Goal: Task Accomplishment & Management: Use online tool/utility

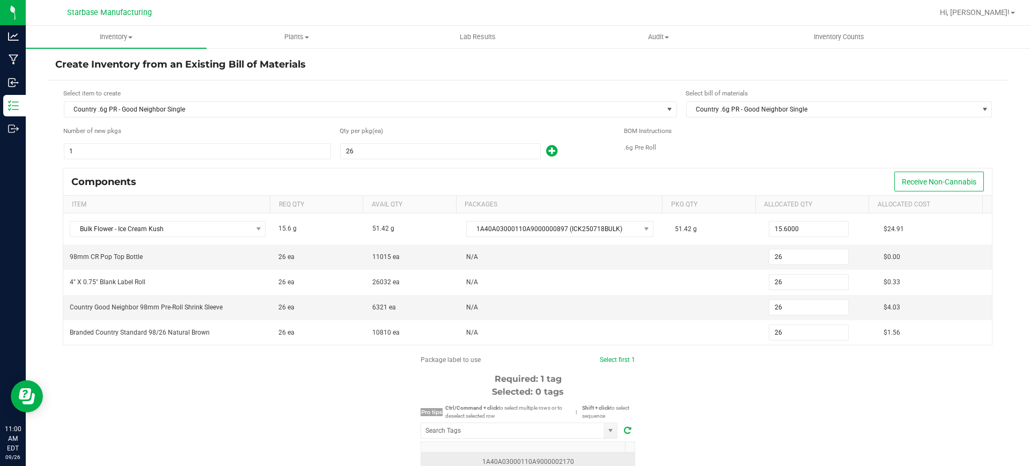
scroll to position [134, 0]
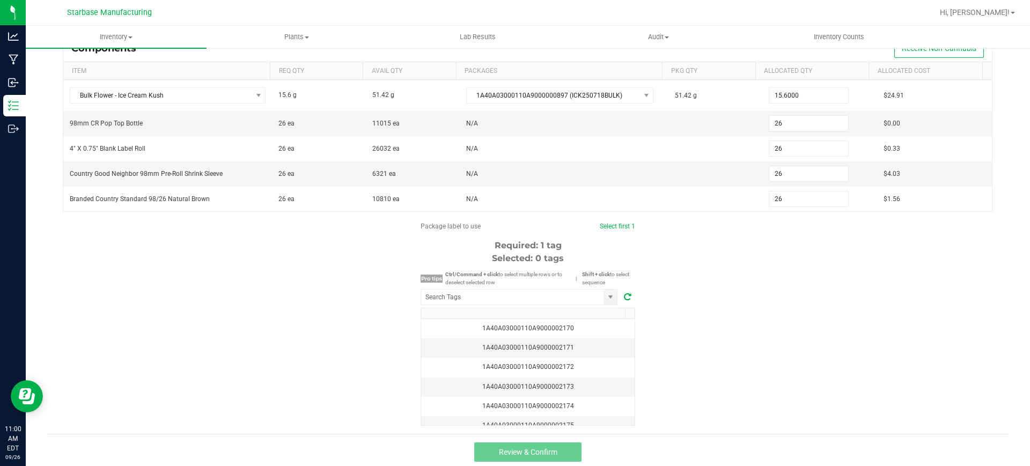
click at [620, 293] on span at bounding box center [627, 297] width 15 height 13
click at [549, 334] on td "1A40A03000110A9000002180" at bounding box center [528, 328] width 214 height 19
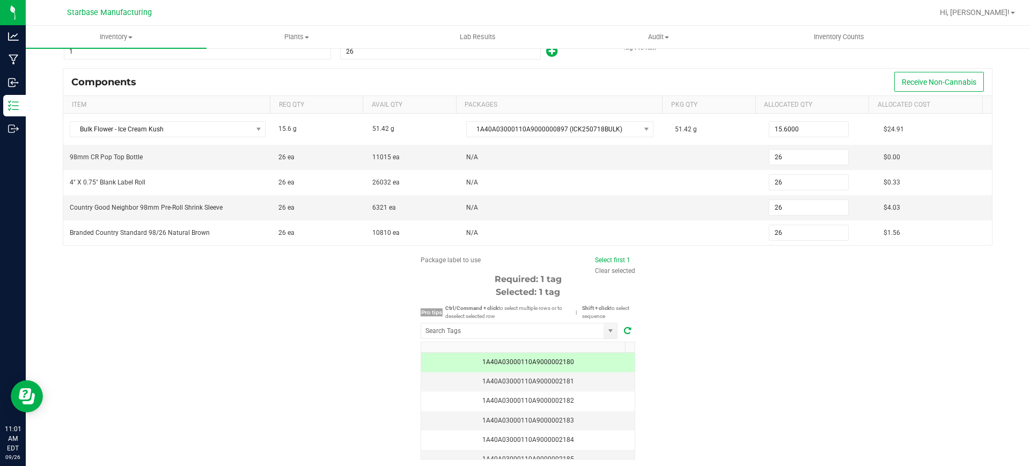
scroll to position [137, 0]
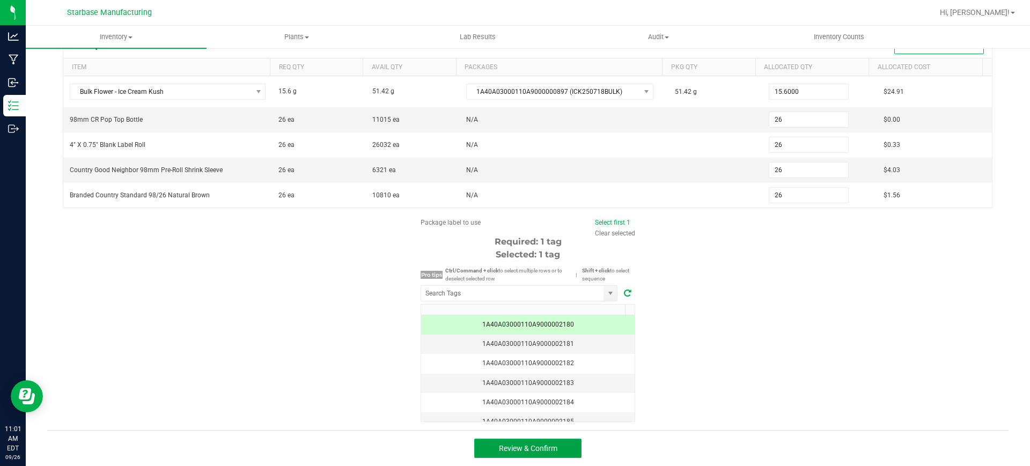
click at [508, 446] on span "Review & Confirm" at bounding box center [528, 448] width 58 height 9
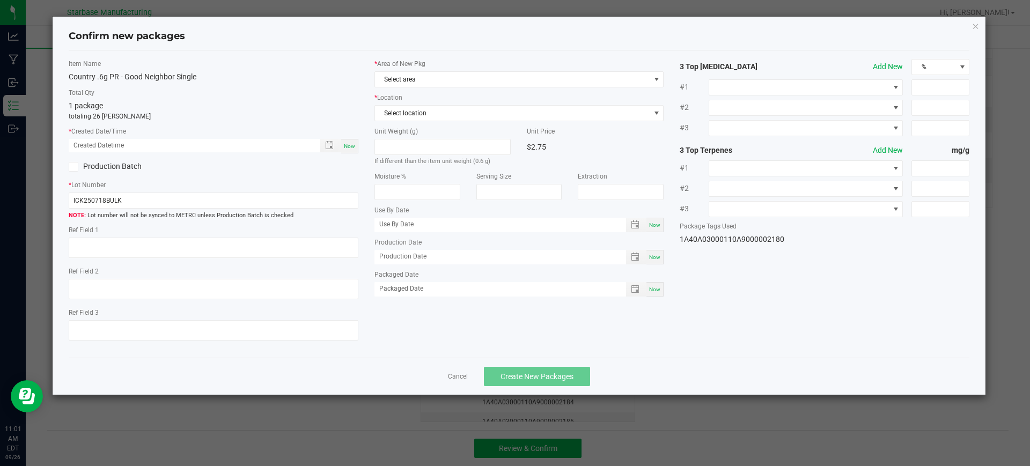
drag, startPoint x: 657, startPoint y: 258, endPoint x: 651, endPoint y: 281, distance: 24.0
click at [657, 259] on span "Now" at bounding box center [654, 257] width 11 height 6
type input "[DATE]"
click at [653, 289] on span "Now" at bounding box center [654, 289] width 11 height 6
type input "[DATE]"
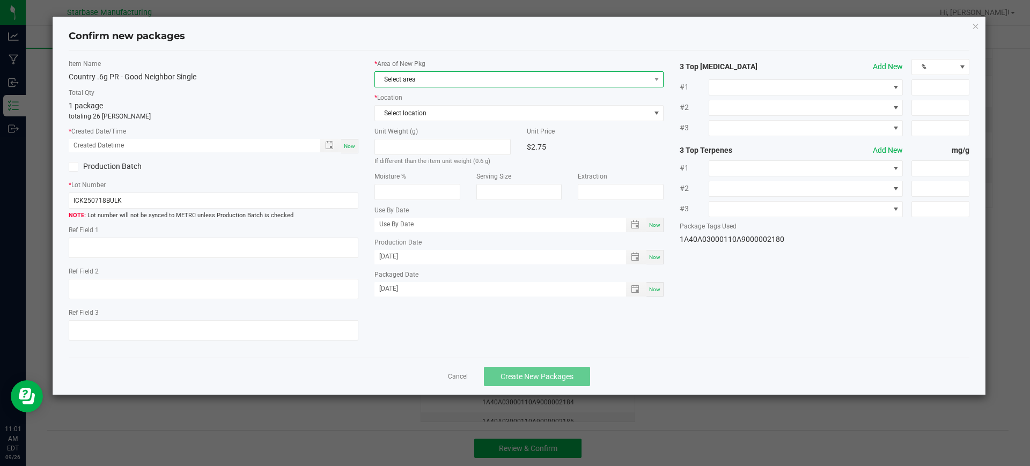
click at [482, 74] on span "Select area" at bounding box center [512, 79] width 275 height 15
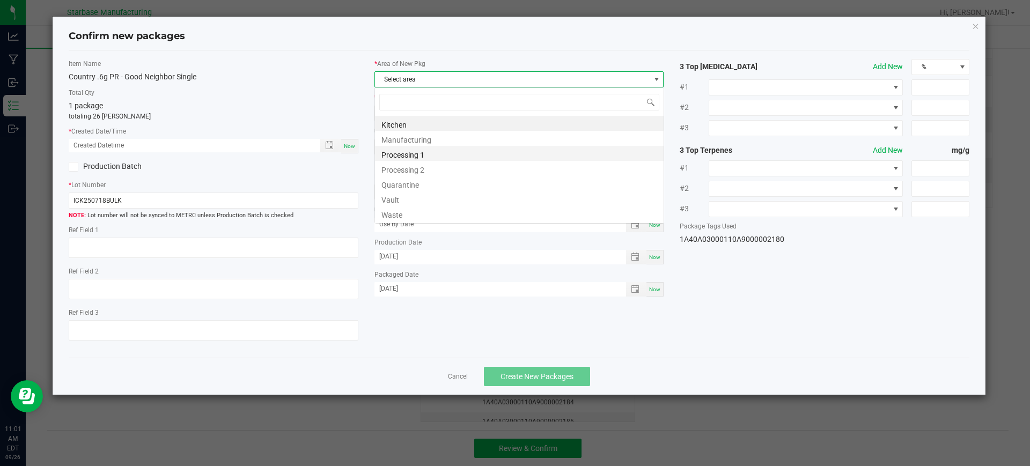
scroll to position [16, 290]
click at [402, 199] on li "Vault" at bounding box center [519, 198] width 289 height 15
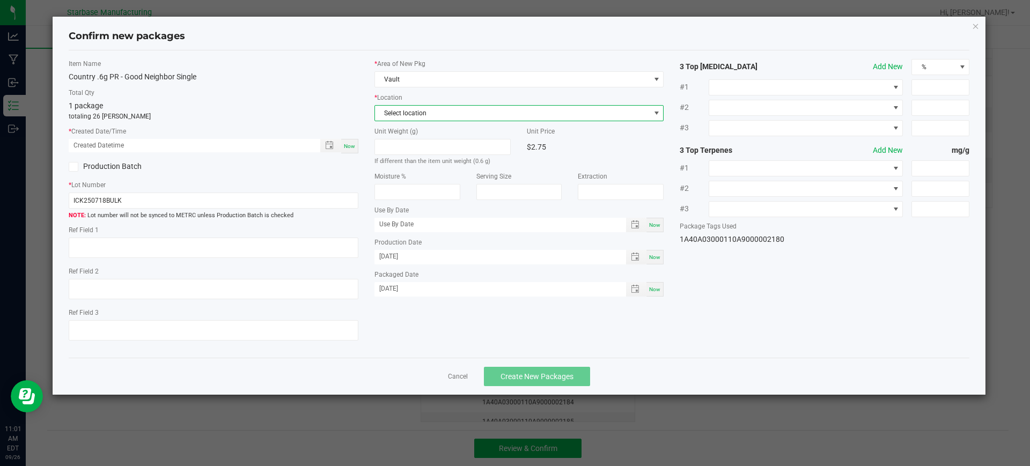
click at [462, 114] on span "Select location" at bounding box center [512, 113] width 275 height 15
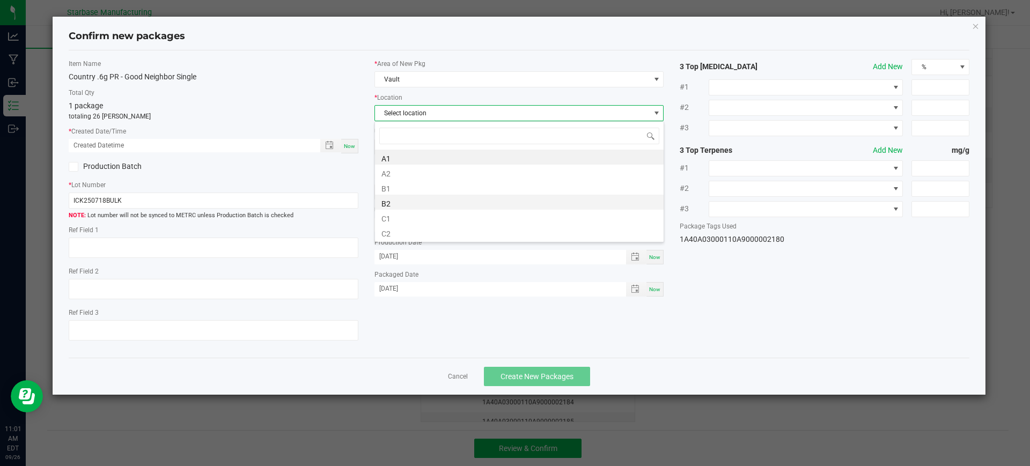
click at [400, 209] on li "B2" at bounding box center [519, 202] width 289 height 15
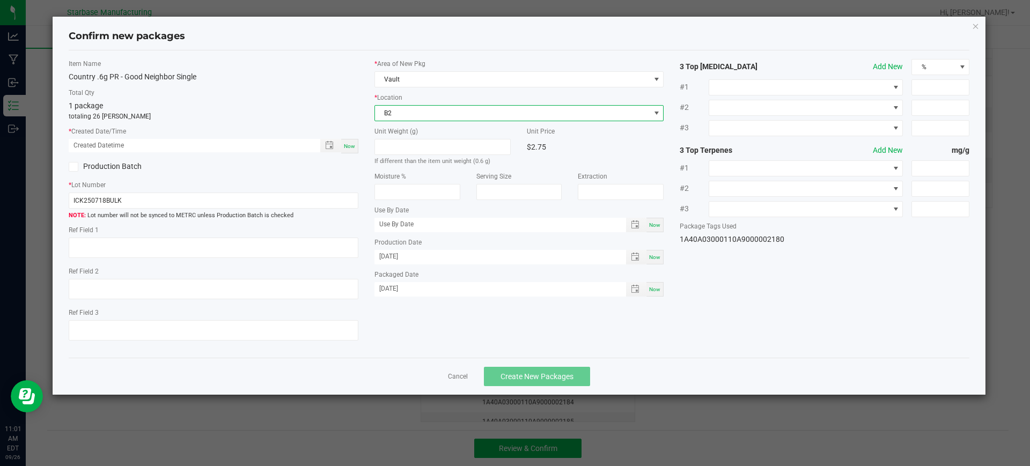
click at [420, 111] on span "B2" at bounding box center [512, 113] width 275 height 15
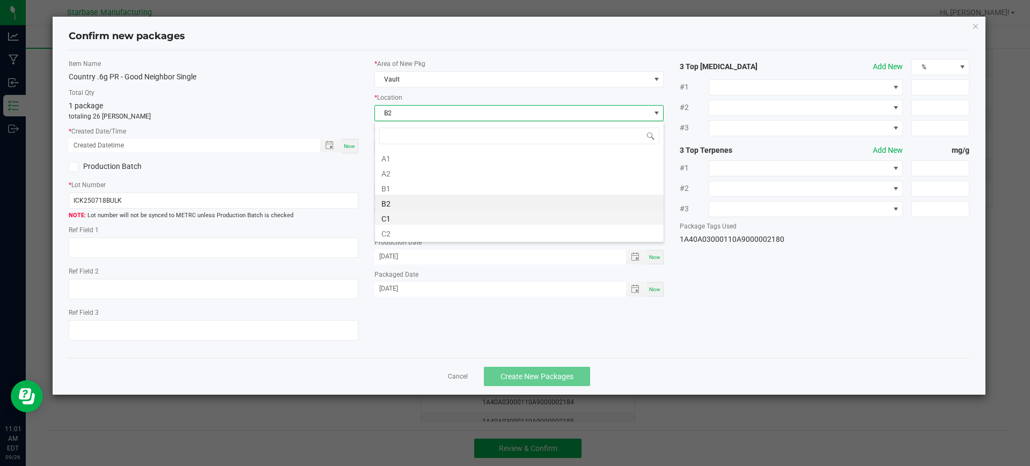
click at [412, 216] on li "C1" at bounding box center [519, 217] width 289 height 15
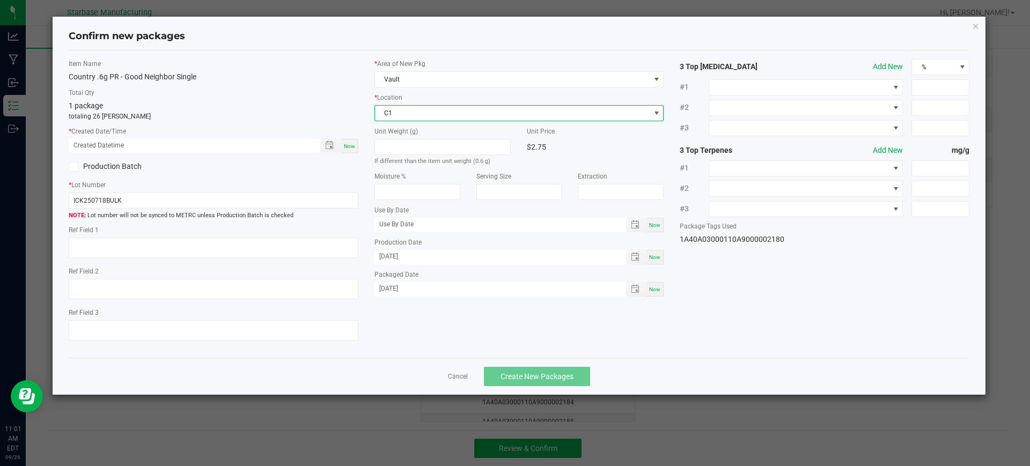
drag, startPoint x: 357, startPoint y: 145, endPoint x: 327, endPoint y: 153, distance: 31.6
click at [357, 146] on div "Now" at bounding box center [349, 146] width 17 height 14
type input "09/26/2025 11:01 AM"
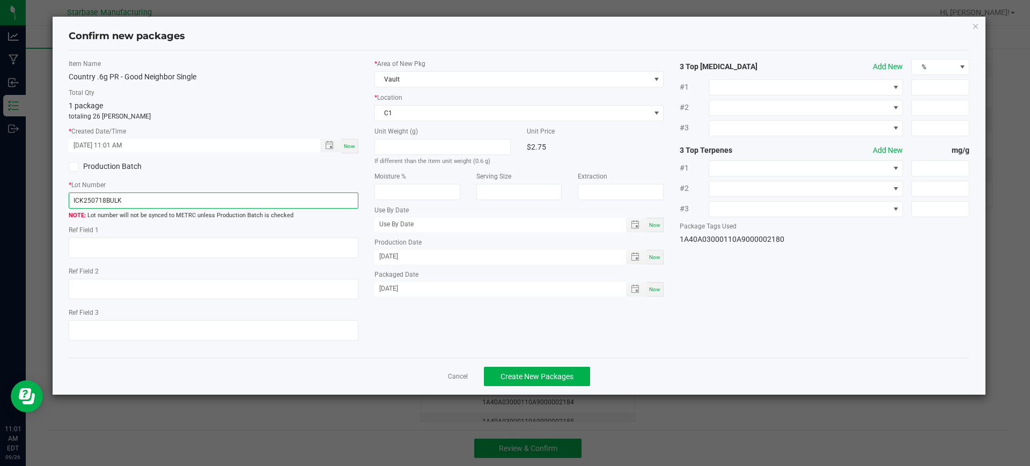
click at [218, 197] on input "ICK250718BULK" at bounding box center [214, 201] width 290 height 16
paste input "COUPRWTD.6GS250819"
click at [107, 201] on input "COUPRWTD.6GS250819" at bounding box center [214, 201] width 290 height 16
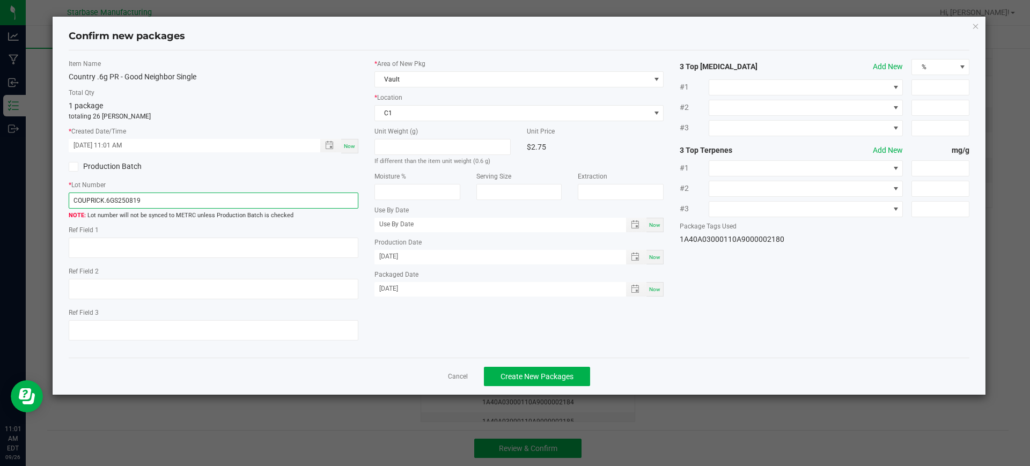
drag, startPoint x: 128, startPoint y: 201, endPoint x: 231, endPoint y: 213, distance: 103.7
click at [215, 214] on div "COUPRICK.6GS250819 Lot number will not be synced to METRC unless Production Bat…" at bounding box center [214, 207] width 290 height 28
click at [105, 198] on input "COUPRICK.6GS250926" at bounding box center [214, 201] width 290 height 16
type input "COUPRGN.6GS250926"
click at [459, 376] on link "Cancel" at bounding box center [458, 376] width 20 height 9
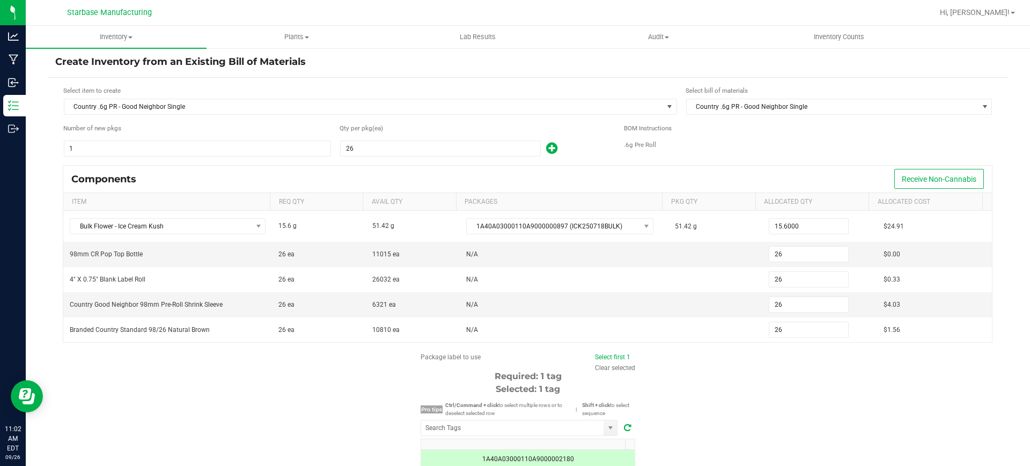
scroll to position [0, 0]
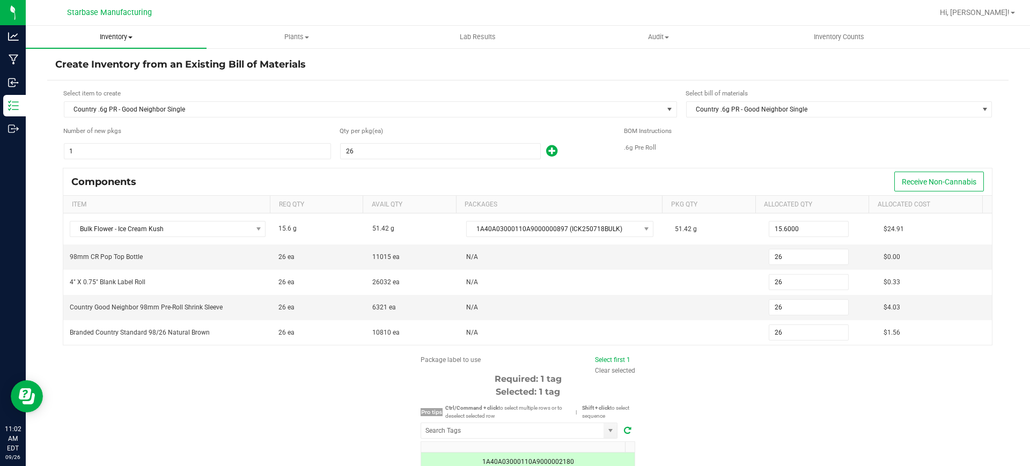
click at [102, 31] on uib-tab-heading "Inventory All packages All inventory Waste log Create inventory" at bounding box center [116, 37] width 181 height 23
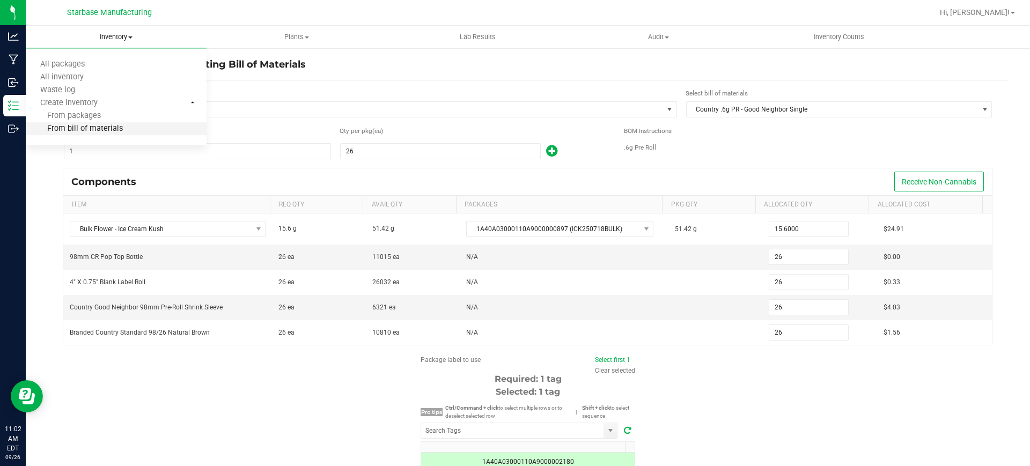
click at [100, 129] on span "From bill of materials" at bounding box center [74, 128] width 97 height 9
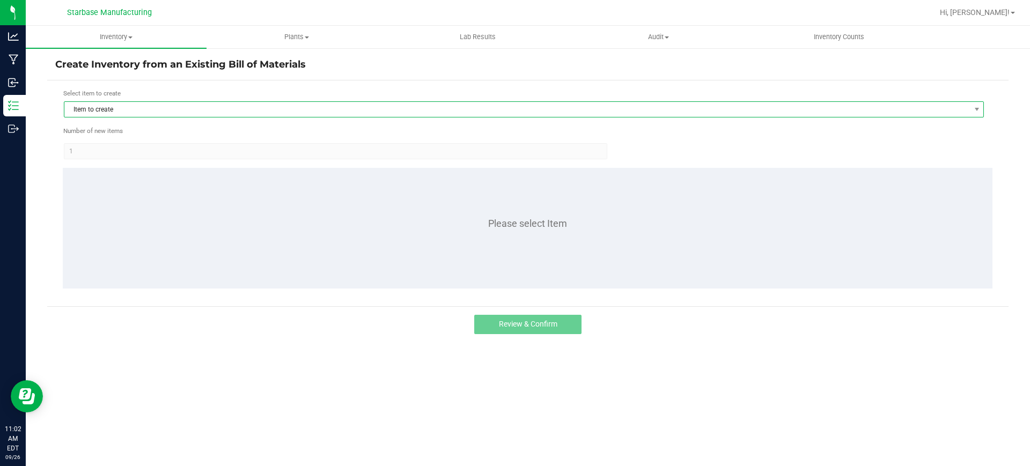
click at [230, 116] on span "Item to create" at bounding box center [517, 109] width 906 height 15
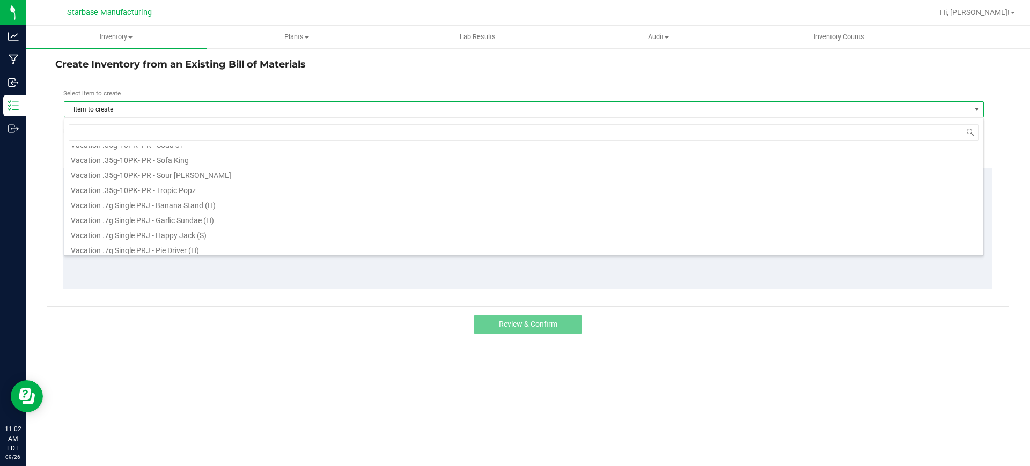
scroll to position [401, 0]
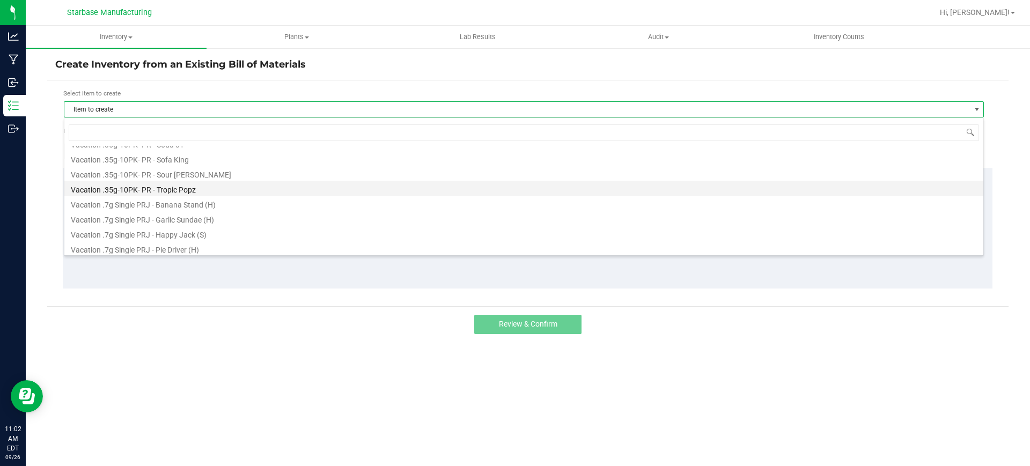
click at [225, 193] on li "Vacation .35g-10PK- PR - Tropic Popz" at bounding box center [523, 188] width 919 height 15
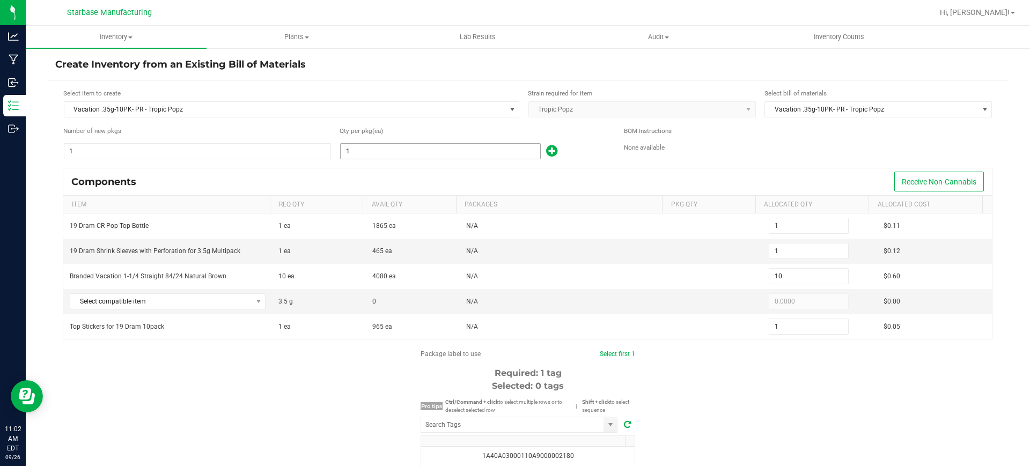
click at [364, 152] on input "1" at bounding box center [441, 151] width 200 height 15
type input "9"
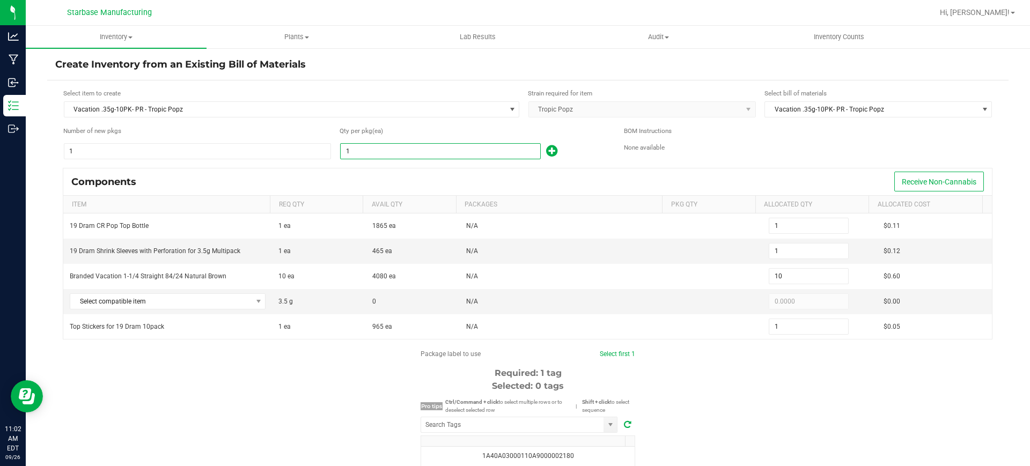
type input "90"
type input "9"
type input "95"
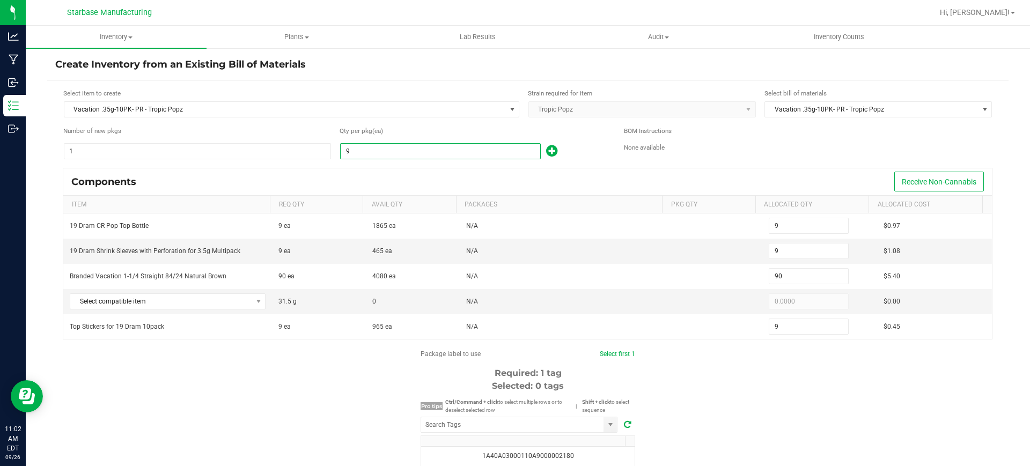
type input "950"
type input "95"
click at [205, 300] on span "Select compatible item" at bounding box center [160, 301] width 181 height 15
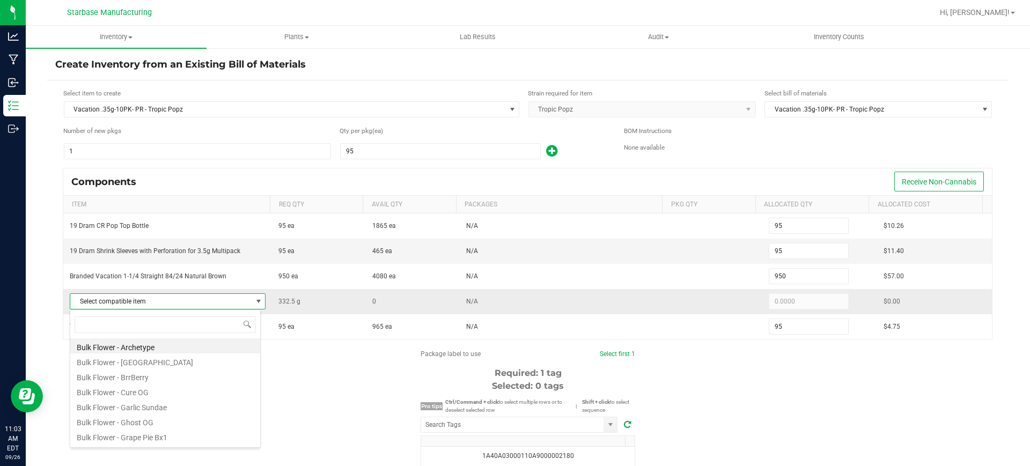
scroll to position [16, 192]
type input "trop"
click at [188, 352] on li "Bulk Flower - Tropic Popz" at bounding box center [165, 346] width 190 height 15
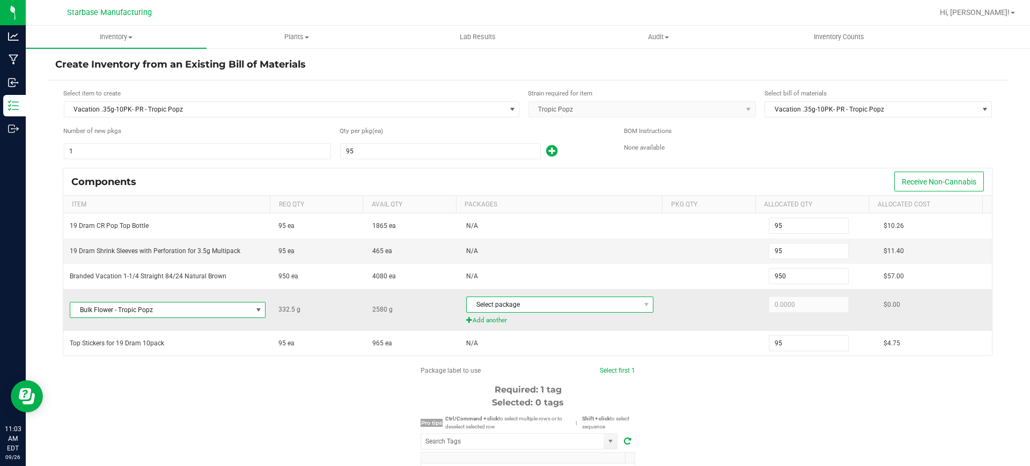
click at [612, 300] on span "Select package" at bounding box center [553, 304] width 173 height 15
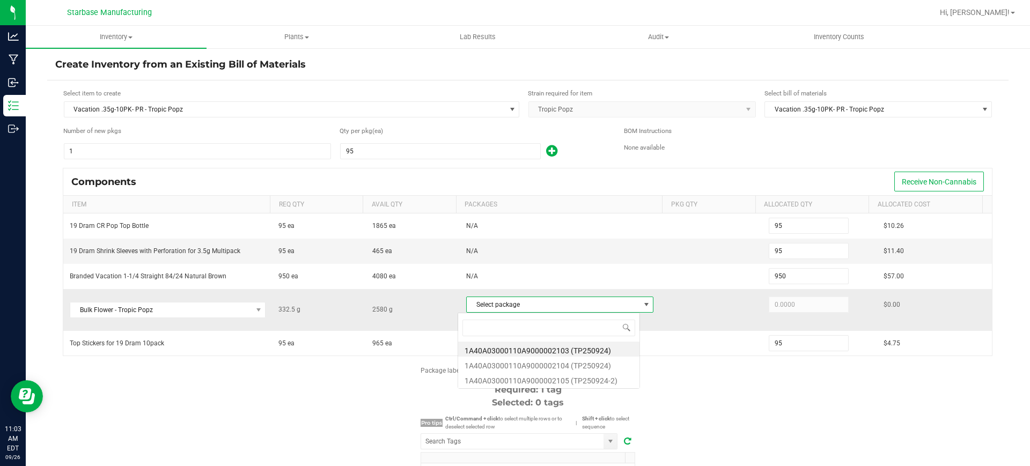
scroll to position [16, 183]
click at [602, 355] on li "1A40A03000110A9000002103 (TP250924)" at bounding box center [548, 349] width 181 height 15
type input "332.5000"
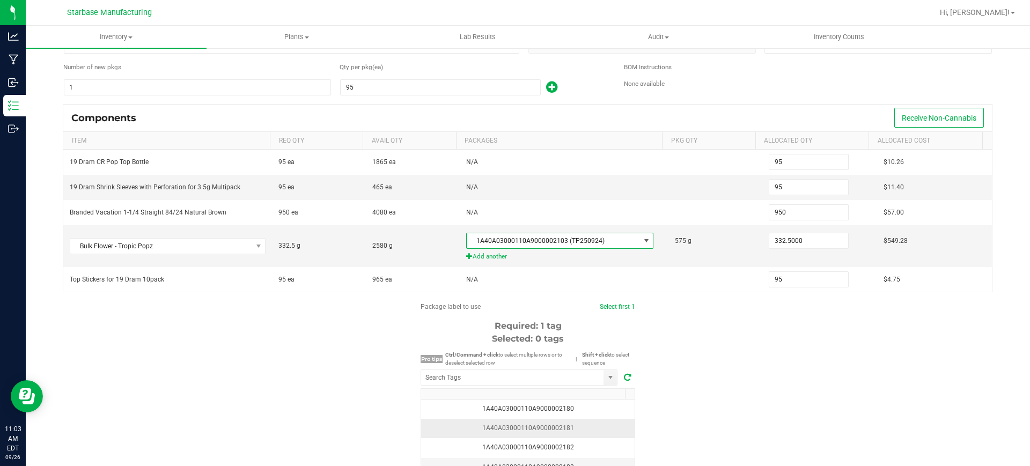
scroll to position [64, 0]
click at [572, 429] on div "1A40A03000110A9000002181" at bounding box center [528, 428] width 201 height 10
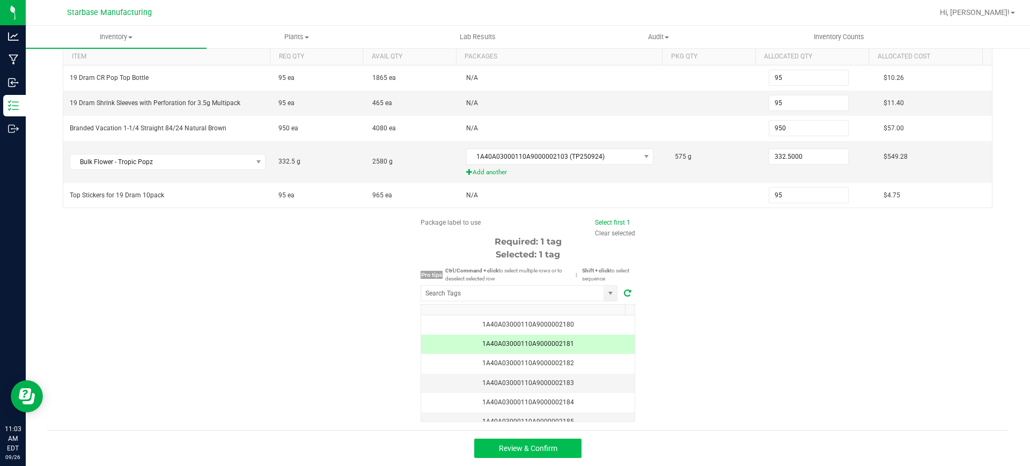
scroll to position [1, 0]
click at [547, 449] on span "Review & Confirm" at bounding box center [528, 448] width 58 height 9
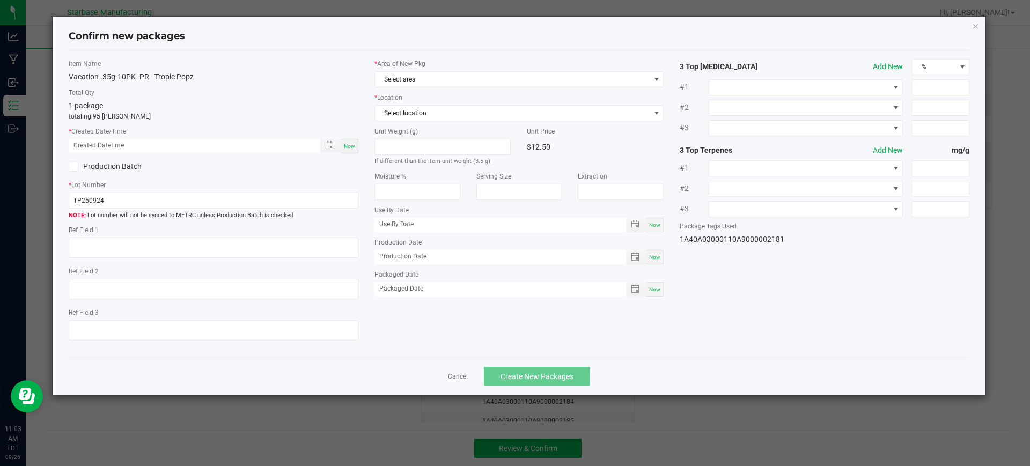
type textarea "MC283314, (978) 854-3942, rborges@advancedcultivators.com"
click at [226, 202] on input "TP250924" at bounding box center [214, 201] width 290 height 16
paste input "VACPRPJ.7G250922"
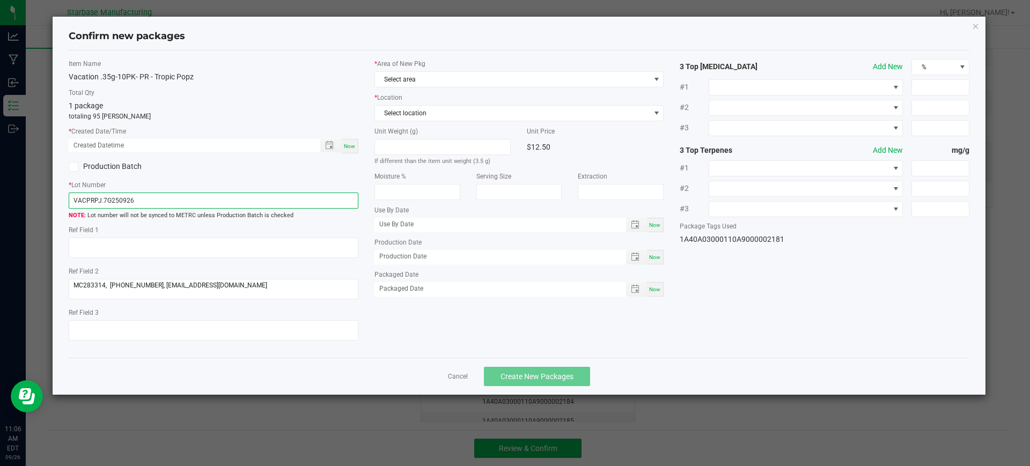
click at [94, 203] on input "VACPRPJ.7G250926" at bounding box center [214, 201] width 290 height 16
type input "VACPRTP.7G250926"
click at [346, 149] on span "Now" at bounding box center [349, 146] width 11 height 6
type input "09/26/2025 11:07 AM"
click at [664, 256] on div "Now" at bounding box center [654, 257] width 17 height 14
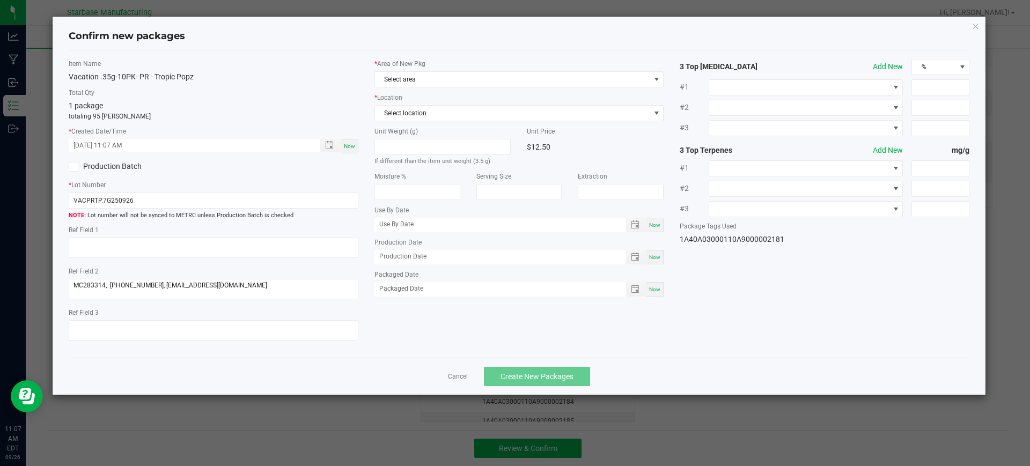
type input "[DATE]"
click at [659, 286] on span "Now" at bounding box center [654, 289] width 11 height 6
type input "[DATE]"
click at [475, 117] on span "Select location" at bounding box center [512, 113] width 275 height 15
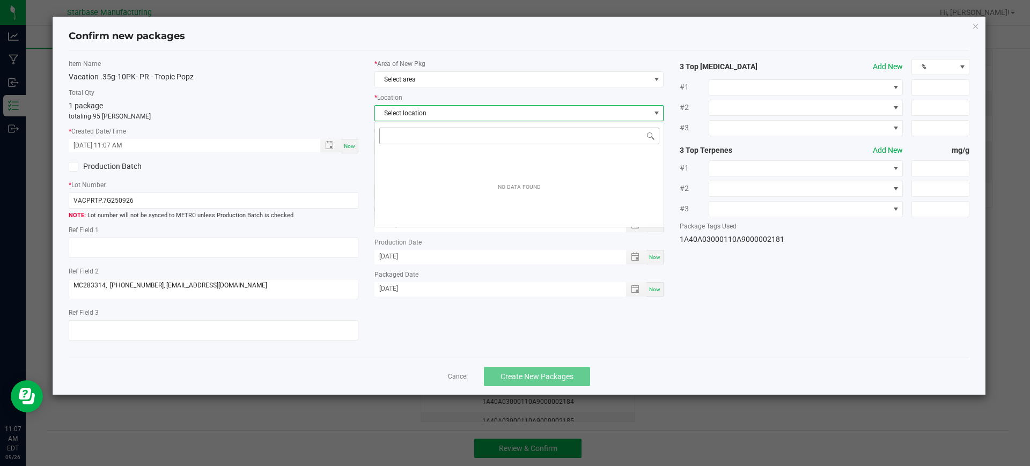
scroll to position [16, 290]
click at [471, 82] on span "Select area" at bounding box center [512, 79] width 275 height 15
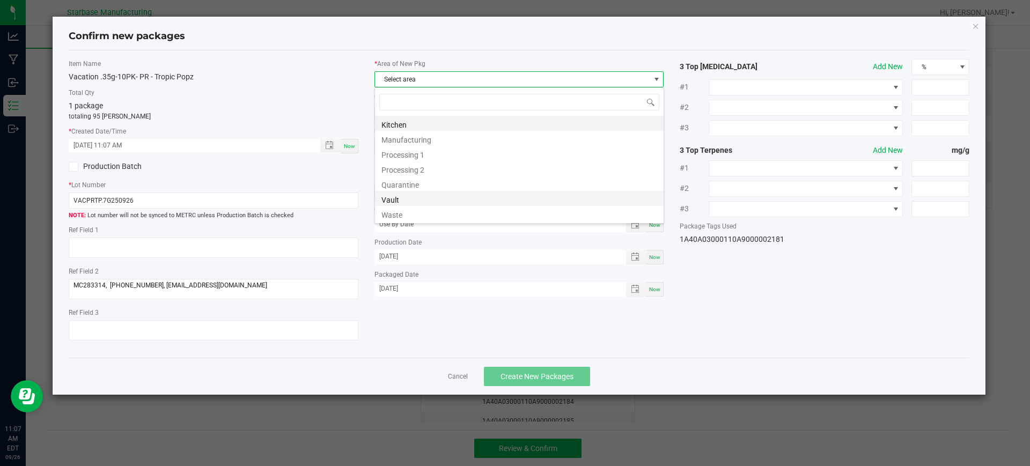
click at [395, 200] on li "Vault" at bounding box center [519, 198] width 289 height 15
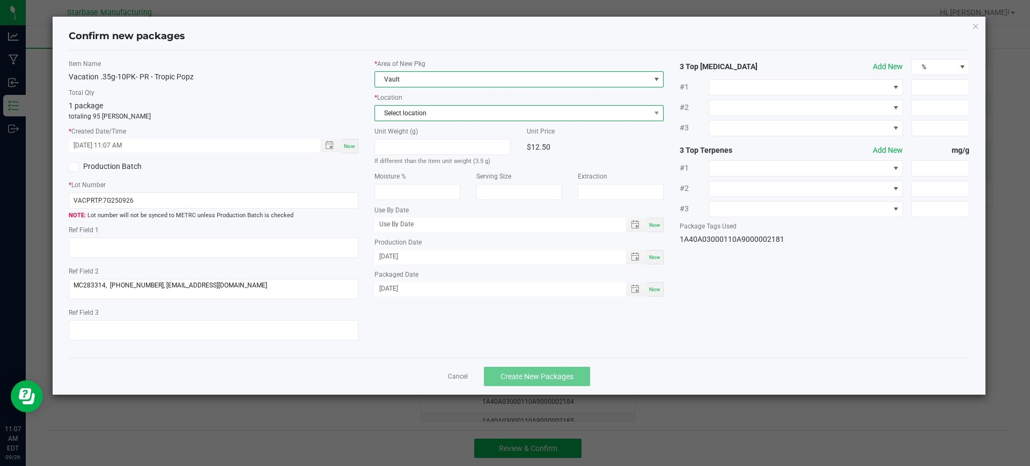
click at [452, 117] on span "Select location" at bounding box center [512, 113] width 275 height 15
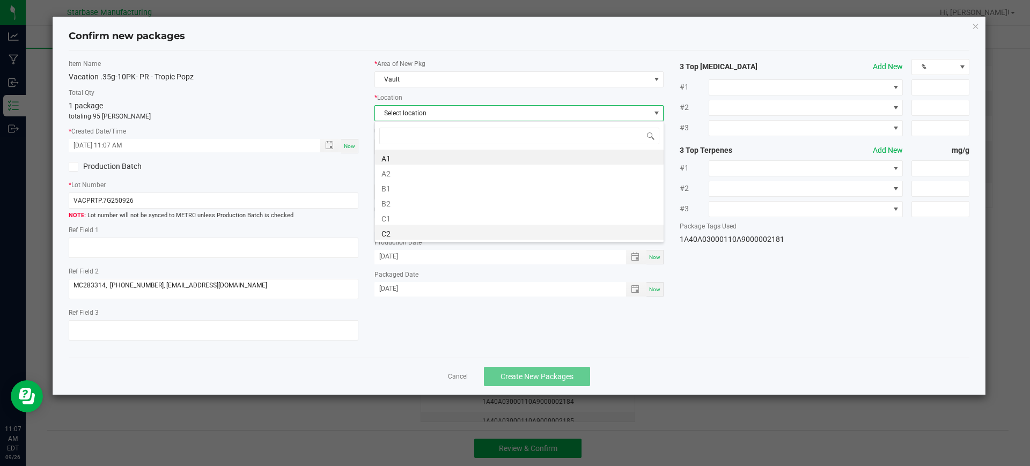
click at [433, 229] on li "C2" at bounding box center [519, 232] width 289 height 15
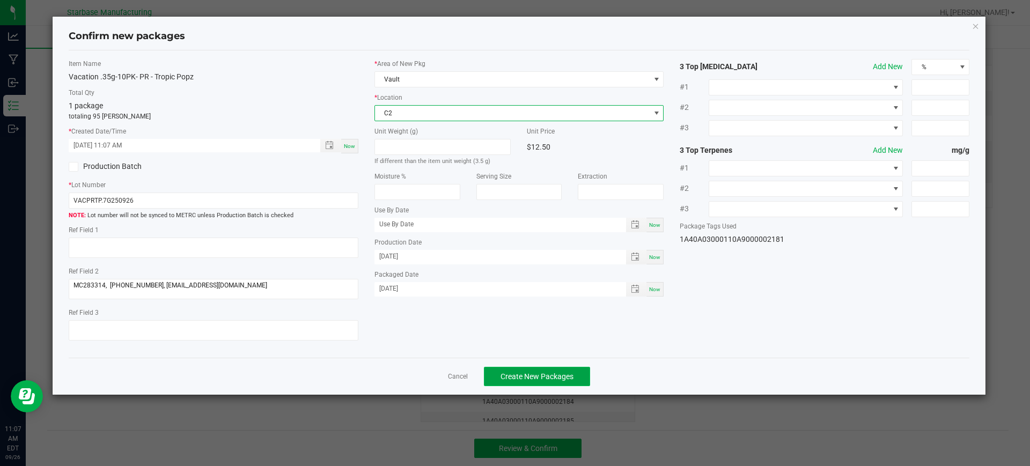
click at [571, 372] on span "Create New Packages" at bounding box center [537, 376] width 73 height 9
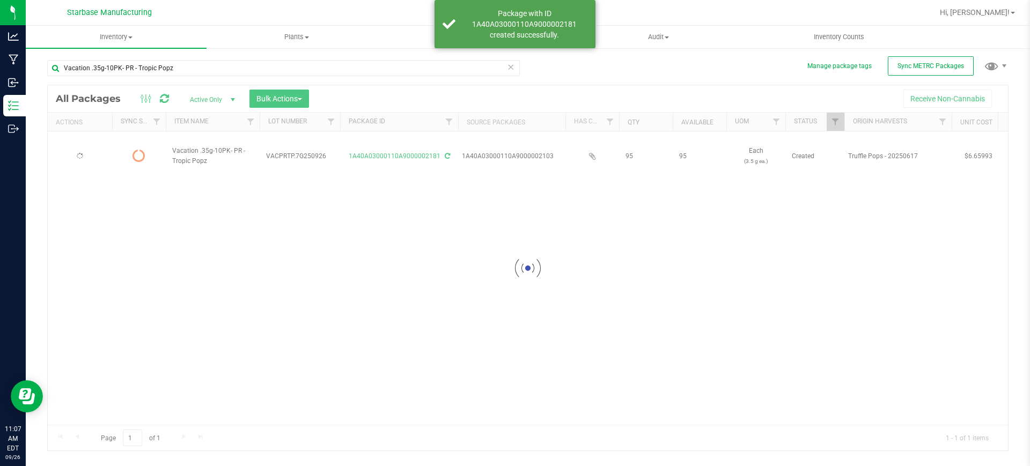
type input "[DATE]"
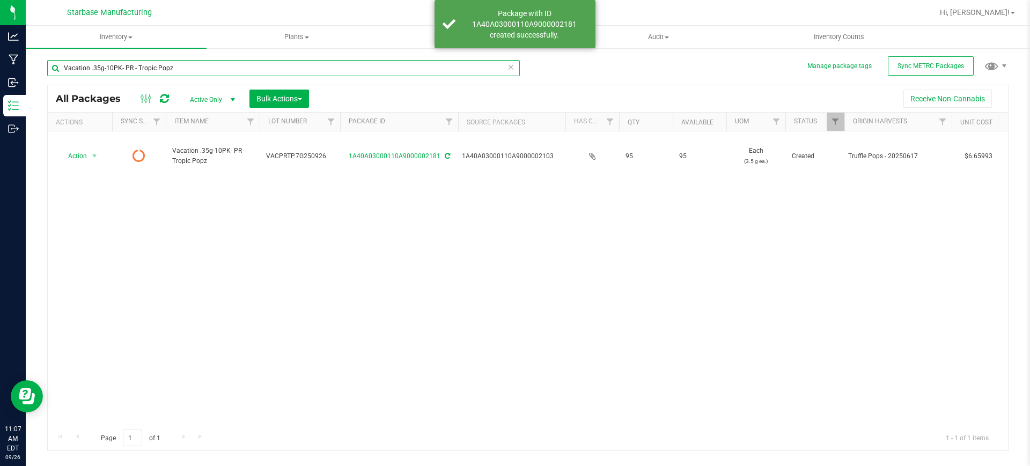
click at [145, 68] on input "Vacation .35g-10PK- PR - Tropic Popz" at bounding box center [283, 68] width 473 height 16
type input "2169"
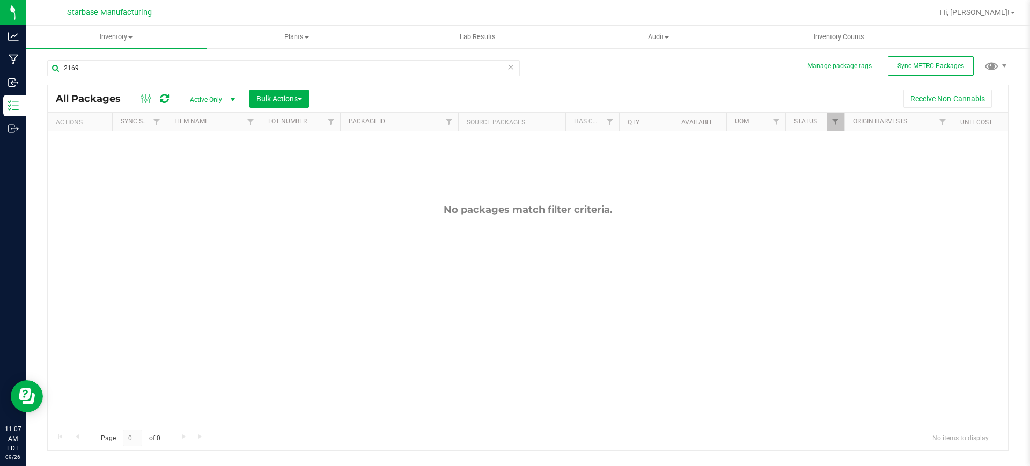
click at [218, 94] on span "Active Only" at bounding box center [210, 99] width 59 height 15
click at [208, 159] on li "All" at bounding box center [210, 165] width 58 height 16
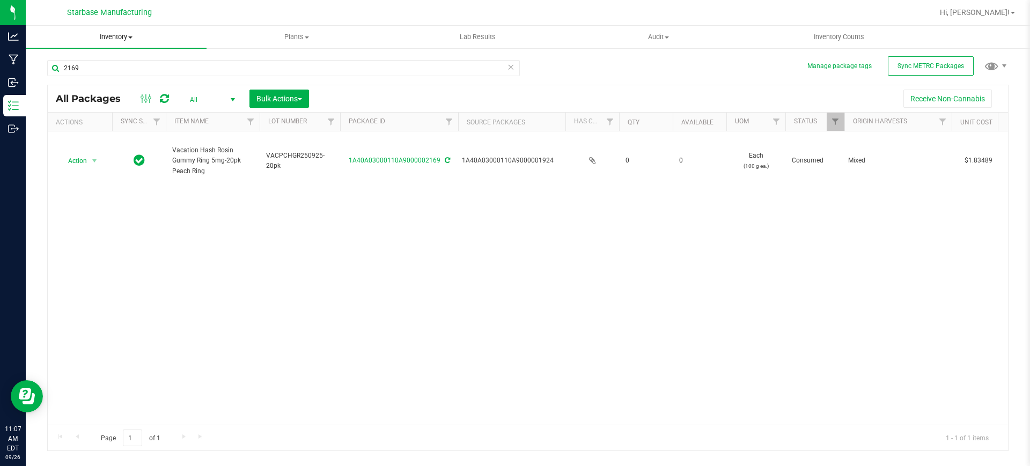
click at [114, 31] on uib-tab-heading "Inventory All packages All inventory Waste log Create inventory" at bounding box center [116, 37] width 181 height 23
click at [75, 127] on span "From bill of materials" at bounding box center [74, 128] width 97 height 9
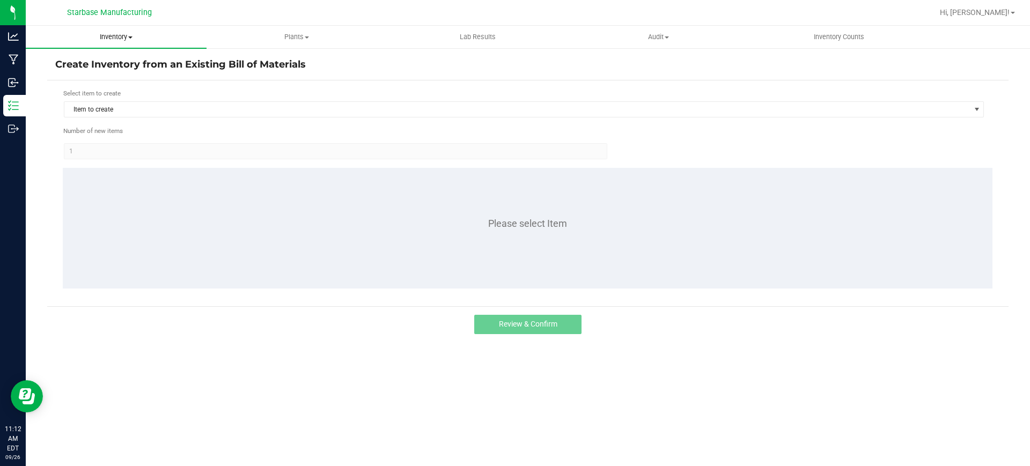
drag, startPoint x: 128, startPoint y: 38, endPoint x: 138, endPoint y: 52, distance: 17.6
click at [128, 38] on span "Inventory" at bounding box center [116, 37] width 181 height 10
click at [123, 126] on li "From bill of materials" at bounding box center [116, 129] width 181 height 13
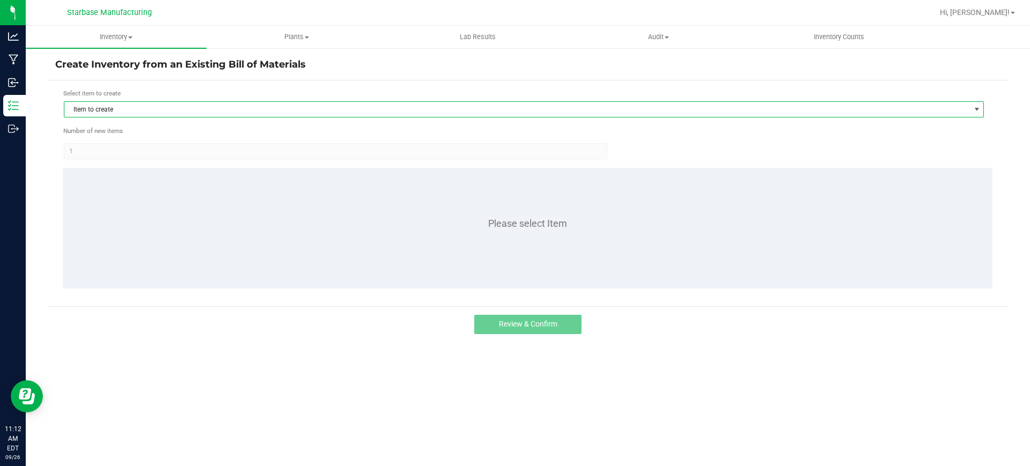
click at [195, 106] on span "Item to create" at bounding box center [517, 109] width 906 height 15
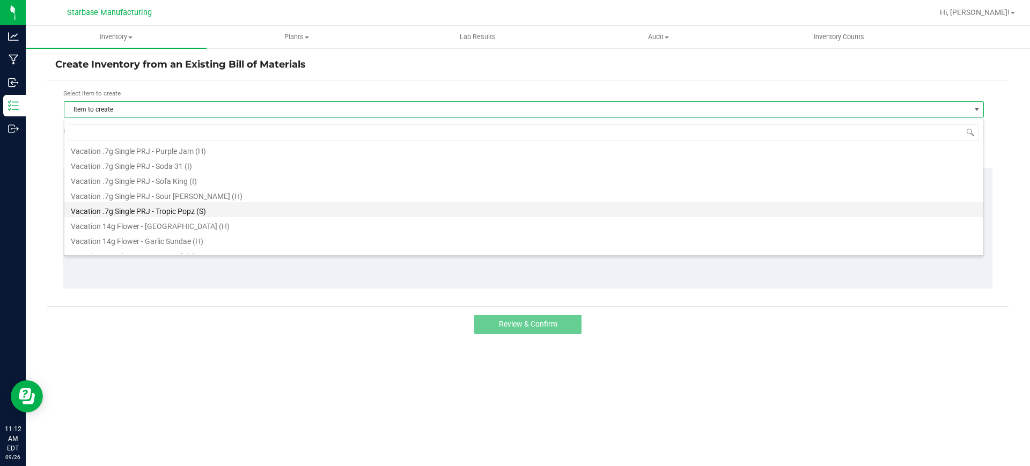
scroll to position [515, 0]
click at [217, 209] on li "Vacation .7g Single PRJ - Tropic Popz (S)" at bounding box center [523, 210] width 919 height 15
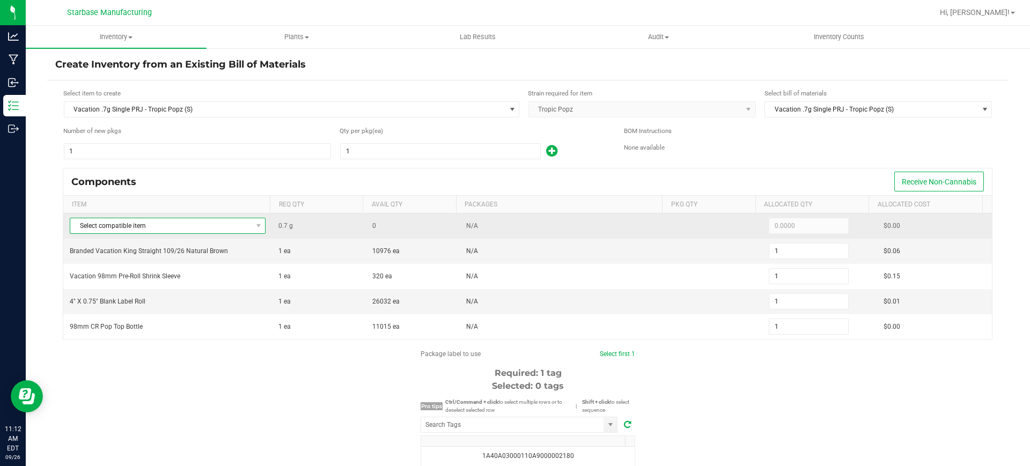
click at [217, 225] on span "Select compatible item" at bounding box center [160, 225] width 181 height 15
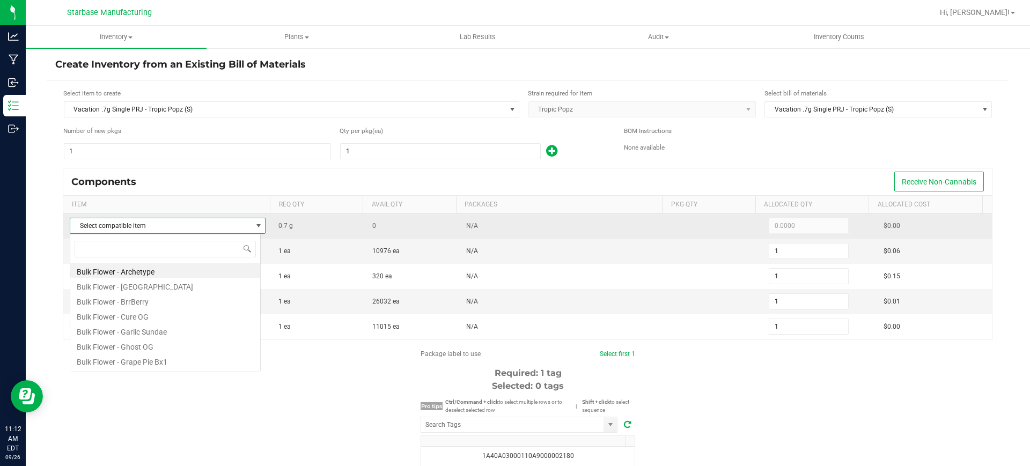
scroll to position [16, 192]
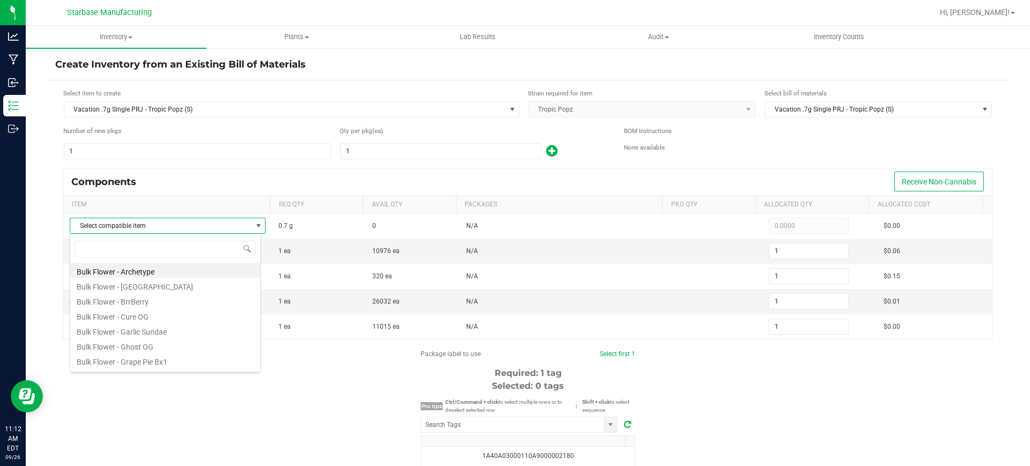
click at [265, 170] on div "Components Receive Non-Cannabis" at bounding box center [527, 181] width 929 height 27
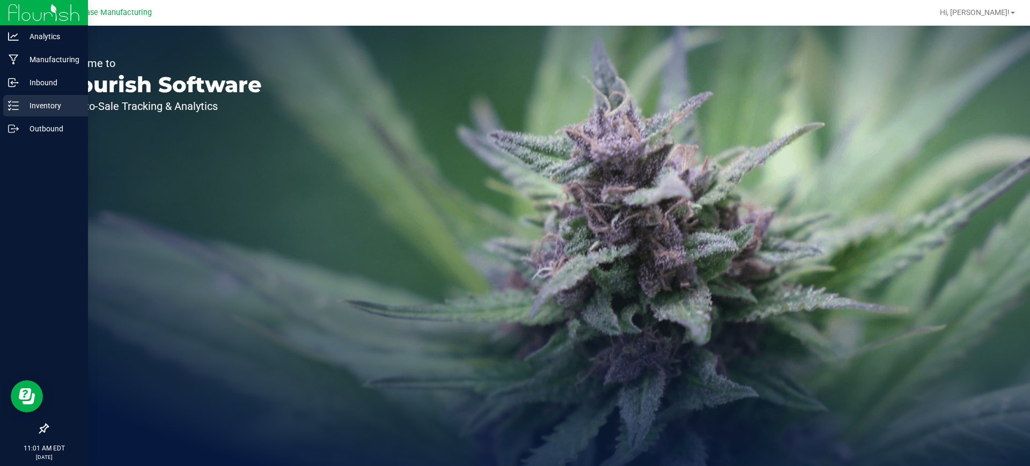
click at [10, 107] on icon at bounding box center [13, 105] width 11 height 11
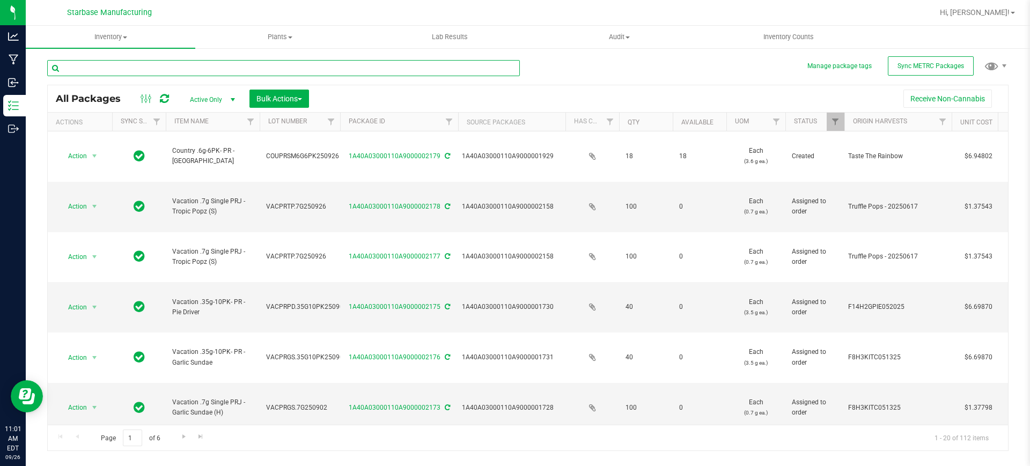
click at [155, 71] on input "text" at bounding box center [283, 68] width 473 height 16
type input "0"
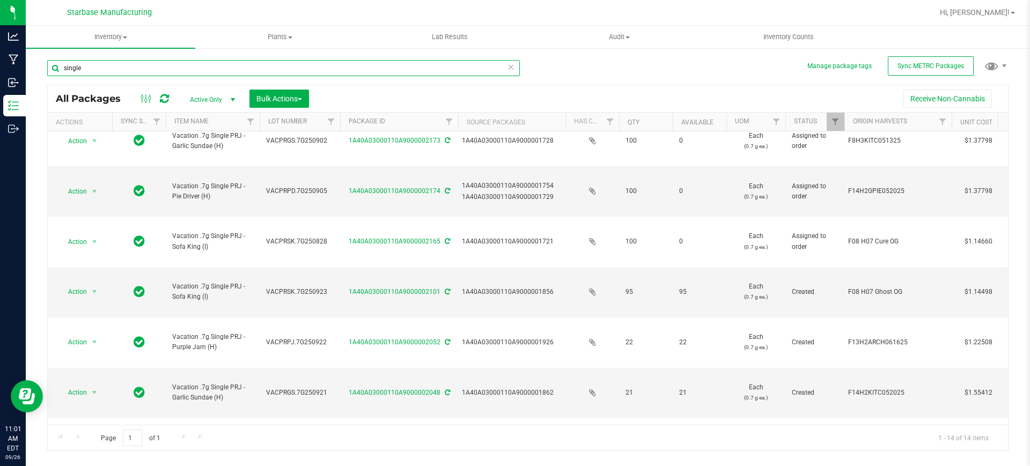
scroll to position [133, 0]
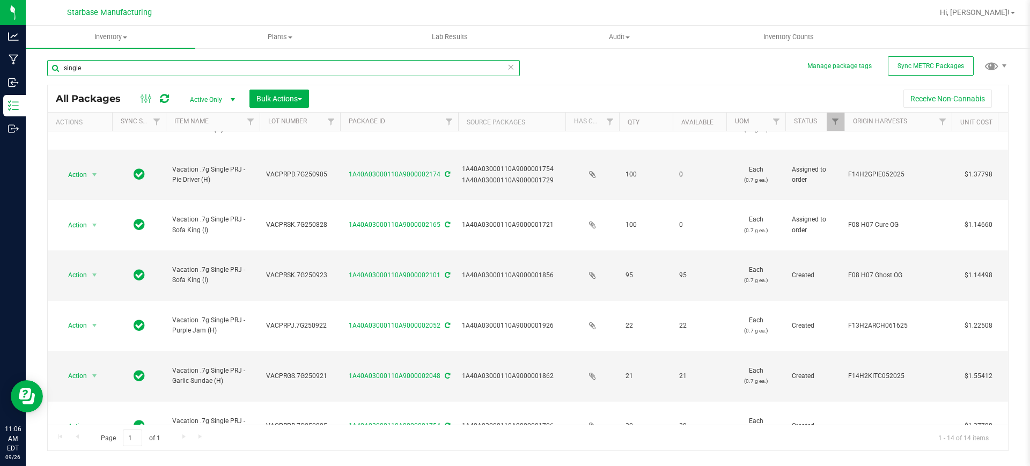
click at [140, 70] on input "single" at bounding box center [283, 68] width 473 height 16
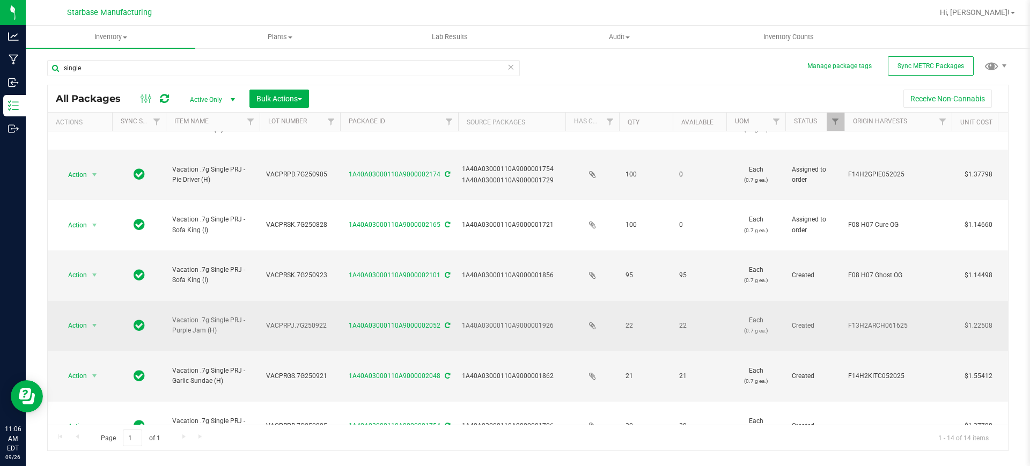
click at [313, 301] on td "VACPRPJ.7G250922" at bounding box center [300, 326] width 80 height 50
copy tr "VACPRPJ.7G250922"
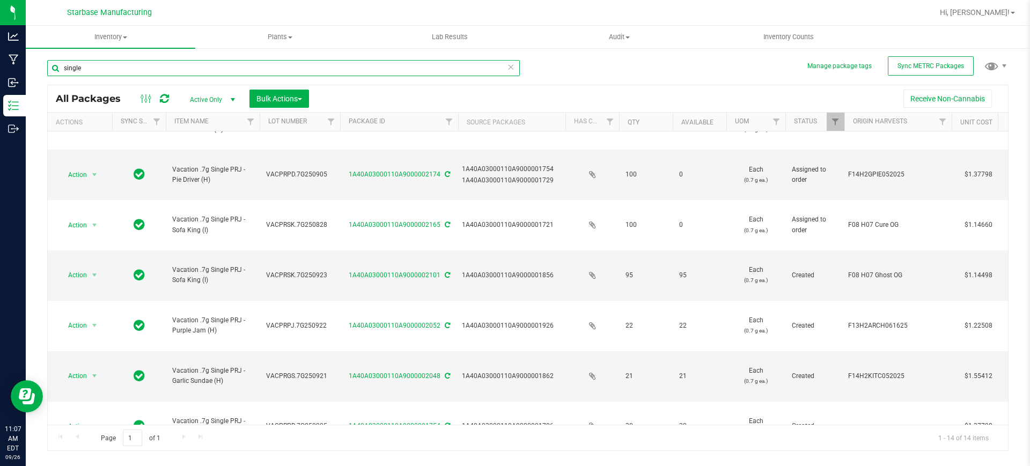
click at [113, 64] on input "single" at bounding box center [283, 68] width 473 height 16
click at [113, 63] on input "single" at bounding box center [283, 68] width 473 height 16
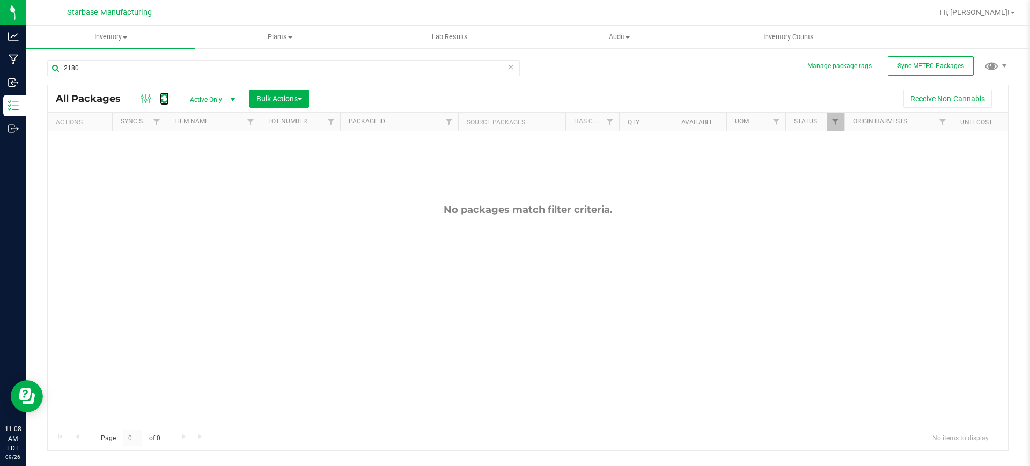
drag, startPoint x: 165, startPoint y: 104, endPoint x: 235, endPoint y: 106, distance: 69.8
click at [166, 104] on link at bounding box center [164, 98] width 9 height 13
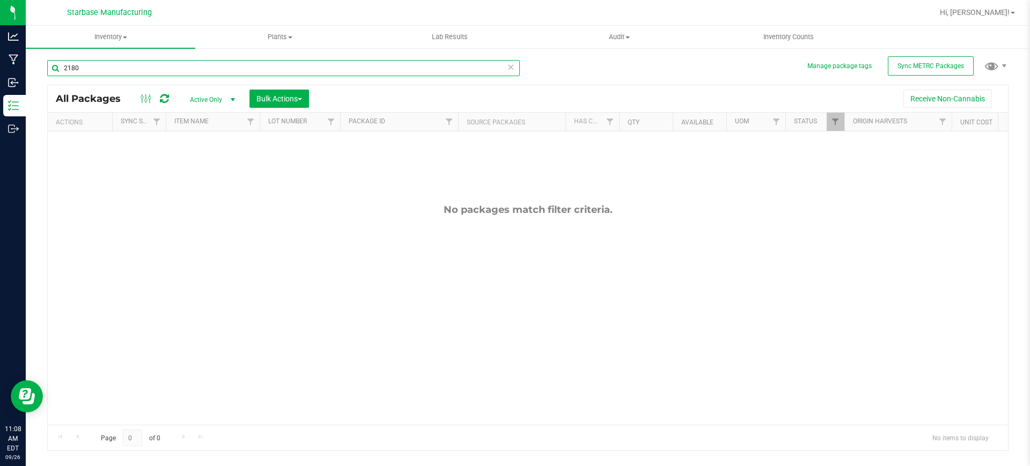
click at [82, 61] on input "2180" at bounding box center [283, 68] width 473 height 16
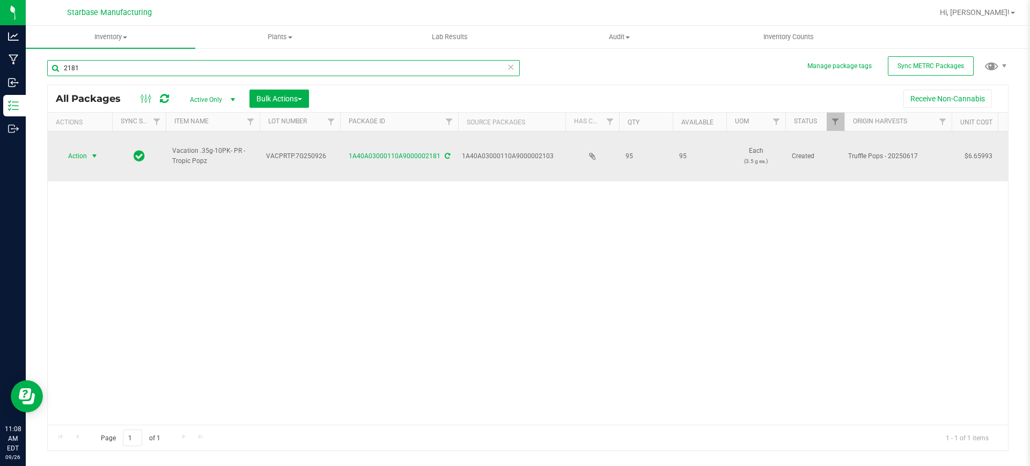
type input "2181"
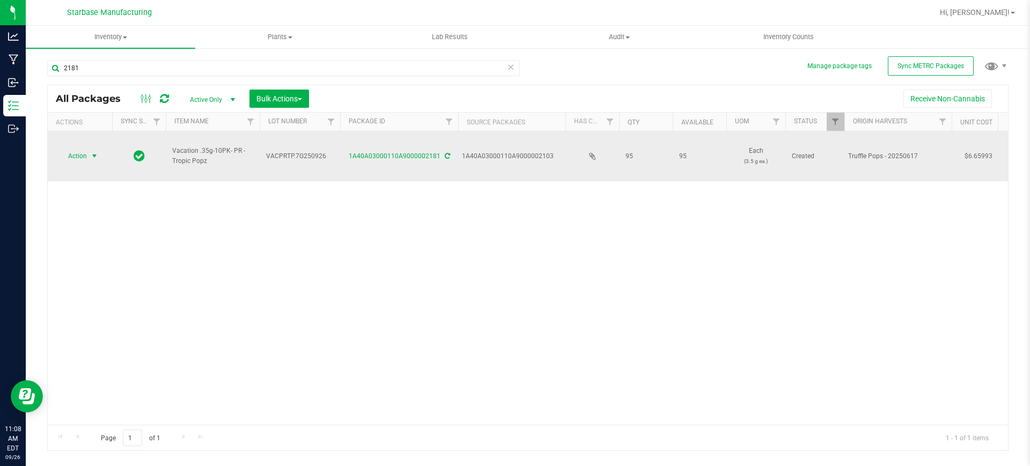
click at [94, 152] on span "select" at bounding box center [94, 156] width 9 height 9
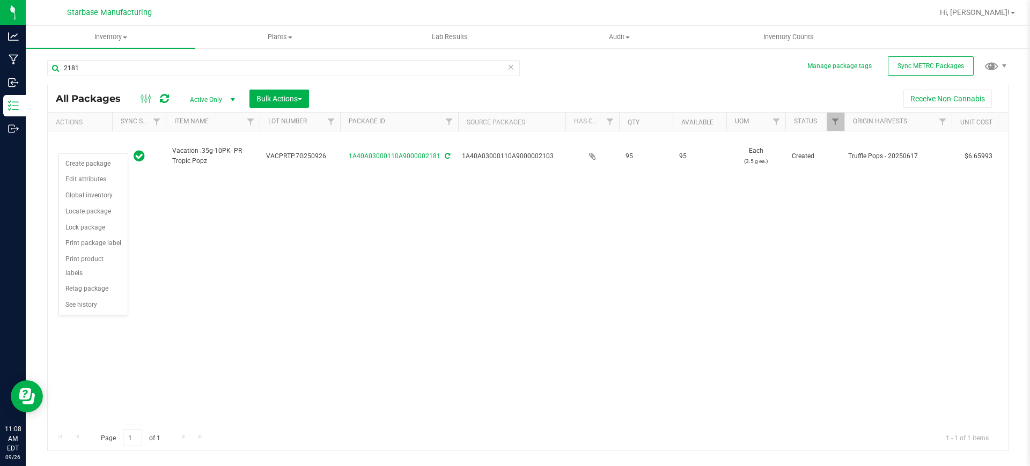
click at [479, 188] on div "Action Action Create package Edit attributes Global inventory Locate package Lo…" at bounding box center [528, 277] width 960 height 293
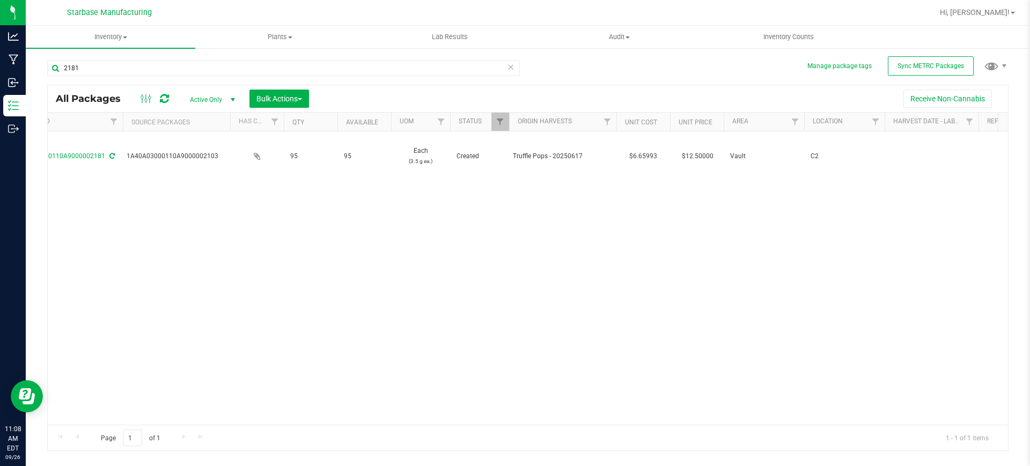
scroll to position [0, 604]
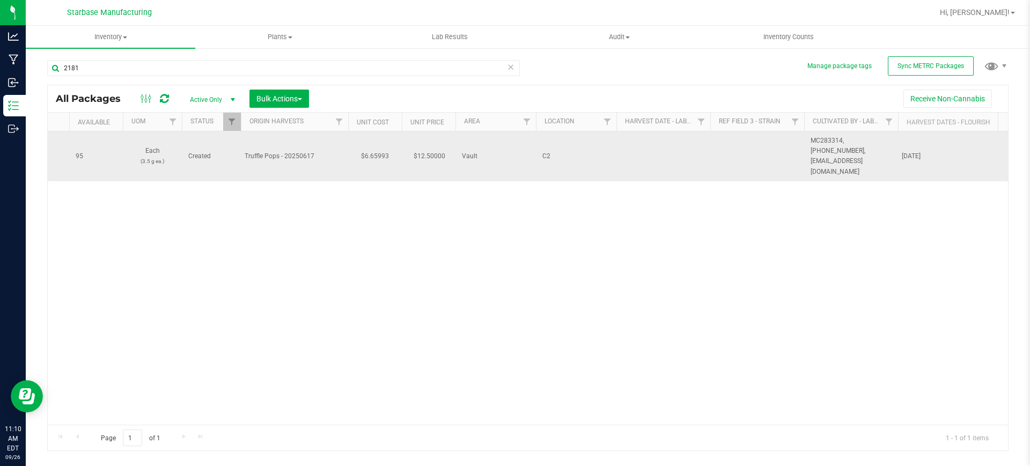
click at [648, 146] on td at bounding box center [663, 156] width 94 height 50
type input "05/07/2025"
click at [857, 146] on span "MC283314, [PHONE_NUMBER], [EMAIL_ADDRESS][DOMAIN_NAME]" at bounding box center [851, 156] width 81 height 41
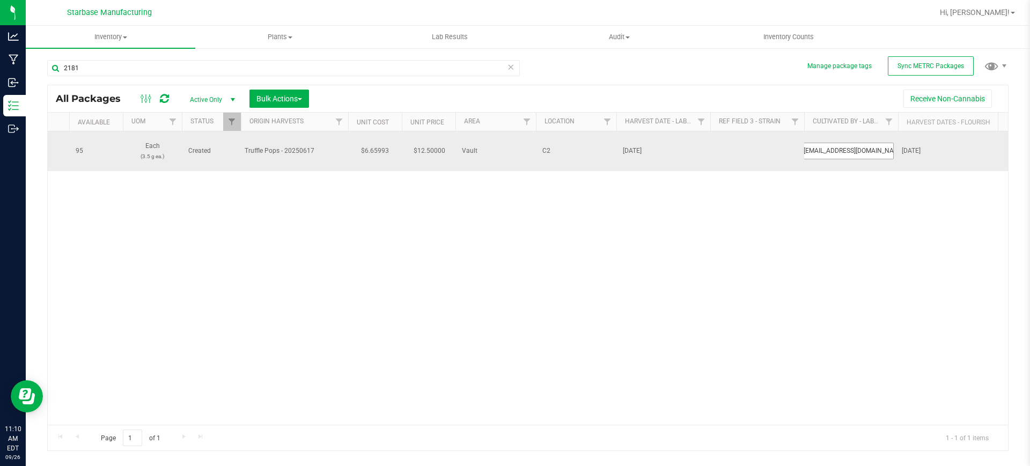
scroll to position [0, 5]
click at [838, 143] on input "MC283314, [PHONE_NUMBER], [EMAIL_ADDRESS][DOMAIN_NAME]" at bounding box center [849, 151] width 90 height 17
click at [885, 144] on input "MC283314, (978) 854-3942, rborges@advancedcultivators.com" at bounding box center [849, 151] width 90 height 17
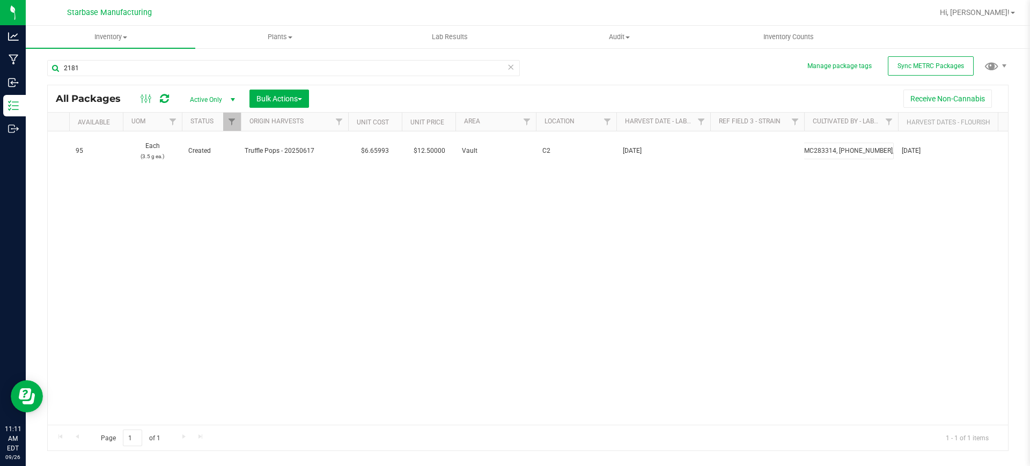
type input "MC283314, (978) 854-3942,rborges@advancedcultivators.com"
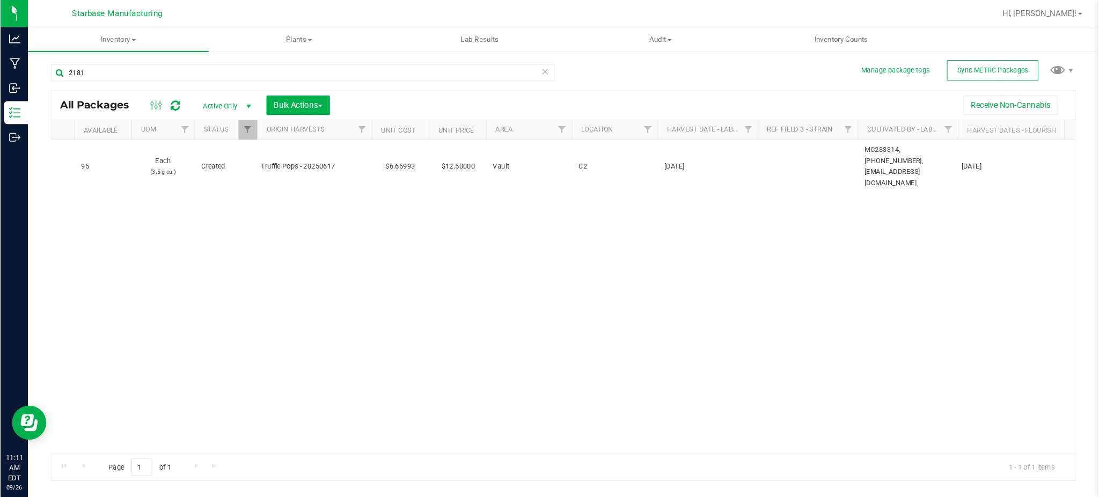
scroll to position [0, 872]
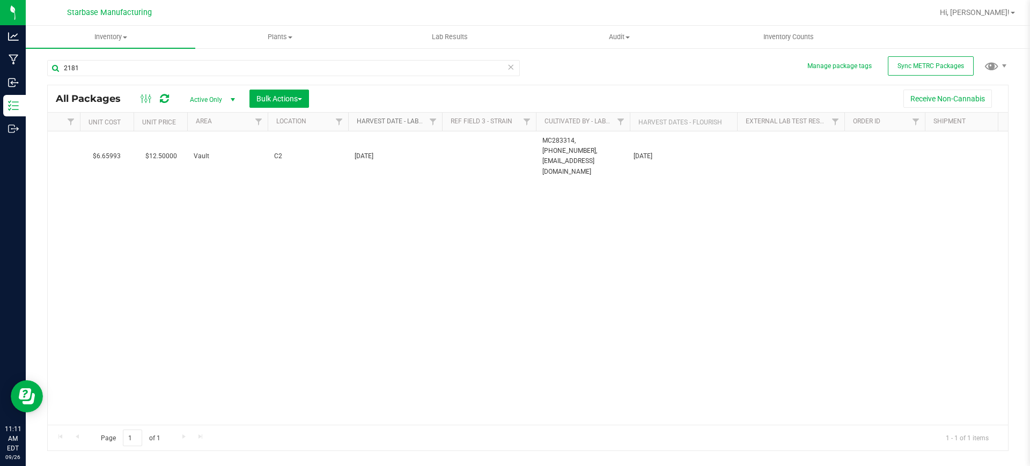
click at [413, 121] on link "Harvest Date - Labels" at bounding box center [393, 121] width 72 height 8
click at [414, 121] on link "Harvest Date - Labels" at bounding box center [399, 121] width 85 height 8
click at [414, 121] on div at bounding box center [528, 267] width 960 height 365
click at [433, 121] on span "Filter" at bounding box center [433, 121] width 9 height 9
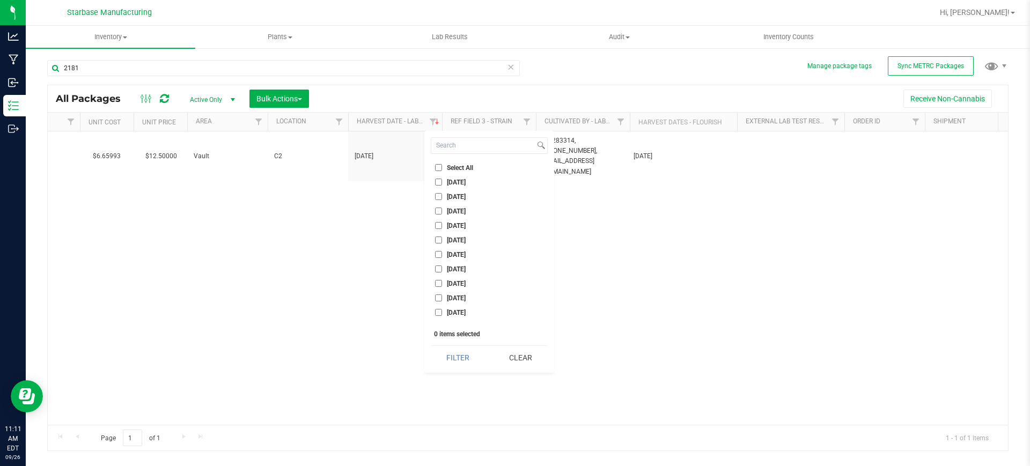
click at [367, 191] on div "Action Action Create package Edit attributes Global inventory Locate package Lo…" at bounding box center [528, 277] width 960 height 293
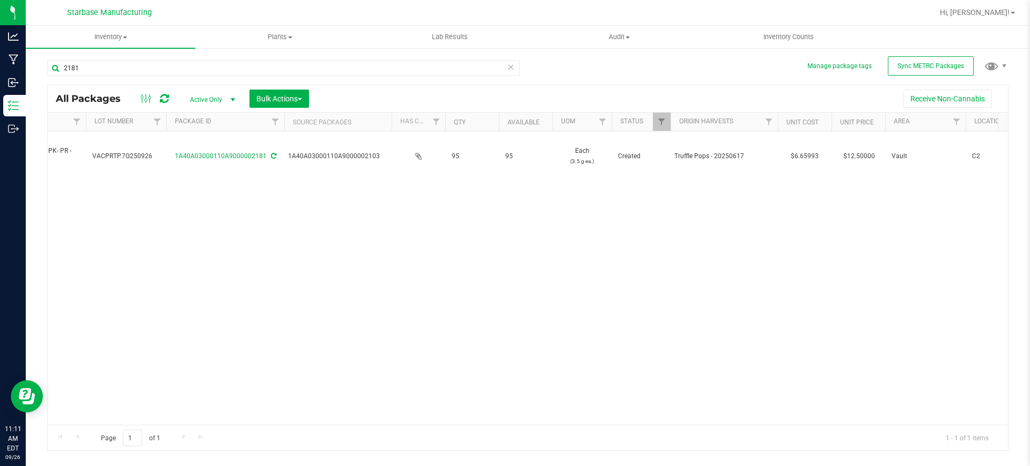
scroll to position [0, 0]
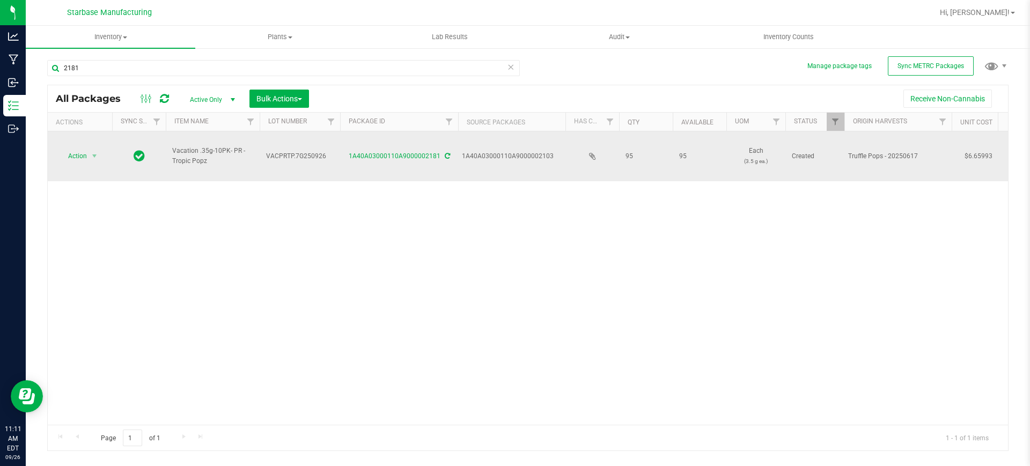
click at [223, 150] on span "Vacation .35g-10PK- PR - Tropic Popz" at bounding box center [212, 156] width 81 height 20
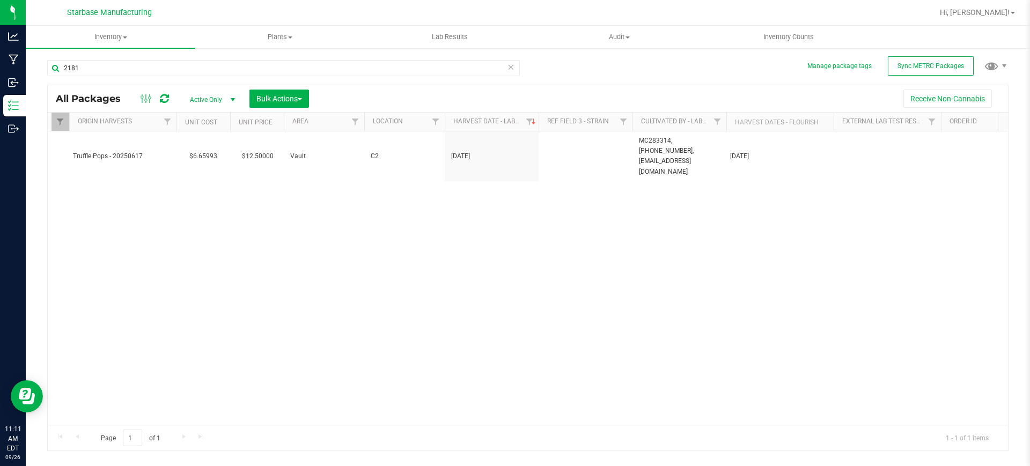
scroll to position [0, 822]
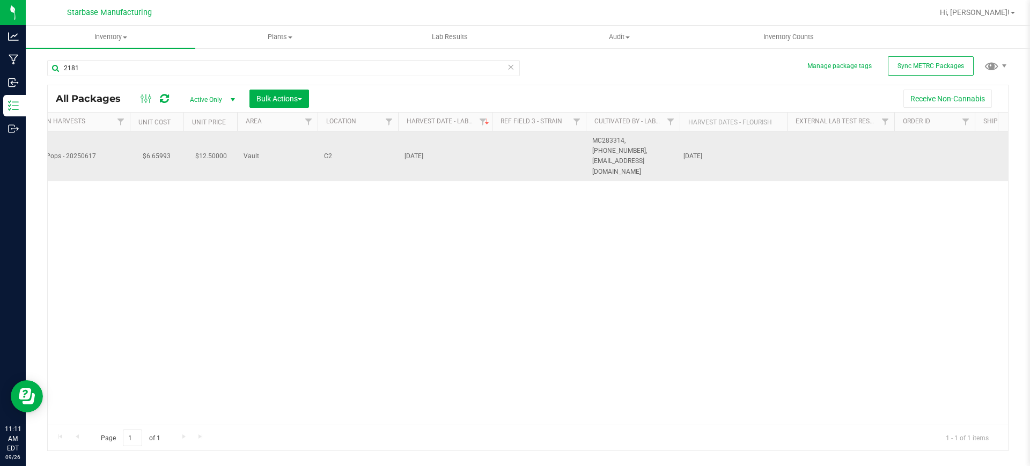
click at [429, 151] on span "05/07/2025" at bounding box center [445, 156] width 81 height 10
type input "0"
type input "06/17/2025"
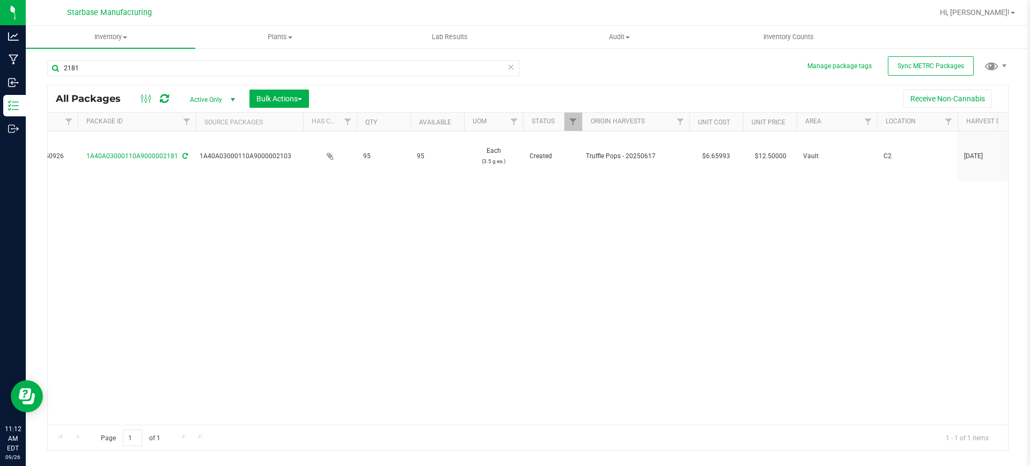
scroll to position [0, 0]
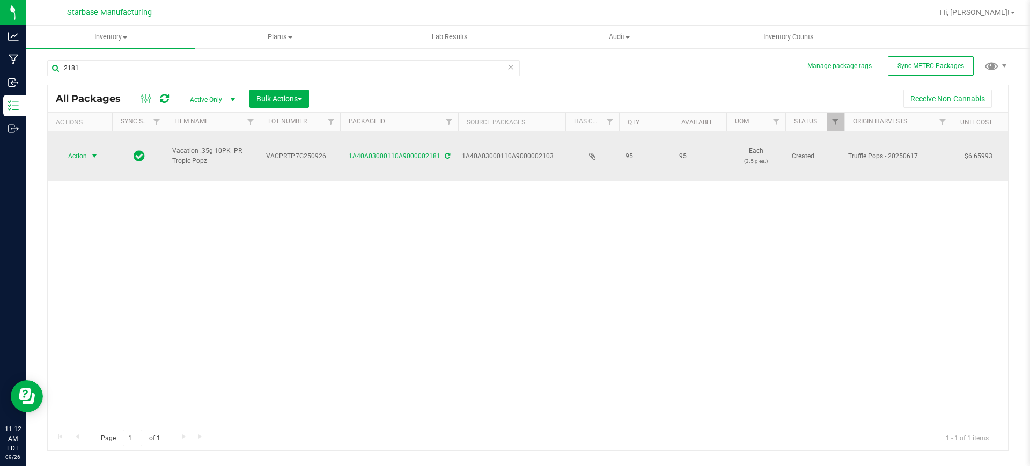
click at [97, 152] on span "select" at bounding box center [94, 156] width 9 height 9
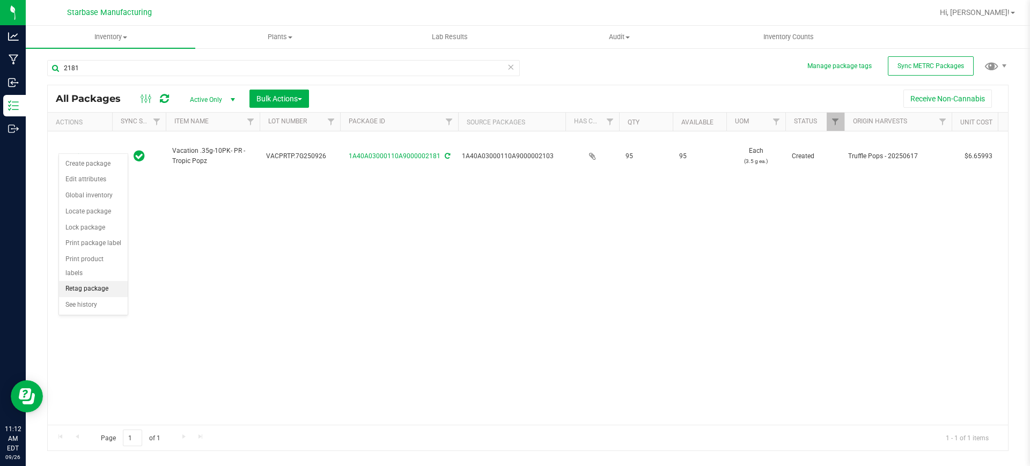
click at [94, 281] on li "Retag package" at bounding box center [93, 289] width 69 height 16
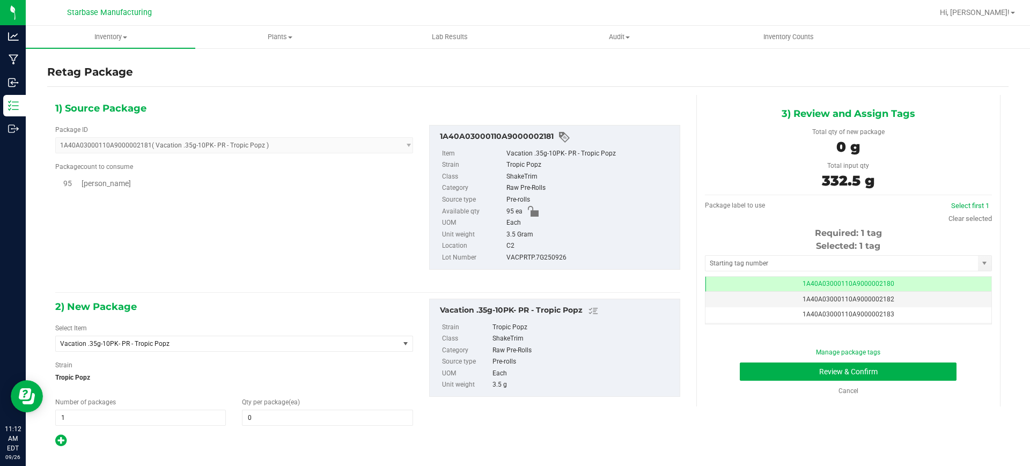
scroll to position [0, -1]
click at [399, 345] on span "select" at bounding box center [405, 343] width 13 height 15
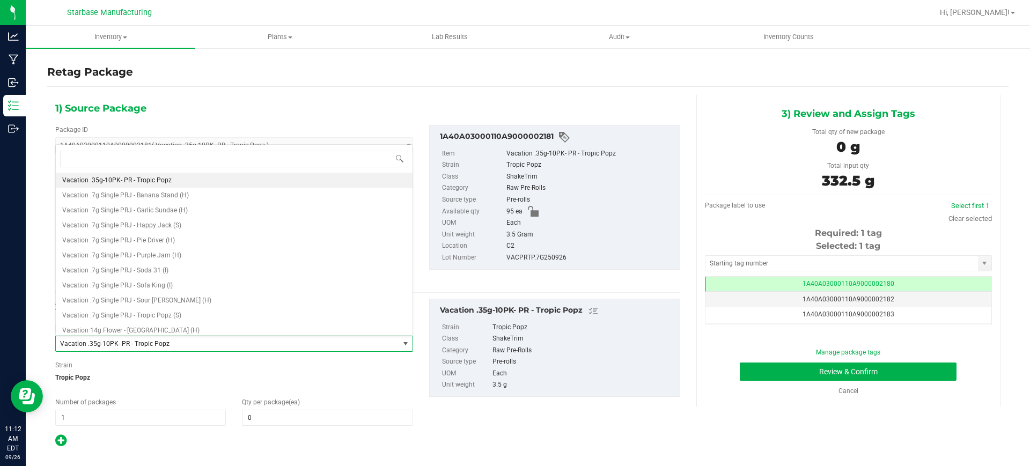
click at [400, 344] on span "select" at bounding box center [405, 343] width 13 height 15
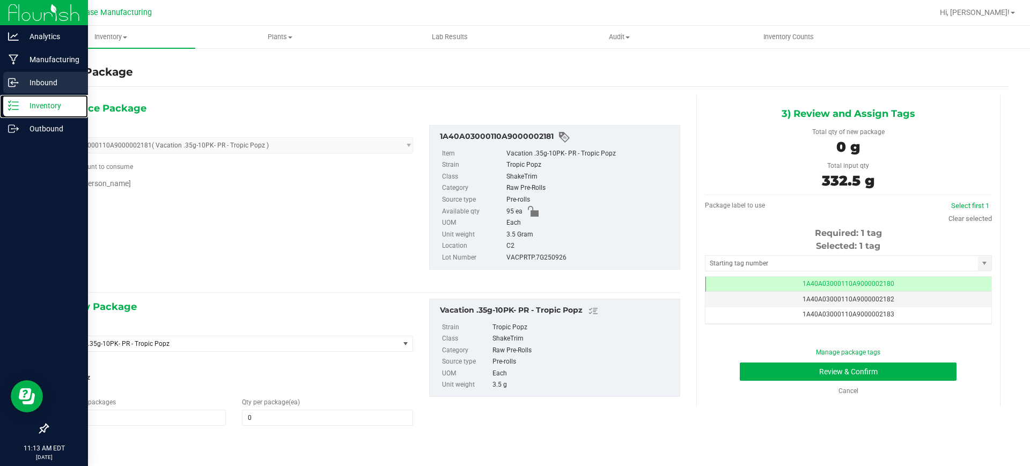
drag, startPoint x: 34, startPoint y: 106, endPoint x: 71, endPoint y: 82, distance: 44.0
click at [35, 107] on p "Inventory" at bounding box center [51, 105] width 64 height 13
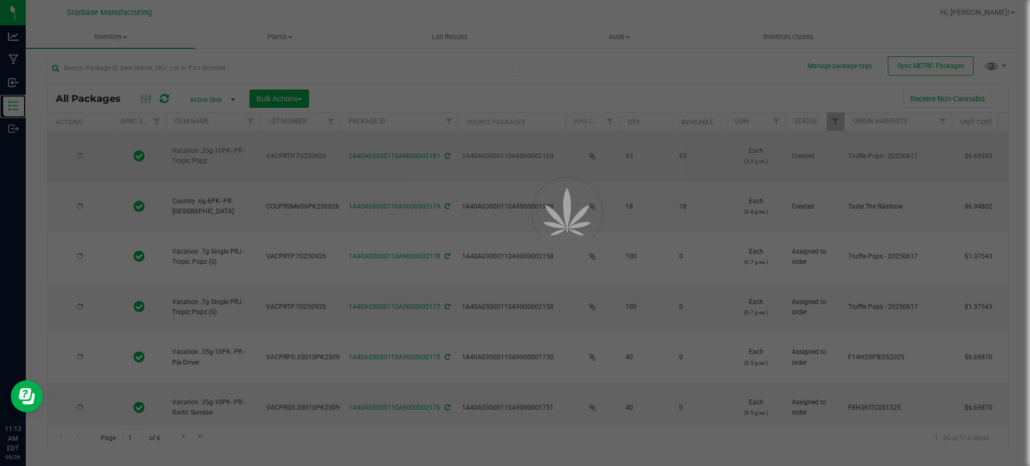
type input "[DATE]"
type input "2025-09-02"
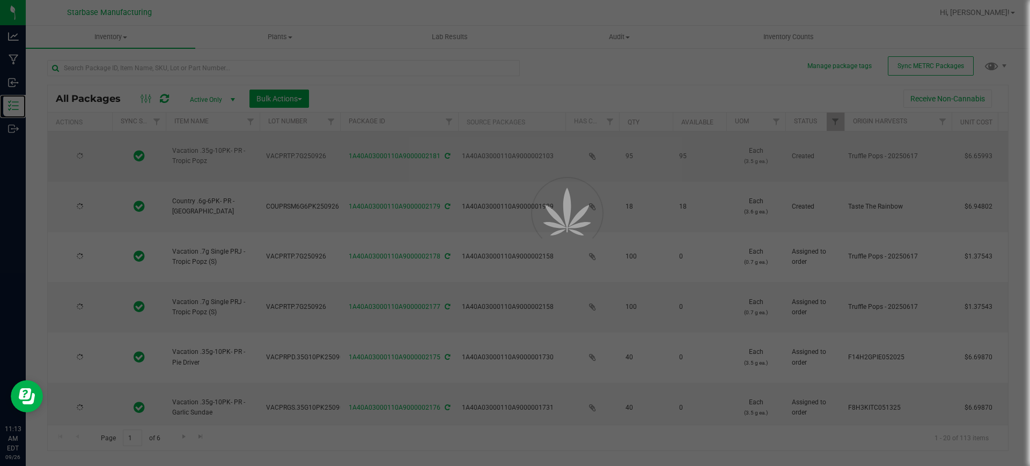
type input "2025-09-02"
type input "2025-08-05"
type input "2026-08-14"
type input "2025-09-02"
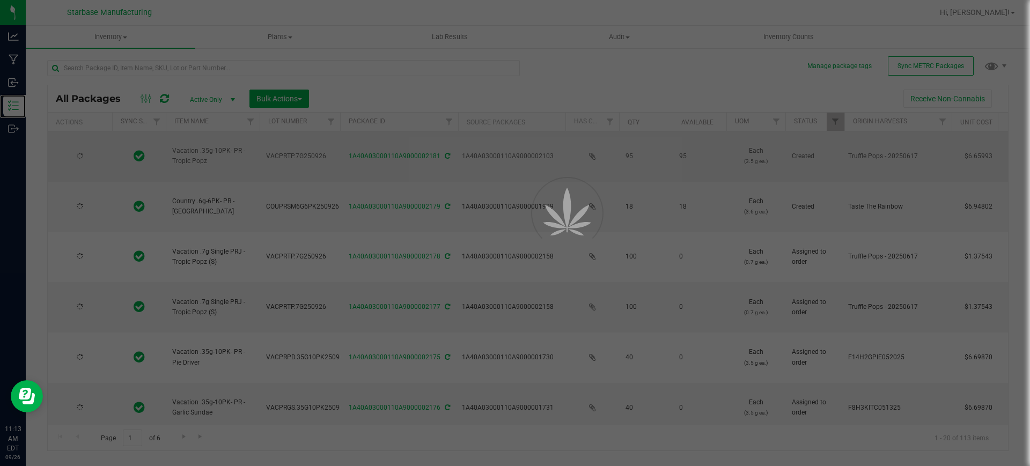
type input "[DATE]"
type input "2026-09-19"
type input "2025-09-09"
type input "2026-09-16"
type input "2025-08-05"
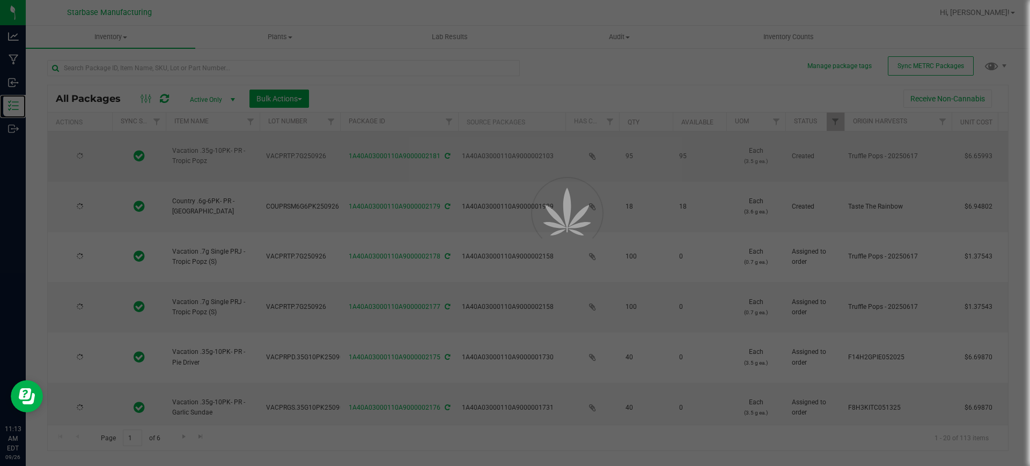
type input "2026-08-13"
type input "2025-09-10"
type input "2026-09-16"
type input "2025-09-11"
type input "2026-09-09"
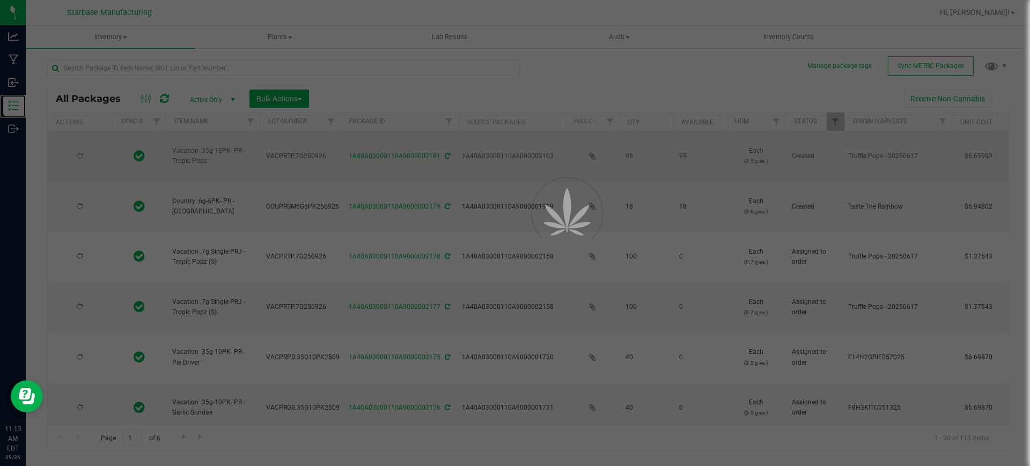
type input "2025-09-09"
type input "2026-09-16"
type input "2025-09-23"
type input "2026-09-19"
type input "2025-09-23"
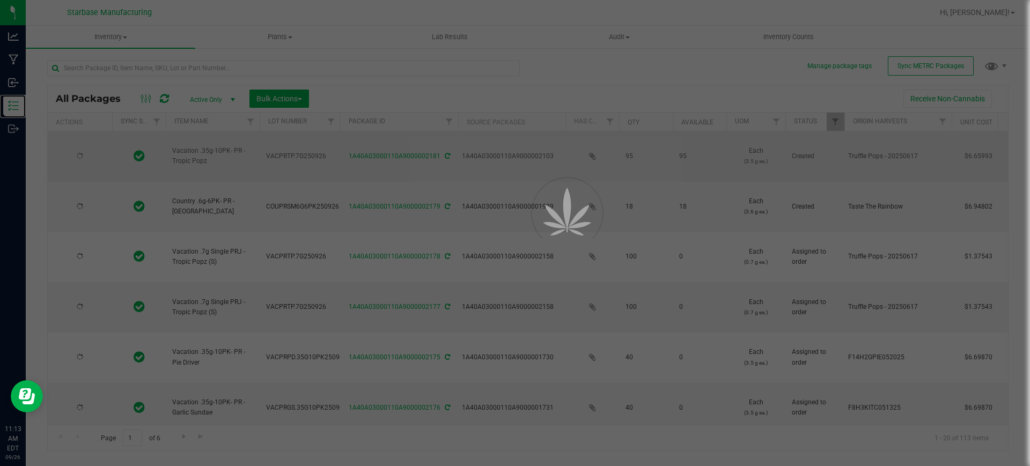
type input "2026-09-19"
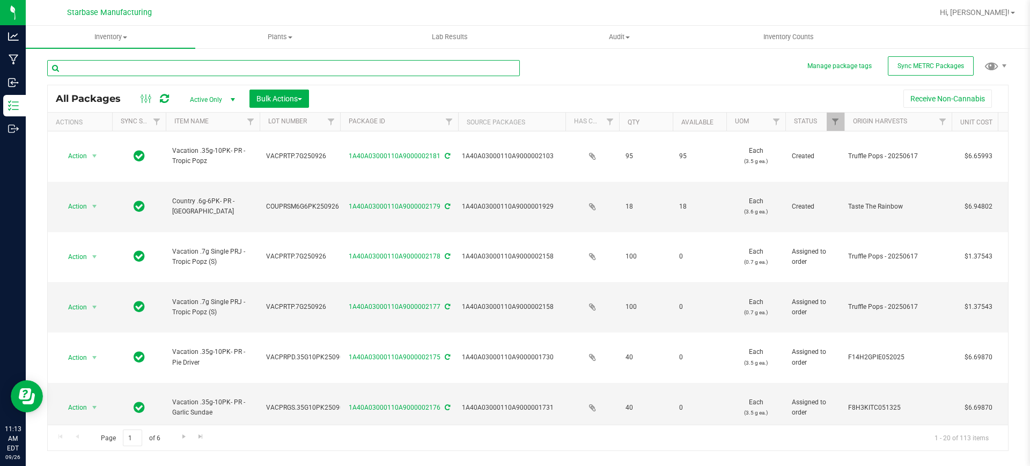
click at [142, 67] on input "text" at bounding box center [283, 68] width 473 height 16
type input "2181"
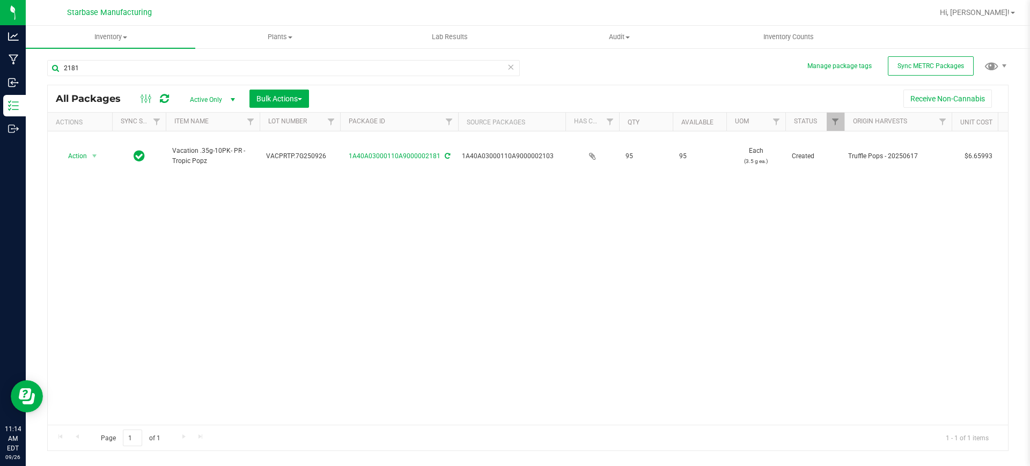
click at [159, 104] on div at bounding box center [155, 98] width 36 height 13
click at [167, 100] on icon at bounding box center [164, 98] width 9 height 11
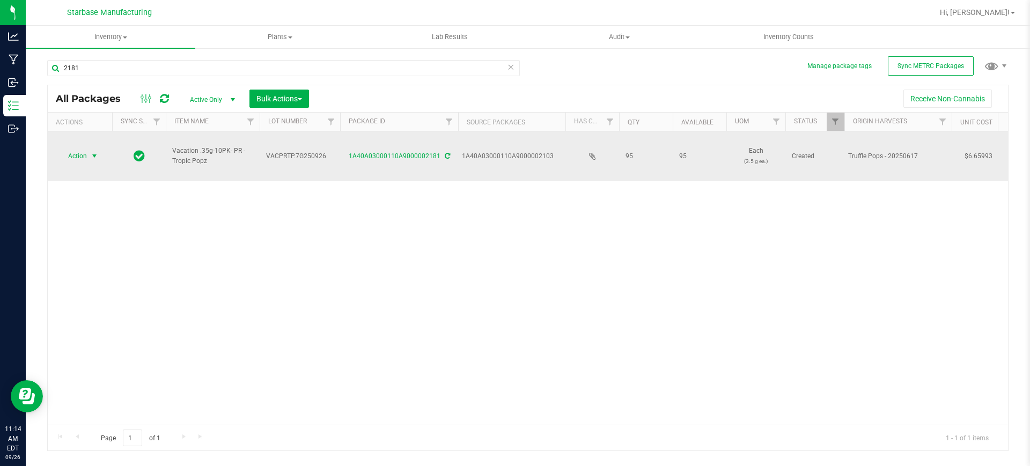
click at [85, 149] on span "Action" at bounding box center [72, 156] width 29 height 15
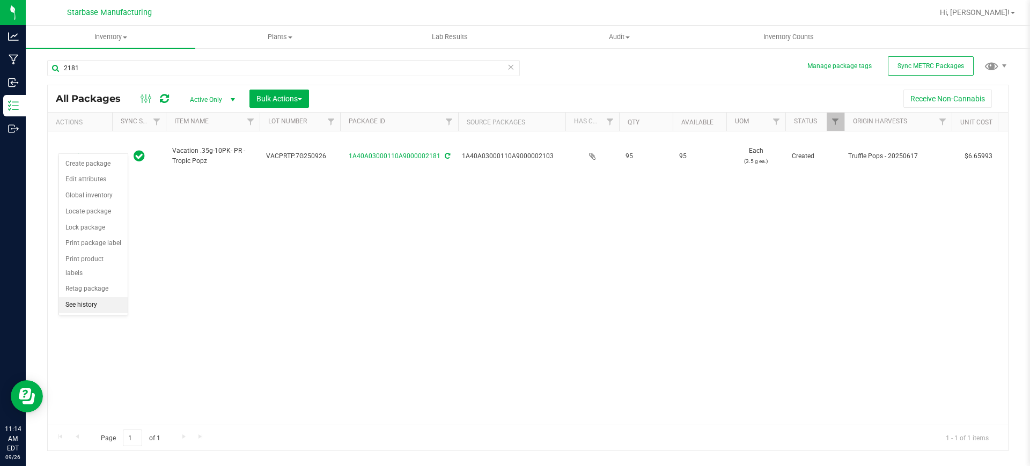
click at [105, 297] on li "See history" at bounding box center [93, 305] width 69 height 16
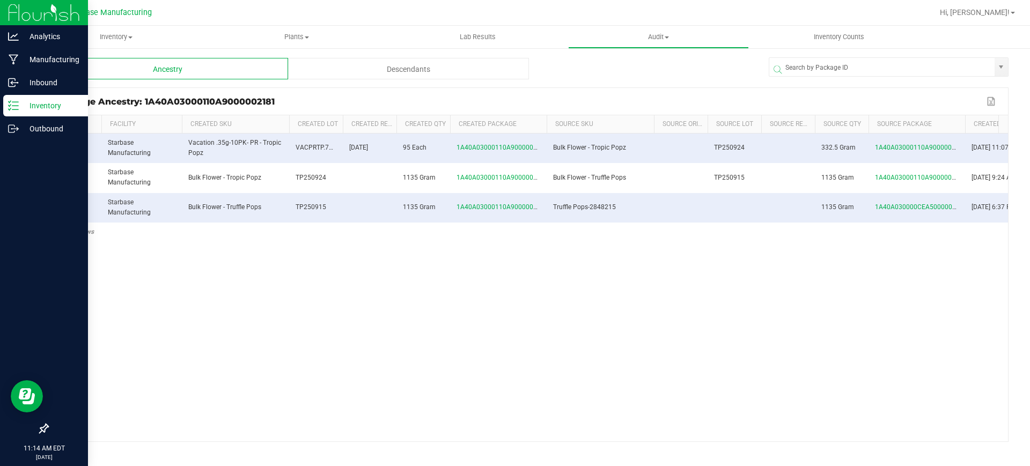
click at [14, 103] on icon at bounding box center [13, 105] width 11 height 11
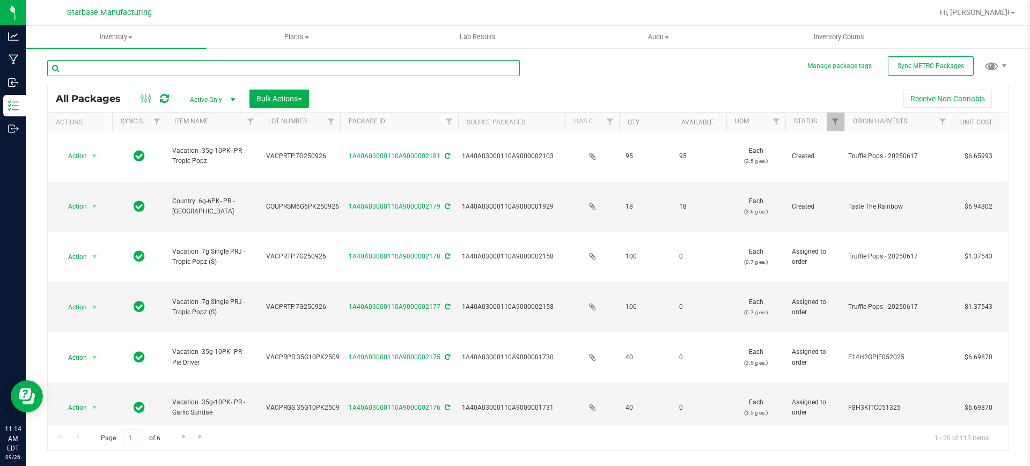
click at [141, 64] on input "text" at bounding box center [283, 68] width 473 height 16
type input "2181"
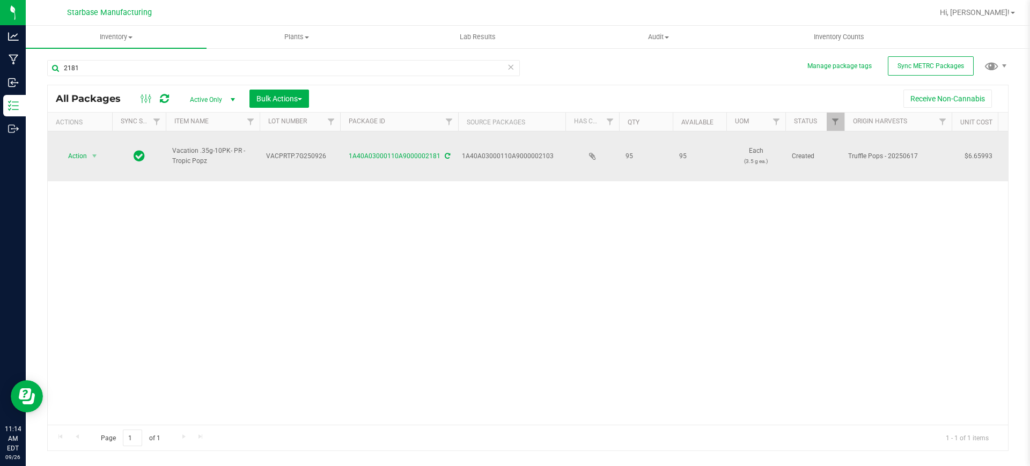
click at [151, 145] on td at bounding box center [139, 156] width 54 height 50
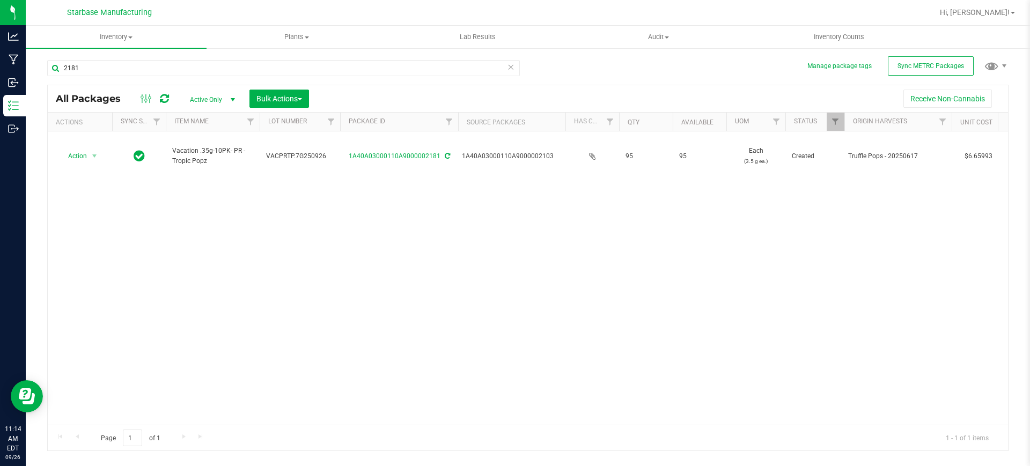
click at [158, 96] on div at bounding box center [155, 98] width 36 height 13
click at [165, 97] on icon at bounding box center [164, 98] width 9 height 11
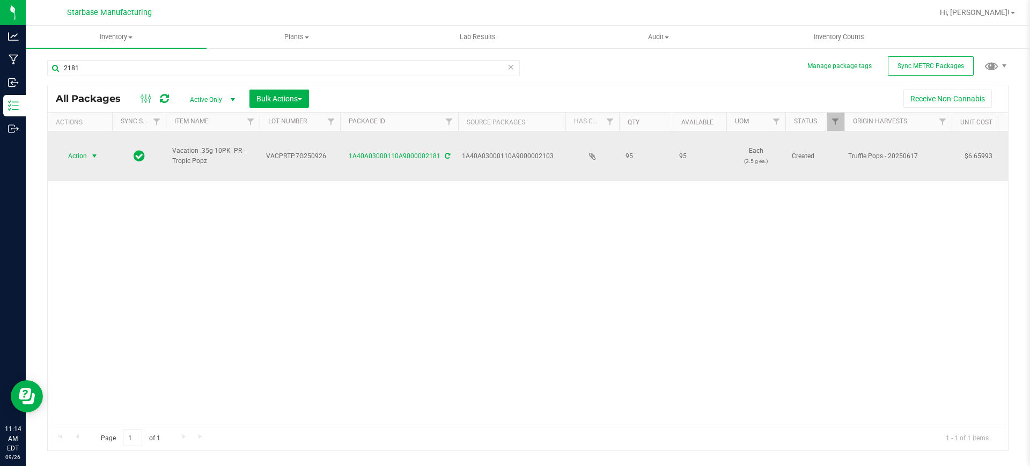
click at [89, 149] on span "select" at bounding box center [94, 156] width 13 height 15
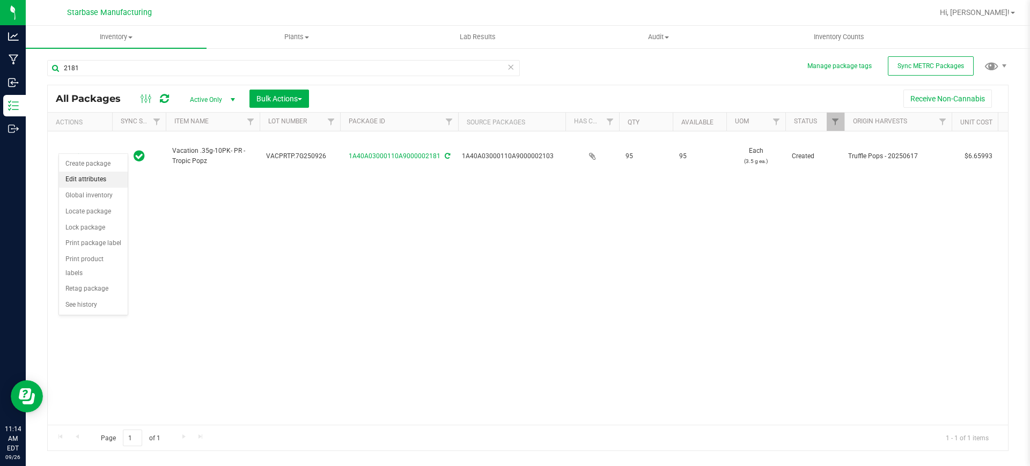
click at [79, 176] on li "Edit attributes" at bounding box center [93, 180] width 69 height 16
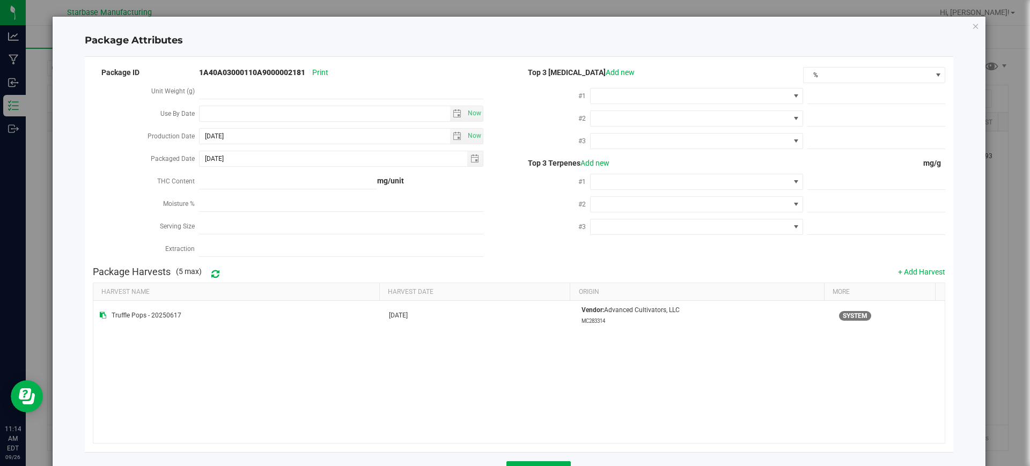
click at [961, 25] on div "Package Attributes Package ID 1A40A03000110A9000002181 Print Unit Weight (g) Us…" at bounding box center [520, 253] width 934 height 473
click at [972, 27] on icon "Close modal" at bounding box center [976, 25] width 8 height 13
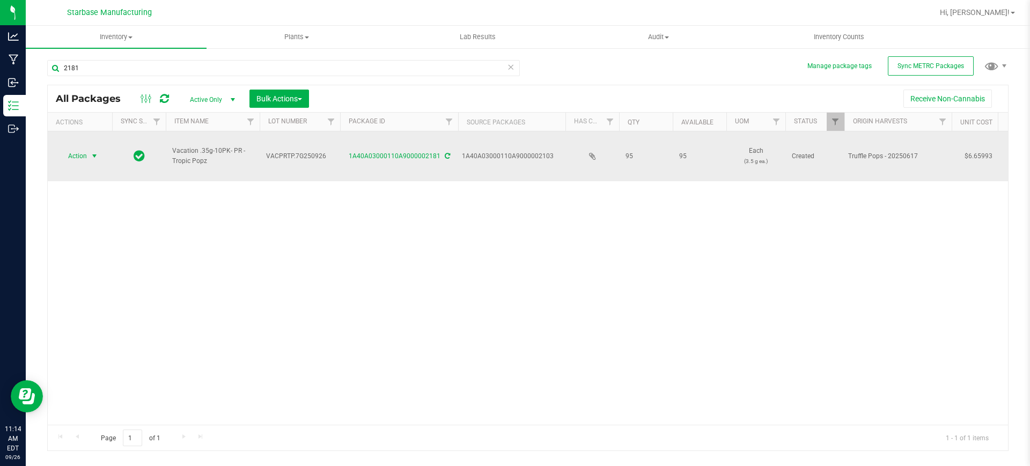
click at [97, 152] on span "select" at bounding box center [94, 156] width 9 height 9
click at [445, 153] on icon at bounding box center [447, 156] width 5 height 6
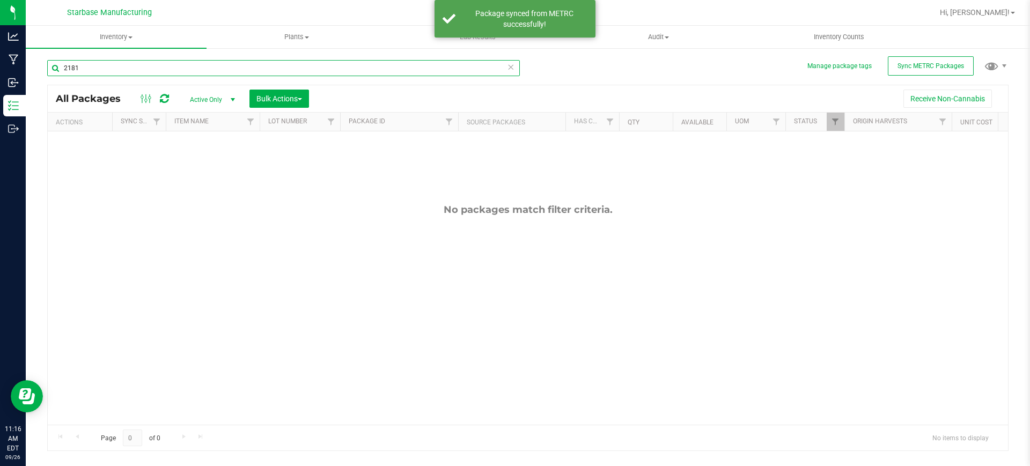
click at [120, 67] on input "2181" at bounding box center [283, 68] width 473 height 16
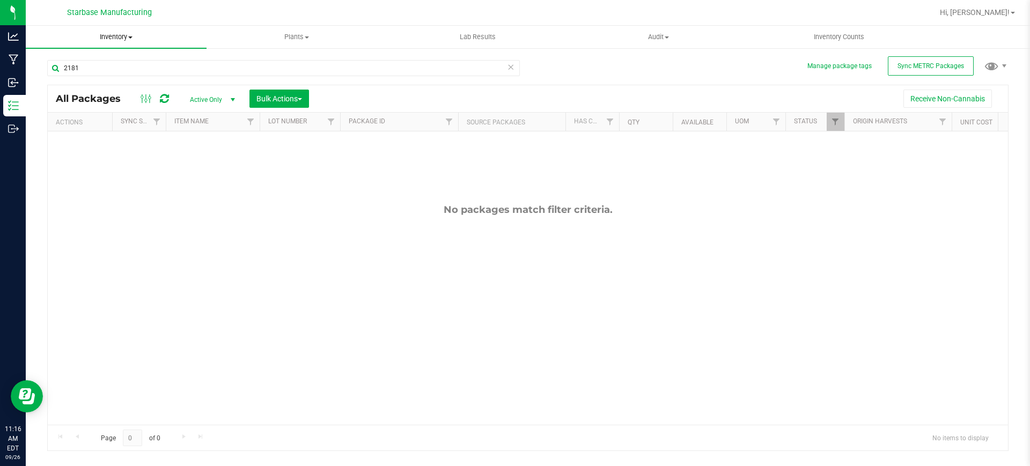
drag, startPoint x: 139, startPoint y: 39, endPoint x: 134, endPoint y: 39, distance: 5.4
click at [138, 39] on span "Inventory" at bounding box center [116, 37] width 181 height 10
click at [128, 38] on span "Inventory" at bounding box center [116, 37] width 181 height 10
click at [106, 129] on span "From bill of materials" at bounding box center [74, 128] width 97 height 9
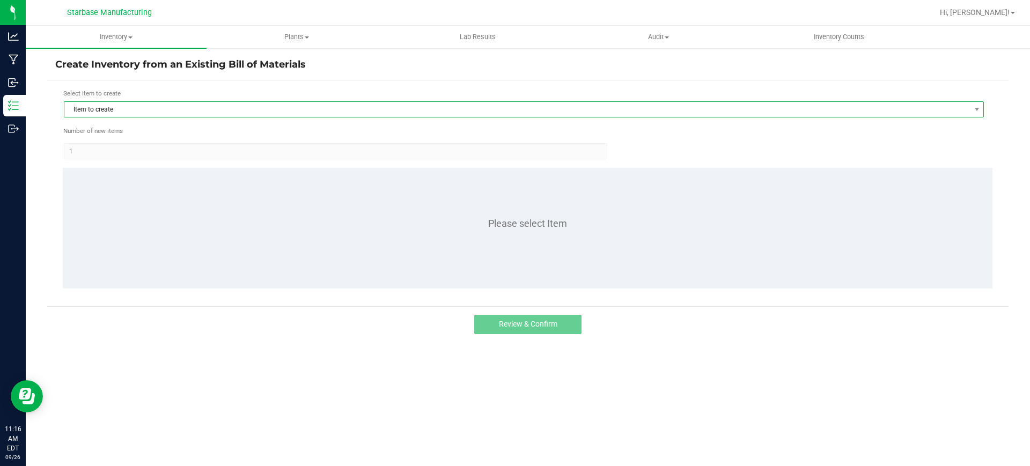
click at [391, 113] on span "Item to create" at bounding box center [517, 109] width 906 height 15
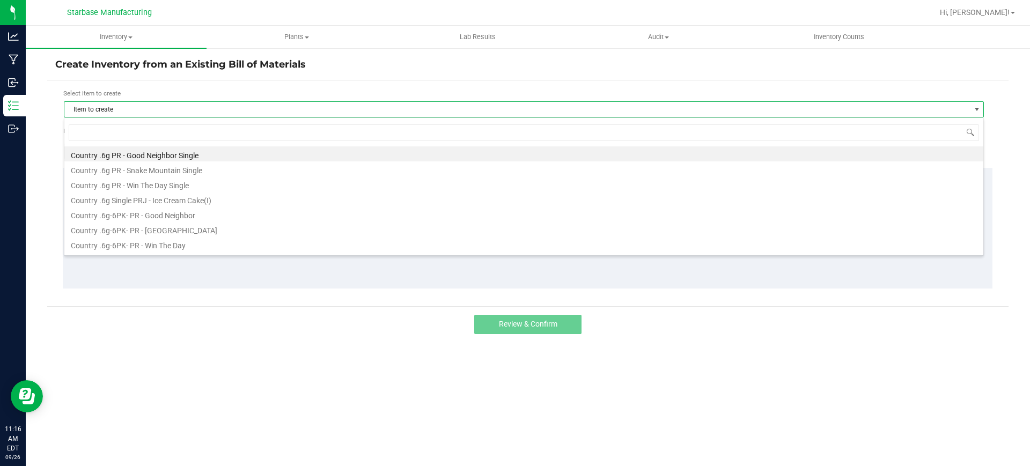
scroll to position [16, 920]
click at [165, 122] on span "single" at bounding box center [523, 132] width 919 height 25
click at [166, 131] on input "single" at bounding box center [524, 132] width 910 height 17
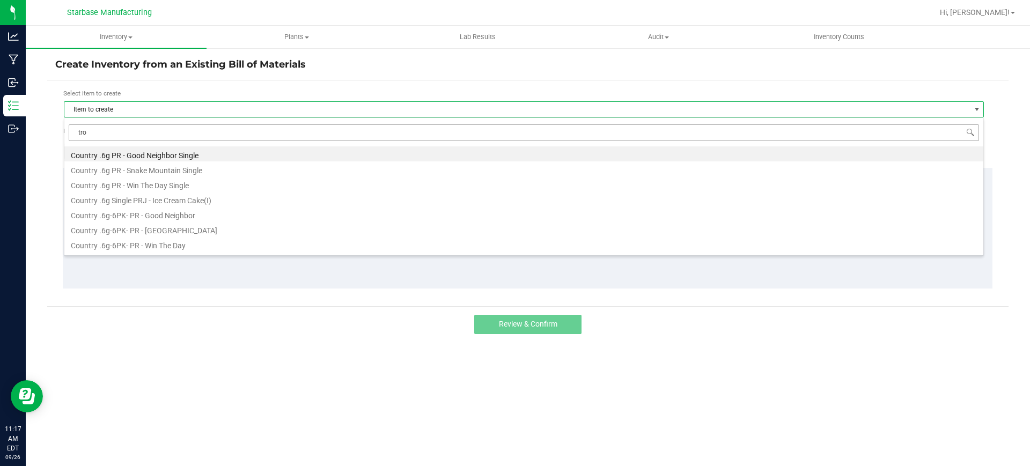
type input "trop"
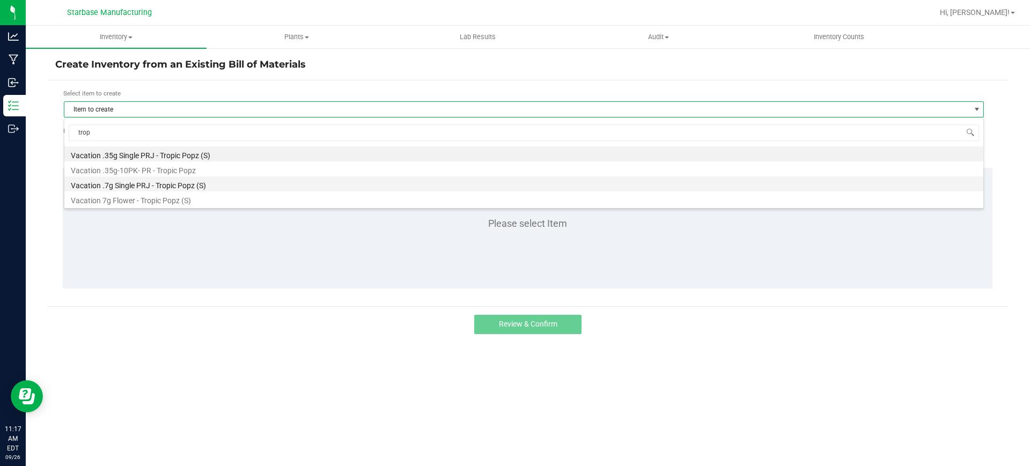
click at [162, 185] on li "Vacation .7g Single PRJ - Tropic Popz (S)" at bounding box center [523, 184] width 919 height 15
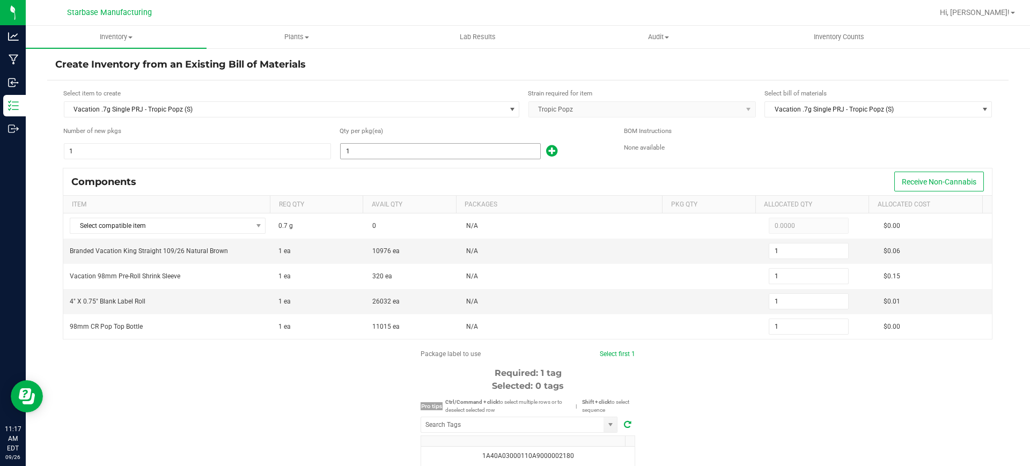
click at [406, 149] on input "1" at bounding box center [441, 151] width 200 height 15
type input "9"
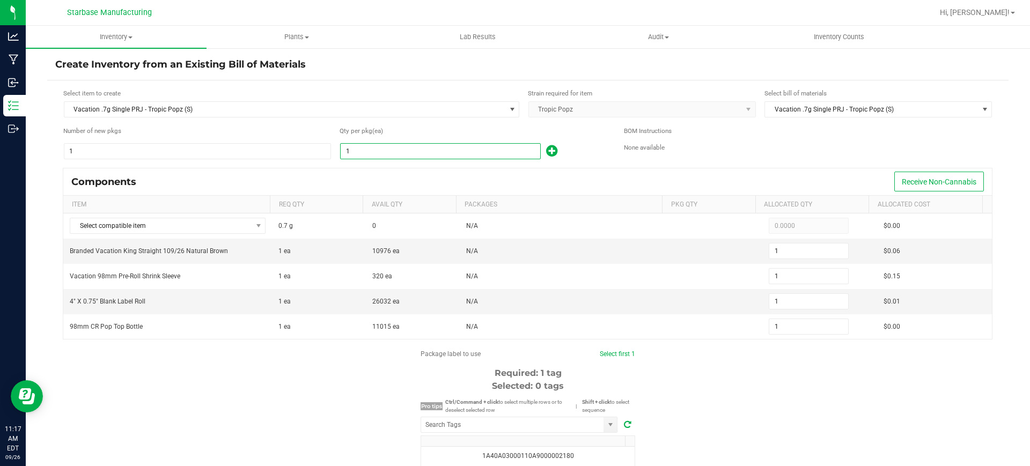
type input "9"
type input "95"
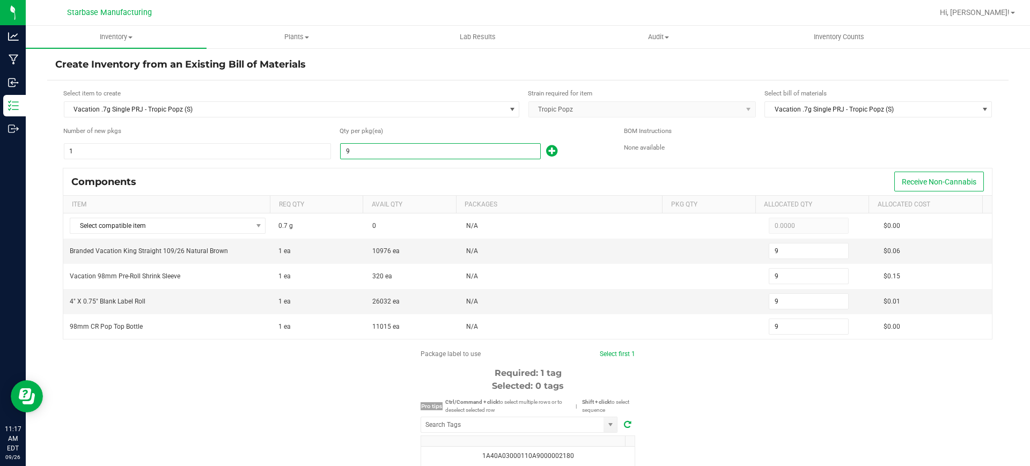
type input "95"
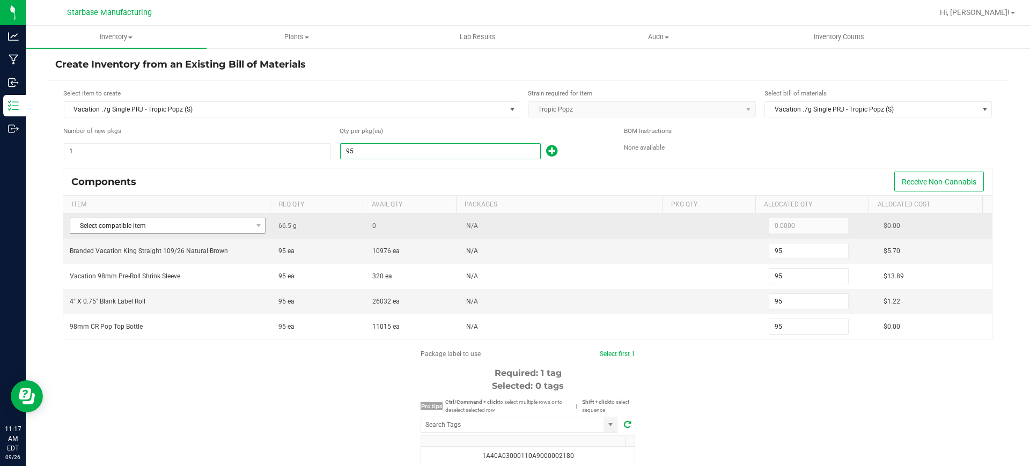
type input "95"
click at [254, 231] on span at bounding box center [258, 225] width 13 height 15
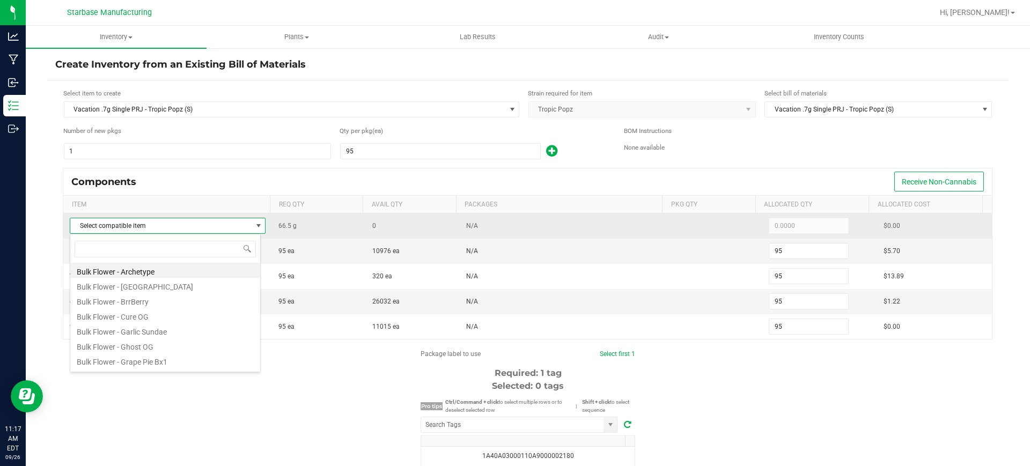
scroll to position [16, 192]
type input "trop"
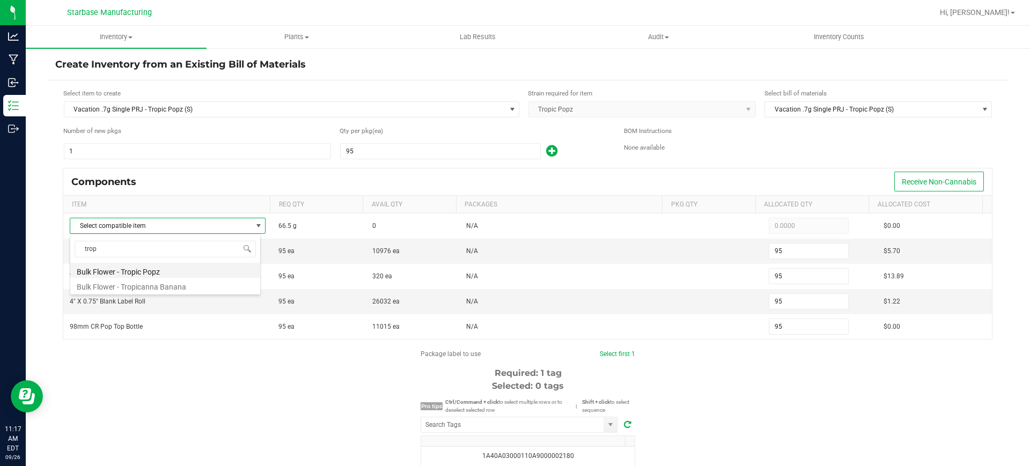
click at [199, 266] on li "Bulk Flower - Tropic Popz" at bounding box center [165, 270] width 190 height 15
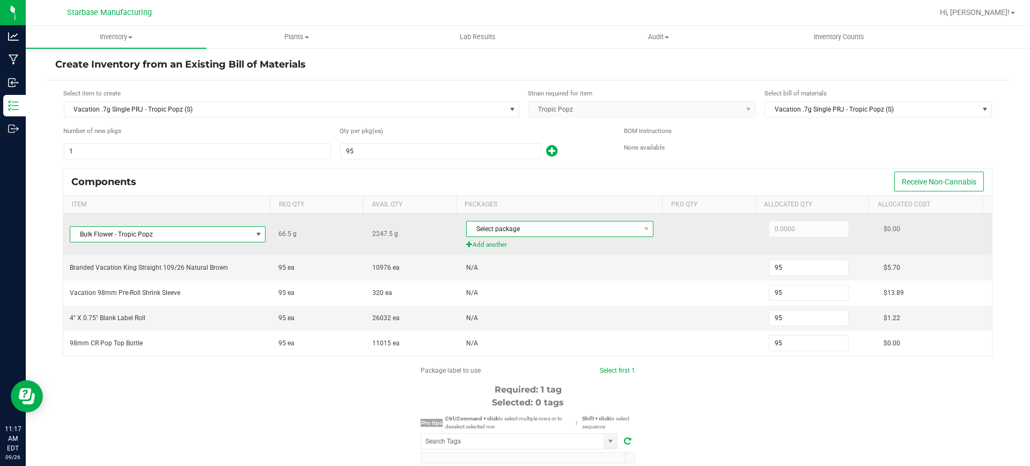
click at [617, 235] on span "Select package" at bounding box center [553, 229] width 173 height 15
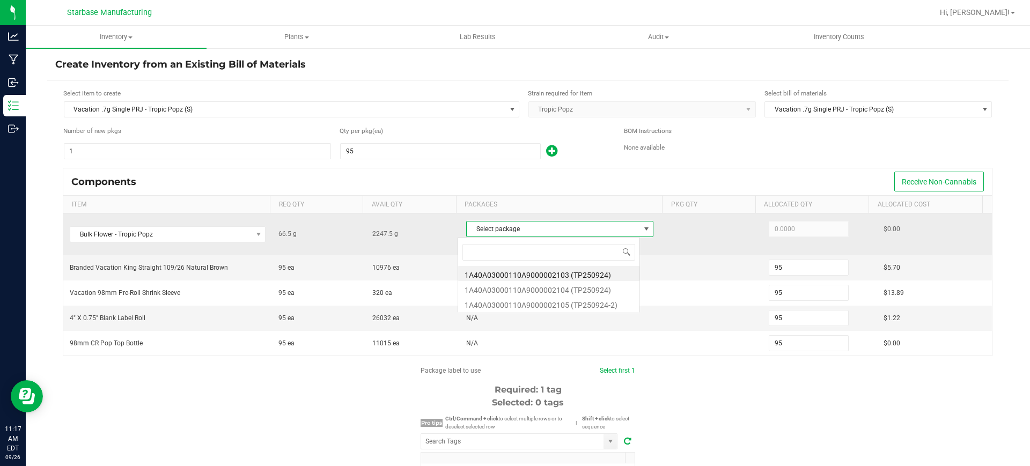
scroll to position [16, 183]
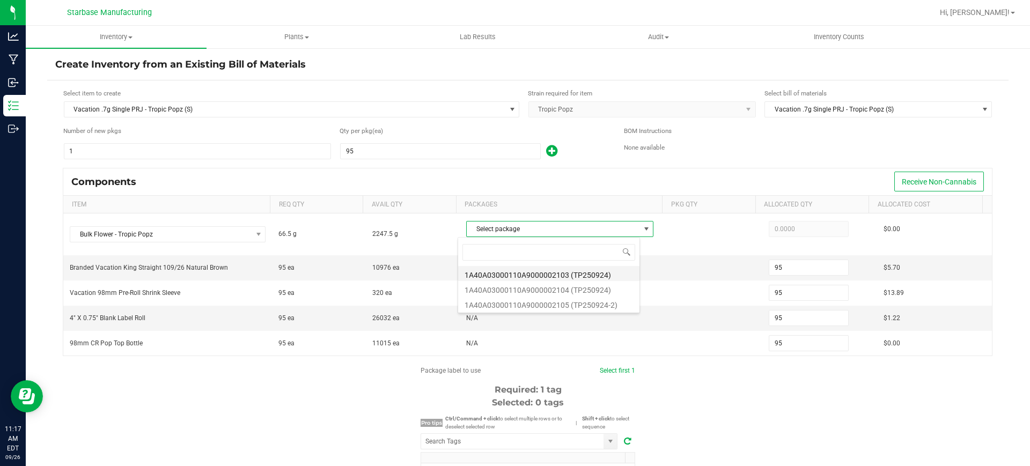
click at [586, 278] on li "1A40A03000110A9000002103 (TP250924)" at bounding box center [548, 273] width 181 height 15
type input "66.5000"
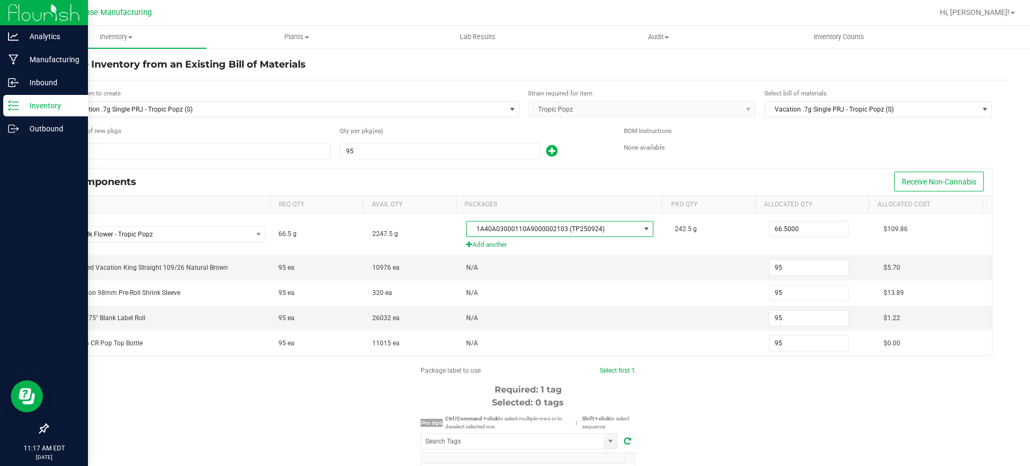
click at [40, 104] on p "Inventory" at bounding box center [51, 105] width 64 height 13
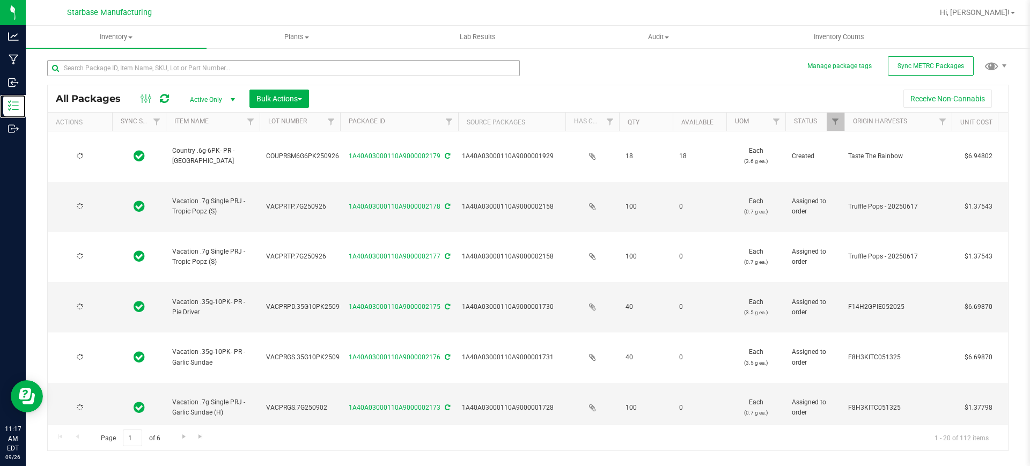
type input "[DATE]"
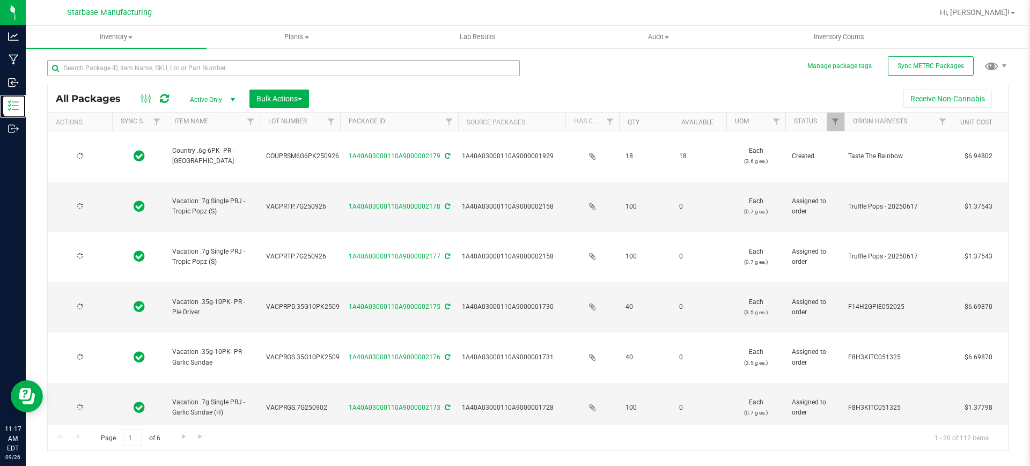
type input "[DATE]"
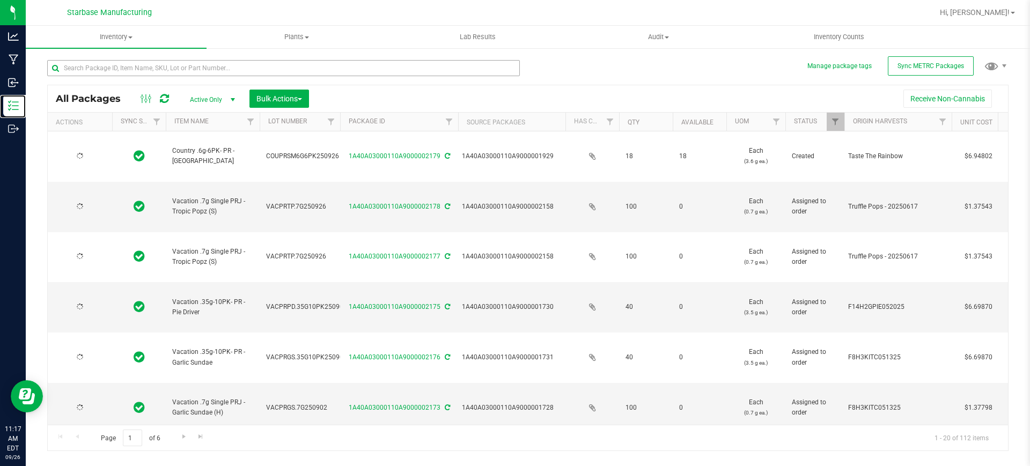
type input "[DATE]"
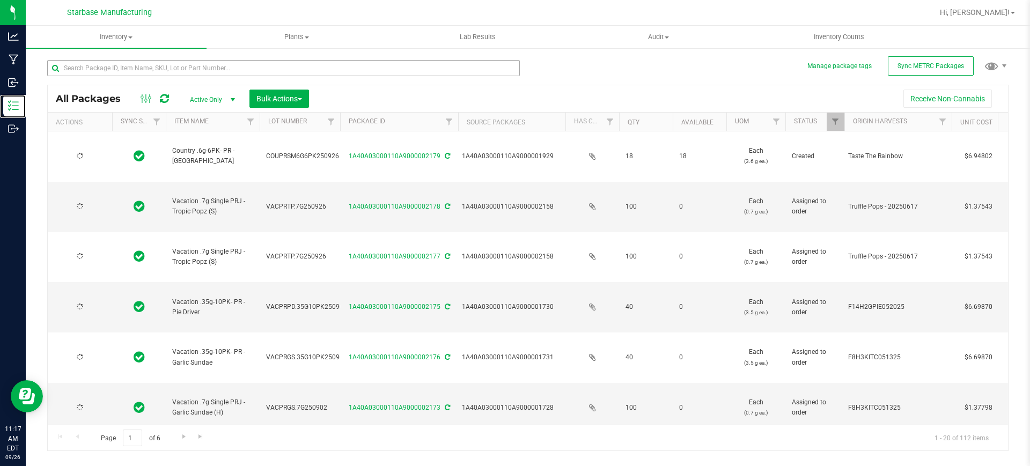
type input "[DATE]"
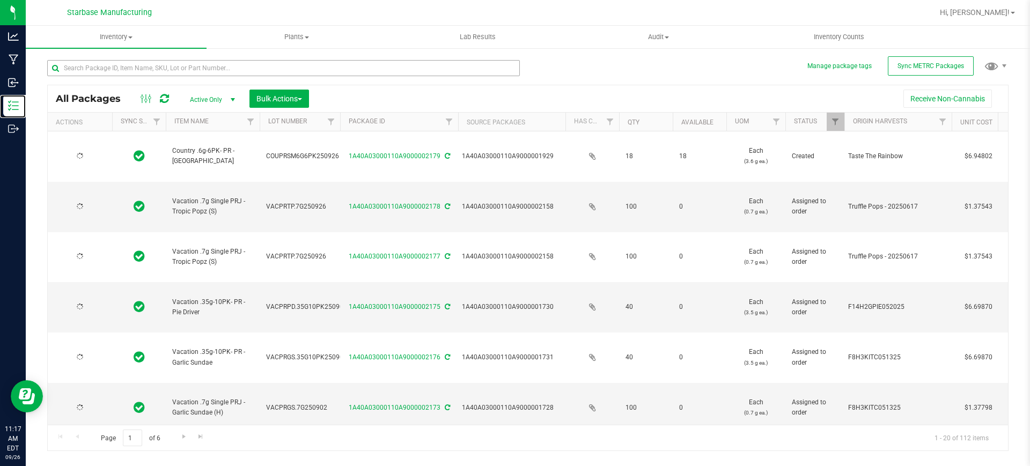
type input "[DATE]"
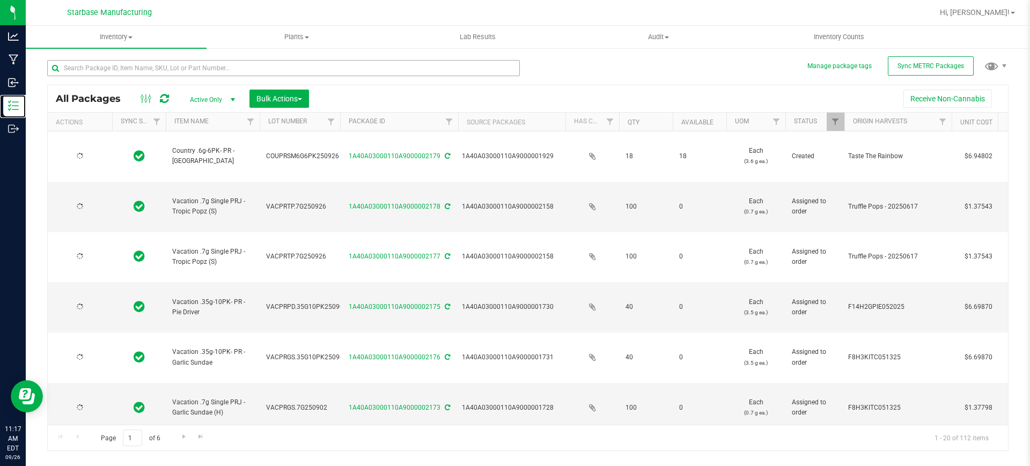
type input "[DATE]"
click at [161, 67] on input "text" at bounding box center [283, 68] width 473 height 16
type input "2103"
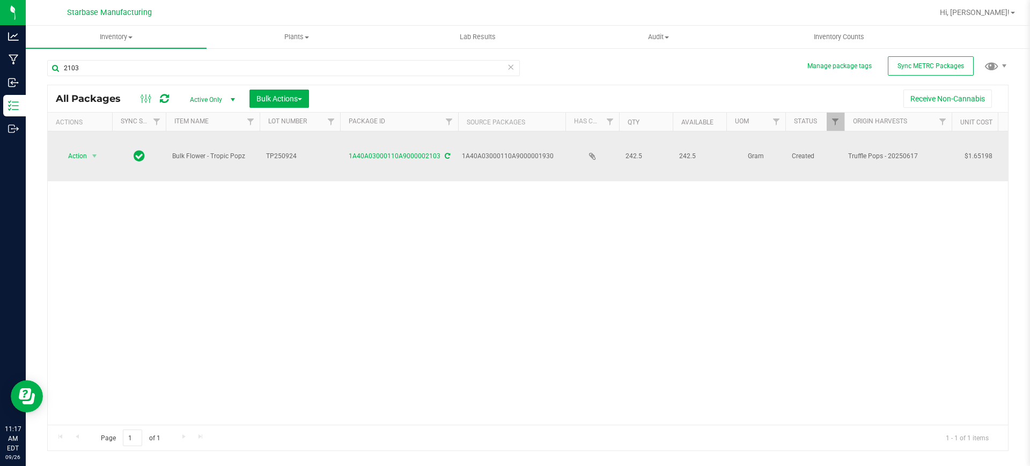
click at [445, 153] on icon at bounding box center [447, 156] width 5 height 6
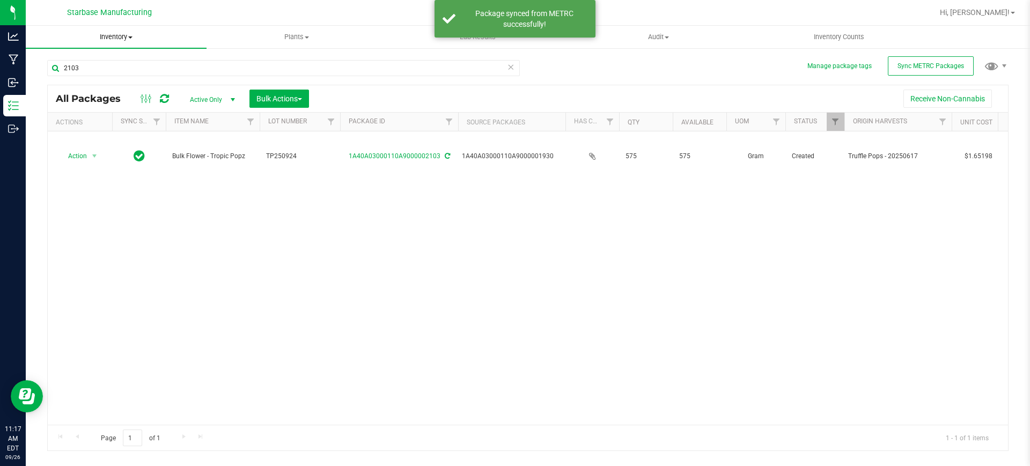
click at [114, 41] on span "Inventory" at bounding box center [116, 37] width 181 height 10
click at [124, 125] on li "From bill of materials" at bounding box center [116, 129] width 181 height 13
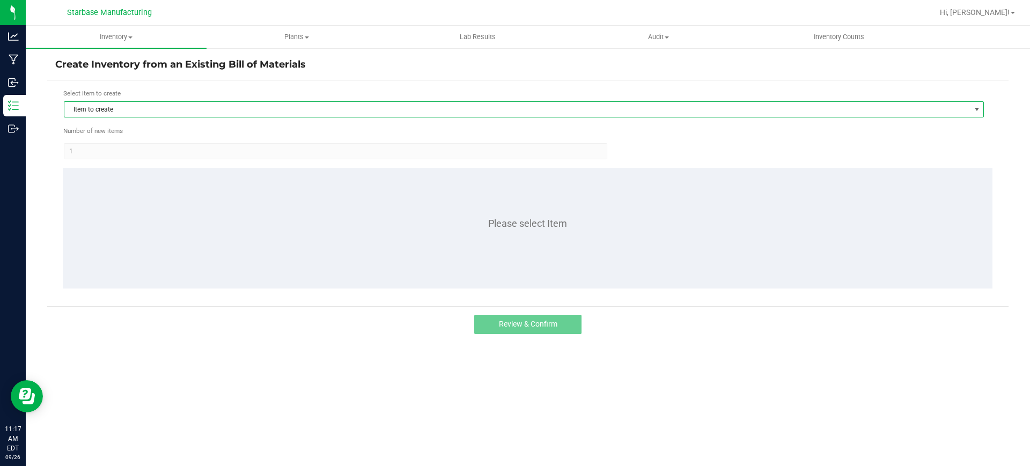
click at [189, 111] on span "Item to create" at bounding box center [517, 109] width 906 height 15
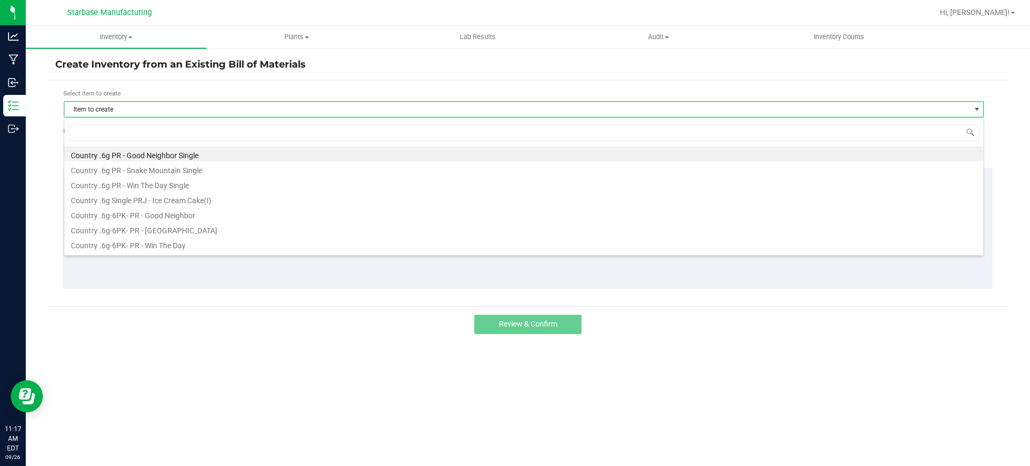
scroll to position [16, 920]
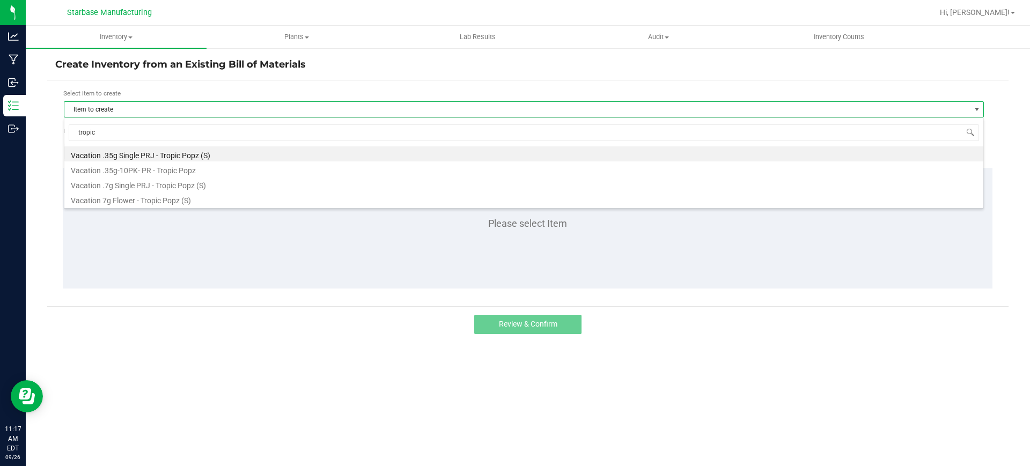
type input "tropic p"
click at [150, 185] on li "Vacation .7g Single PRJ - Tropic Popz (S)" at bounding box center [523, 184] width 919 height 15
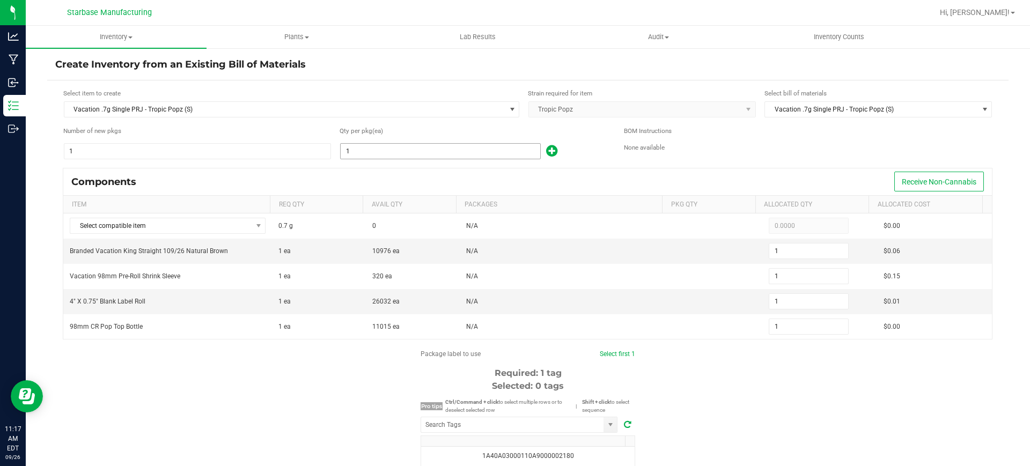
click at [370, 151] on input "1" at bounding box center [441, 151] width 200 height 15
type input "9"
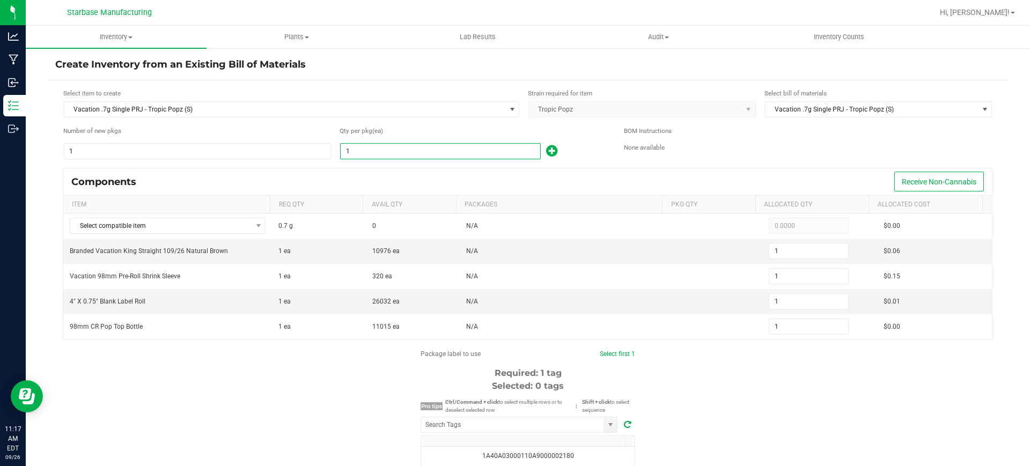
type input "9"
type input "95"
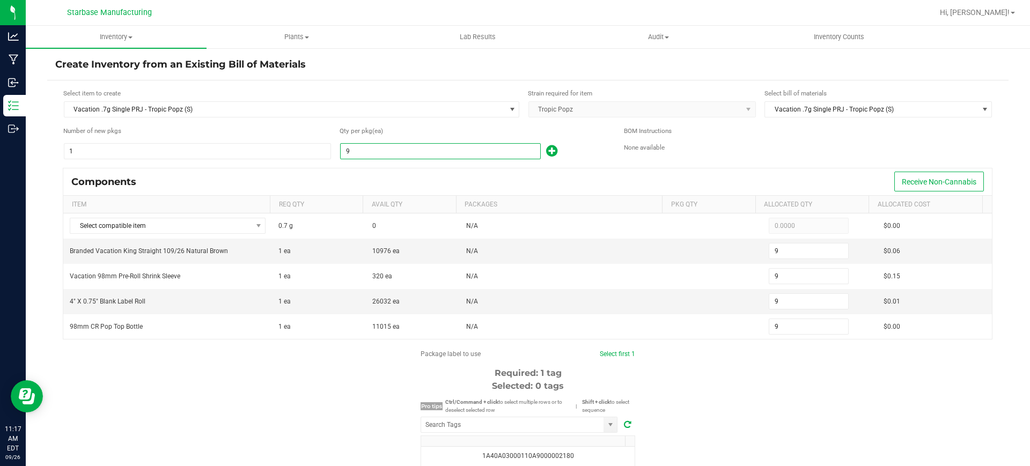
type input "95"
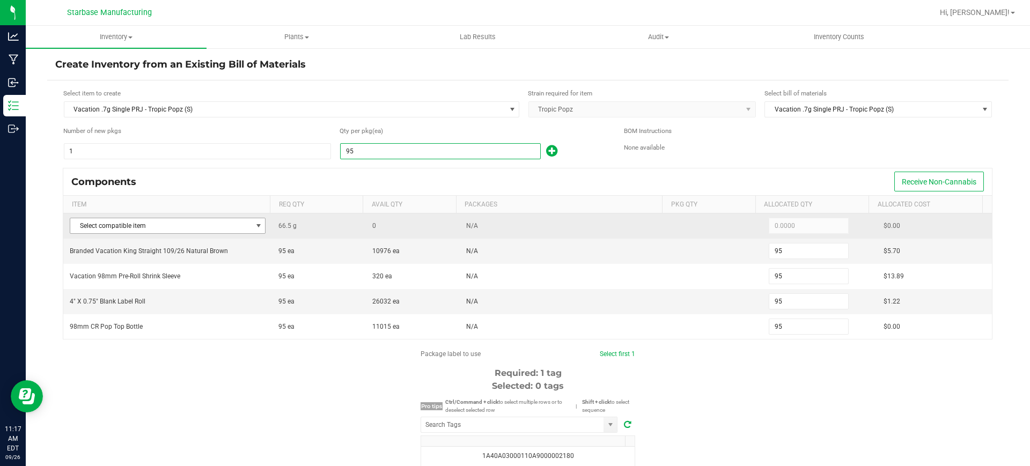
type input "95"
click at [254, 227] on span at bounding box center [258, 226] width 9 height 9
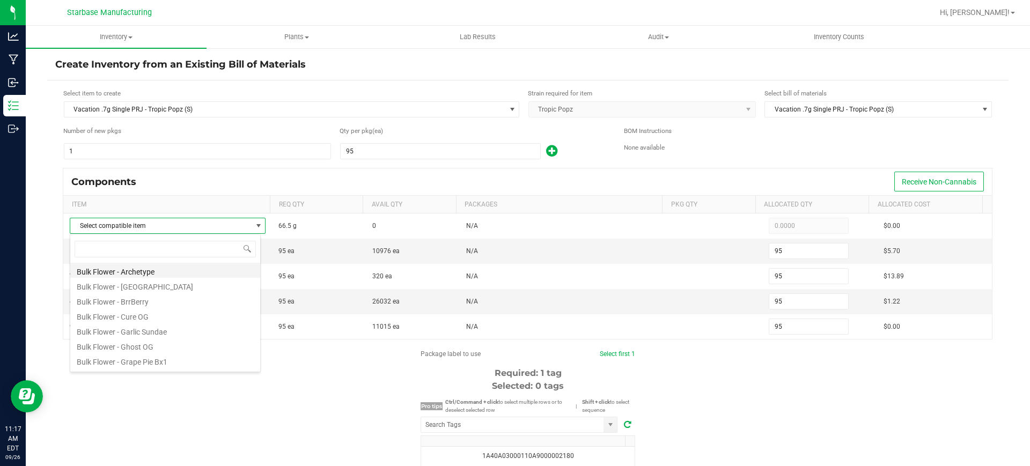
scroll to position [16, 192]
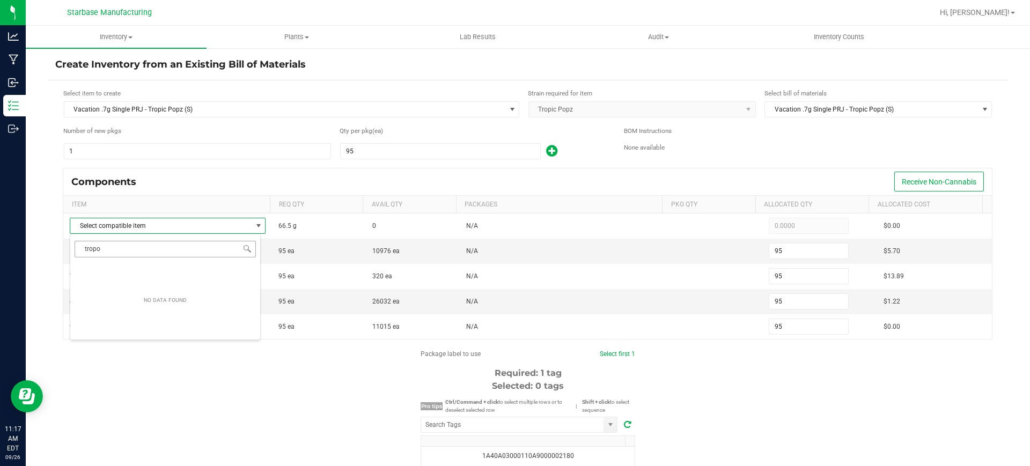
type input "trop"
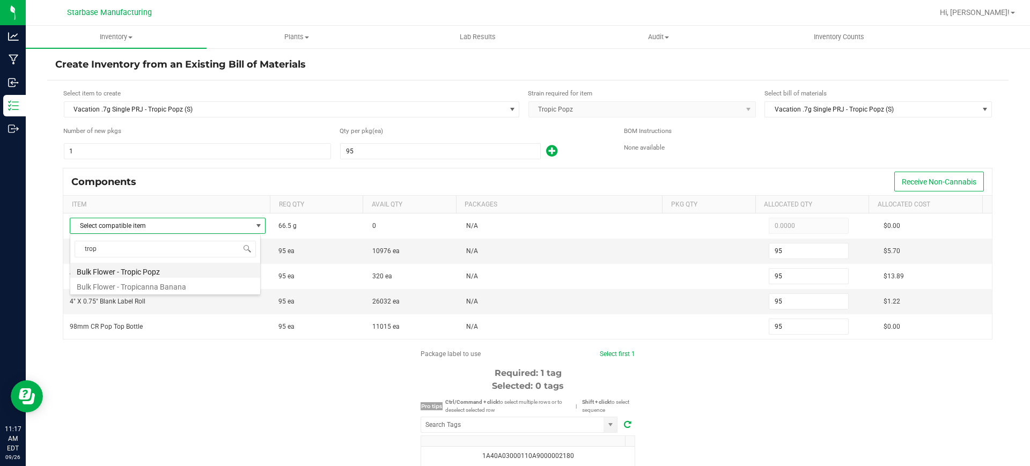
click at [205, 273] on li "Bulk Flower - Tropic Popz" at bounding box center [165, 270] width 190 height 15
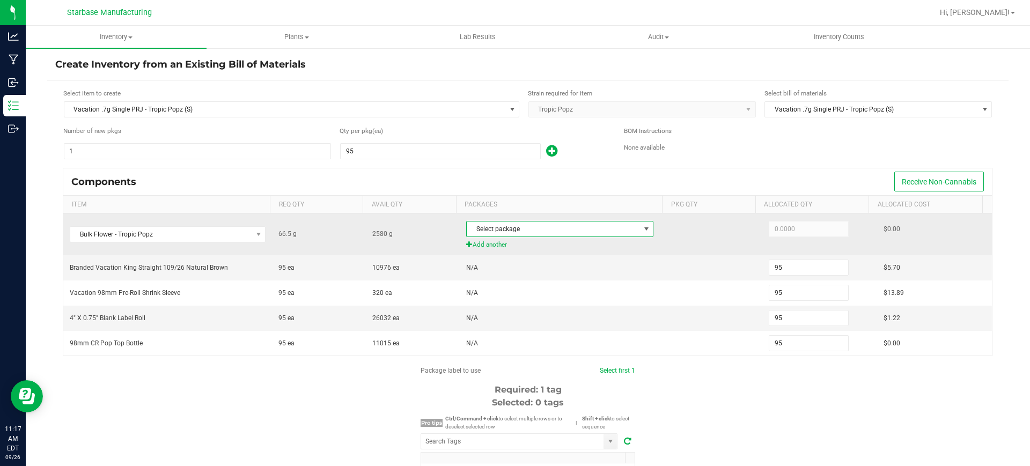
click at [642, 226] on span at bounding box center [646, 229] width 9 height 9
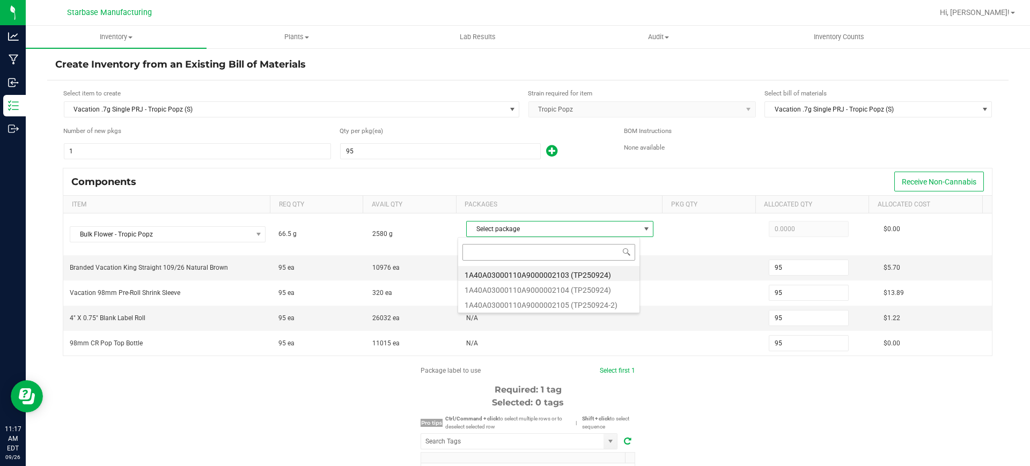
scroll to position [16, 183]
click at [602, 277] on li "1A40A03000110A9000002103 (TP250924)" at bounding box center [548, 273] width 181 height 15
type input "66.5000"
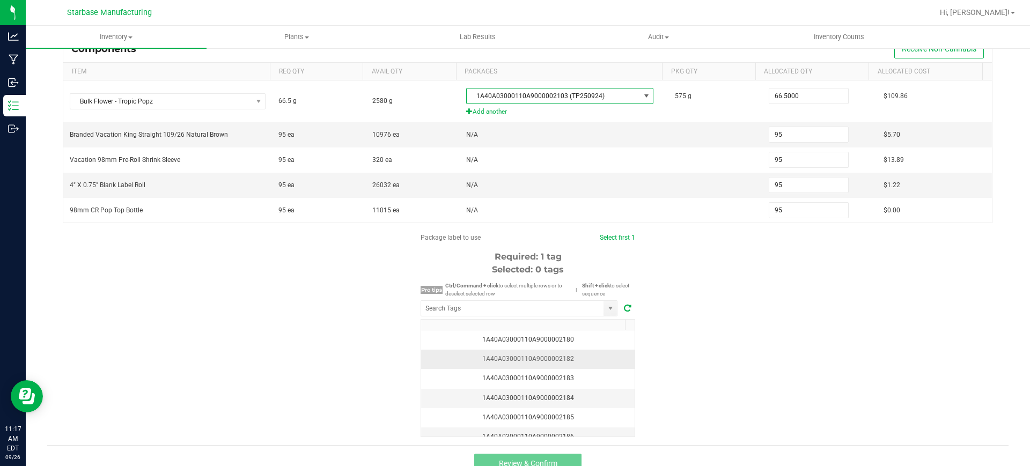
scroll to position [134, 0]
drag, startPoint x: 570, startPoint y: 358, endPoint x: 632, endPoint y: 355, distance: 62.3
click at [570, 359] on div "1A40A03000110A9000002182" at bounding box center [528, 359] width 201 height 10
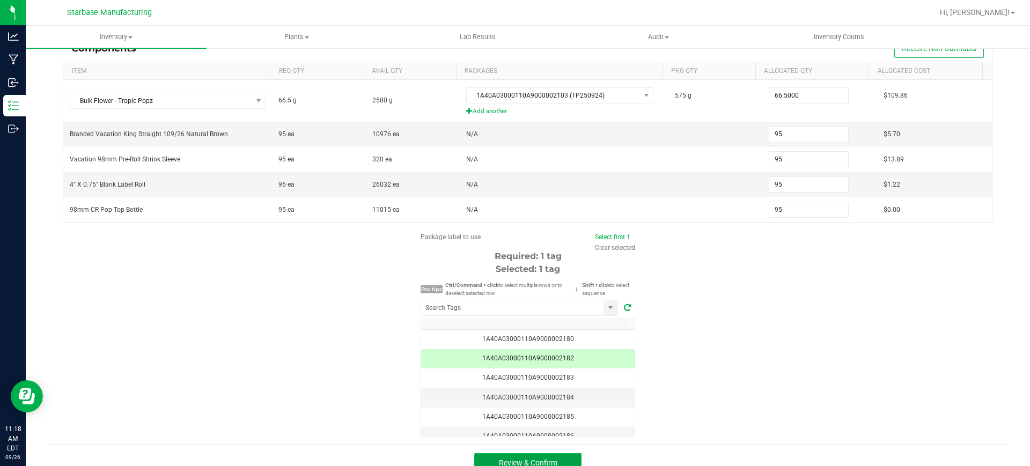
click at [496, 457] on button "Review & Confirm" at bounding box center [527, 462] width 107 height 19
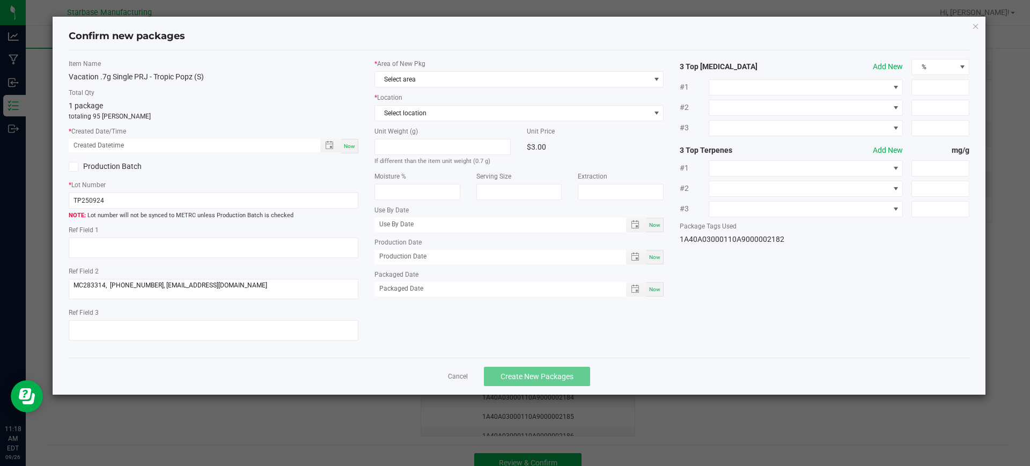
click at [350, 149] on span "Now" at bounding box center [349, 146] width 11 height 6
type input "09/26/2025 11:18 AM"
click at [658, 256] on span "Now" at bounding box center [654, 257] width 11 height 6
type input "[DATE]"
click at [659, 290] on span "Now" at bounding box center [654, 289] width 11 height 6
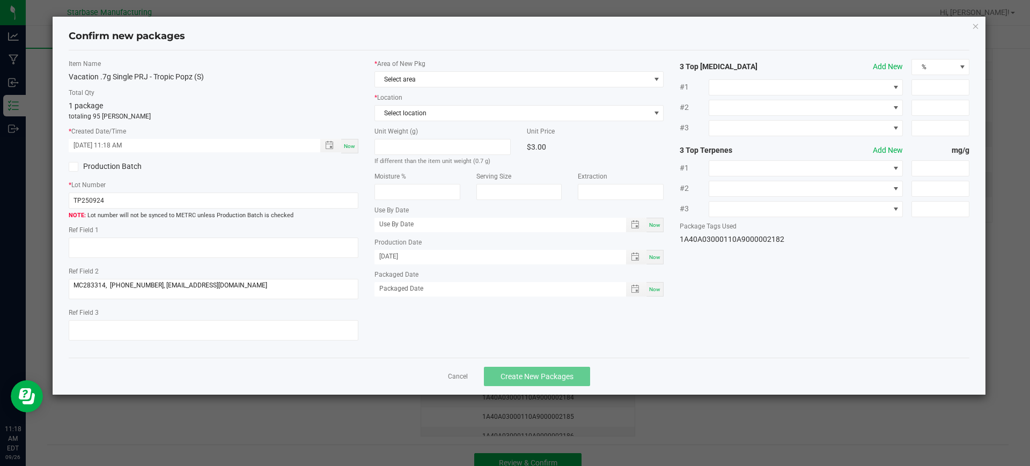
type input "[DATE]"
click at [482, 111] on span "Select location" at bounding box center [512, 113] width 275 height 15
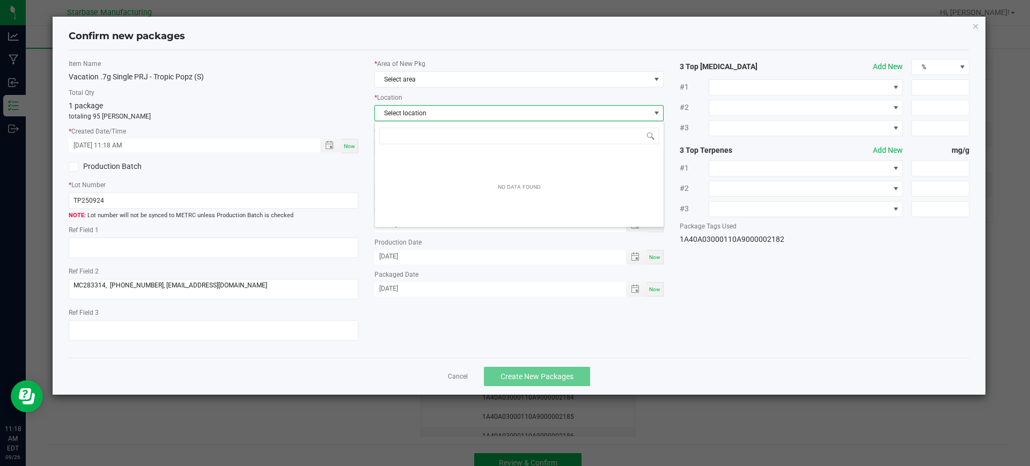
scroll to position [16, 290]
click at [477, 89] on div "* Area of New Pkg Select area * Location Select location Unit Weight (g) If dif…" at bounding box center [519, 180] width 306 height 243
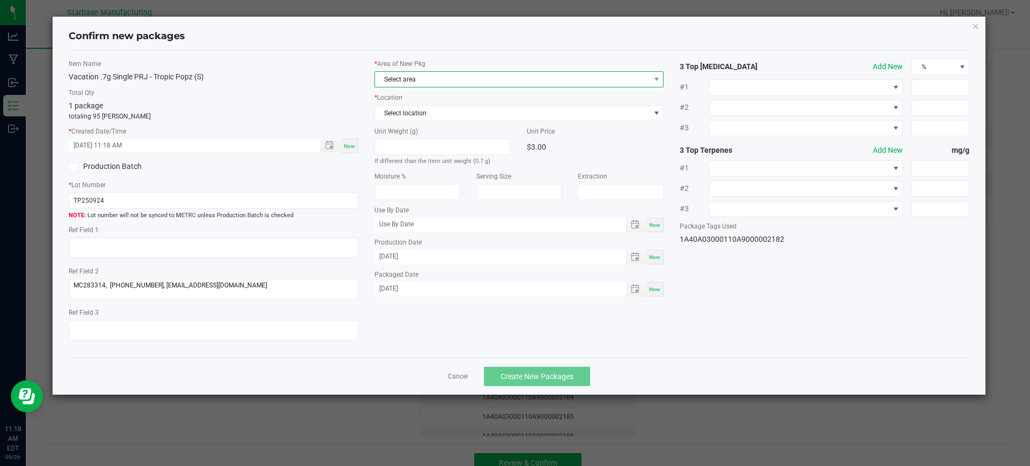
click at [480, 77] on span "Select area" at bounding box center [512, 79] width 275 height 15
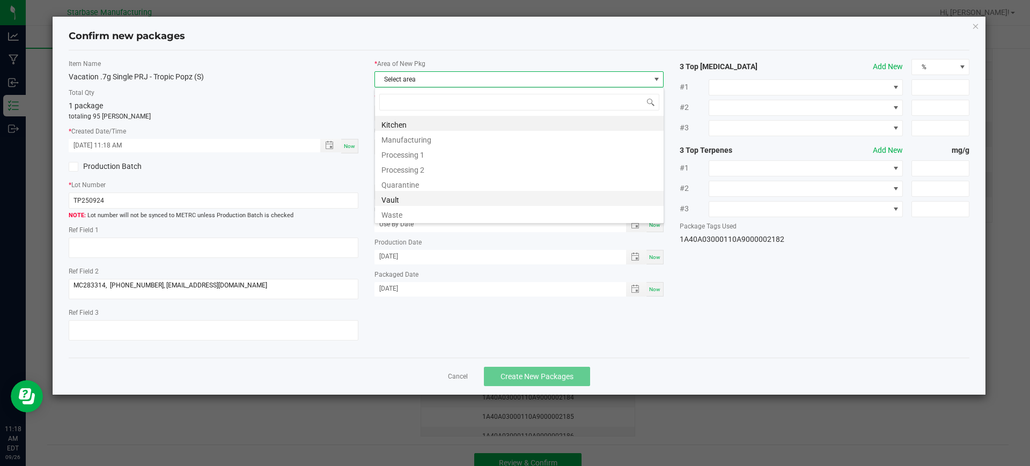
click at [421, 198] on li "Vault" at bounding box center [519, 198] width 289 height 15
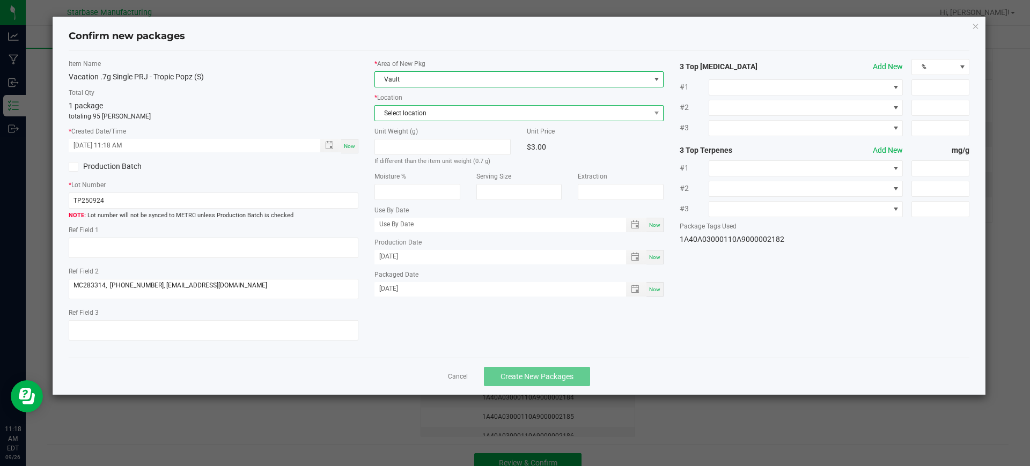
click at [447, 114] on span "Select location" at bounding box center [512, 113] width 275 height 15
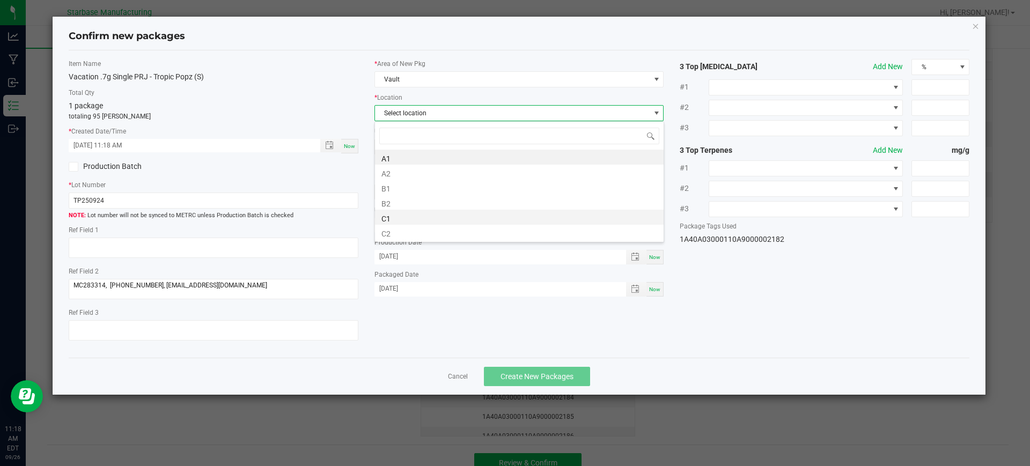
click at [423, 219] on li "C1" at bounding box center [519, 217] width 289 height 15
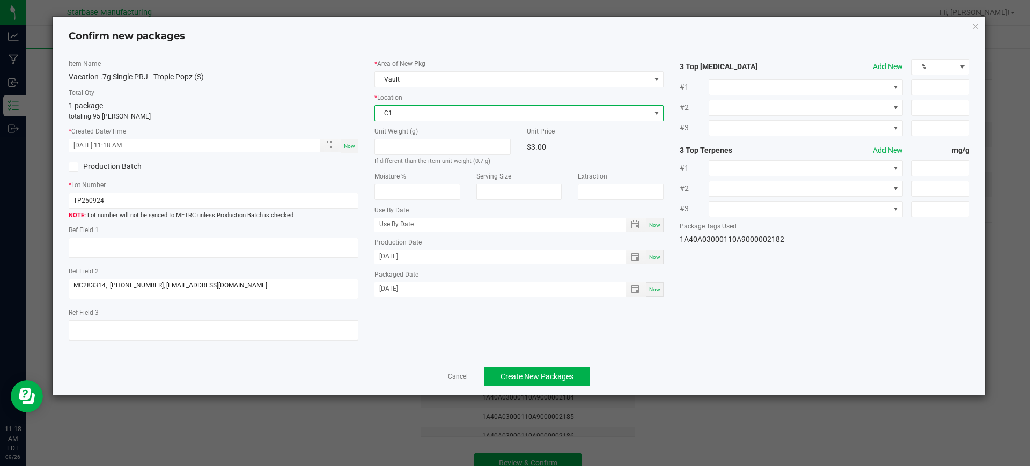
click at [172, 191] on div "* Lot Number TP250924 Lot number will not be synced to METRC unless Production …" at bounding box center [214, 200] width 290 height 40
click at [172, 195] on input "TP250924" at bounding box center [214, 201] width 290 height 16
click at [171, 195] on input "TP250924" at bounding box center [214, 201] width 290 height 16
paste input "VACPRPJ.7G250922"
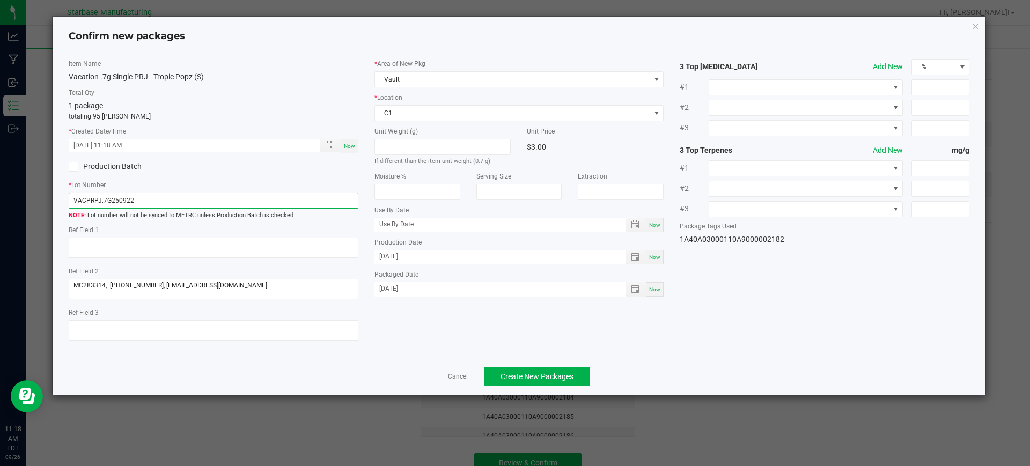
click at [100, 200] on input "VACPRPJ.7G250922" at bounding box center [214, 201] width 290 height 16
click at [141, 200] on input "VACPRTP.7G250922" at bounding box center [214, 201] width 290 height 16
type input "VACPRTP.7G250926"
click at [524, 369] on button "Create New Packages" at bounding box center [537, 376] width 106 height 19
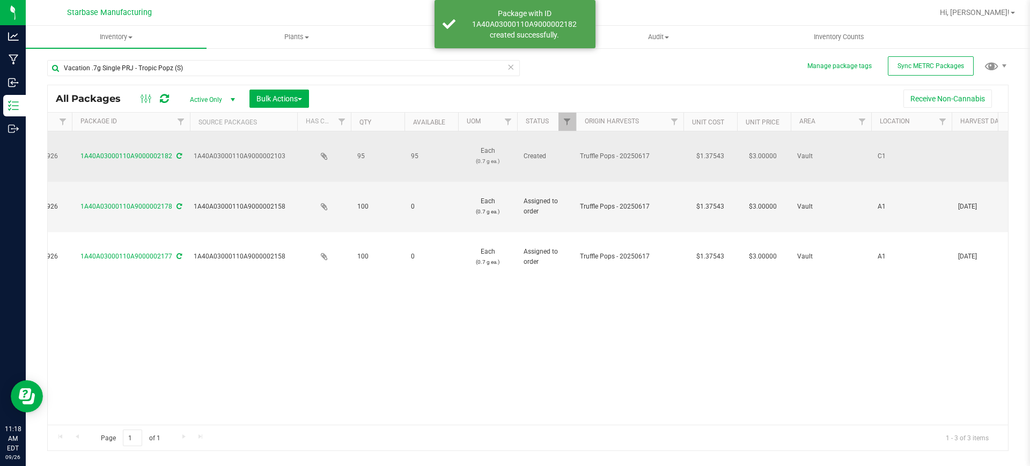
scroll to position [0, 537]
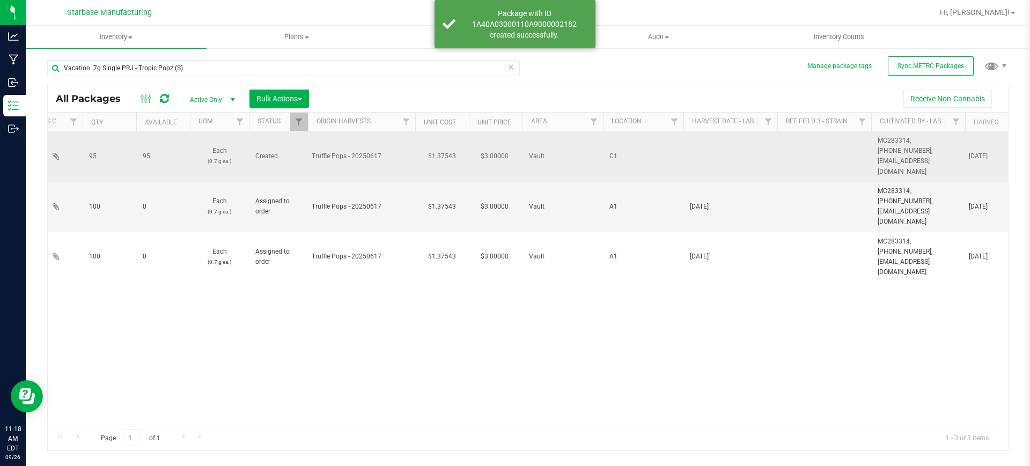
click at [704, 133] on td at bounding box center [731, 156] width 94 height 50
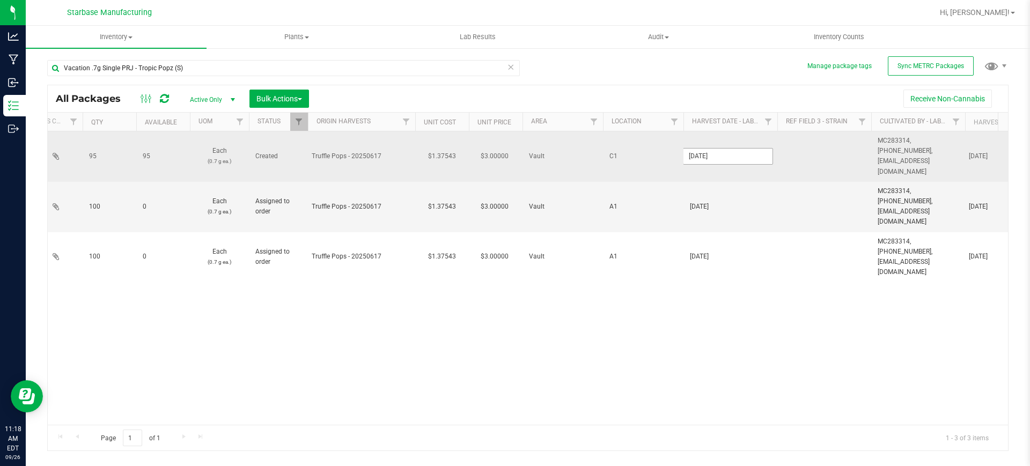
type input "[DATE]"
click at [927, 150] on span "MC283314, (978) 854-3942, rborges@advancedcultivators.com" at bounding box center [918, 156] width 81 height 41
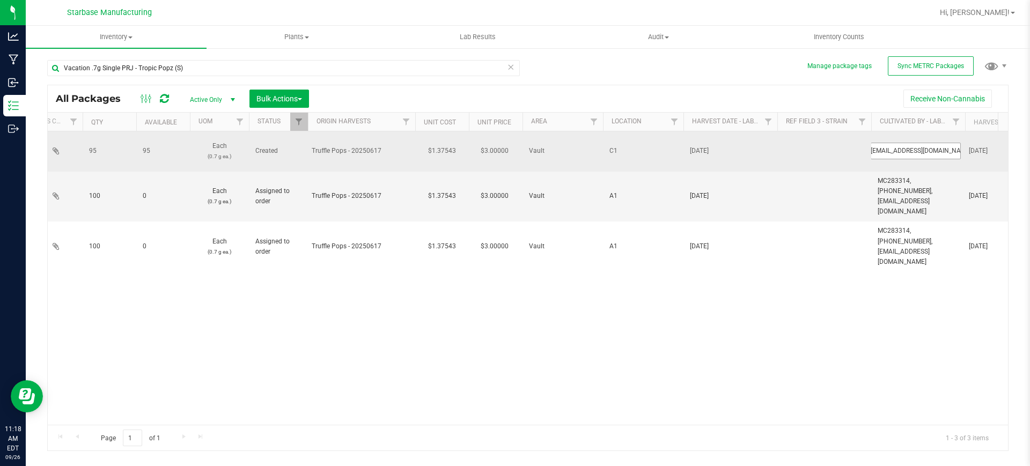
scroll to position [0, 5]
click at [906, 147] on input "MC283314, (978) 854-3942, rborges@advancedcultivators.com" at bounding box center [916, 151] width 90 height 17
type input "MC283314, [PHONE_NUMBER],[EMAIL_ADDRESS][DOMAIN_NAME]"
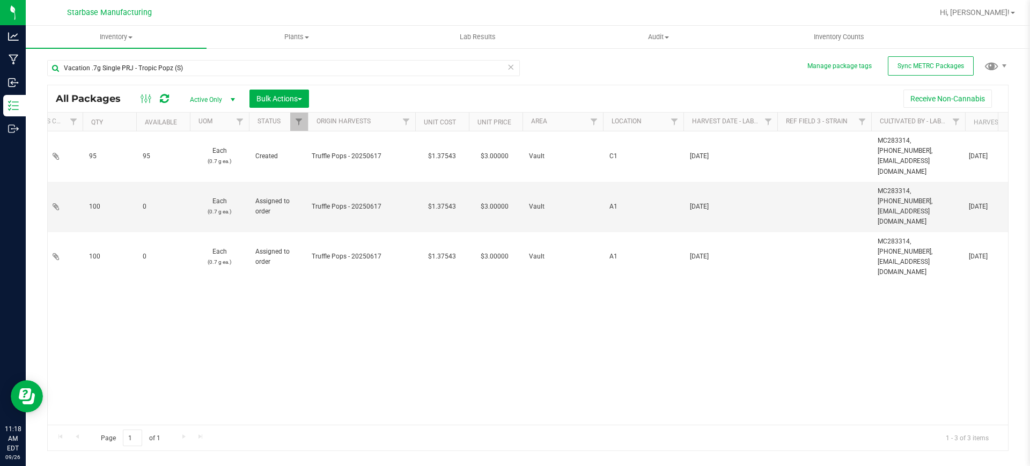
scroll to position [0, 0]
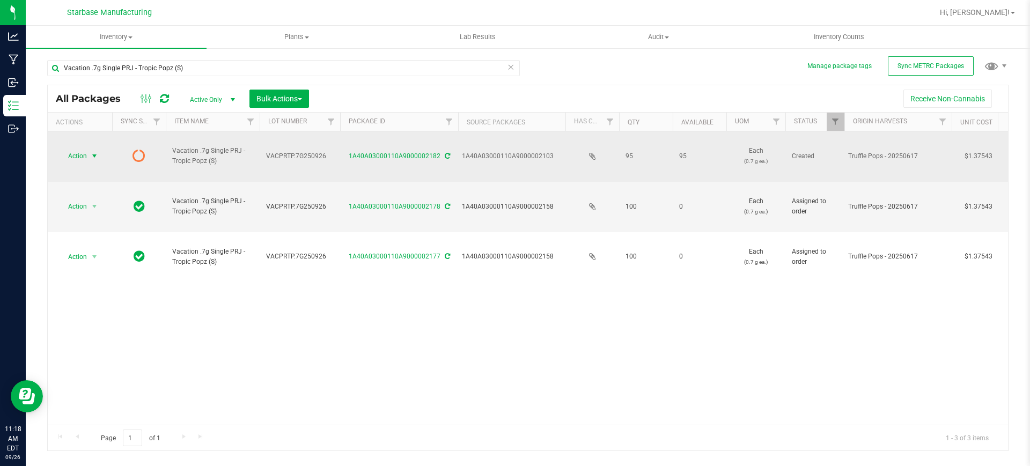
click at [93, 152] on span "select" at bounding box center [94, 156] width 9 height 9
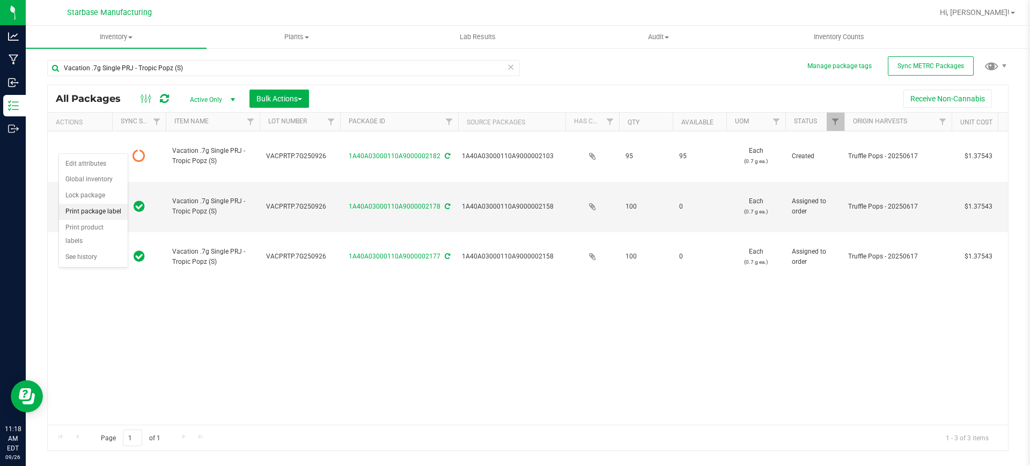
click at [115, 212] on li "Print package label" at bounding box center [93, 212] width 69 height 16
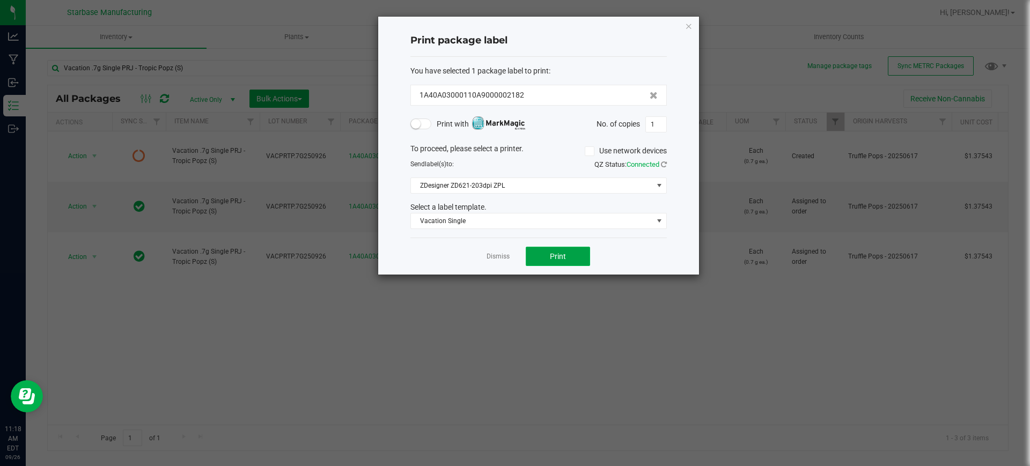
click at [559, 261] on button "Print" at bounding box center [558, 256] width 64 height 19
click at [581, 260] on button "Print" at bounding box center [558, 256] width 64 height 19
click at [580, 261] on button "Print" at bounding box center [558, 256] width 64 height 19
click at [1024, 392] on ngb-modal-window "Print package label You have selected 1 package label to print : 1A40A03000110A…" at bounding box center [519, 233] width 1038 height 466
click at [665, 128] on input "1" at bounding box center [656, 124] width 20 height 15
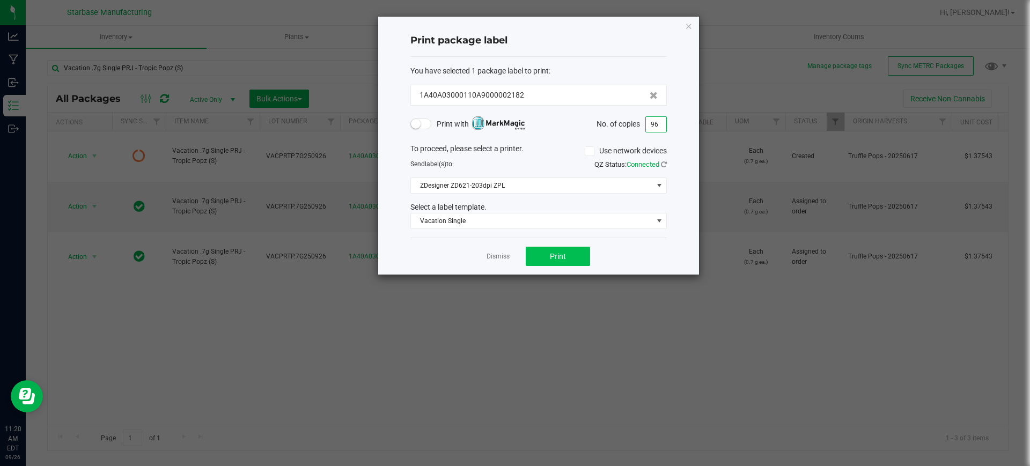
type input "96"
click at [561, 258] on span "Print" at bounding box center [558, 256] width 16 height 9
click at [502, 257] on link "Dismiss" at bounding box center [498, 256] width 23 height 9
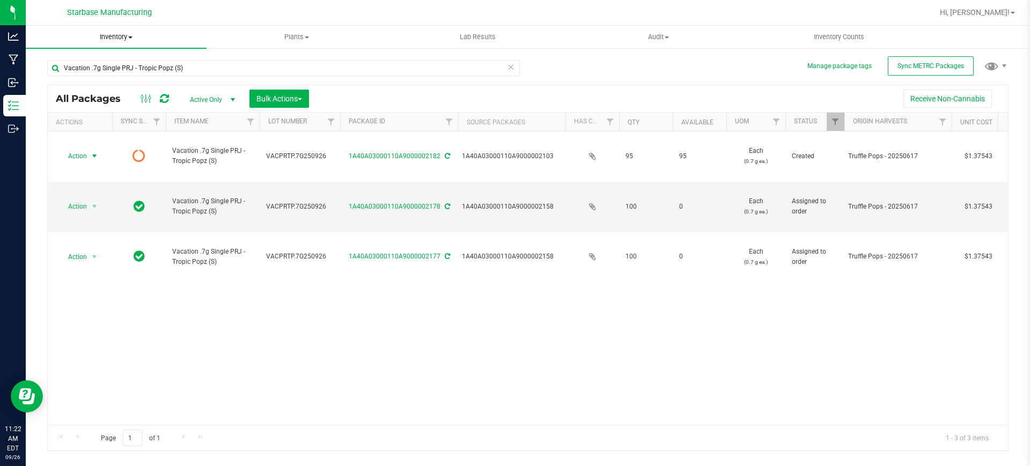
drag, startPoint x: 131, startPoint y: 36, endPoint x: 140, endPoint y: 45, distance: 12.9
click at [131, 36] on span at bounding box center [130, 37] width 4 height 2
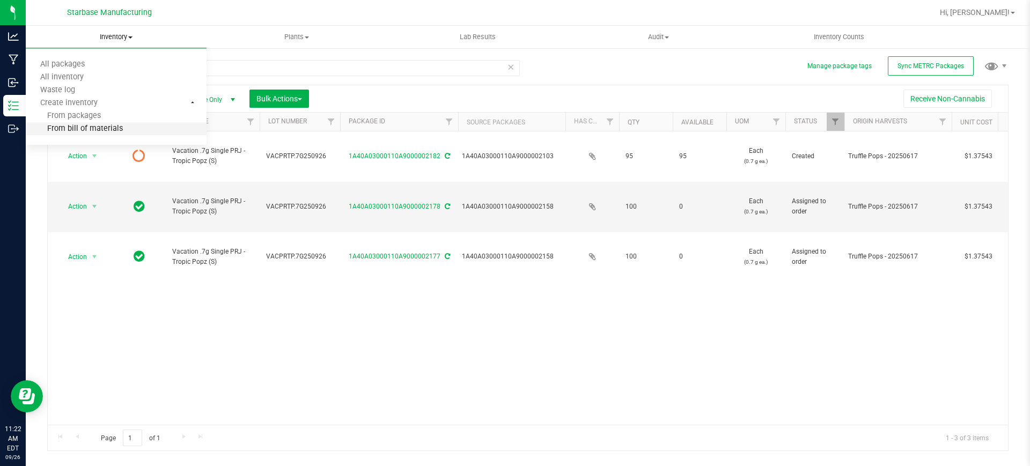
click at [101, 133] on span "From bill of materials" at bounding box center [74, 128] width 97 height 9
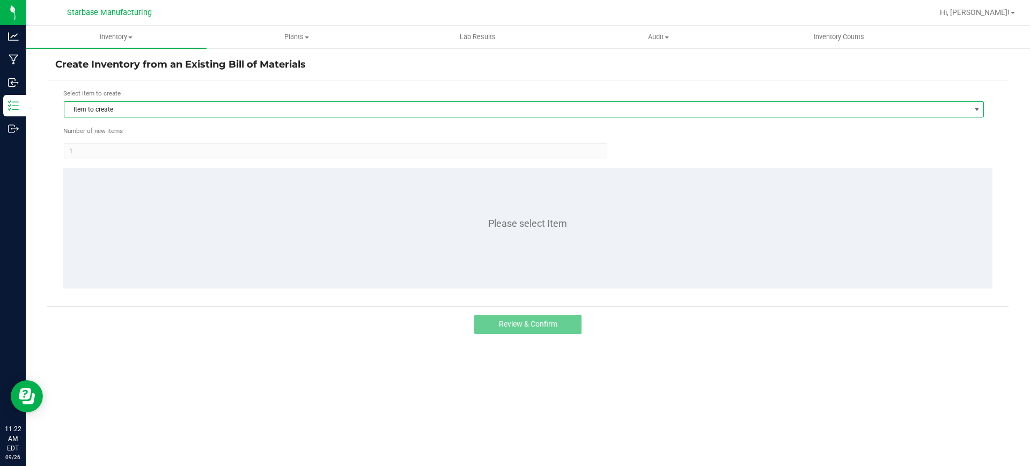
click at [193, 115] on span "Item to create" at bounding box center [517, 109] width 906 height 15
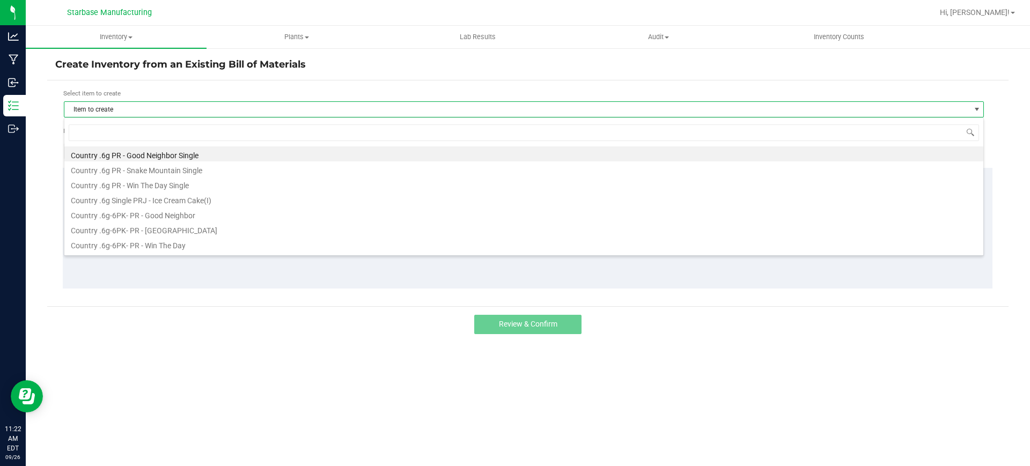
scroll to position [16, 920]
type input "c"
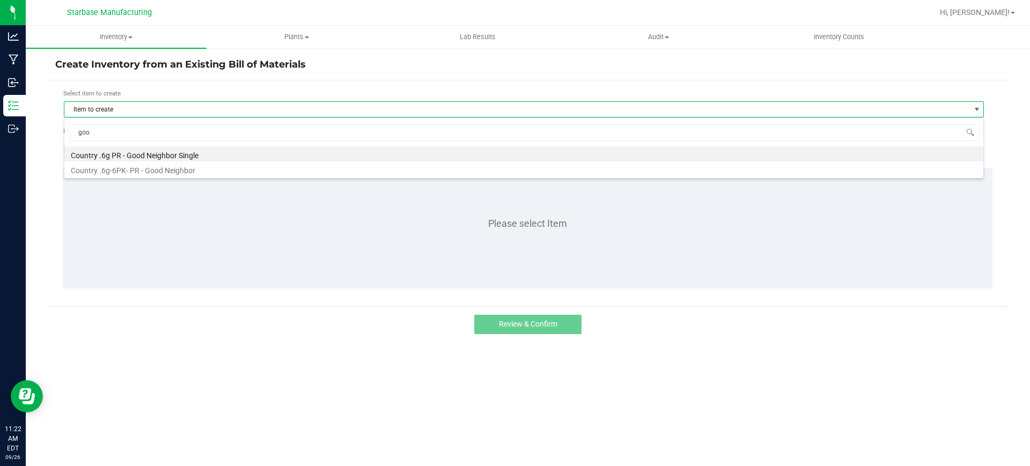
type input "good"
click at [180, 158] on li "Country .6g PR - Good Neighbor Single" at bounding box center [523, 153] width 919 height 15
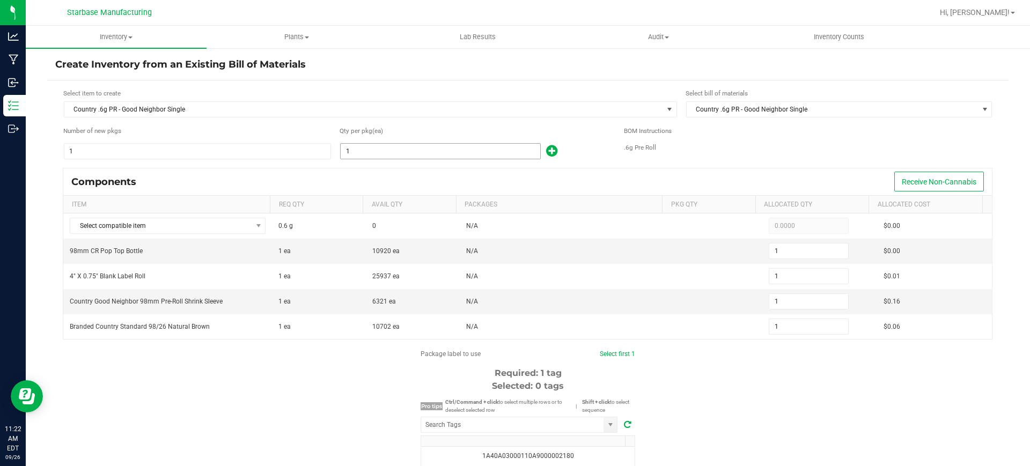
click at [409, 156] on input "1" at bounding box center [441, 151] width 200 height 15
type input "2"
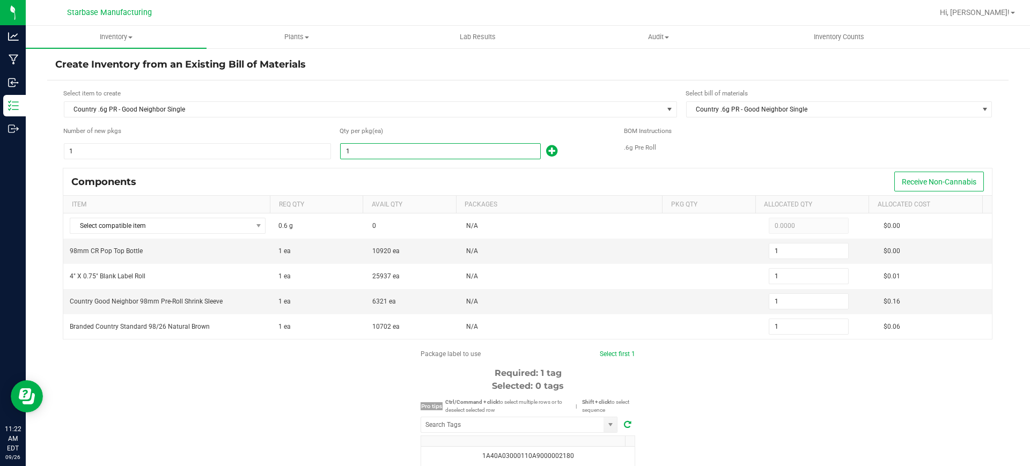
type input "2"
type input "26"
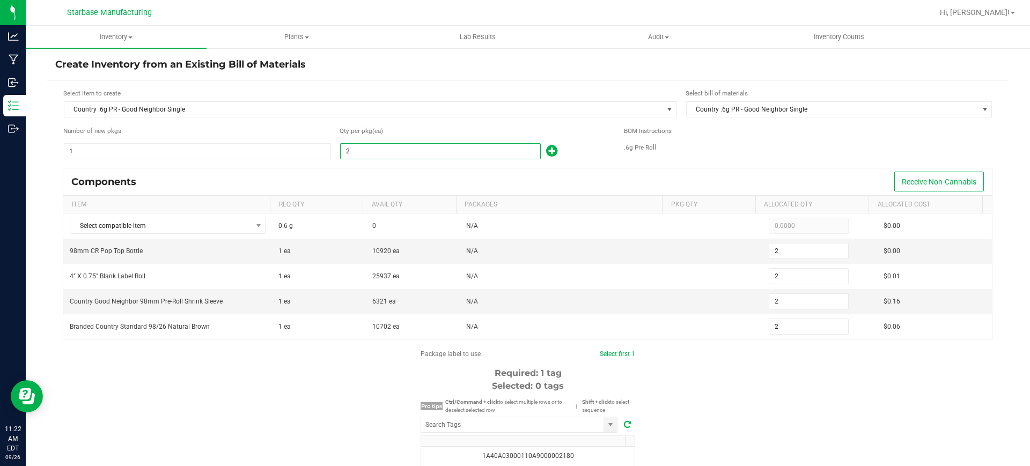
type input "26"
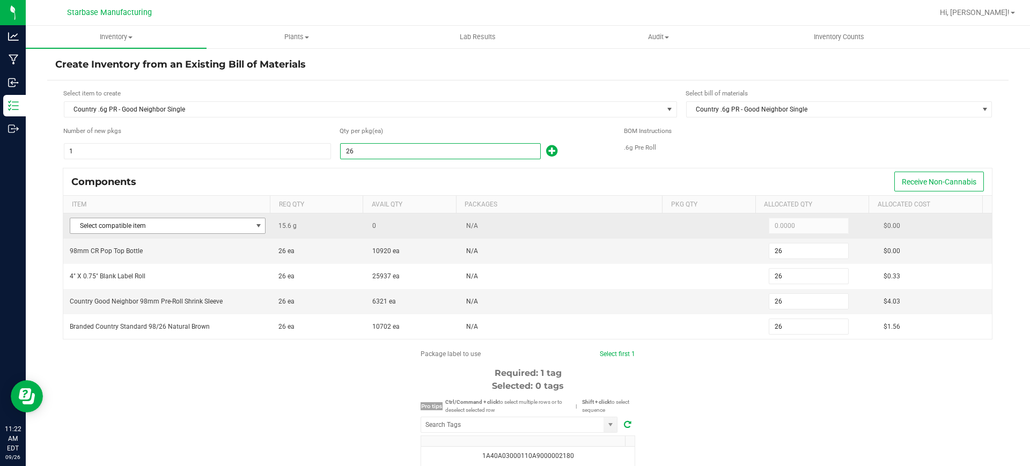
type input "26"
click at [254, 226] on span at bounding box center [258, 226] width 9 height 9
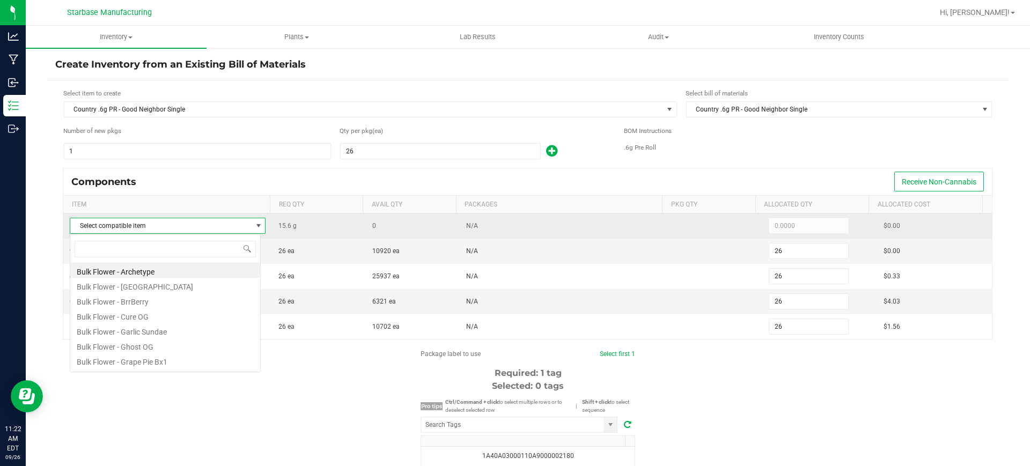
scroll to position [16, 192]
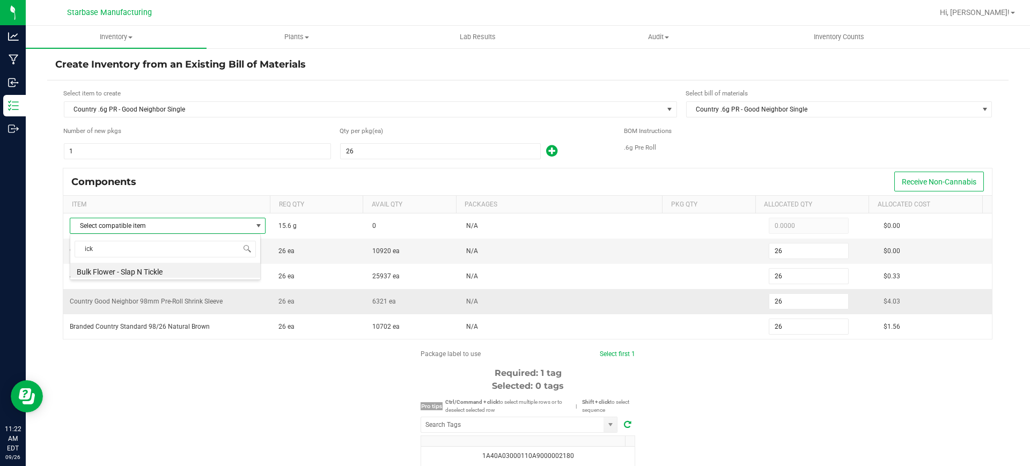
type input "ic"
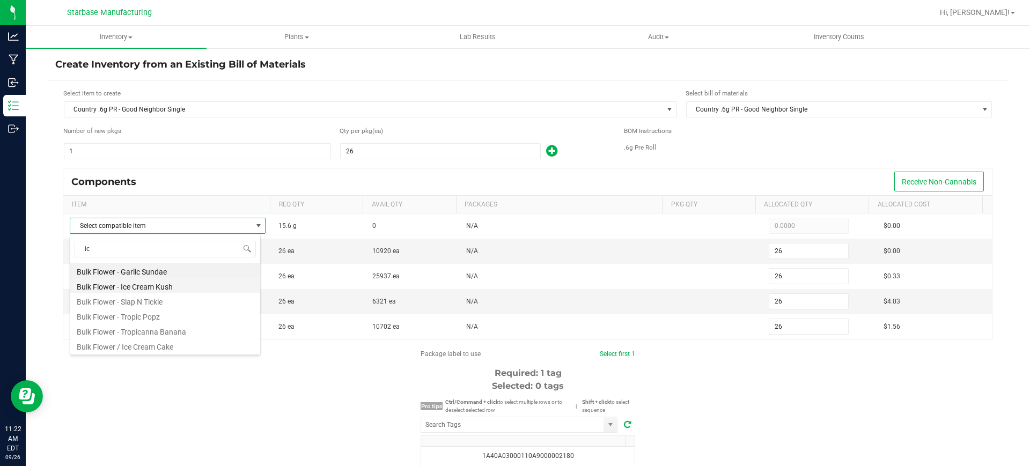
click at [201, 290] on li "Bulk Flower - Ice Cream Kush" at bounding box center [165, 285] width 190 height 15
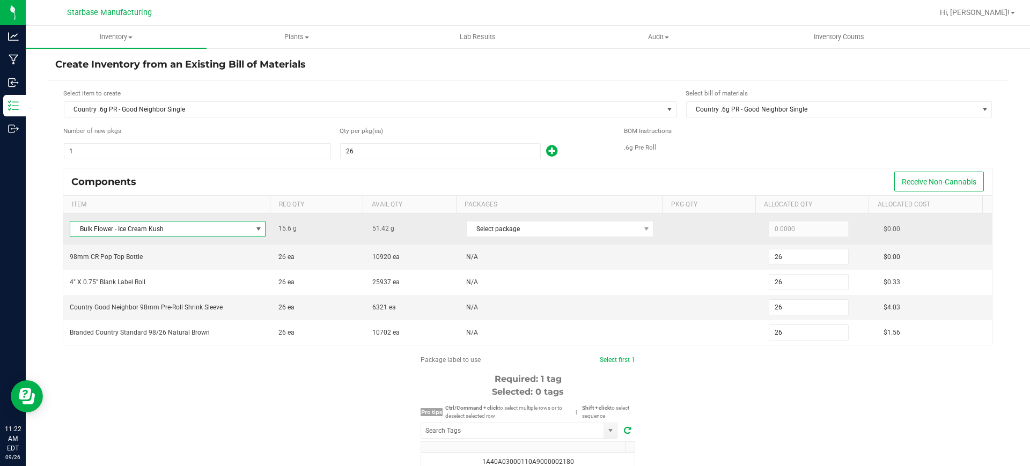
click at [493, 238] on div "Select package" at bounding box center [564, 229] width 196 height 22
click at [494, 234] on span "Select package" at bounding box center [553, 229] width 173 height 15
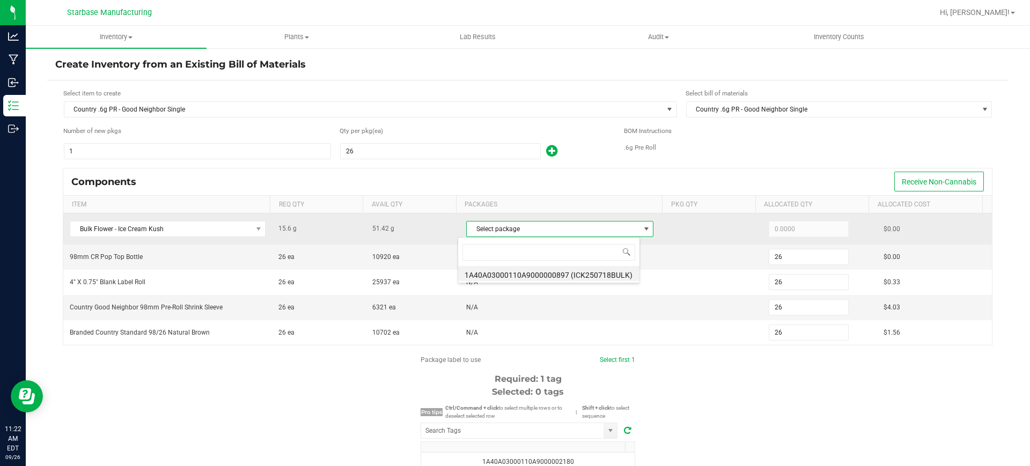
scroll to position [16, 183]
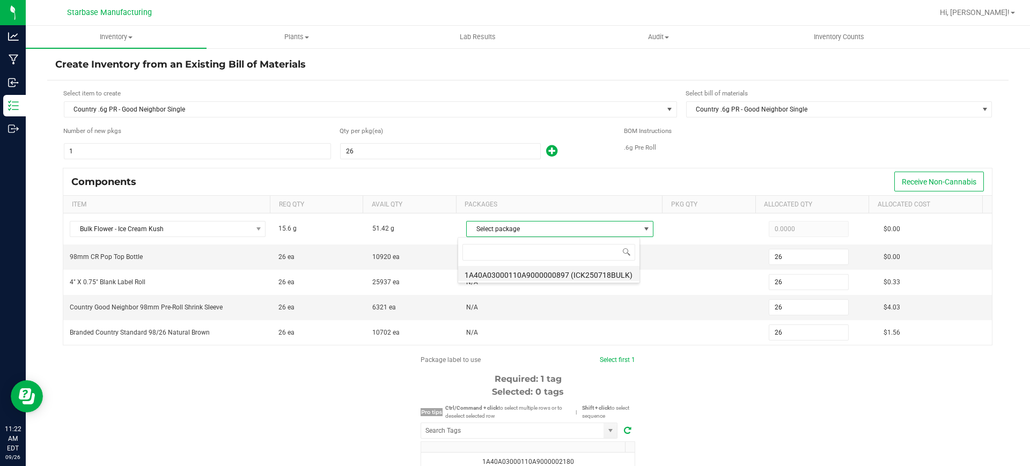
click at [494, 274] on li "1A40A03000110A9000000897 (ICK250718BULK)" at bounding box center [548, 273] width 181 height 15
type input "15.6000"
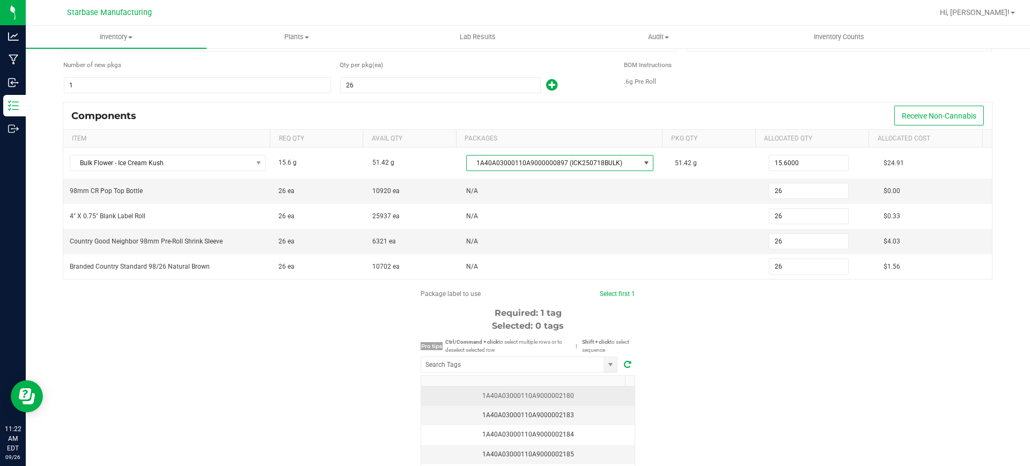
click at [549, 395] on div "1A40A03000110A9000002180" at bounding box center [528, 396] width 201 height 10
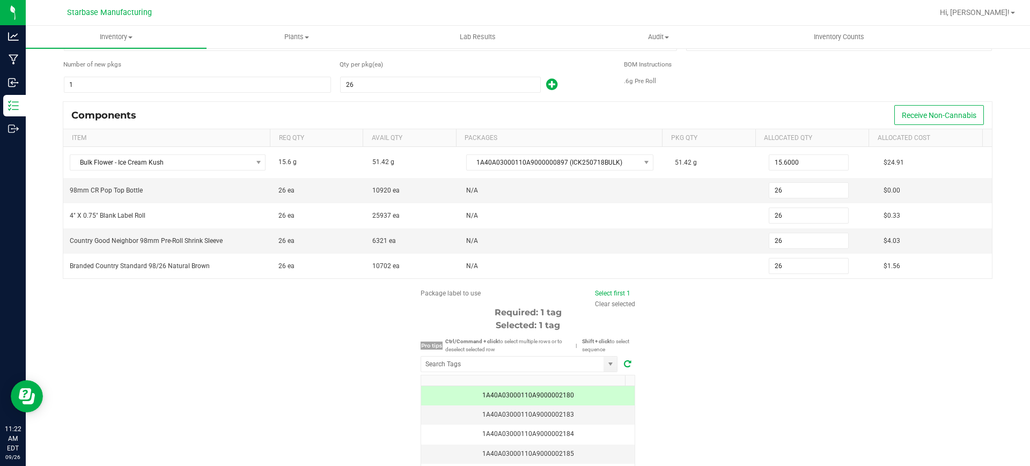
scroll to position [67, 0]
click at [687, 374] on div "Package label to use Select first 1 Clear selected Required: 1 tag Selected: 1 …" at bounding box center [527, 390] width 961 height 204
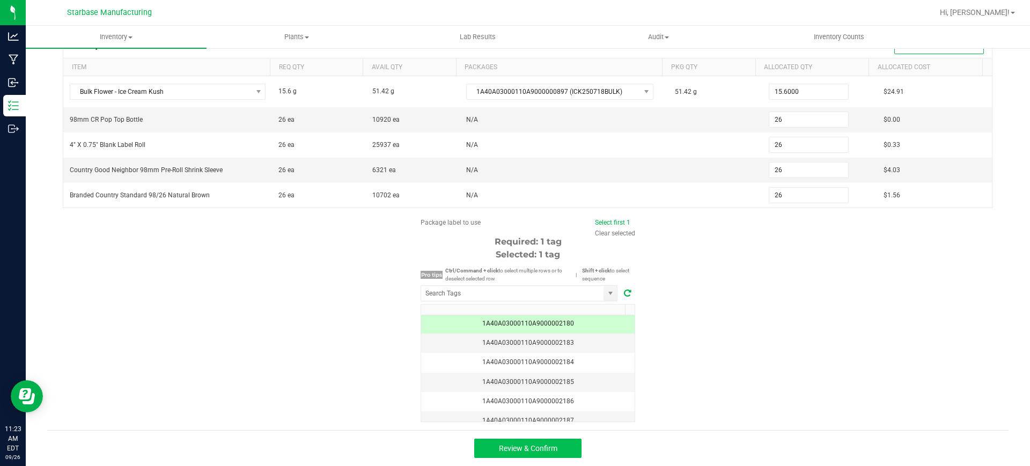
scroll to position [2, 0]
click at [555, 451] on button "Review & Confirm" at bounding box center [527, 448] width 107 height 19
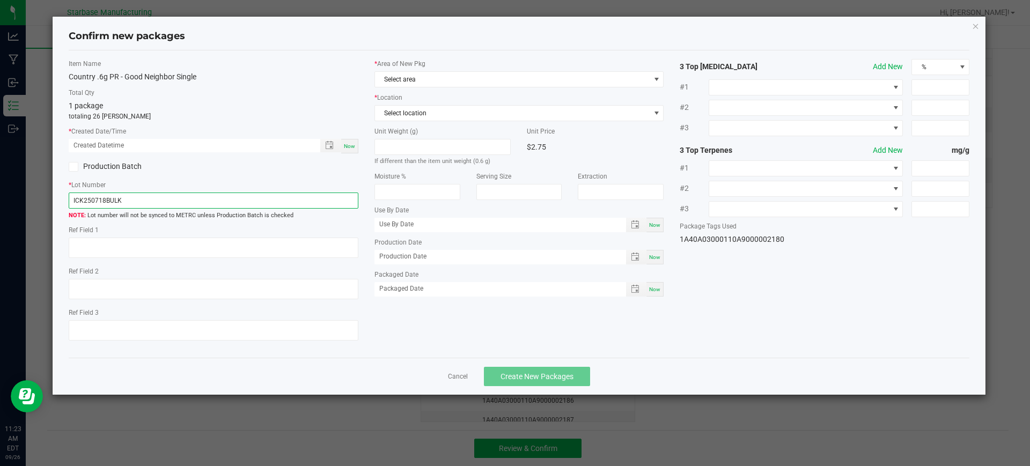
click at [111, 202] on input "ICK250718BULK" at bounding box center [214, 201] width 290 height 16
paste input "COUPRGN.6GS250819"
type input "COUPRGN.6GS250926"
click at [349, 139] on div "Now" at bounding box center [349, 146] width 17 height 14
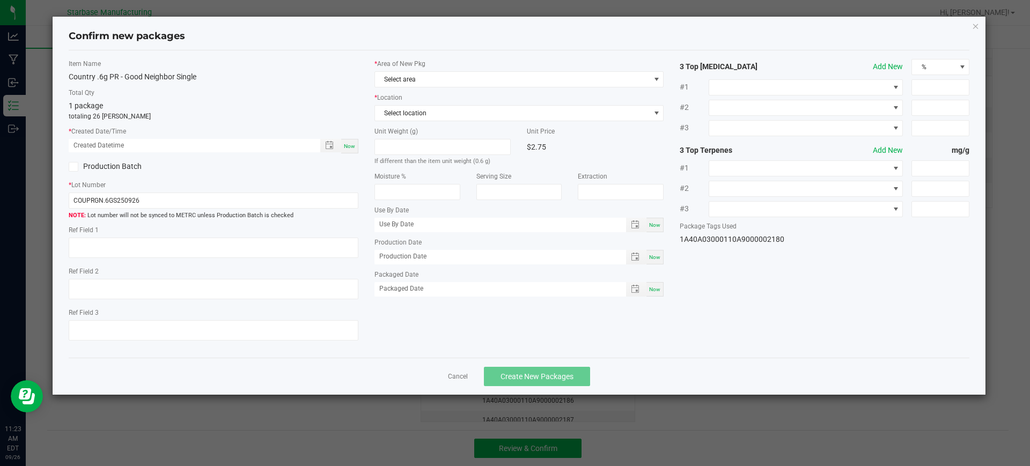
type input "09/26/2025 11:23 AM"
click at [652, 259] on span "Now" at bounding box center [654, 257] width 11 height 6
type input "[DATE]"
click at [655, 290] on span "Now" at bounding box center [654, 289] width 11 height 6
type input "[DATE]"
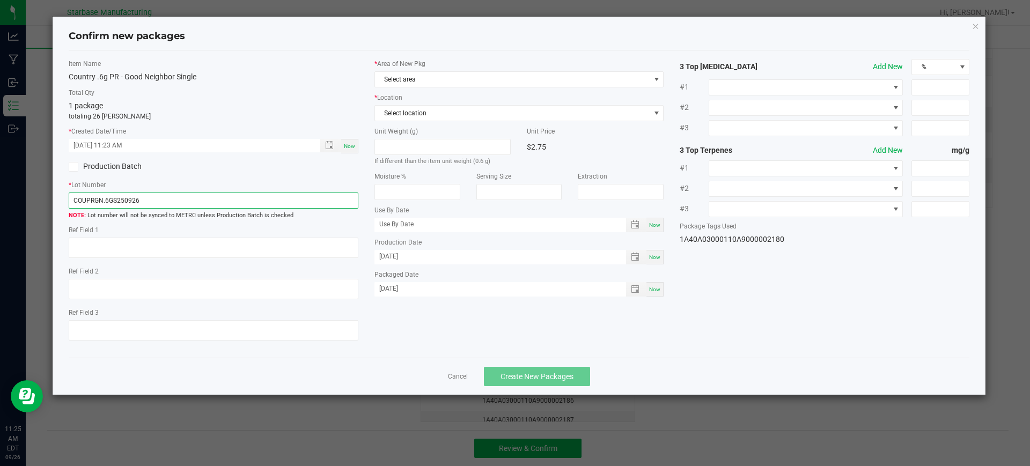
click at [151, 203] on input "COUPRGN.6GS250926" at bounding box center [214, 201] width 290 height 16
paste input "725"
click at [335, 149] on span "Toggle popup" at bounding box center [329, 145] width 18 height 9
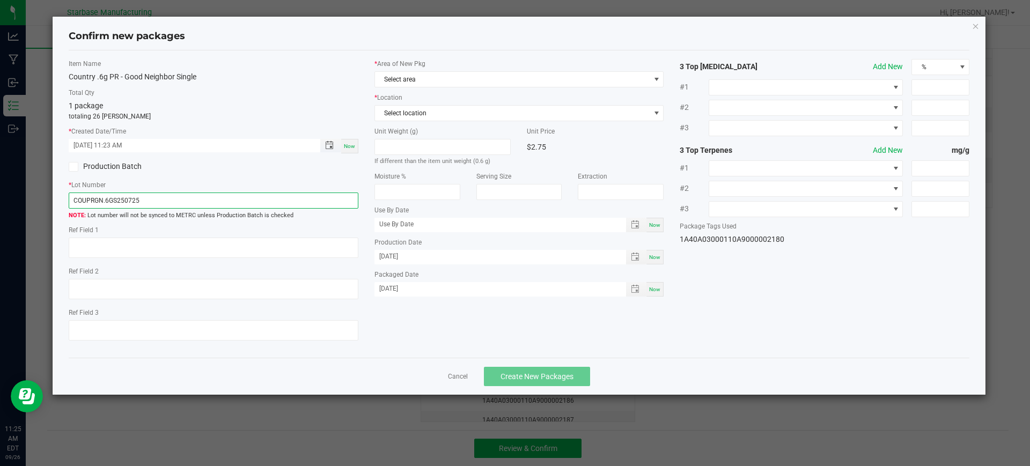
type input "COUPRGN.6GS250725"
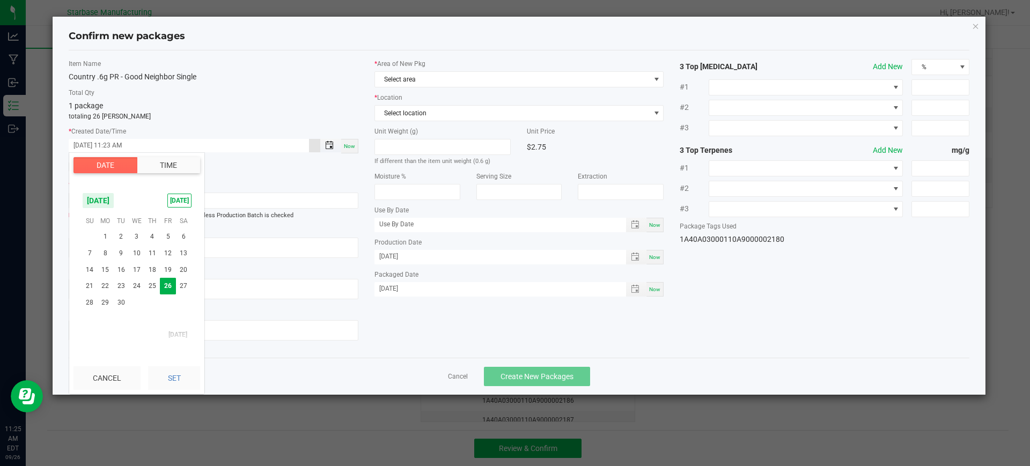
scroll to position [335, 0]
click at [114, 199] on span "September 2025" at bounding box center [98, 201] width 32 height 16
click at [106, 247] on span "Jul" at bounding box center [115, 246] width 22 height 22
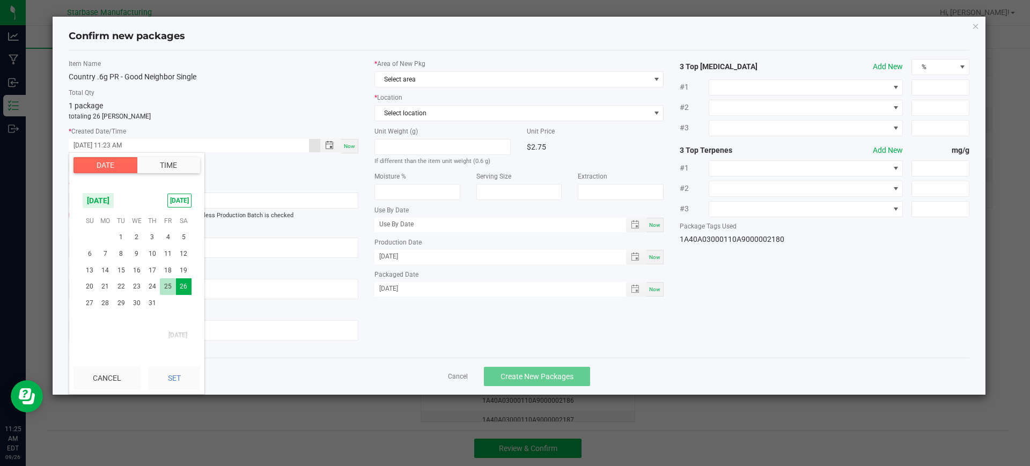
click at [171, 289] on span "25" at bounding box center [168, 286] width 16 height 17
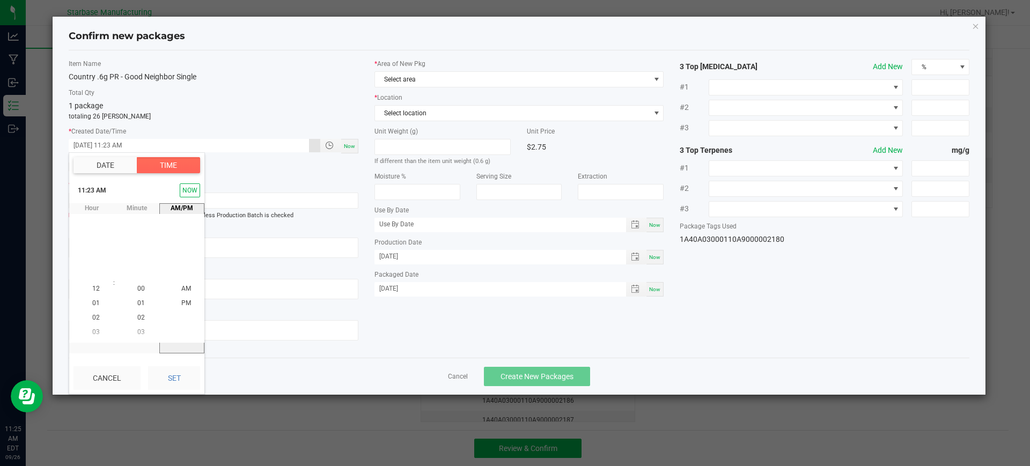
scroll to position [335, 0]
click at [200, 186] on button "NOW" at bounding box center [190, 190] width 20 height 14
drag, startPoint x: 173, startPoint y: 378, endPoint x: 224, endPoint y: 360, distance: 54.1
click at [174, 378] on button "Set" at bounding box center [174, 378] width 52 height 24
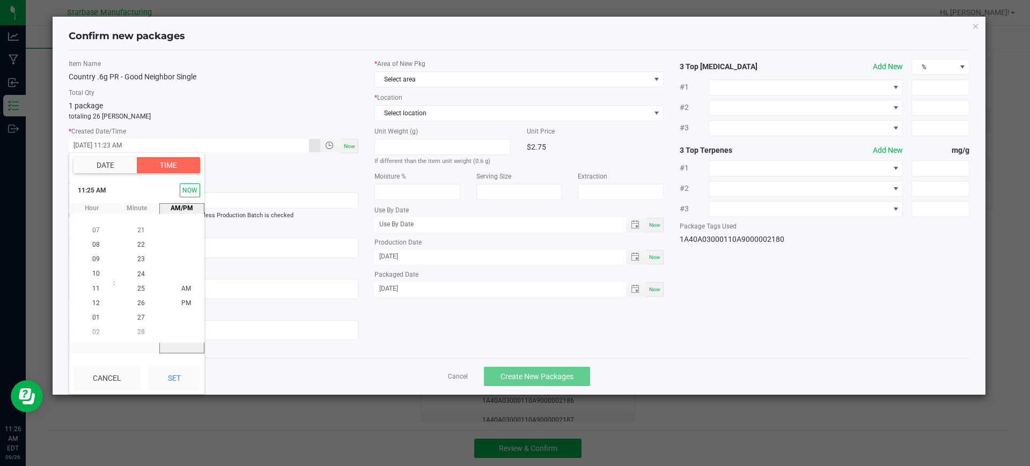
type input "07/25/2025 11:25 AM"
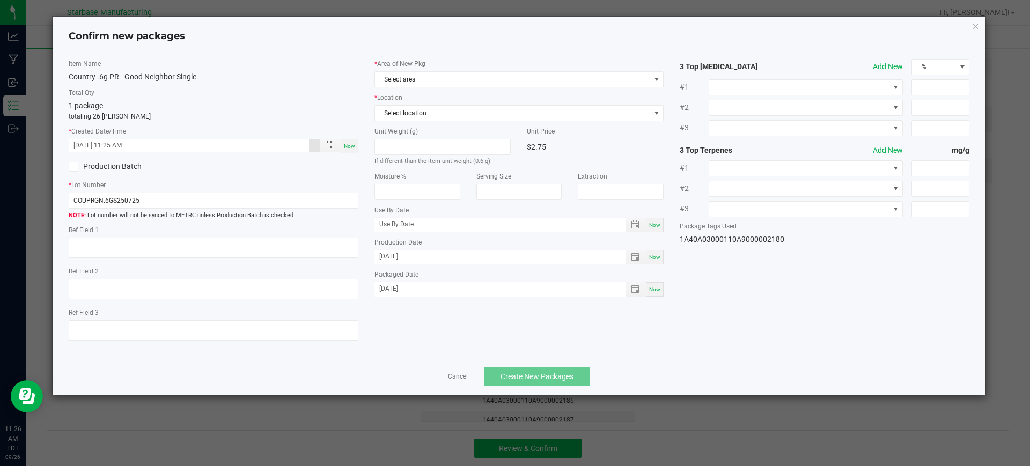
click at [251, 172] on div "Production Batch" at bounding box center [214, 167] width 306 height 16
click at [340, 145] on span "Toggle popup" at bounding box center [330, 145] width 21 height 13
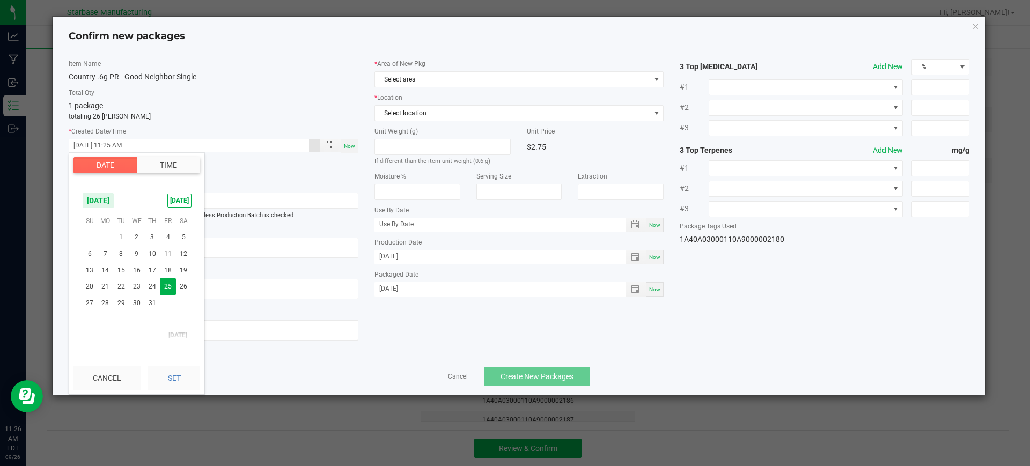
click at [114, 201] on span "July 2025" at bounding box center [98, 201] width 32 height 16
click at [162, 250] on span "Sep" at bounding box center [159, 246] width 22 height 22
click at [170, 281] on span "26" at bounding box center [168, 286] width 16 height 17
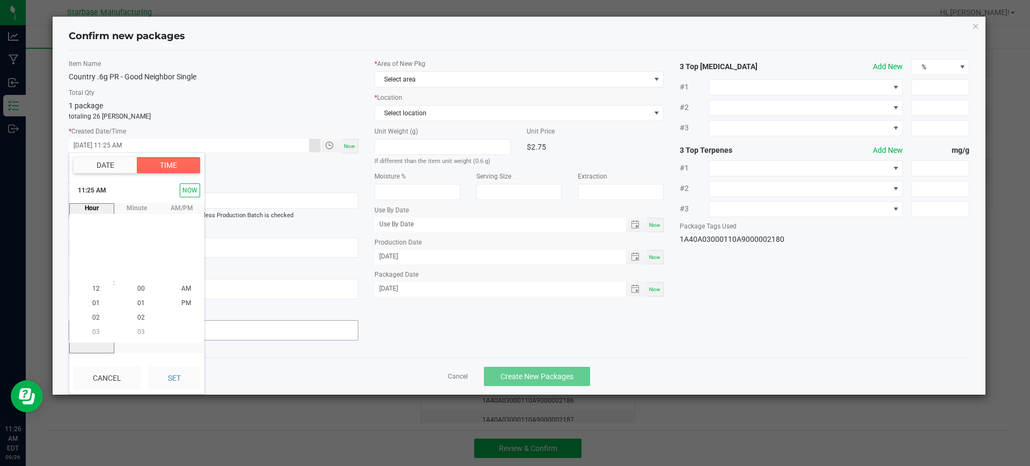
scroll to position [364, 0]
click at [87, 374] on button "Cancel" at bounding box center [107, 378] width 67 height 24
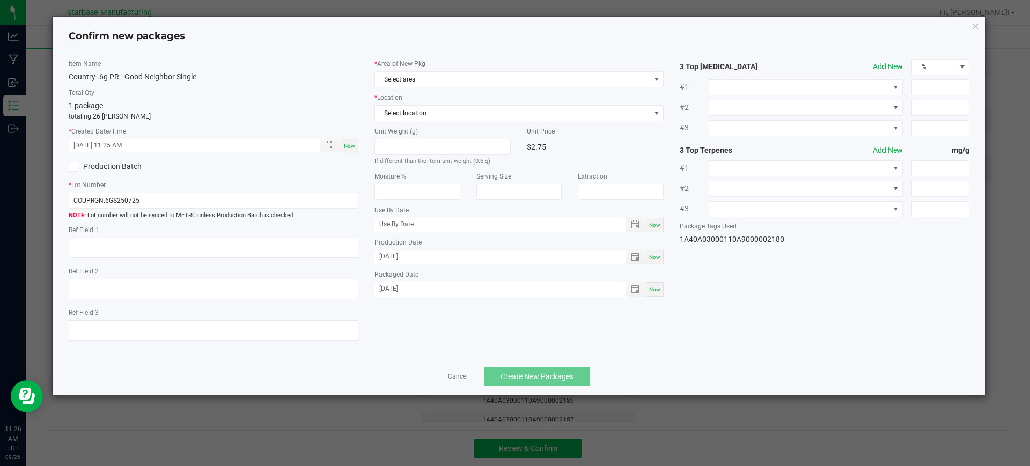
click at [452, 371] on app-cancel-button "Cancel" at bounding box center [458, 376] width 20 height 11
click at [456, 377] on link "Cancel" at bounding box center [458, 376] width 20 height 9
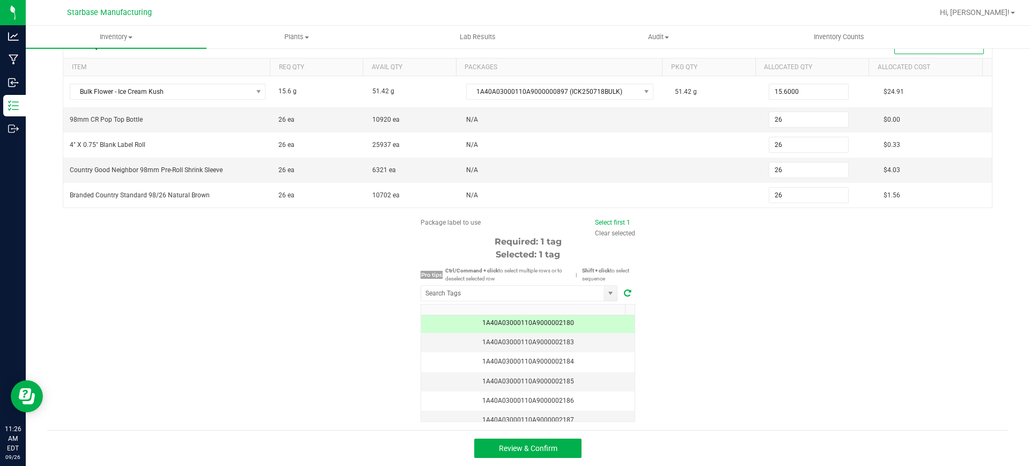
click at [543, 328] on td "1A40A03000110A9000002180" at bounding box center [528, 323] width 214 height 19
click at [538, 445] on span "Review & Confirm" at bounding box center [528, 448] width 58 height 9
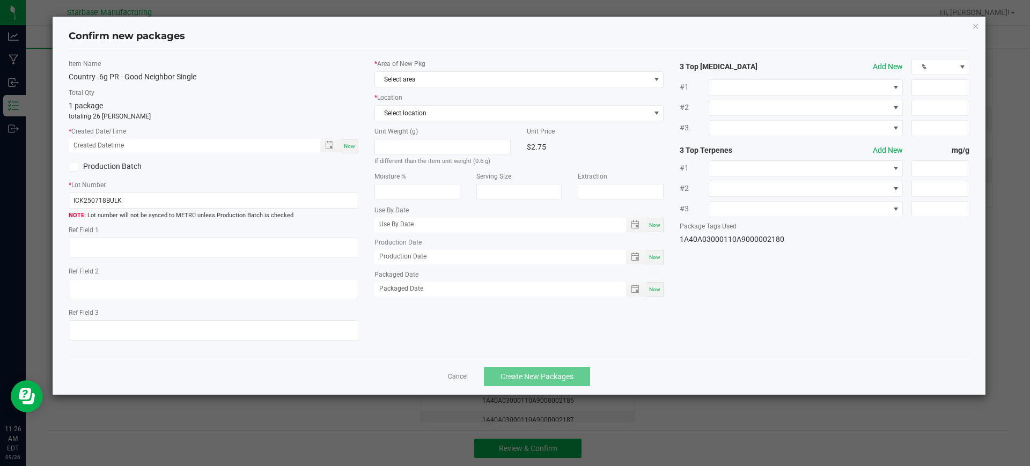
click at [347, 144] on span "Now" at bounding box center [349, 146] width 11 height 6
type input "09/26/2025 11:26 AM"
click at [660, 261] on div "Now" at bounding box center [654, 257] width 17 height 14
type input "[DATE]"
click at [656, 284] on div "Now" at bounding box center [654, 289] width 17 height 14
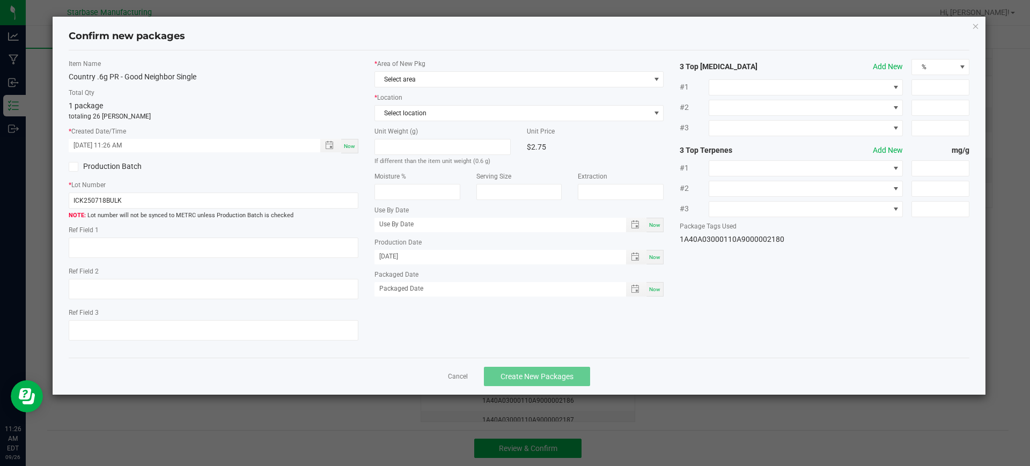
type input "[DATE]"
click at [159, 198] on input "ICK250718BULK" at bounding box center [214, 201] width 290 height 16
paste input "COUPRGN.6GS250725"
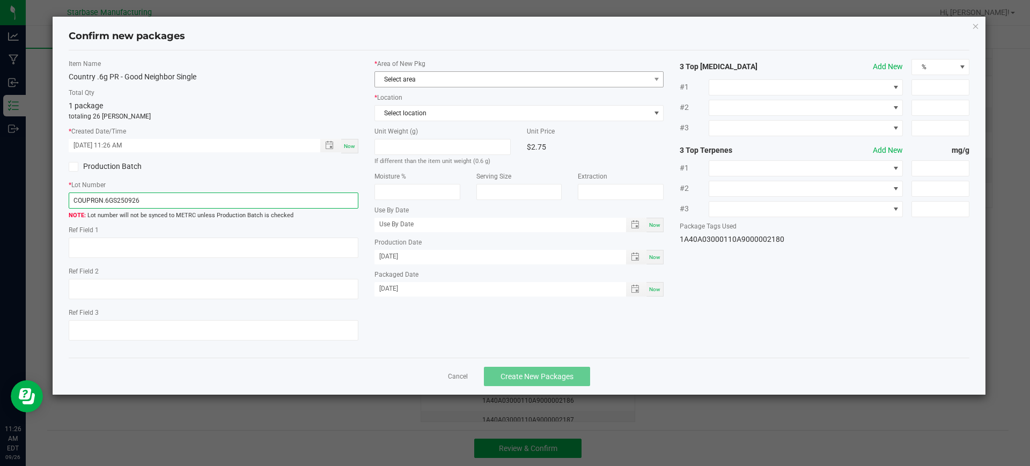
type input "COUPRGN.6GS250926"
click at [455, 80] on span "Select area" at bounding box center [512, 79] width 275 height 15
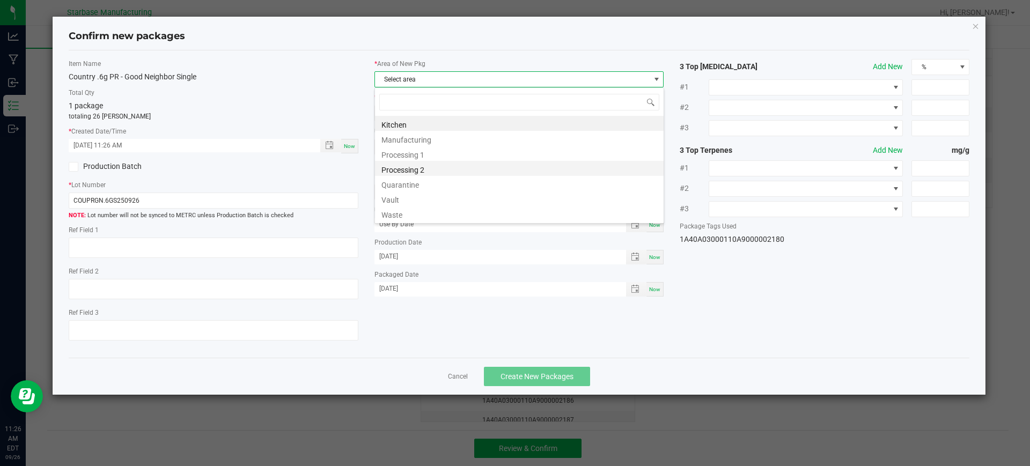
scroll to position [16, 290]
click at [399, 201] on li "Vault" at bounding box center [519, 198] width 289 height 15
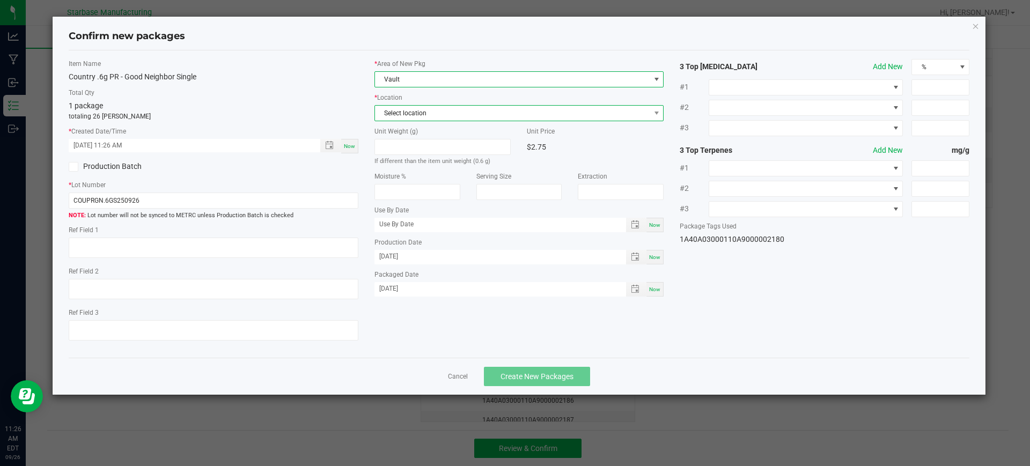
click at [445, 117] on span "Select location" at bounding box center [512, 113] width 275 height 15
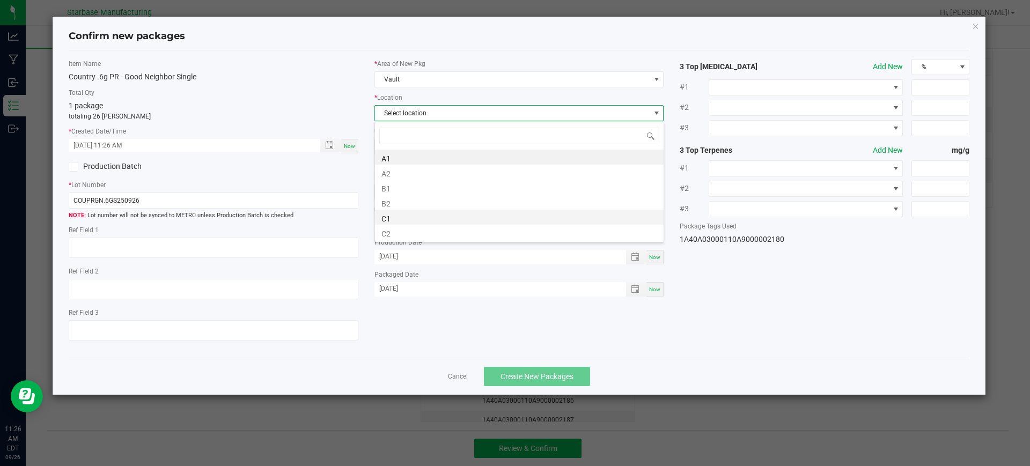
click at [414, 223] on li "C1" at bounding box center [519, 217] width 289 height 15
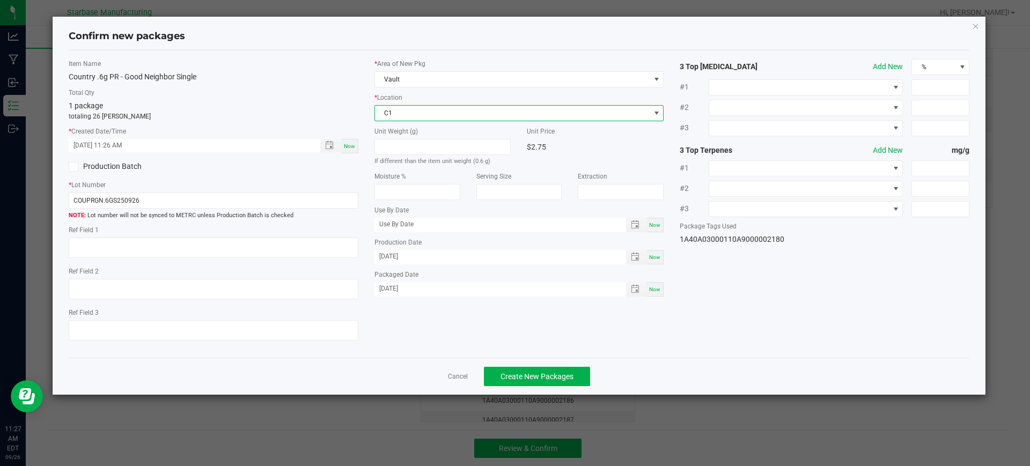
click at [537, 365] on div "Cancel Create New Packages" at bounding box center [519, 376] width 901 height 37
click at [537, 370] on button "Create New Packages" at bounding box center [537, 376] width 106 height 19
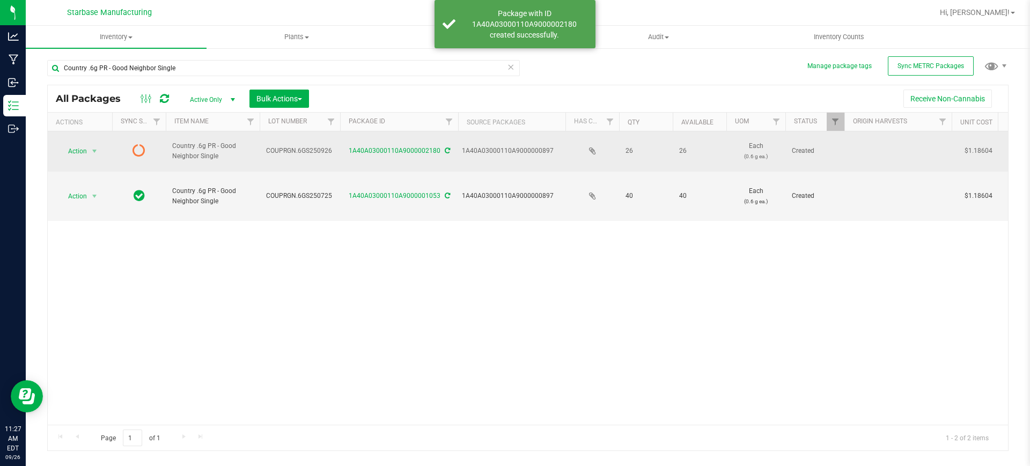
scroll to position [0, 335]
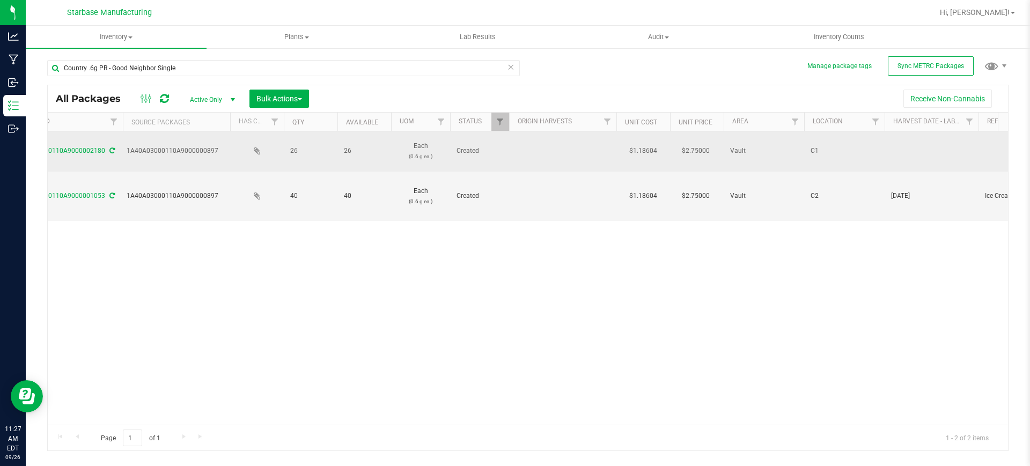
click at [546, 150] on div at bounding box center [563, 151] width 102 height 2
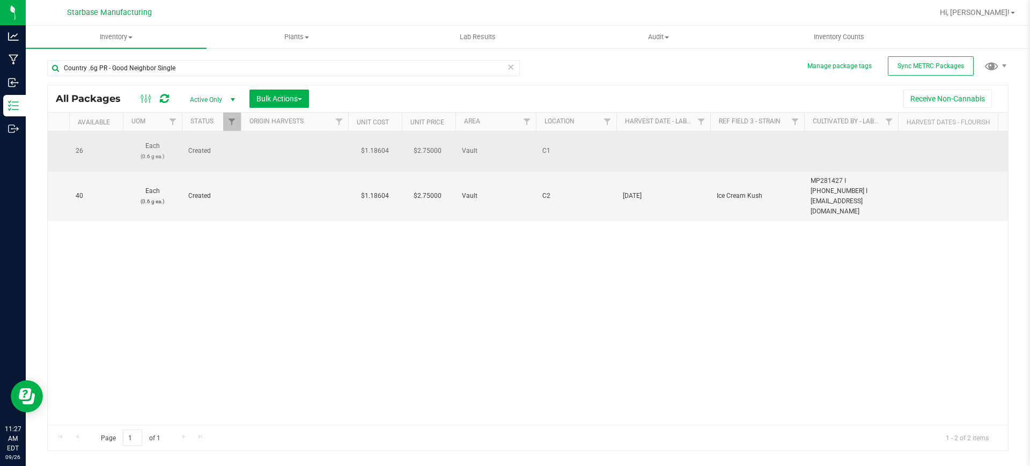
click at [652, 146] on td at bounding box center [663, 151] width 94 height 40
type input "[DATE]"
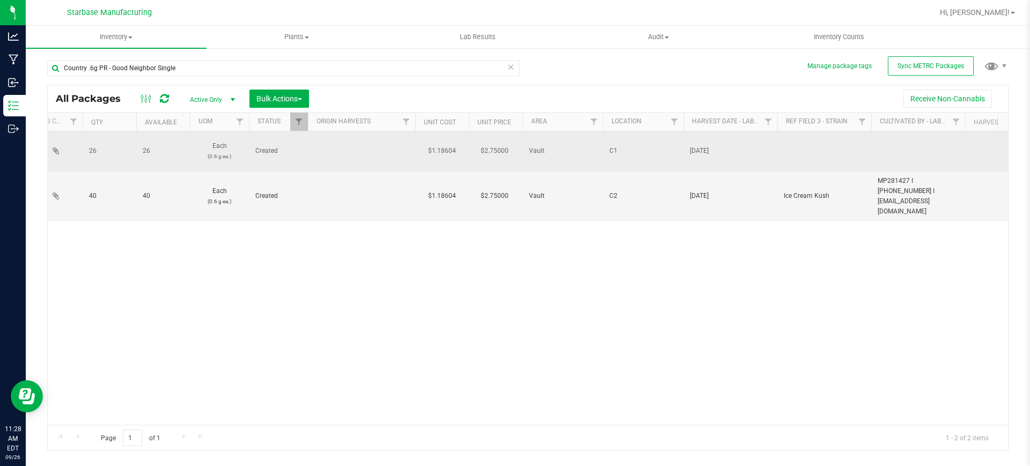
scroll to position [0, 805]
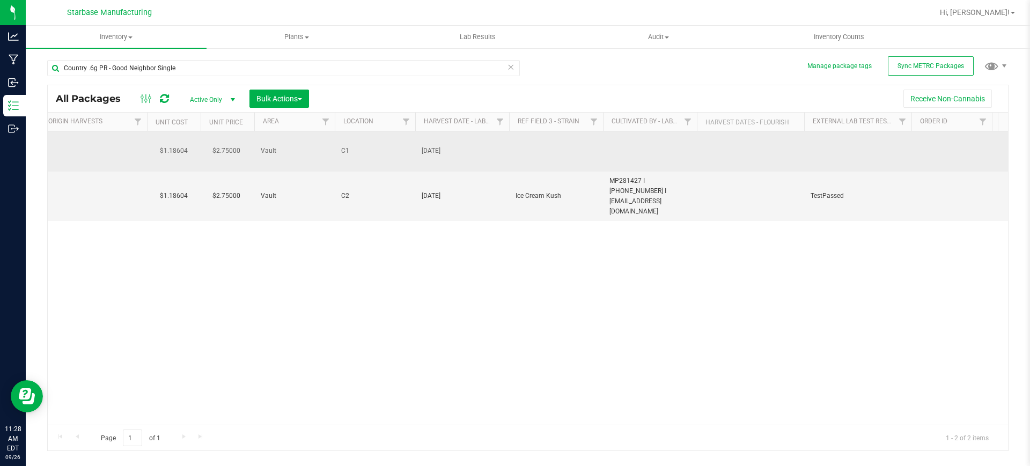
click at [533, 141] on td at bounding box center [556, 151] width 94 height 40
type input "Ice Cream Kush"
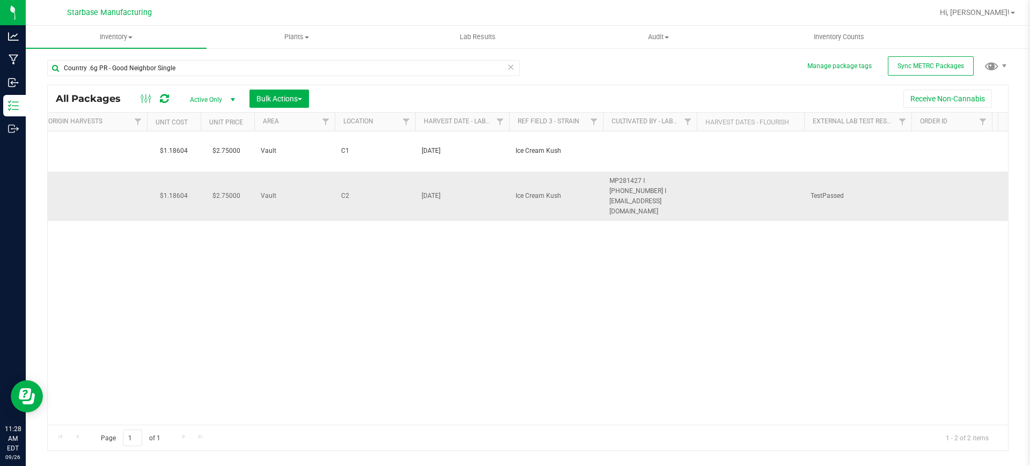
click at [620, 178] on span "MP281427 I [PHONE_NUMBER] I [EMAIL_ADDRESS][DOMAIN_NAME]" at bounding box center [649, 196] width 81 height 41
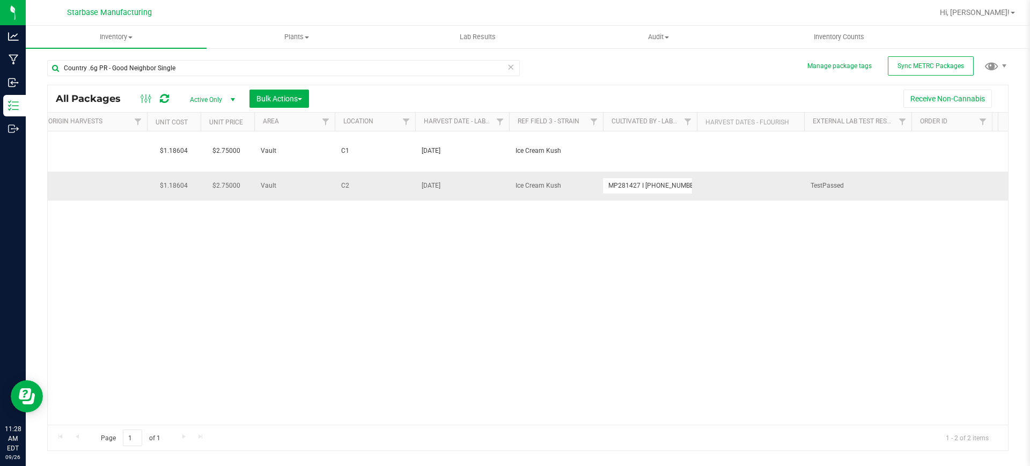
scroll to position [0, 70]
click at [620, 178] on input "MP281427 I [PHONE_NUMBER] I [EMAIL_ADDRESS][DOMAIN_NAME]" at bounding box center [648, 186] width 90 height 17
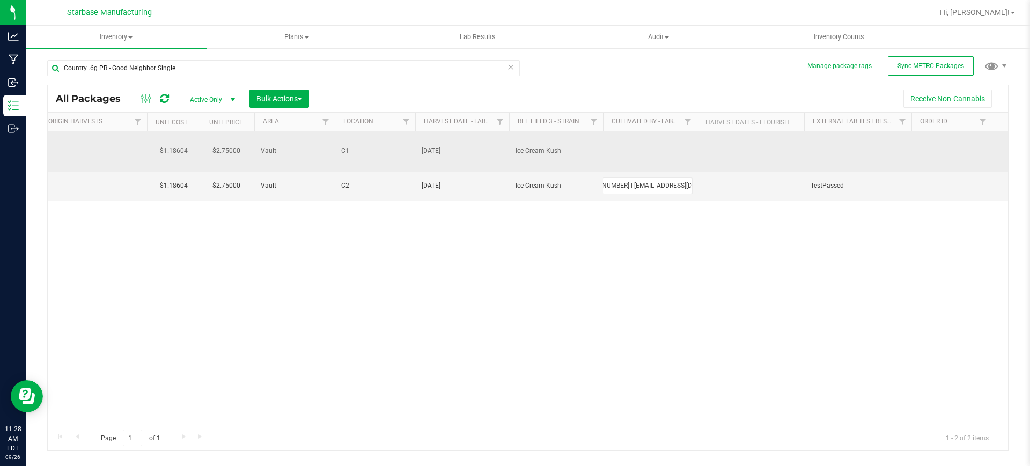
click at [624, 146] on td at bounding box center [650, 151] width 94 height 40
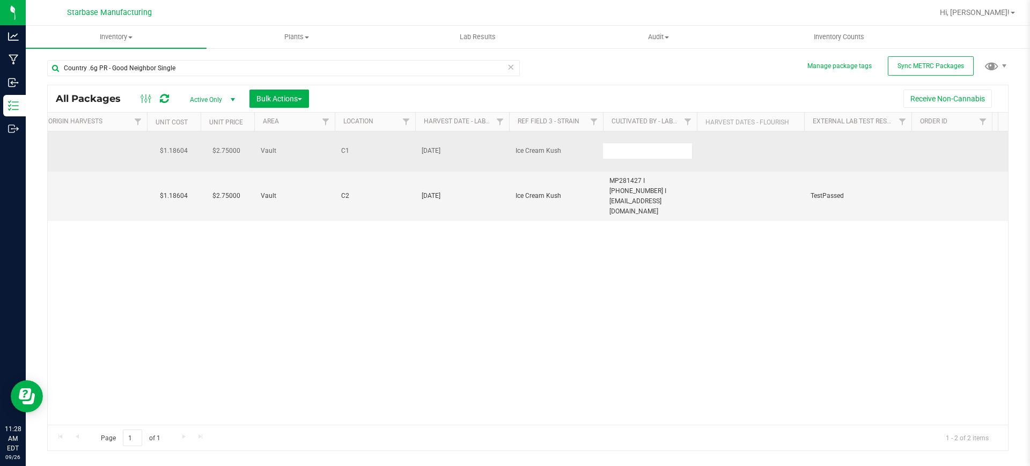
type input "MP281427 I [PHONE_NUMBER] I [EMAIL_ADDRESS][DOMAIN_NAME]"
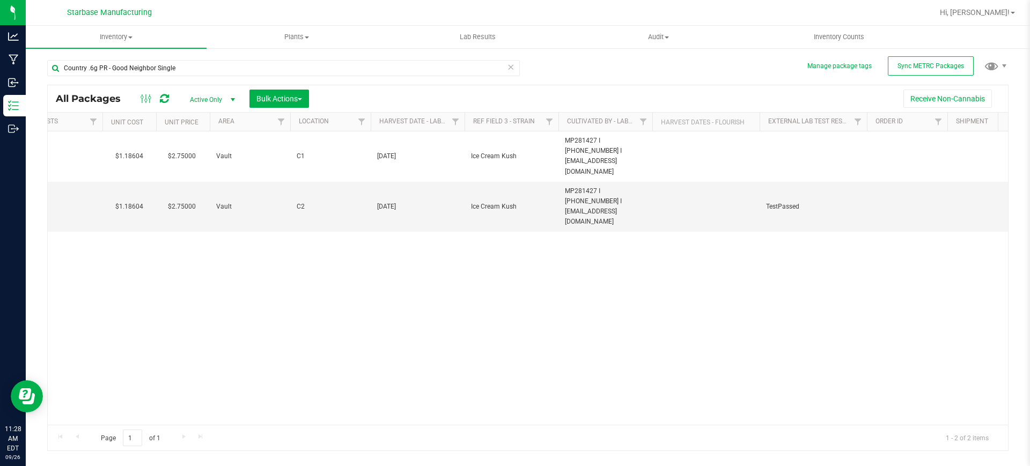
click at [686, 312] on div "Action Action Edit attributes Global inventory Lock package Print package label…" at bounding box center [528, 277] width 960 height 293
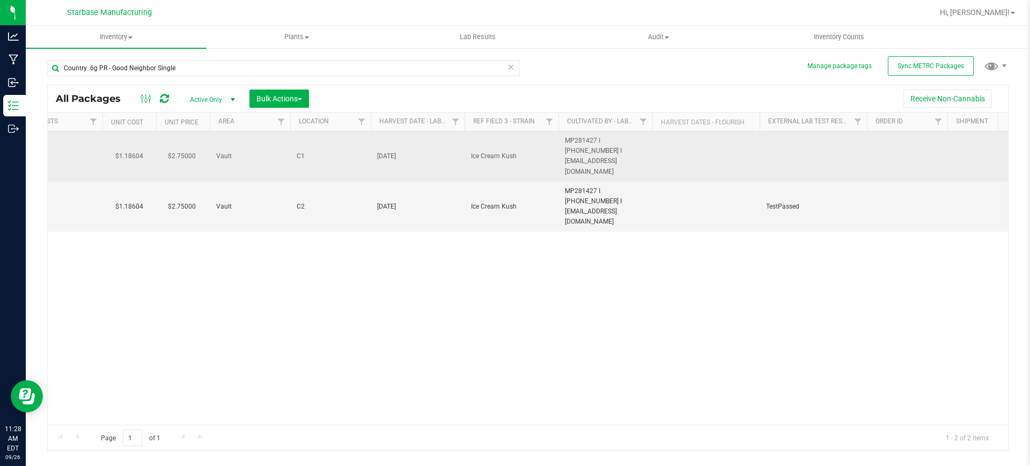
click at [678, 140] on td at bounding box center [705, 156] width 107 height 50
click at [679, 150] on td at bounding box center [705, 156] width 107 height 50
click at [682, 155] on div at bounding box center [706, 156] width 102 height 2
click at [415, 151] on span "[DATE]" at bounding box center [417, 156] width 81 height 10
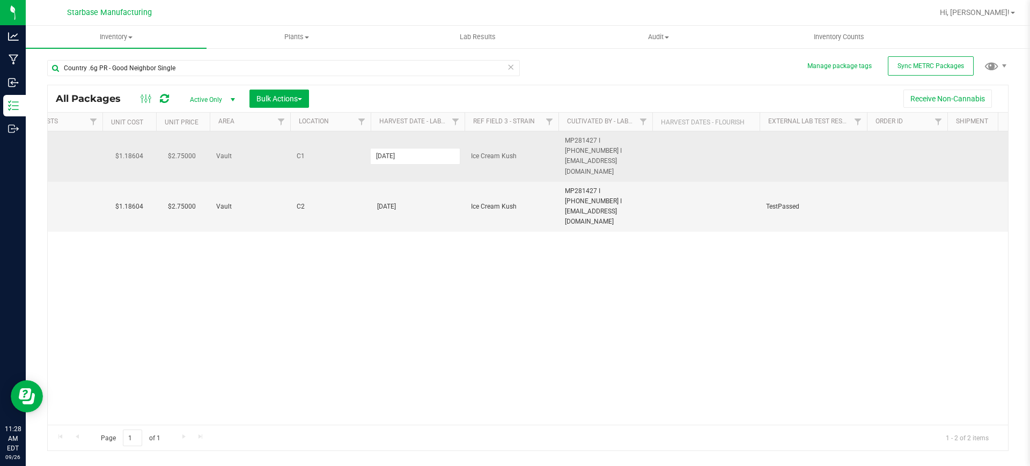
drag, startPoint x: 518, startPoint y: 294, endPoint x: 517, endPoint y: 288, distance: 6.5
click at [519, 294] on div "Action Action Edit attributes Global inventory Lock package Print package label…" at bounding box center [528, 277] width 960 height 293
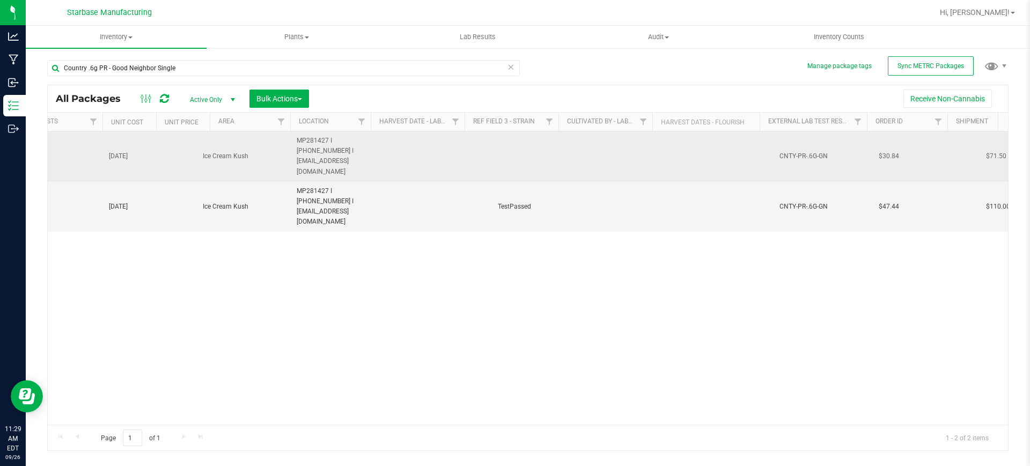
scroll to position [0, 1118]
click at [527, 146] on td at bounding box center [544, 156] width 107 height 50
click at [529, 135] on td at bounding box center [544, 156] width 107 height 50
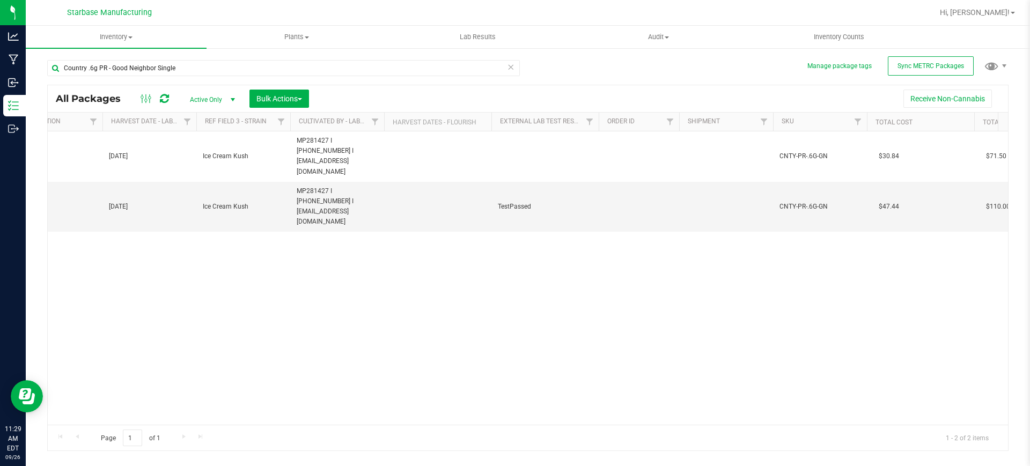
click at [536, 233] on div "Action Action Edit attributes Global inventory Lock package Print package label…" at bounding box center [528, 277] width 960 height 293
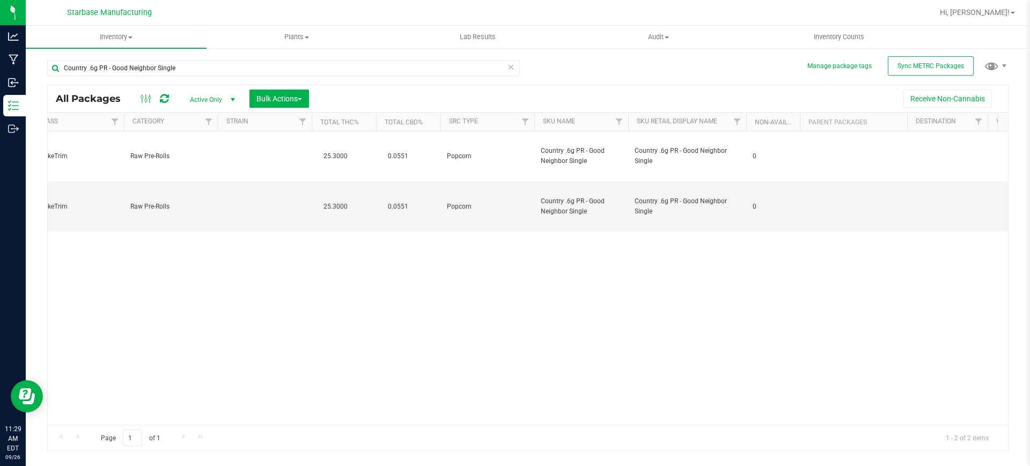
scroll to position [0, 3234]
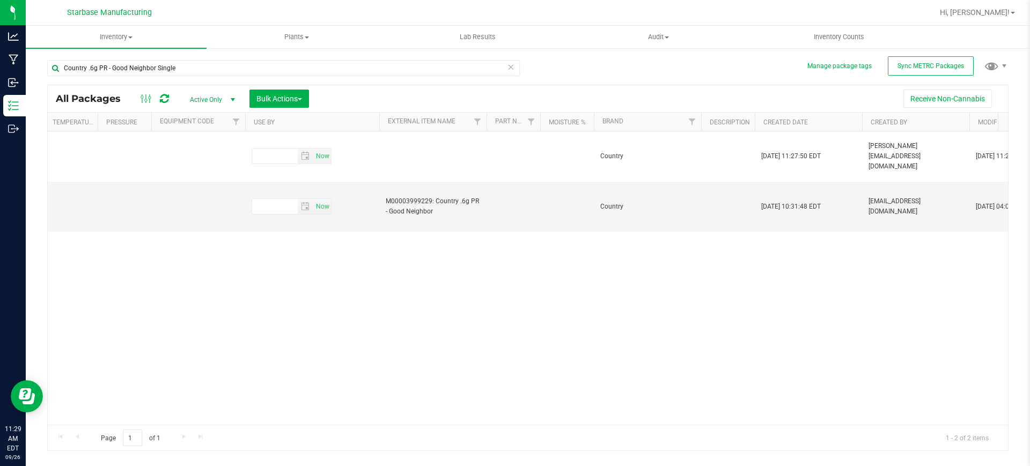
click at [731, 314] on div "Action Action Edit attributes Global inventory Lock package Print package label…" at bounding box center [528, 277] width 960 height 293
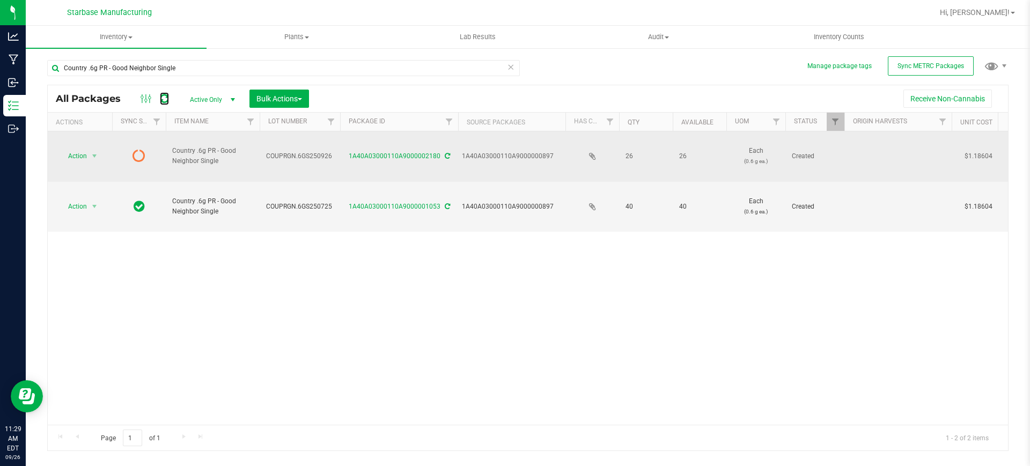
drag, startPoint x: 166, startPoint y: 92, endPoint x: 243, endPoint y: 144, distance: 92.7
click at [167, 92] on link at bounding box center [164, 98] width 9 height 13
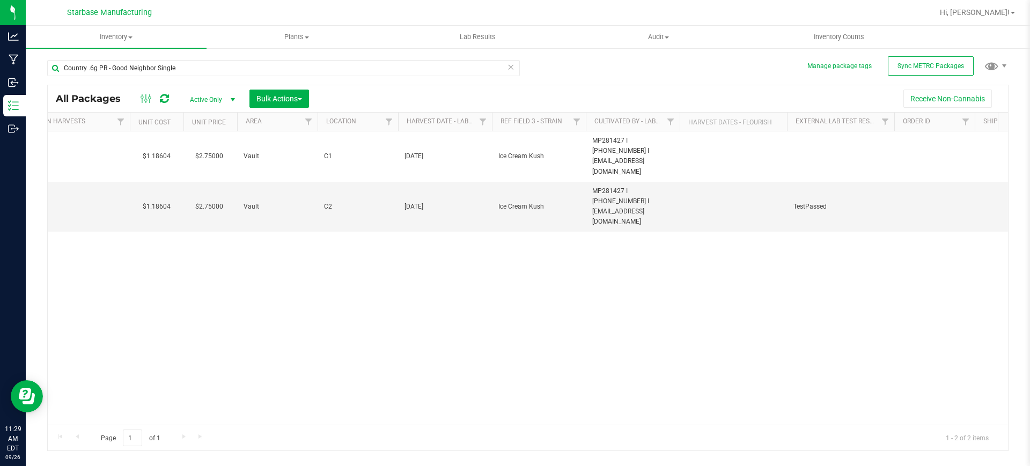
scroll to position [0, 874]
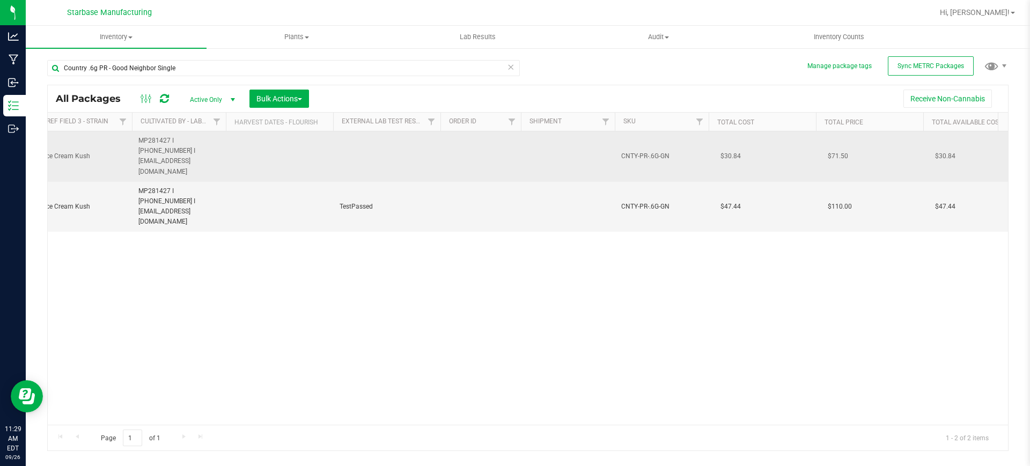
click at [370, 143] on td at bounding box center [386, 156] width 107 height 50
click at [370, 146] on td at bounding box center [386, 156] width 107 height 50
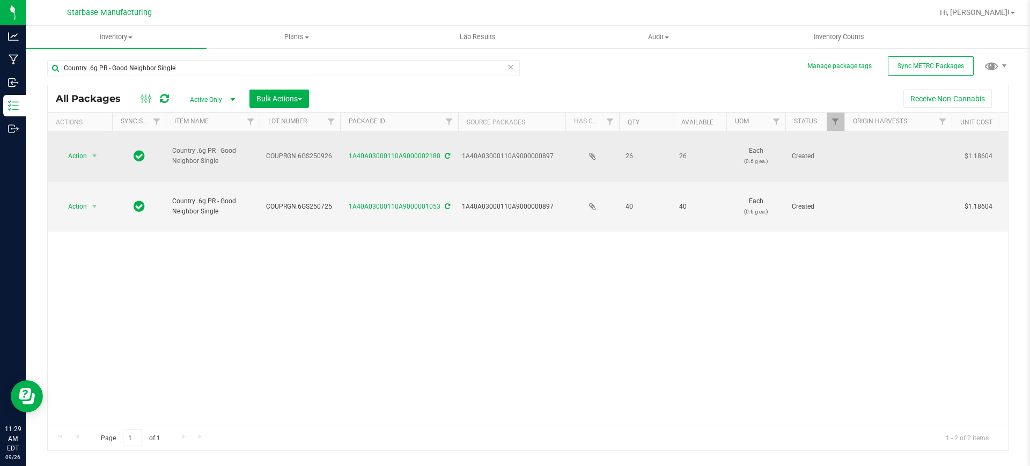
click at [445, 153] on icon at bounding box center [447, 156] width 5 height 6
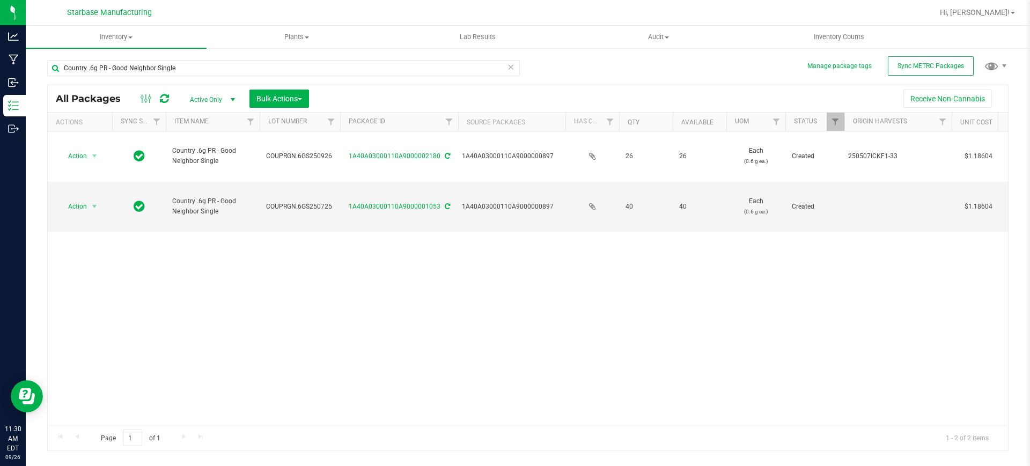
drag, startPoint x: 452, startPoint y: 419, endPoint x: 25, endPoint y: 6, distance: 594.2
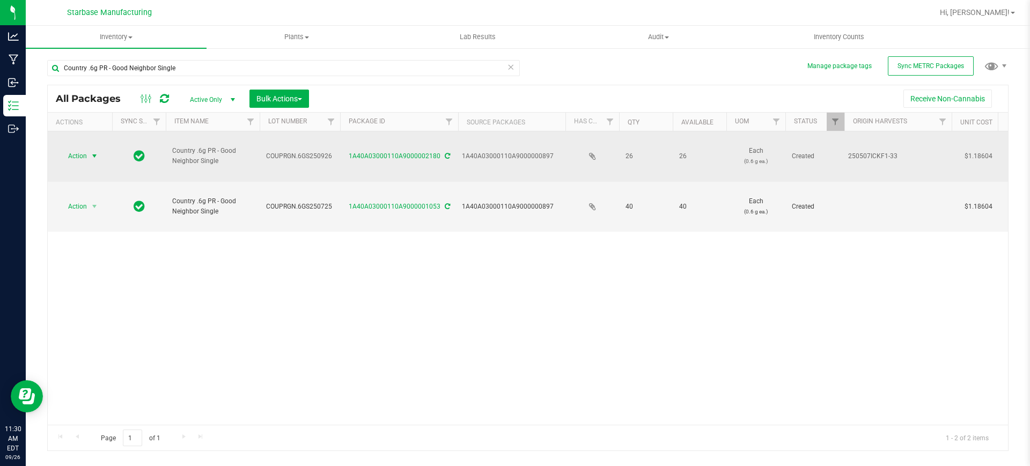
click at [95, 152] on span "select" at bounding box center [94, 156] width 9 height 9
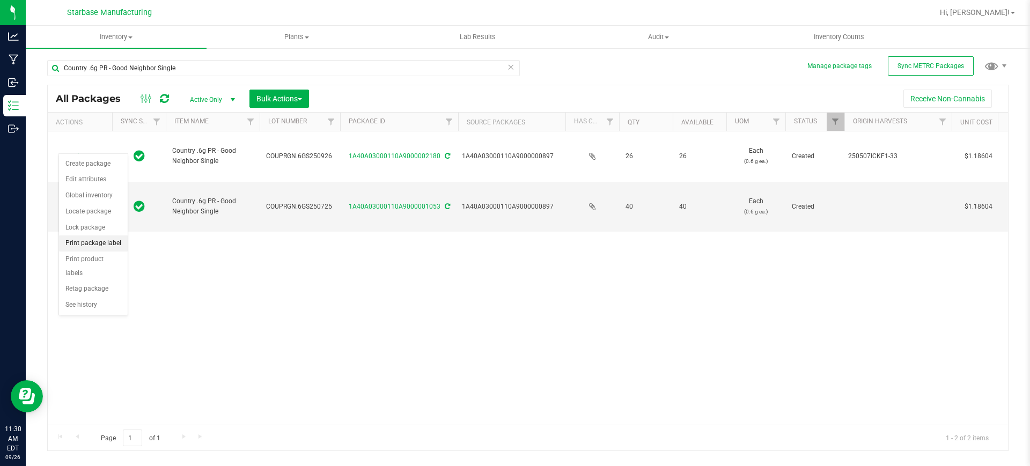
click at [109, 245] on li "Print package label" at bounding box center [93, 244] width 69 height 16
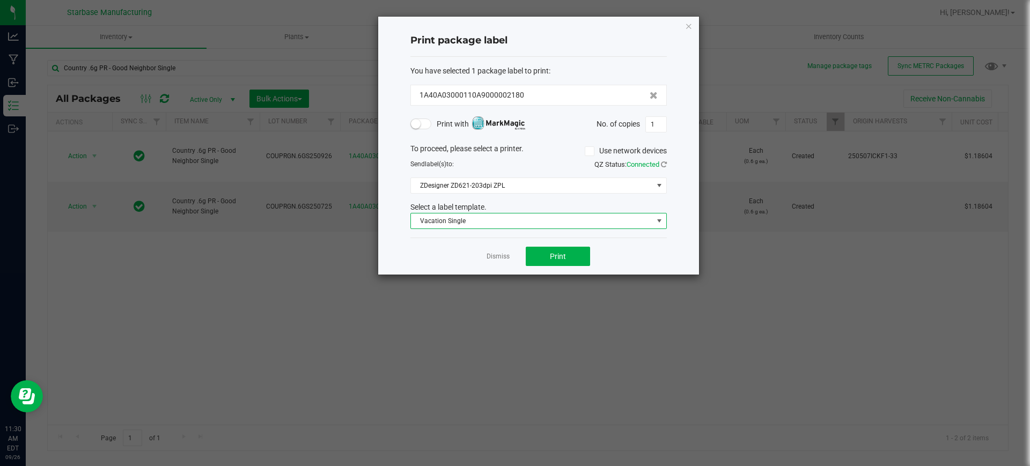
click at [540, 216] on span "Vacation Single" at bounding box center [532, 221] width 242 height 15
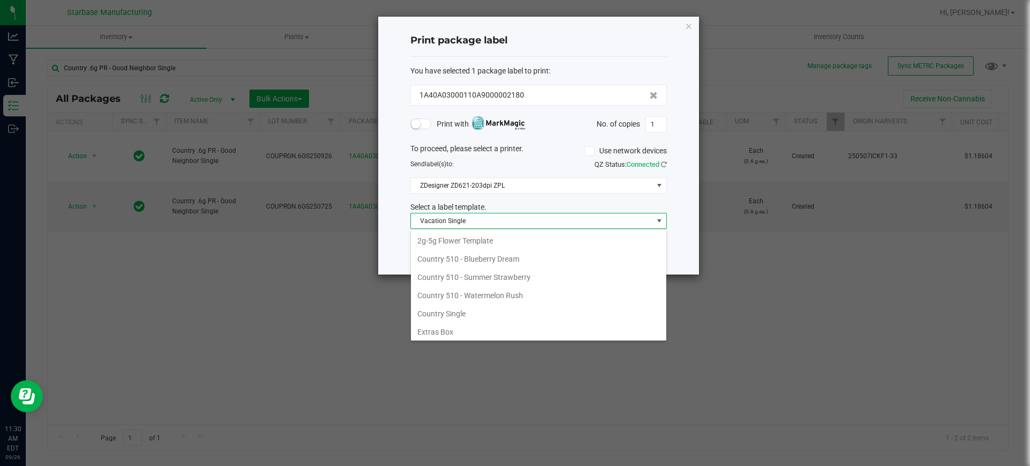
click at [509, 317] on li "Country Single" at bounding box center [538, 314] width 255 height 18
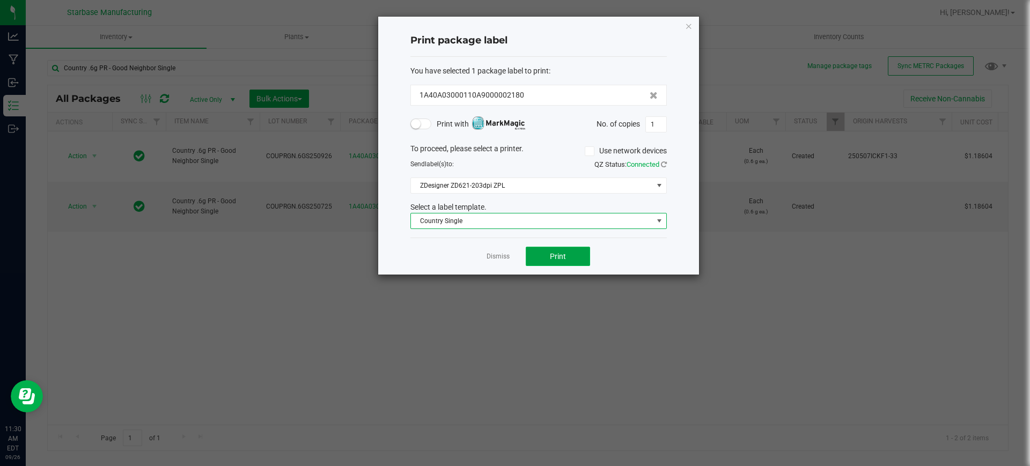
click at [578, 251] on button "Print" at bounding box center [558, 256] width 64 height 19
drag, startPoint x: 505, startPoint y: 258, endPoint x: 614, endPoint y: 315, distance: 122.9
click at [505, 258] on link "Dismiss" at bounding box center [498, 256] width 23 height 9
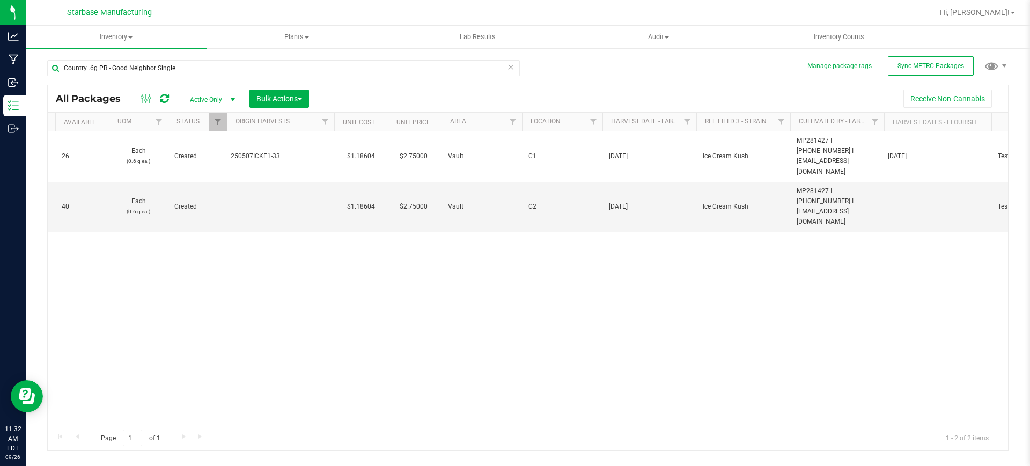
scroll to position [0, 0]
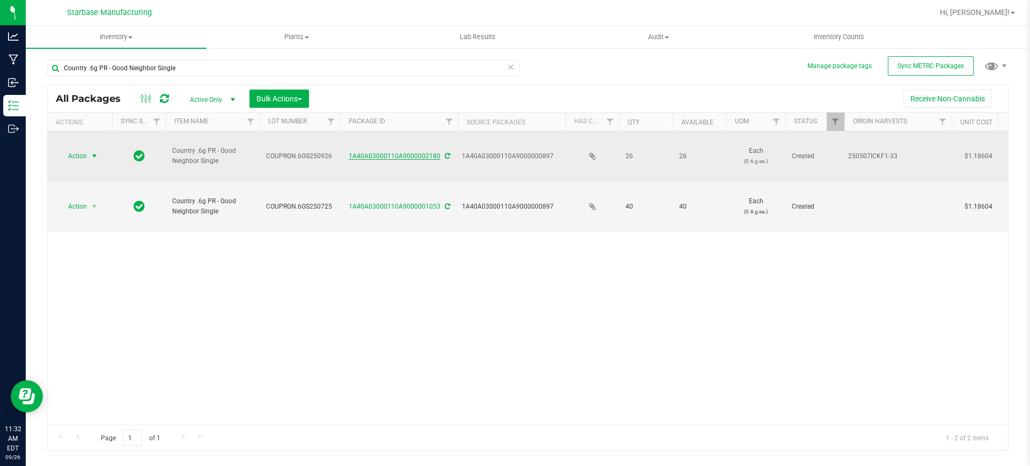
click at [415, 152] on link "1A40A03000110A9000002180" at bounding box center [395, 156] width 92 height 8
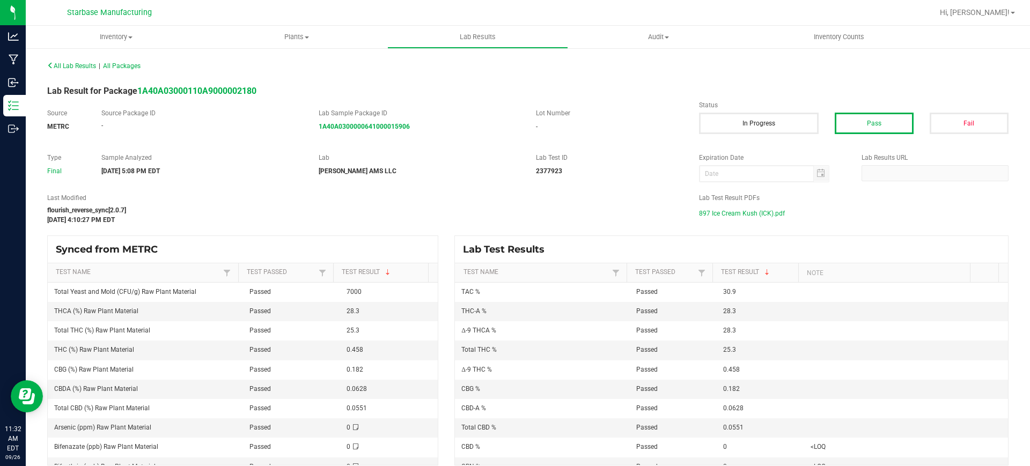
click at [102, 124] on span "-" at bounding box center [102, 126] width 2 height 8
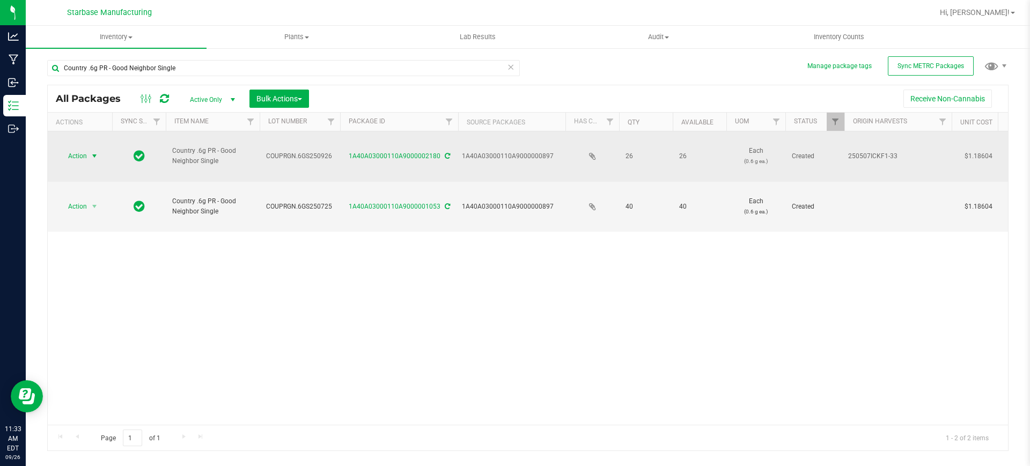
click at [92, 151] on span "select" at bounding box center [94, 156] width 13 height 15
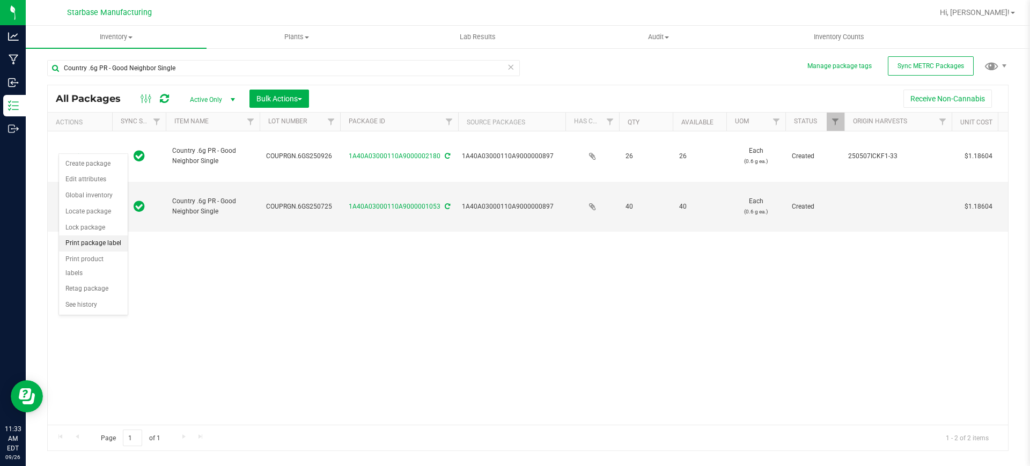
click at [112, 245] on li "Print package label" at bounding box center [93, 244] width 69 height 16
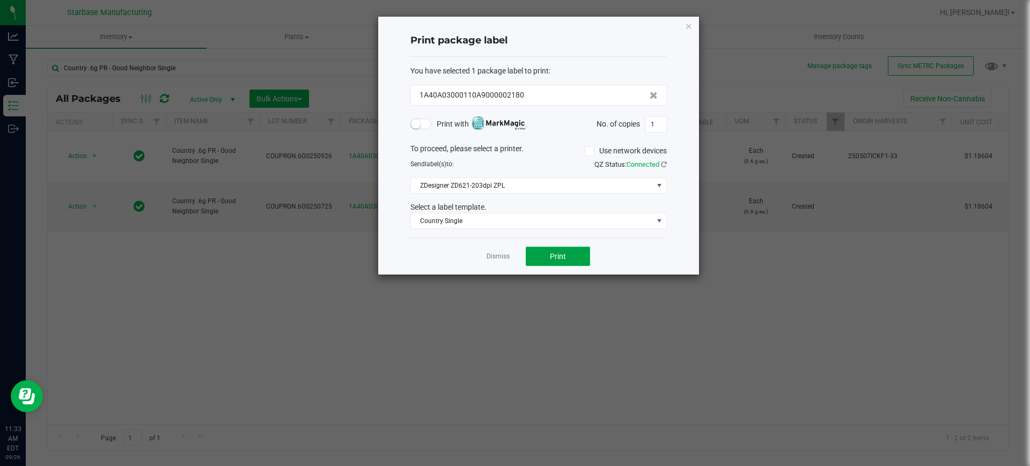
click at [575, 256] on button "Print" at bounding box center [558, 256] width 64 height 19
click at [484, 258] on div "Dismiss Print" at bounding box center [538, 256] width 256 height 37
click at [488, 255] on div "Dismiss Print" at bounding box center [538, 256] width 256 height 37
click at [489, 255] on link "Dismiss" at bounding box center [498, 256] width 23 height 9
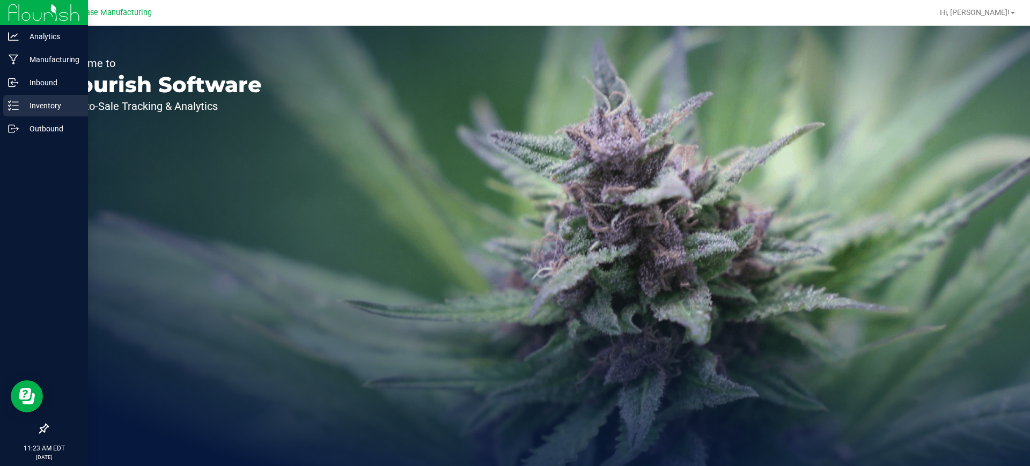
click at [6, 101] on div "Inventory" at bounding box center [45, 105] width 85 height 21
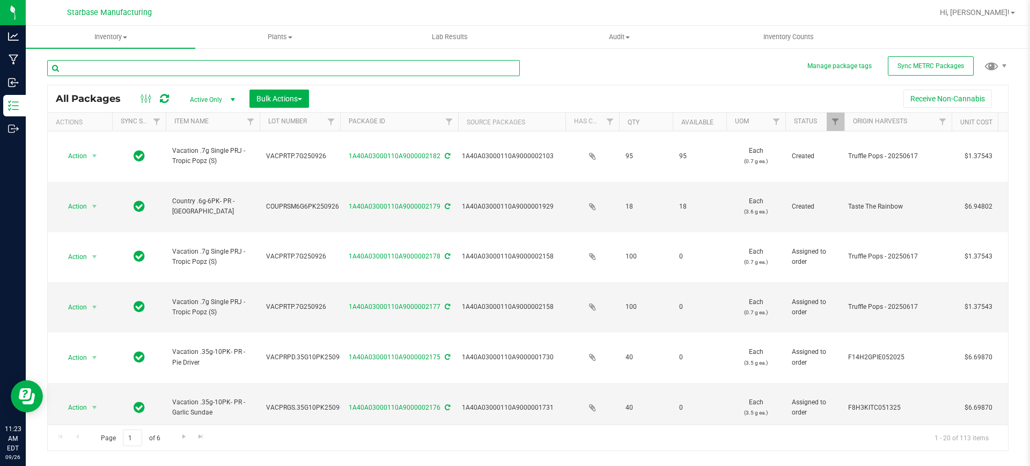
click at [183, 62] on input "text" at bounding box center [283, 68] width 473 height 16
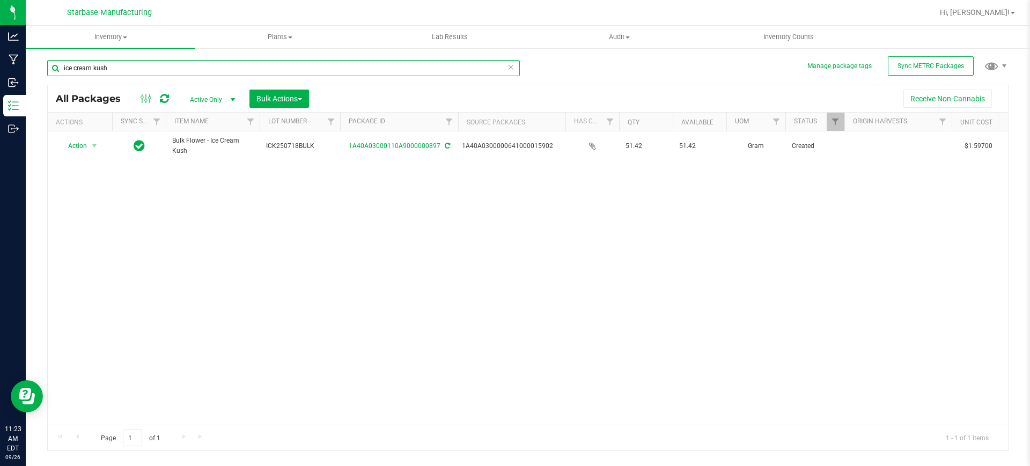
type input "ice cream kush"
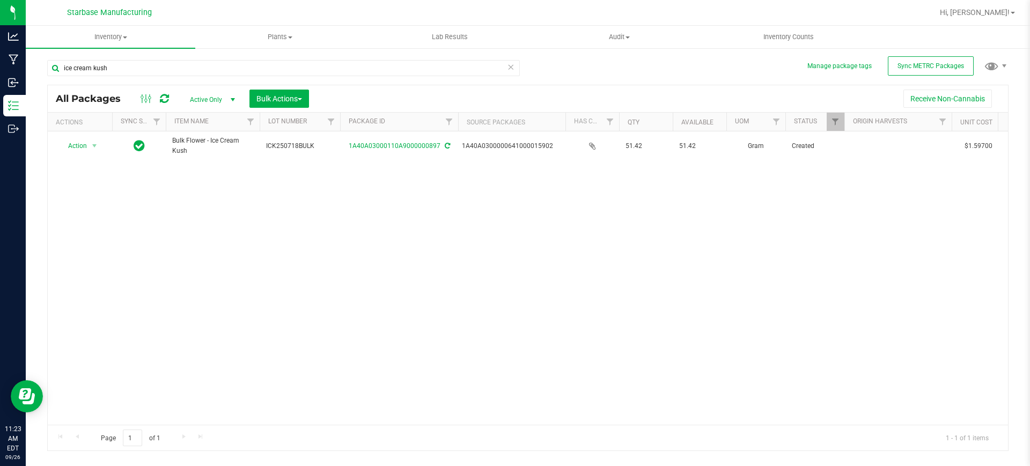
click at [220, 98] on span "Active Only" at bounding box center [210, 99] width 59 height 15
click at [205, 168] on li "All" at bounding box center [210, 165] width 58 height 16
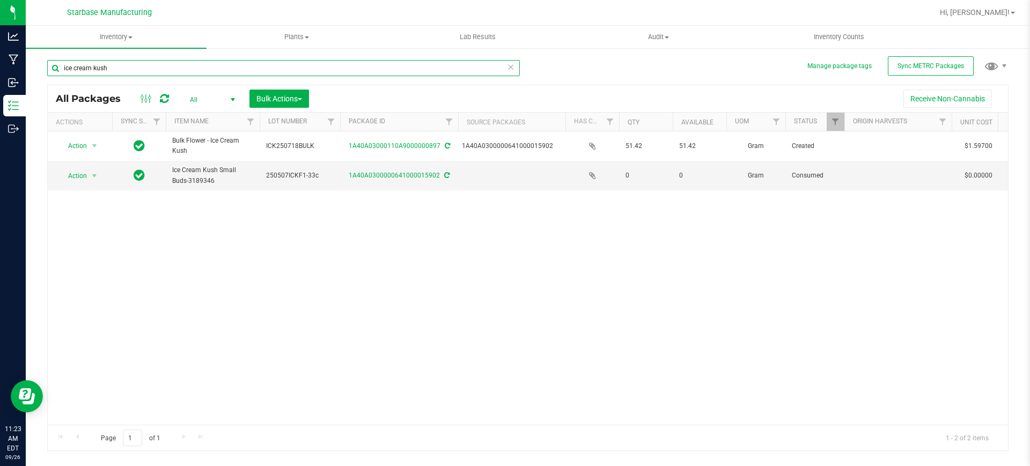
click at [174, 74] on input "ice cream kush" at bounding box center [283, 68] width 473 height 16
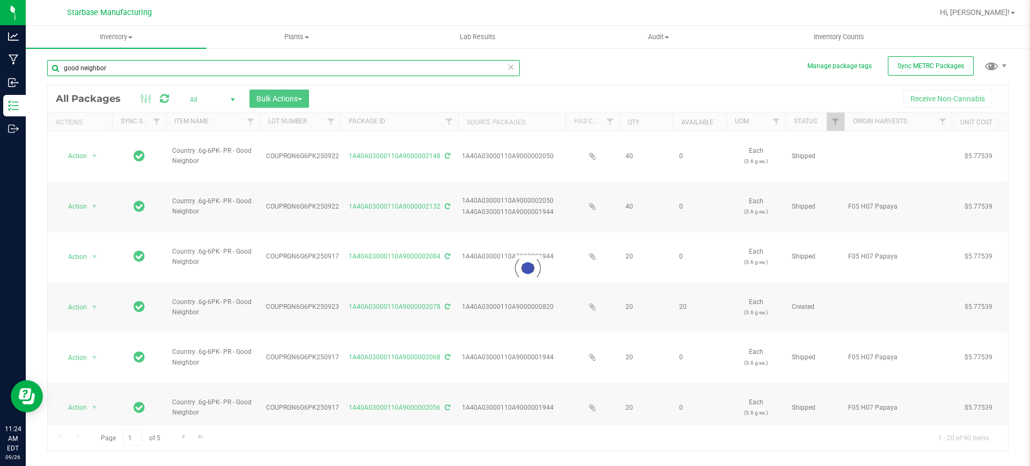
click at [174, 74] on input "good neighbor" at bounding box center [283, 68] width 473 height 16
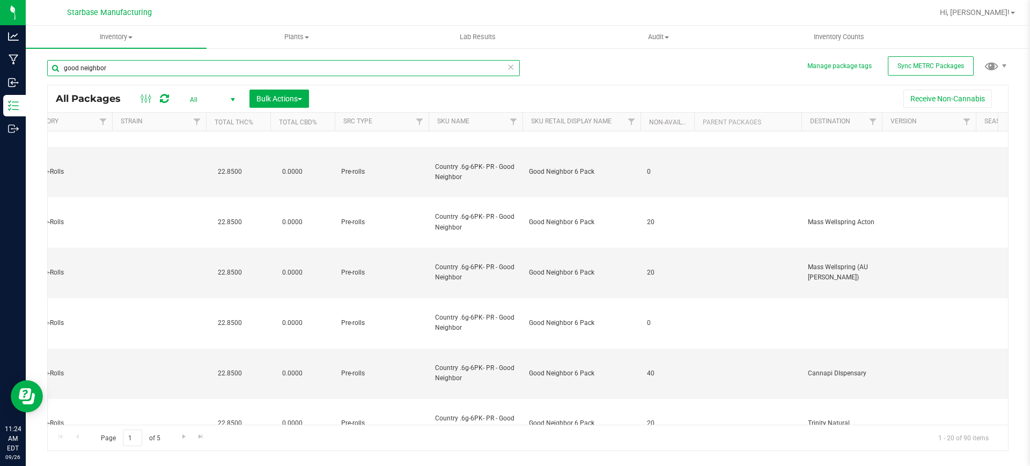
scroll to position [135, 3018]
type input "good neighbor"
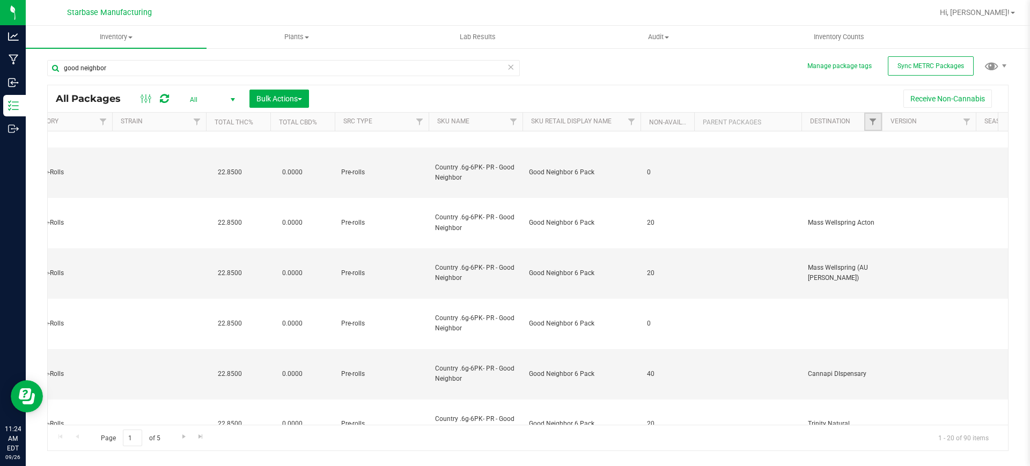
click at [879, 122] on link "Filter" at bounding box center [873, 122] width 18 height 18
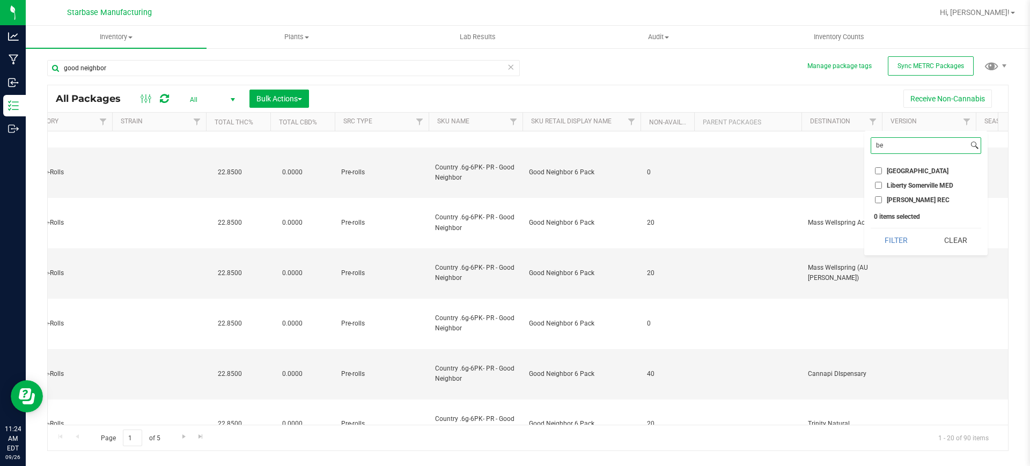
type input "b"
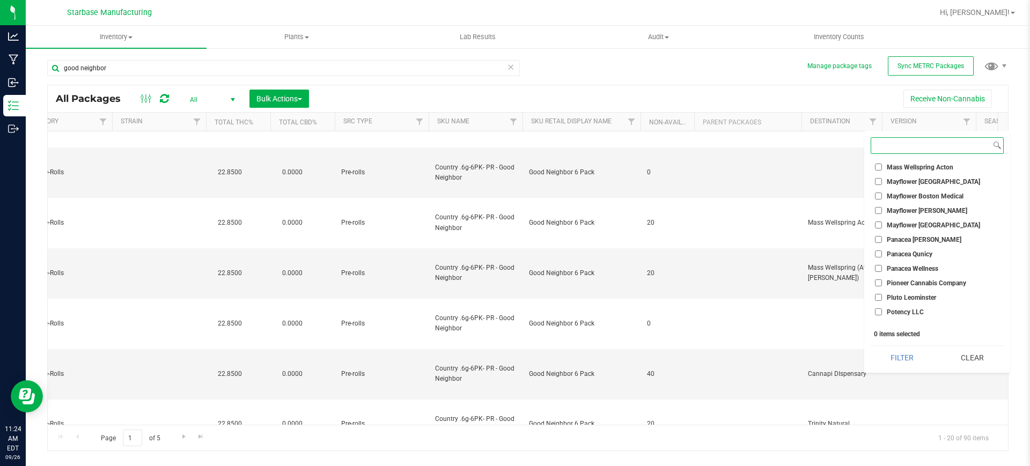
scroll to position [334, 0]
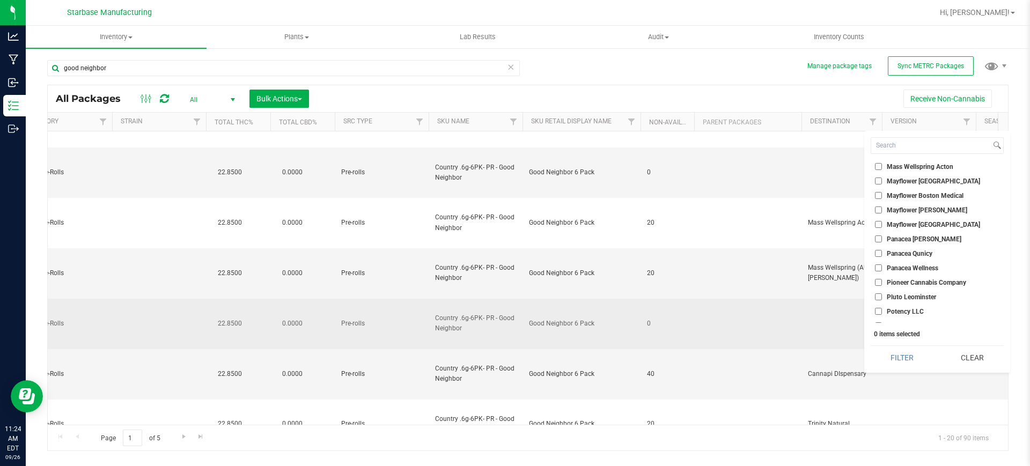
click at [688, 299] on td "0" at bounding box center [668, 324] width 54 height 50
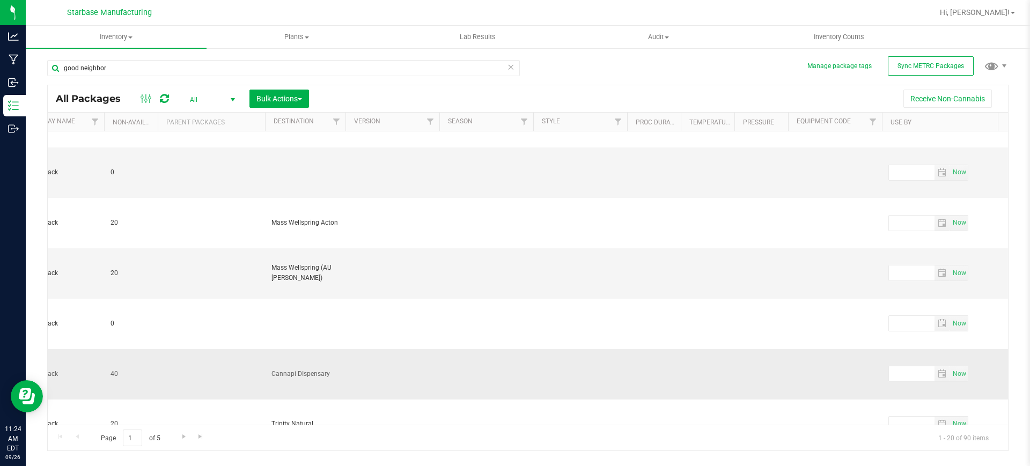
scroll to position [0, 0]
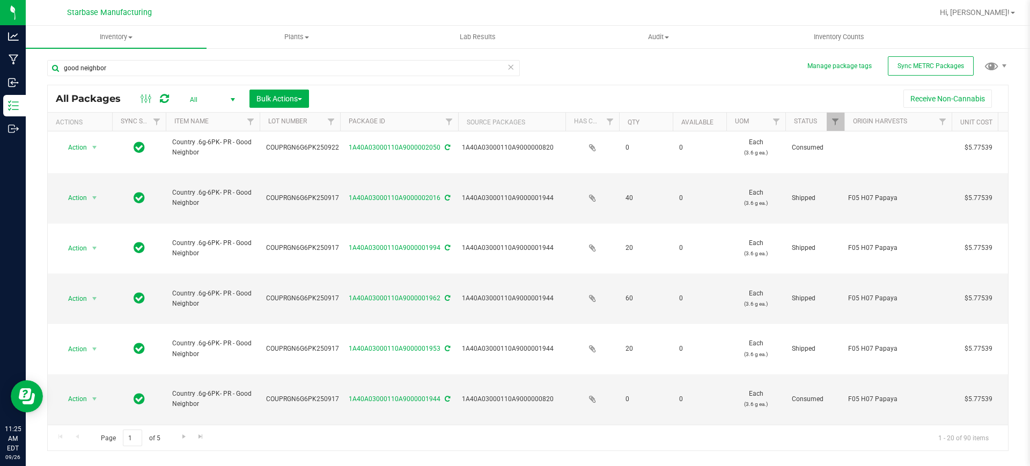
drag, startPoint x: 202, startPoint y: 402, endPoint x: 173, endPoint y: 393, distance: 31.0
copy span "Country .6g PR - Good Neighbor Single"
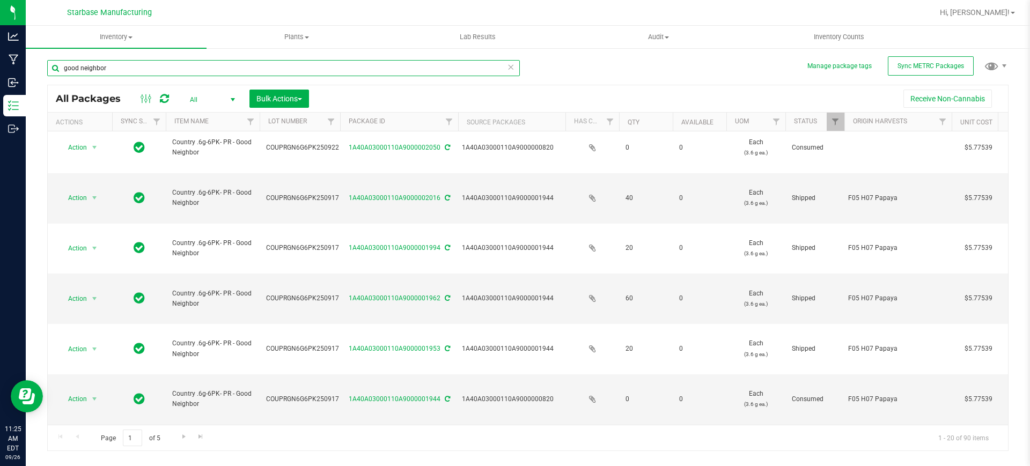
click at [162, 67] on input "good neighbor" at bounding box center [283, 68] width 473 height 16
paste input "Country .6g PR - Good Neighbor Single"
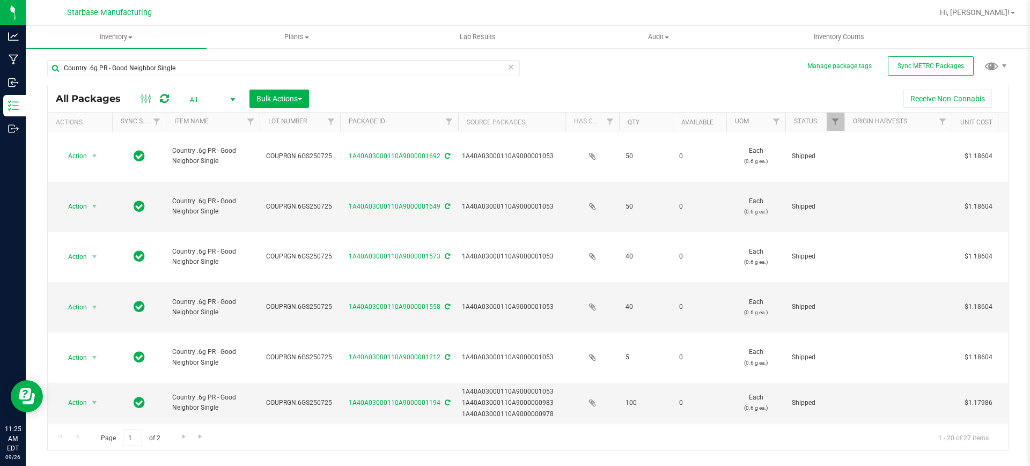
click at [546, 121] on th "Source Packages" at bounding box center [511, 122] width 107 height 19
click at [531, 122] on th "Source Packages" at bounding box center [511, 122] width 107 height 19
click at [303, 443] on span "COUPRGN.6GS250725" at bounding box center [300, 448] width 68 height 10
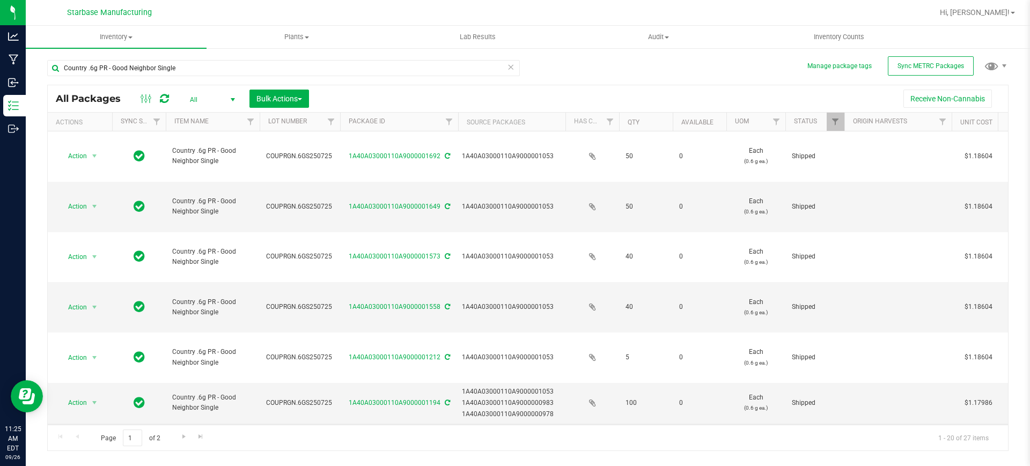
copy tr "COUPRGN.6GS250725"
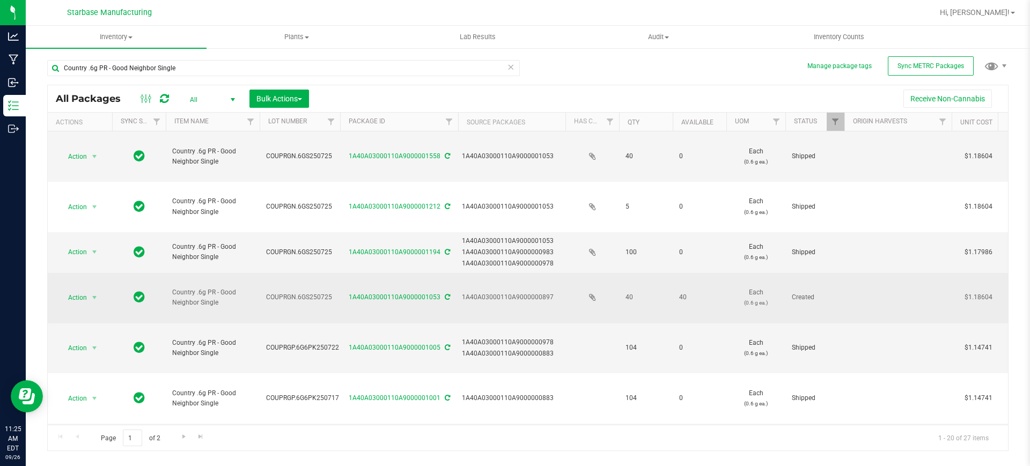
click at [319, 292] on span "COUPRGN.6GS250725" at bounding box center [300, 297] width 68 height 10
copy tr "COUPRGN.6GS250725"
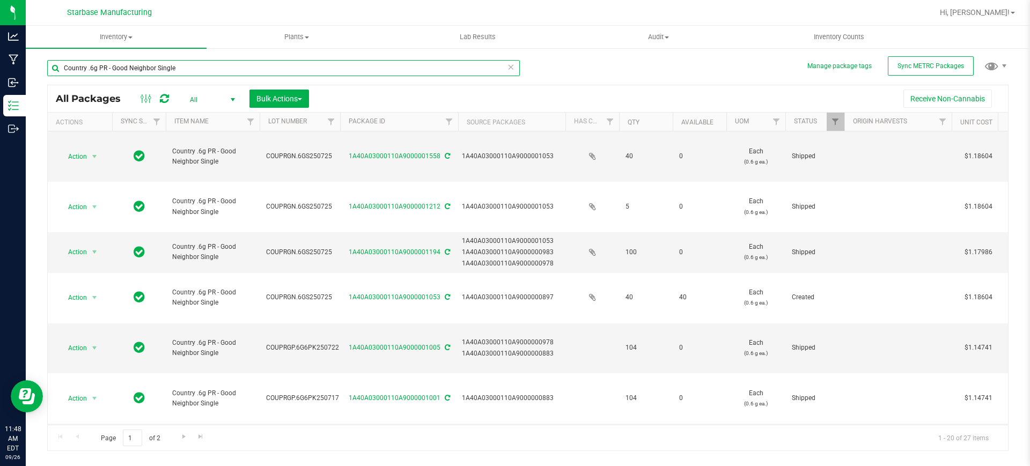
click at [151, 63] on input "Country .6g PR - Good Neighbor Single" at bounding box center [283, 68] width 473 height 16
click at [158, 69] on input "Country .6g PR - Good Neighbor Single" at bounding box center [283, 68] width 473 height 16
drag, startPoint x: 165, startPoint y: 70, endPoint x: 256, endPoint y: 74, distance: 91.8
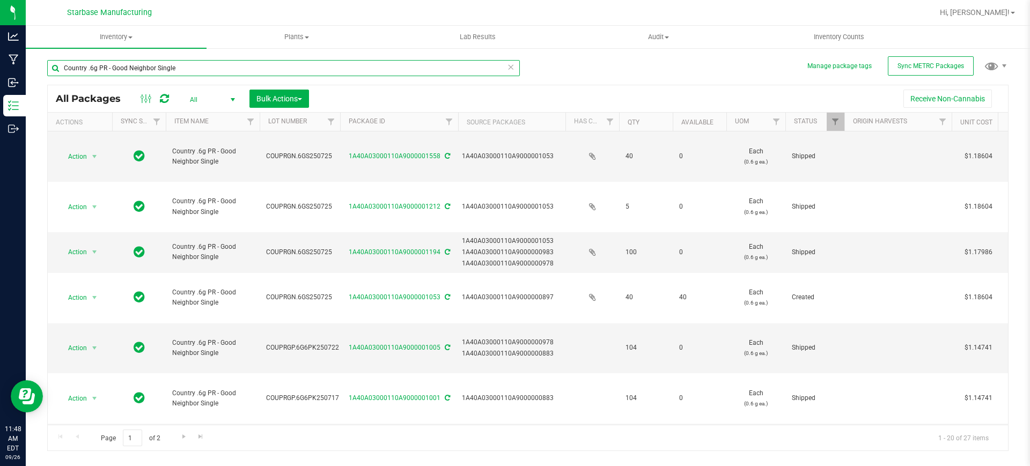
click at [255, 74] on input "Country .6g PR - Good Neighbor Single" at bounding box center [283, 68] width 473 height 16
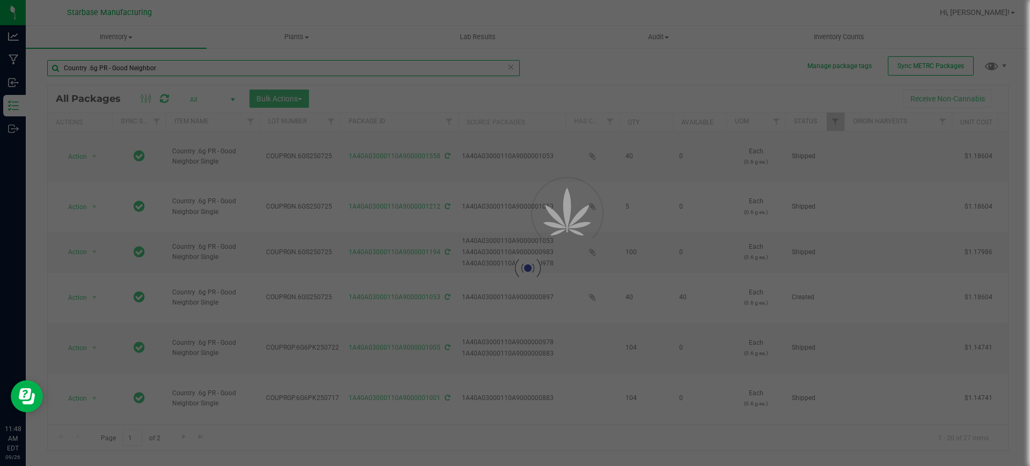
type input "Country .6g PR - Good Neighbor"
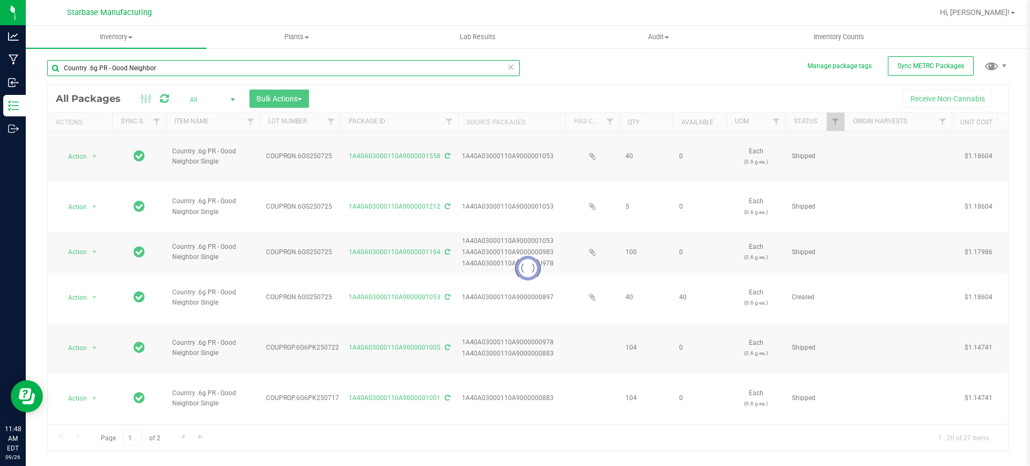
drag, startPoint x: 258, startPoint y: 74, endPoint x: 193, endPoint y: 67, distance: 65.4
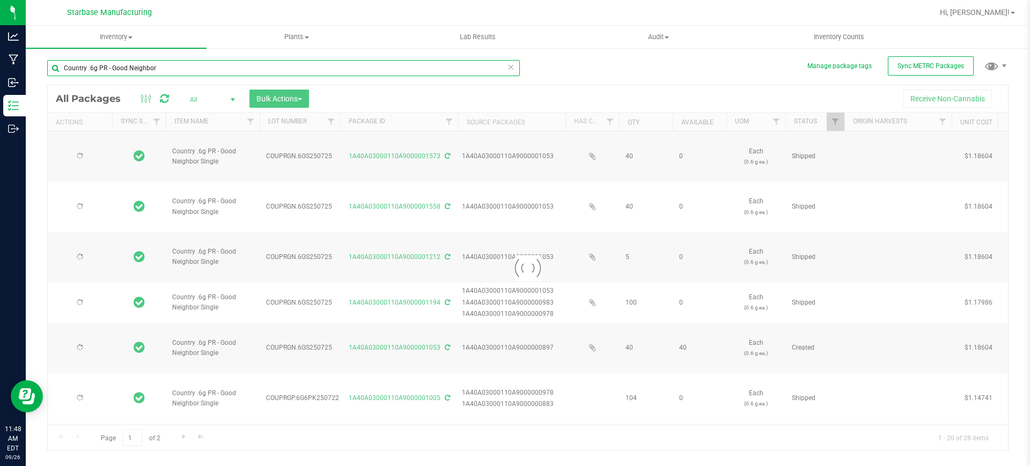
type input "[DATE]"
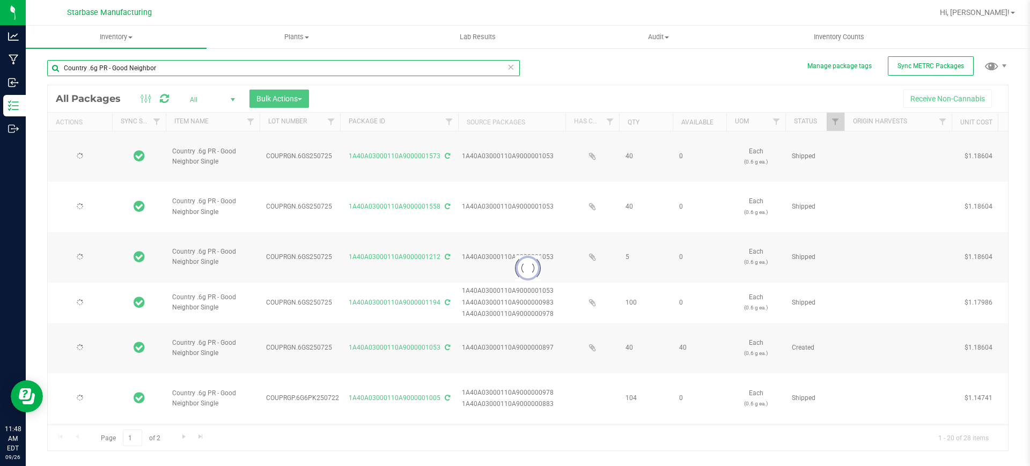
type input "[DATE]"
type input "2026-02-26"
type input "[DATE]"
type input "2026-02-26"
type input "2025-07-17"
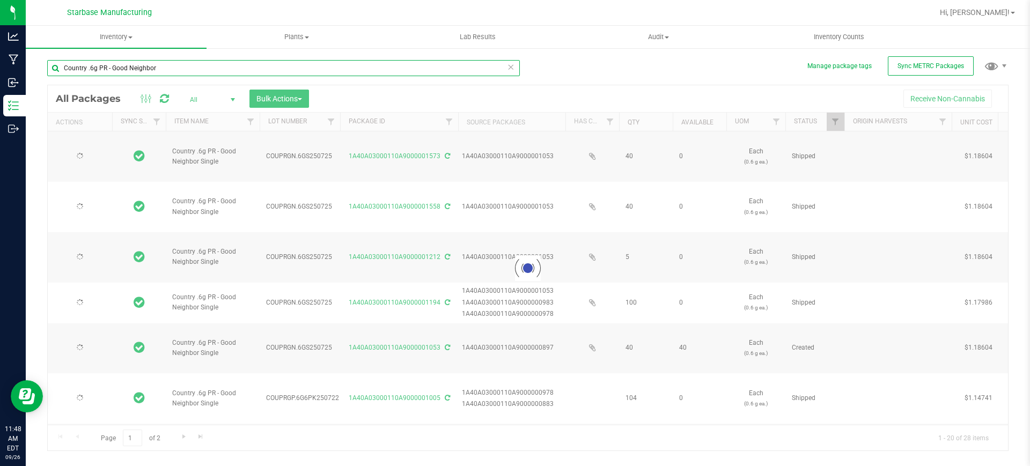
type input "2026-02-26"
type input "2025-07-23"
type input "2025-07-22"
type input "2026-02-26"
type input "2025-07-17"
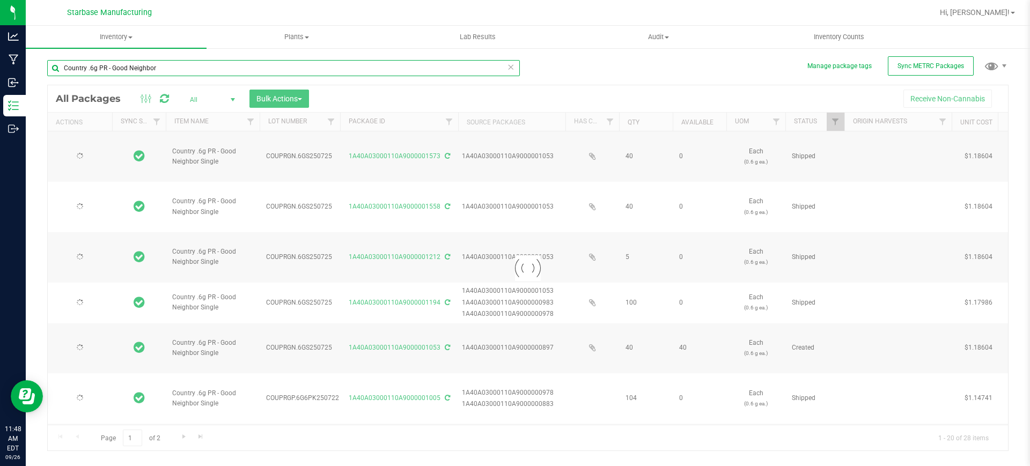
type input "2026-02-26"
type input "2025-07-17"
type input "2026-02-26"
type input "2025-06-20"
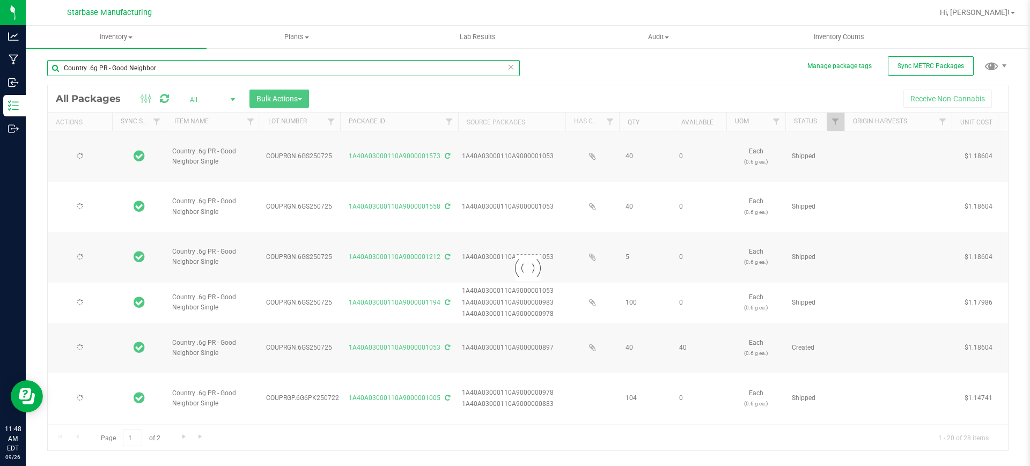
type input "2026-02-26"
type input "2025-07-17"
type input "2026-02-26"
type input "2025-06-20"
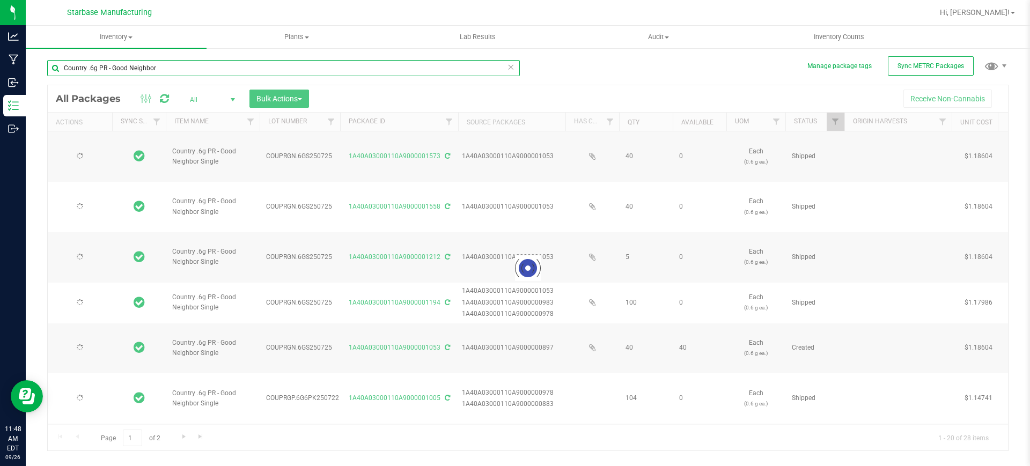
type input "2026-02-26"
type input "2025-04-25"
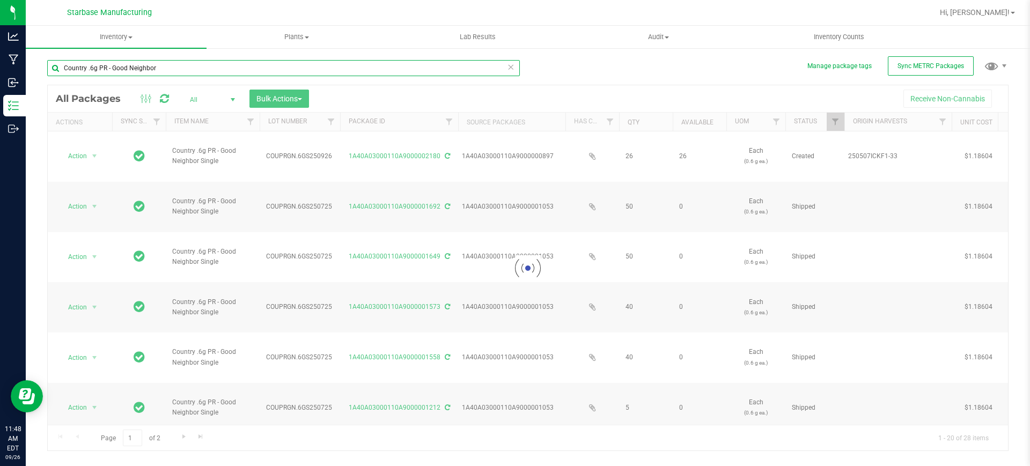
click at [193, 65] on input "Country .6g PR - Good Neighbor" at bounding box center [283, 68] width 473 height 16
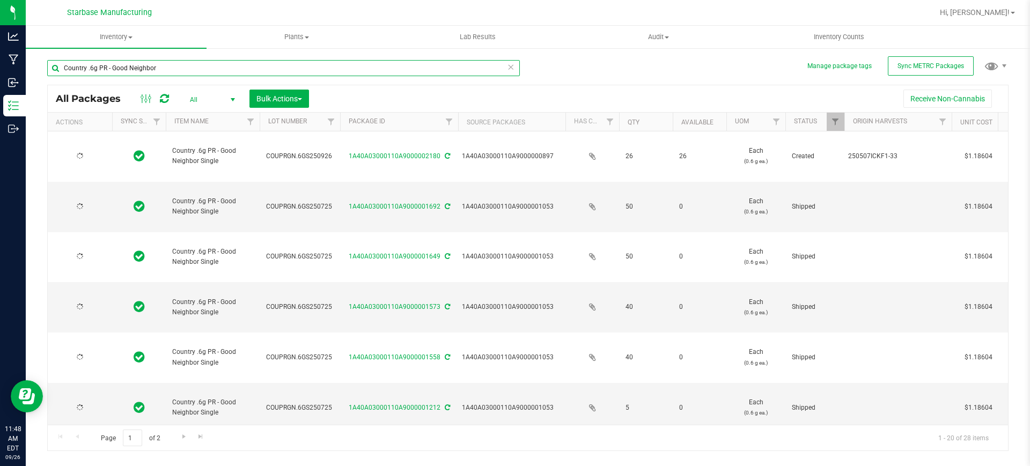
click at [193, 65] on input "Country .6g PR - Good Neighbor" at bounding box center [283, 68] width 473 height 16
type input "[DATE]"
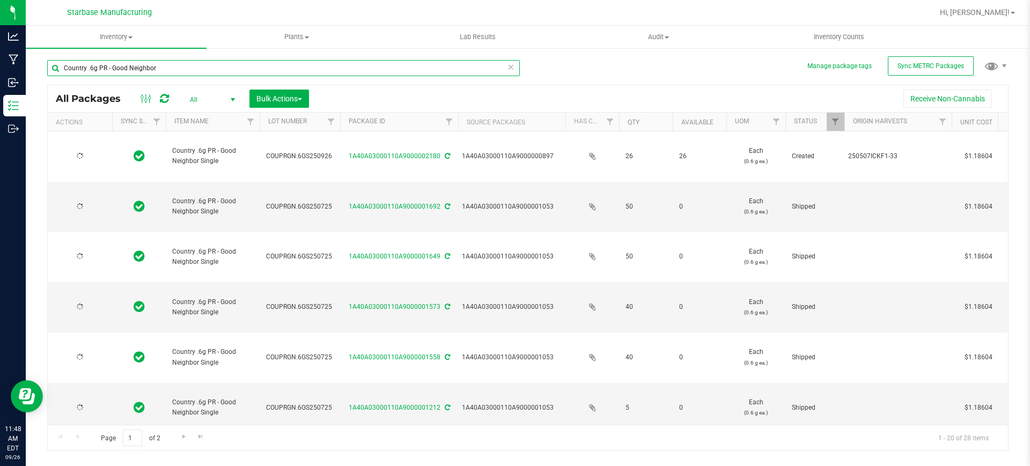
type input "[DATE]"
type input "2026-02-26"
type input "[DATE]"
type input "2026-02-26"
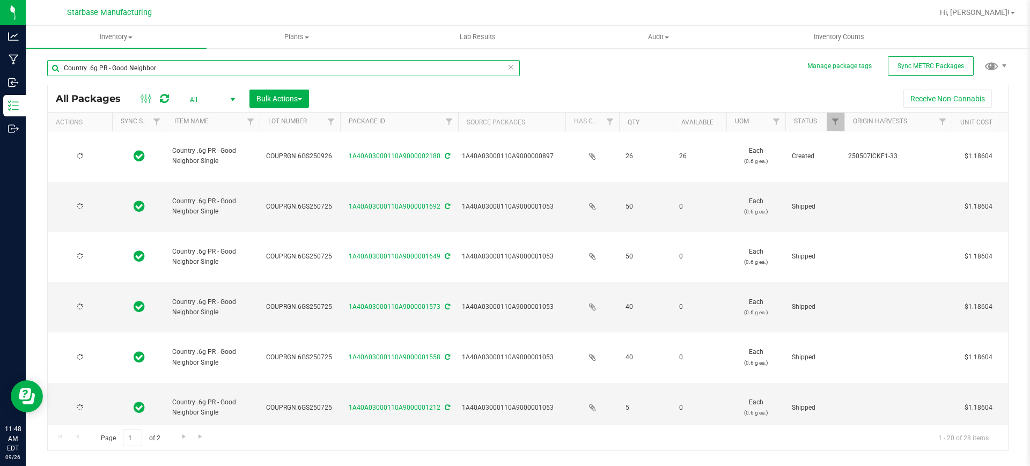
type input "2025-07-17"
type input "2026-02-26"
type input "2025-07-23"
type input "2025-07-22"
type input "2026-02-26"
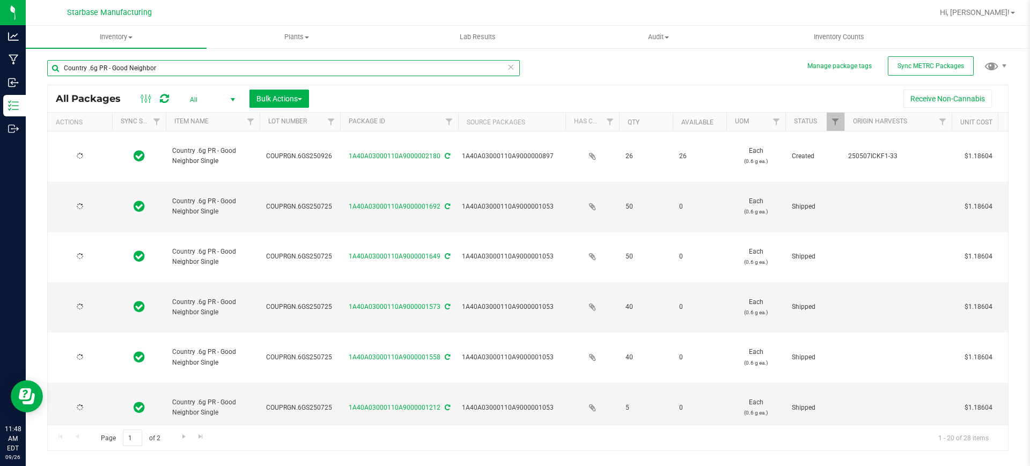
type input "2025-07-17"
type input "2026-02-26"
type input "2025-07-17"
type input "2026-02-26"
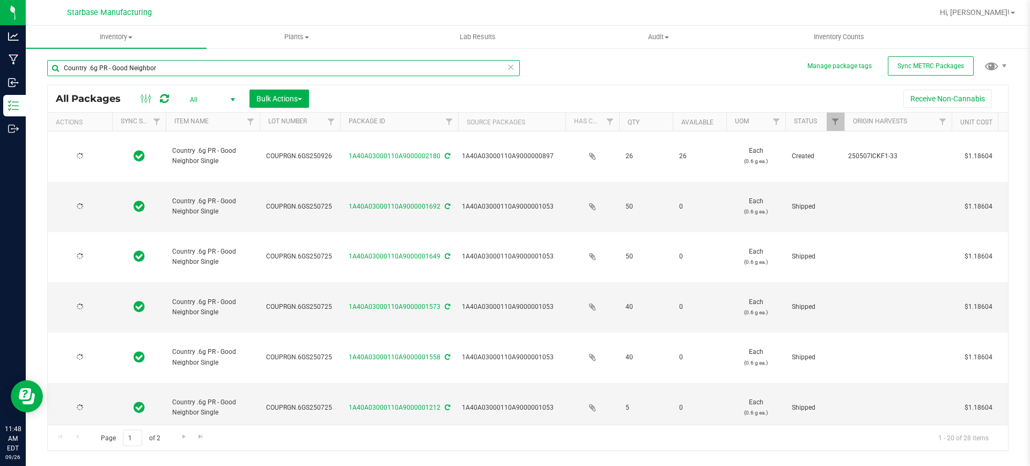
type input "2025-06-20"
type input "2026-02-26"
type input "2025-07-17"
type input "2026-02-26"
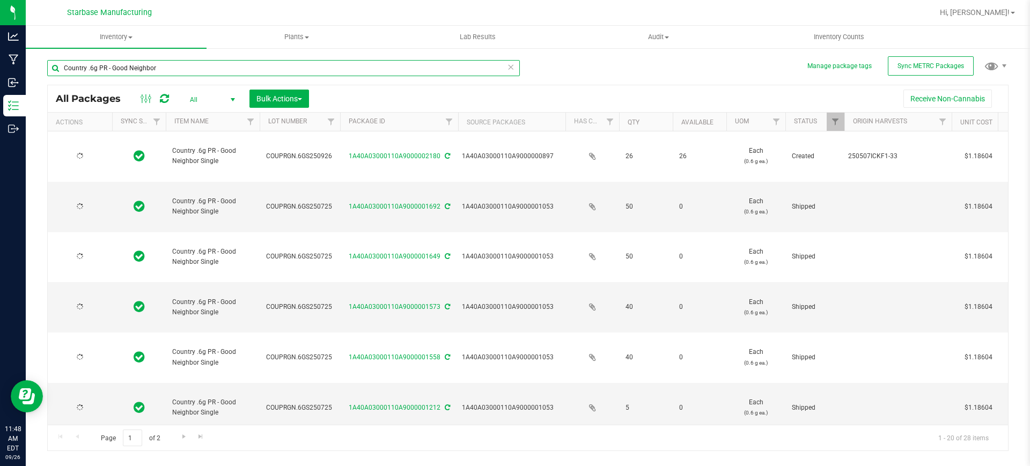
type input "2025-06-20"
type input "2026-02-26"
type input "2025-04-25"
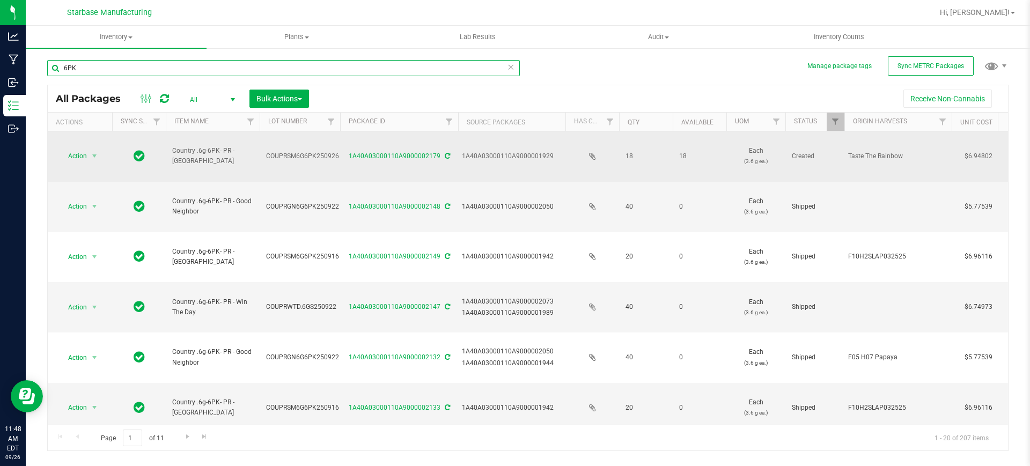
type input "6PK"
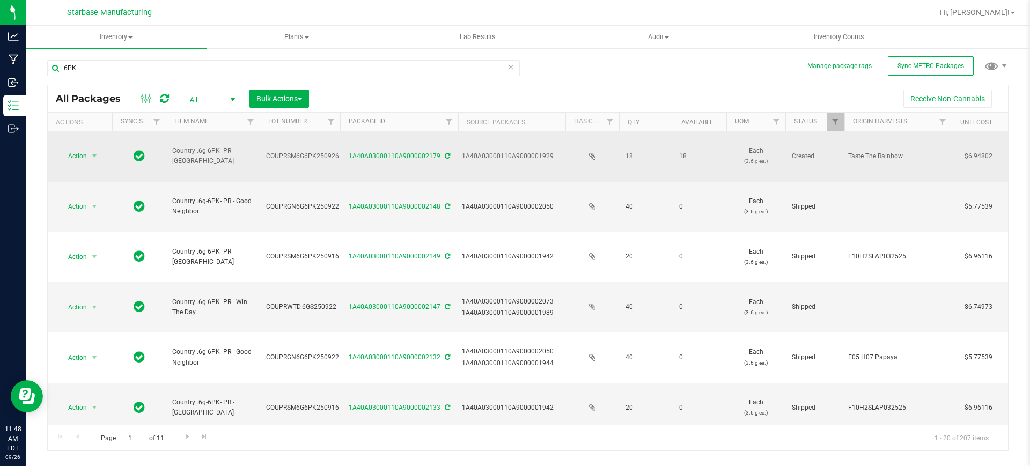
click at [300, 151] on span "COUPRSM6G6PK250926" at bounding box center [302, 156] width 73 height 10
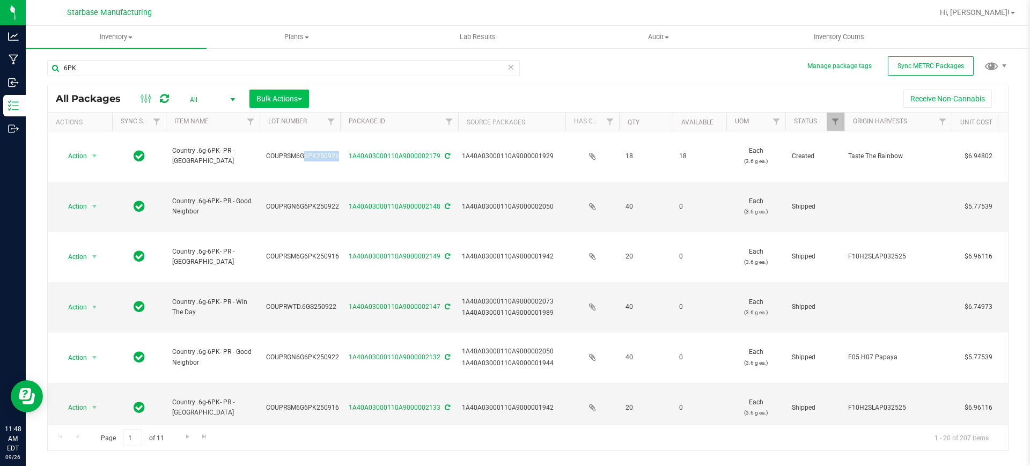
copy tr "COUPRSM6G6PK250926"
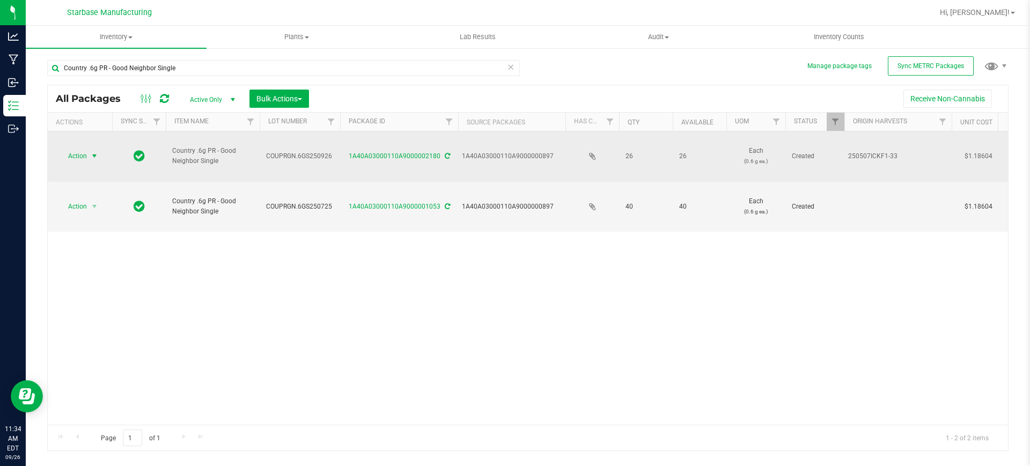
click at [93, 152] on span "select" at bounding box center [94, 156] width 9 height 9
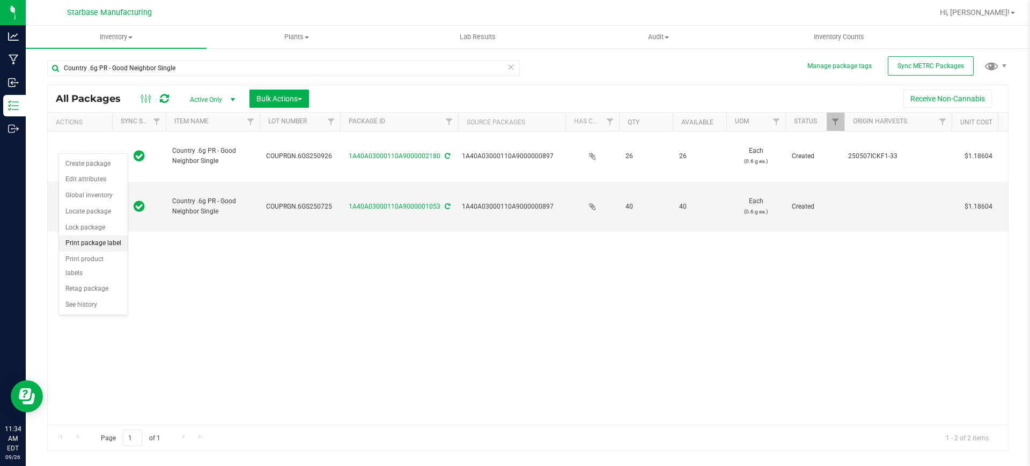
click at [115, 242] on li "Print package label" at bounding box center [93, 244] width 69 height 16
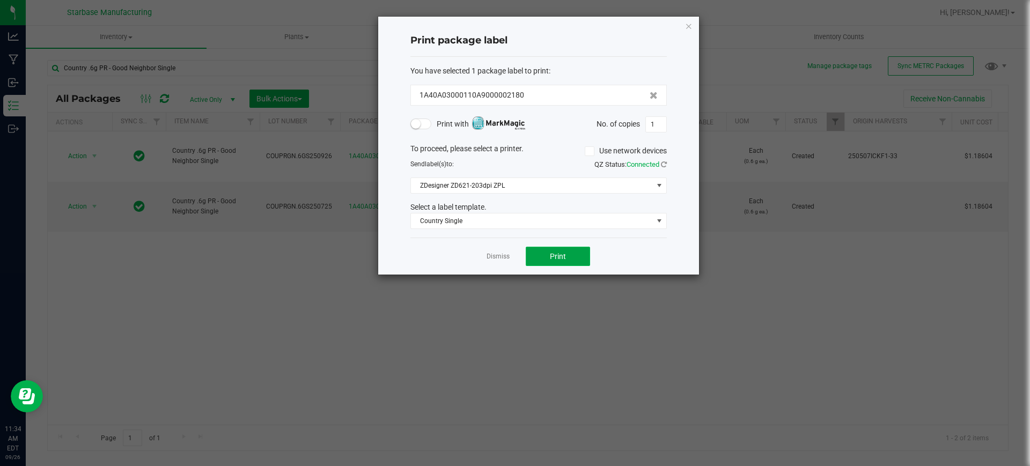
click at [566, 252] on button "Print" at bounding box center [558, 256] width 64 height 19
click at [494, 255] on link "Dismiss" at bounding box center [498, 256] width 23 height 9
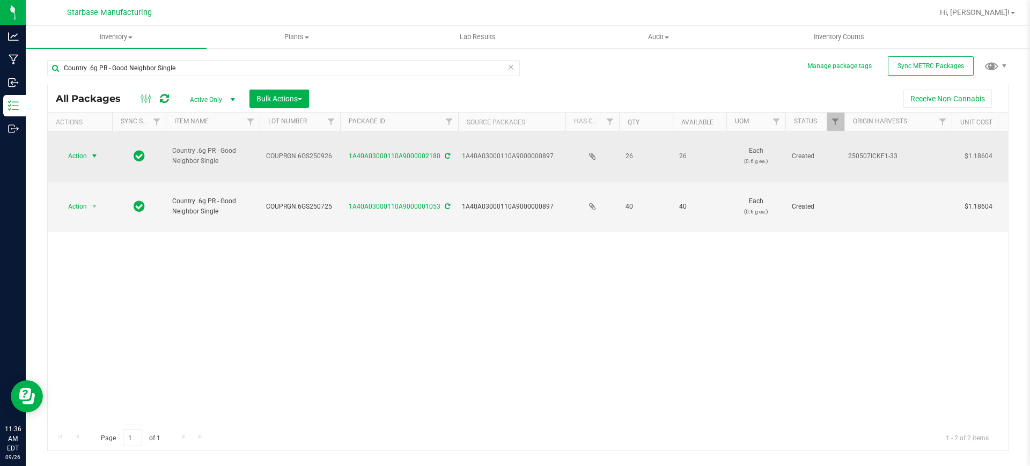
click at [97, 152] on span "select" at bounding box center [94, 156] width 9 height 9
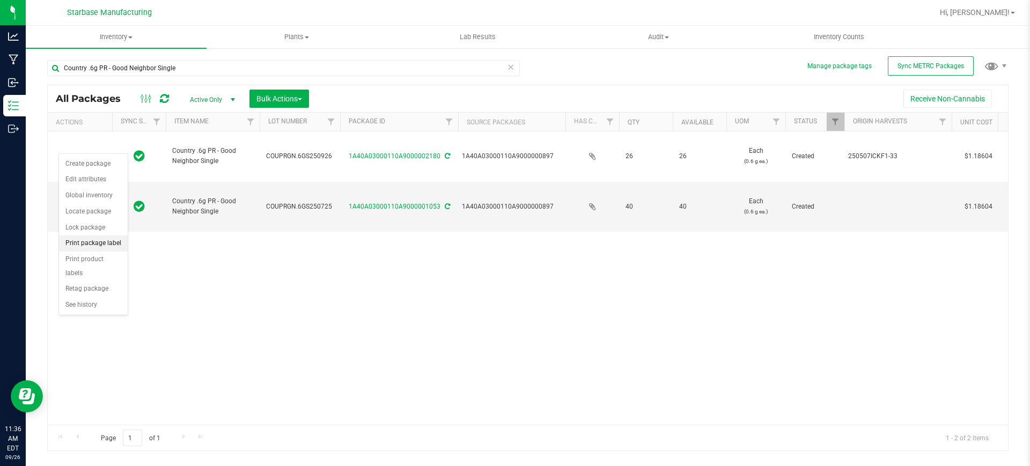
click at [101, 246] on li "Print package label" at bounding box center [93, 244] width 69 height 16
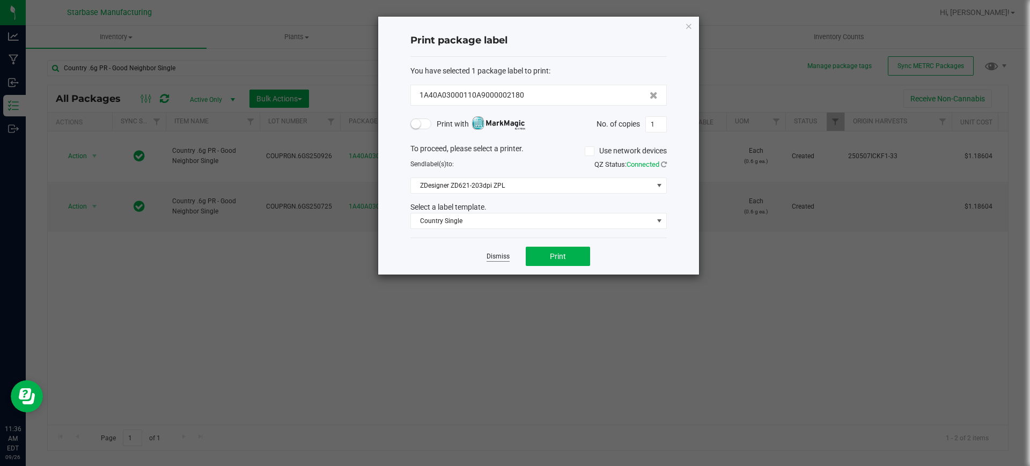
click at [495, 258] on link "Dismiss" at bounding box center [498, 256] width 23 height 9
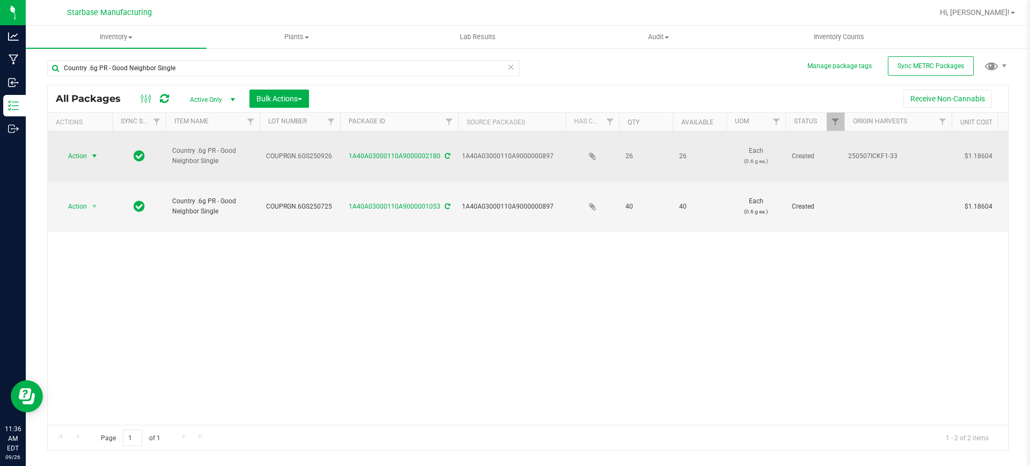
click at [91, 152] on span "select" at bounding box center [94, 156] width 9 height 9
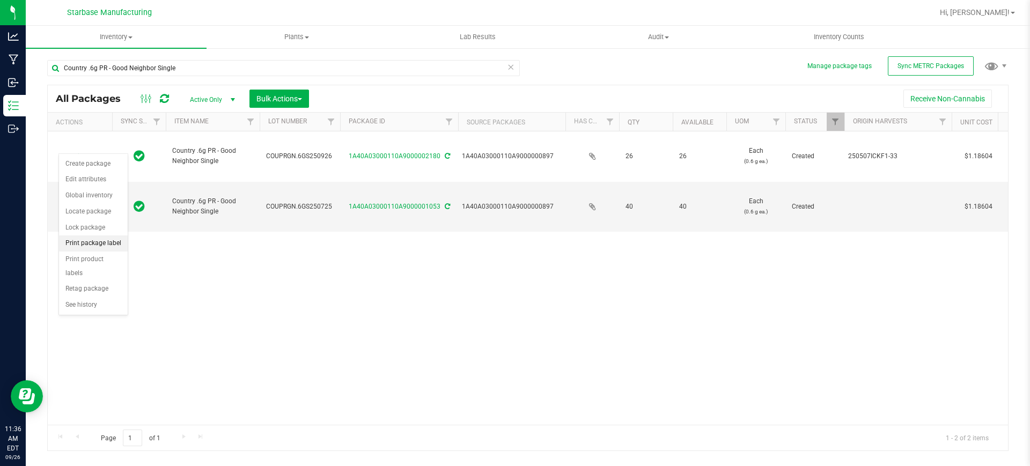
click at [111, 244] on li "Print package label" at bounding box center [93, 244] width 69 height 16
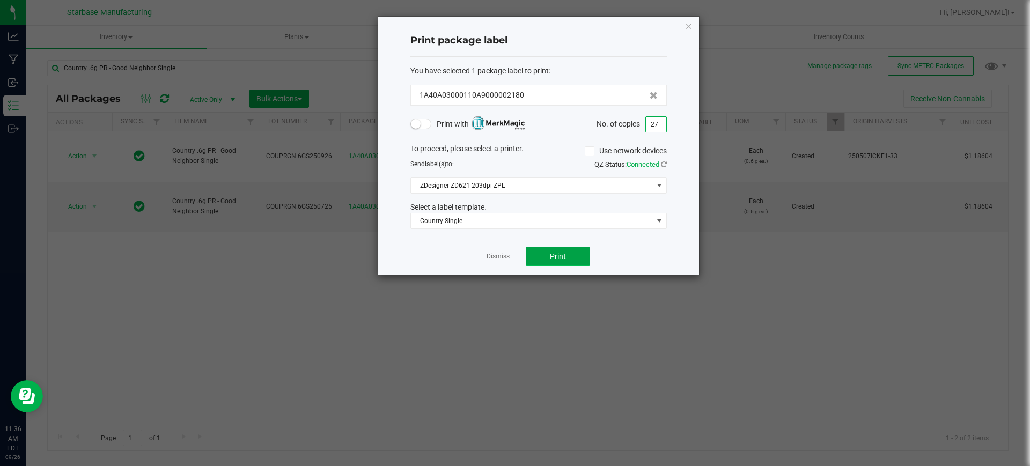
click at [554, 253] on span "Print" at bounding box center [558, 256] width 16 height 9
click at [663, 121] on input "27" at bounding box center [656, 124] width 20 height 15
type input "2"
click at [560, 255] on span "Print" at bounding box center [558, 256] width 16 height 9
click at [503, 260] on link "Dismiss" at bounding box center [498, 256] width 23 height 9
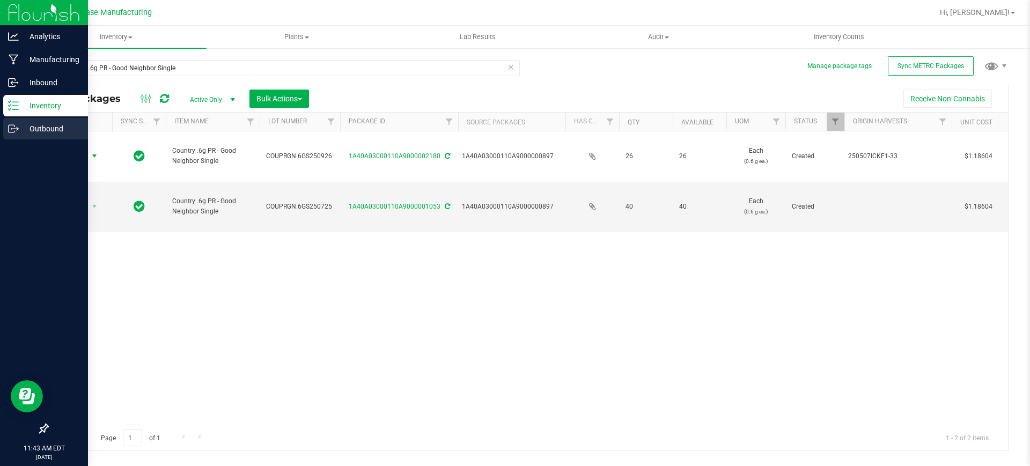
click at [16, 123] on icon at bounding box center [13, 128] width 11 height 11
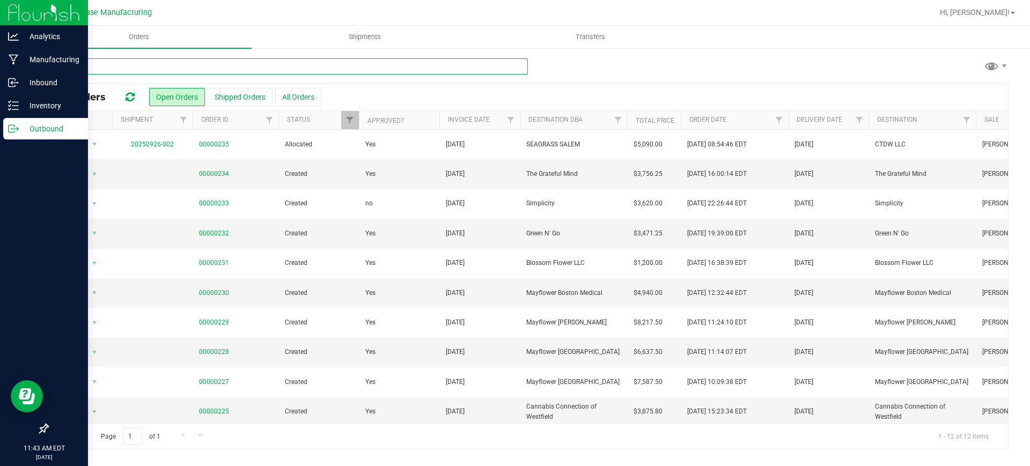
click at [110, 71] on input "text" at bounding box center [287, 66] width 481 height 16
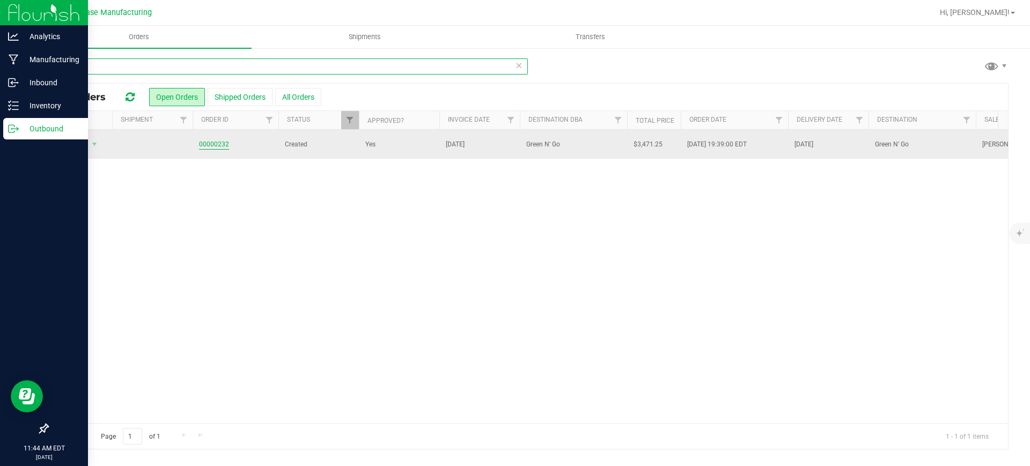
type input "green"
click at [212, 142] on link "00000232" at bounding box center [214, 144] width 30 height 10
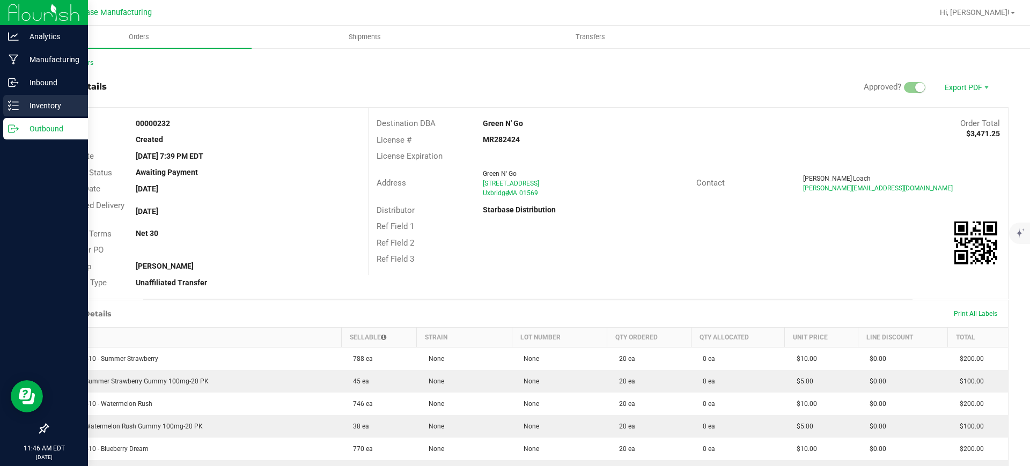
click at [22, 105] on p "Inventory" at bounding box center [51, 105] width 64 height 13
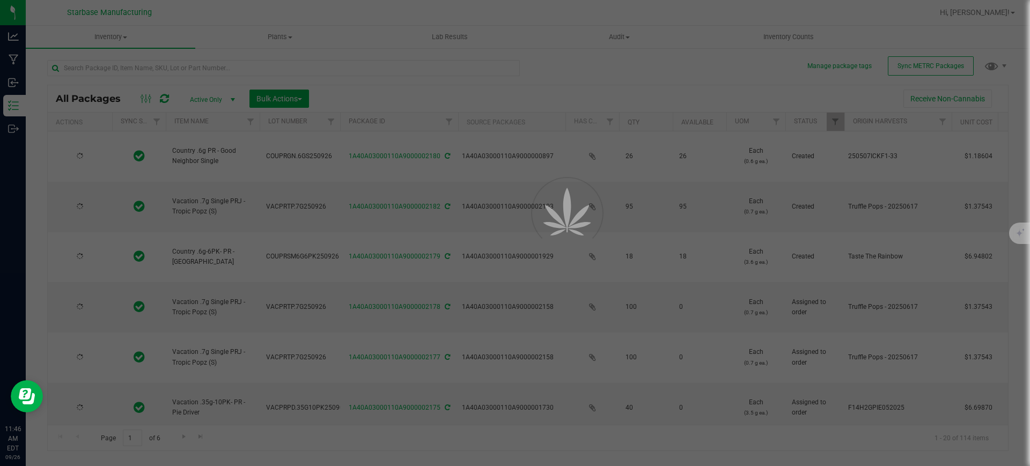
click at [115, 34] on div at bounding box center [515, 233] width 1030 height 466
type input "[DATE]"
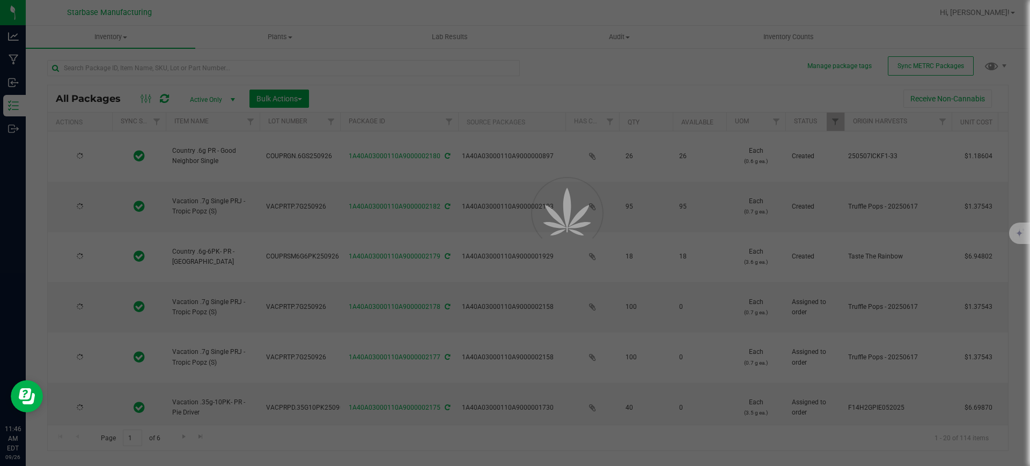
type input "[DATE]"
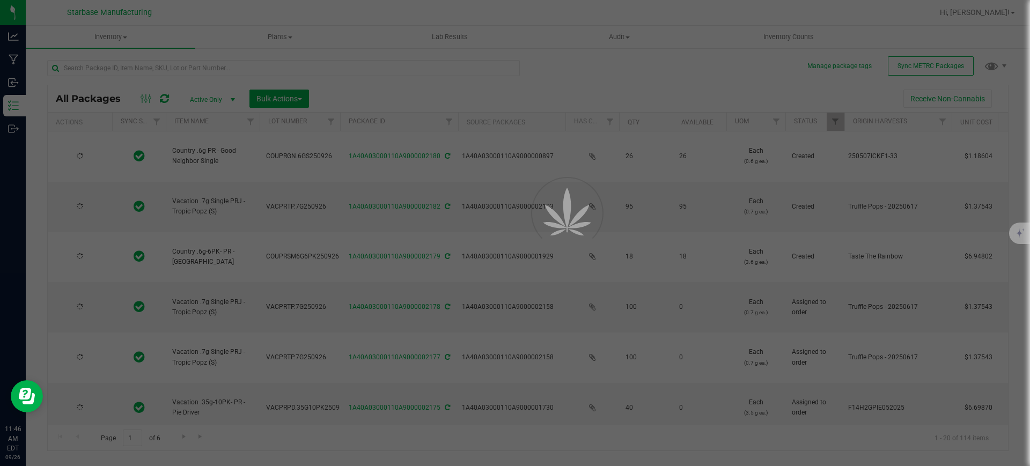
type input "[DATE]"
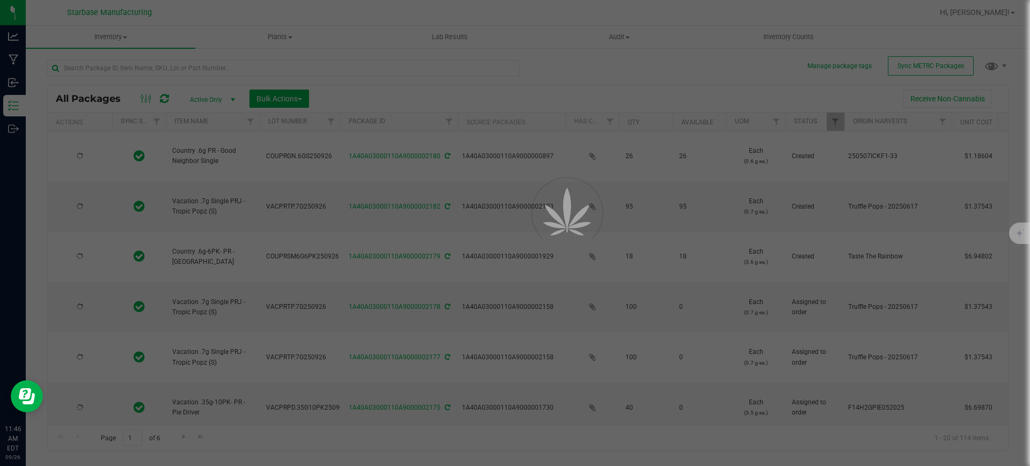
type input "[DATE]"
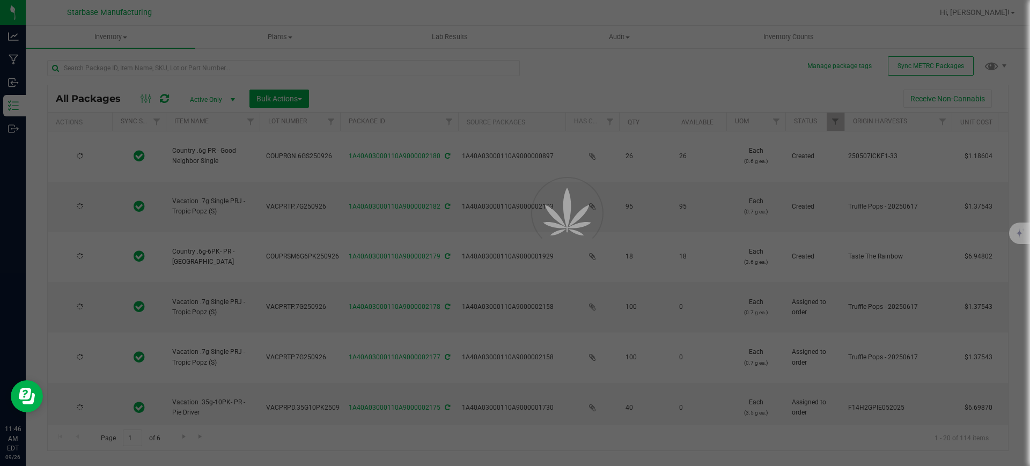
type input "[DATE]"
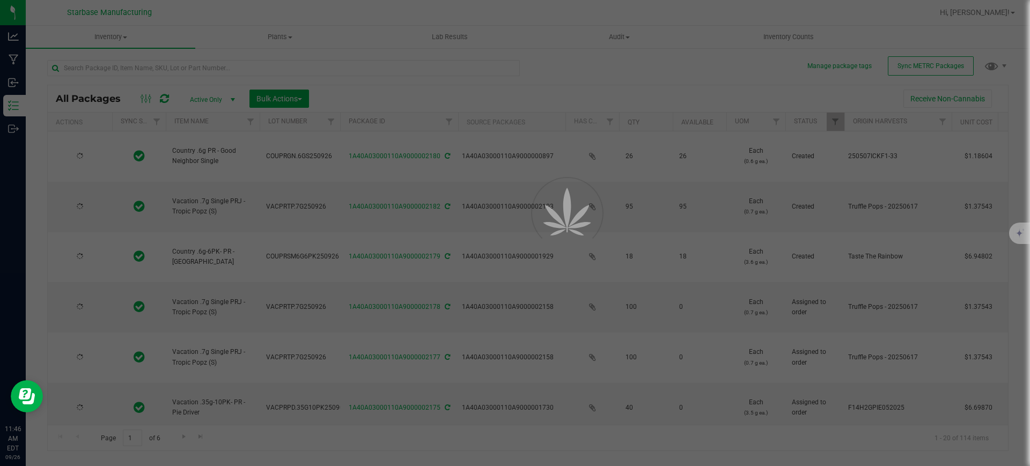
type input "[DATE]"
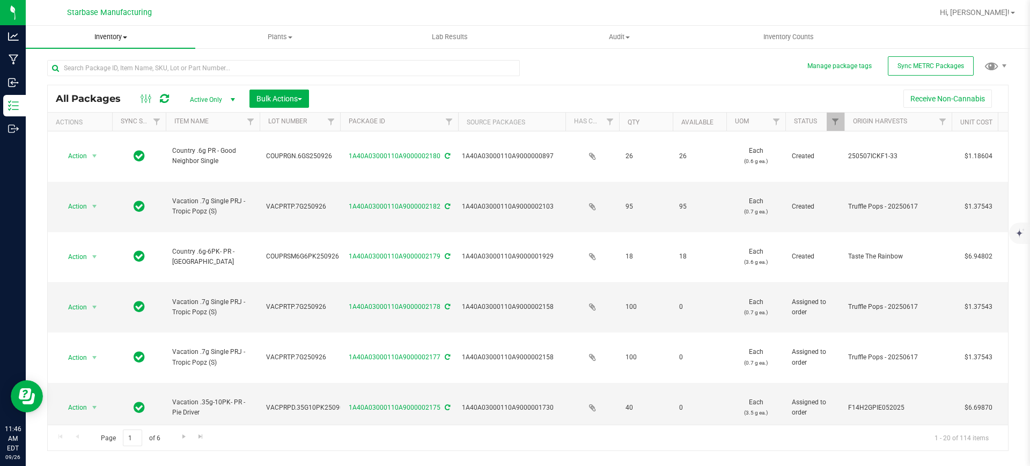
click at [120, 36] on span "Inventory" at bounding box center [111, 37] width 170 height 10
click at [74, 123] on li "From bill of materials" at bounding box center [111, 129] width 170 height 13
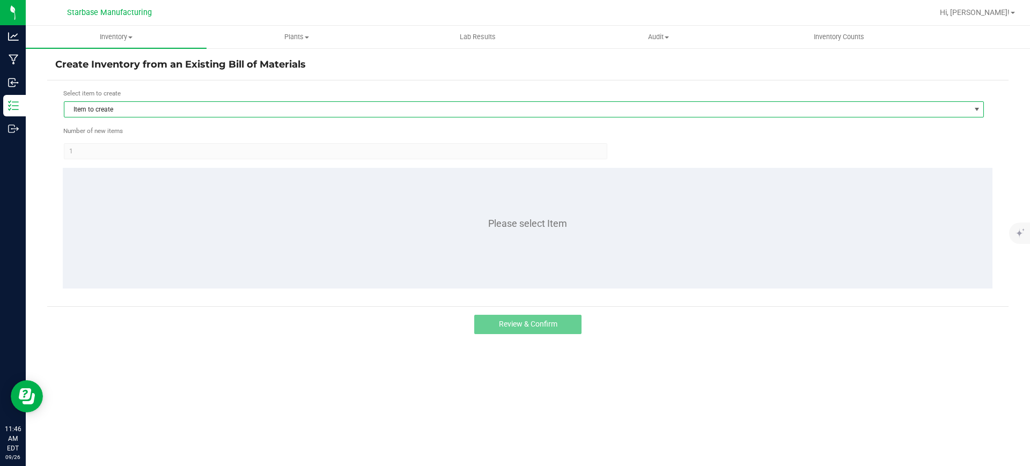
click at [76, 115] on span "Item to create" at bounding box center [517, 109] width 906 height 15
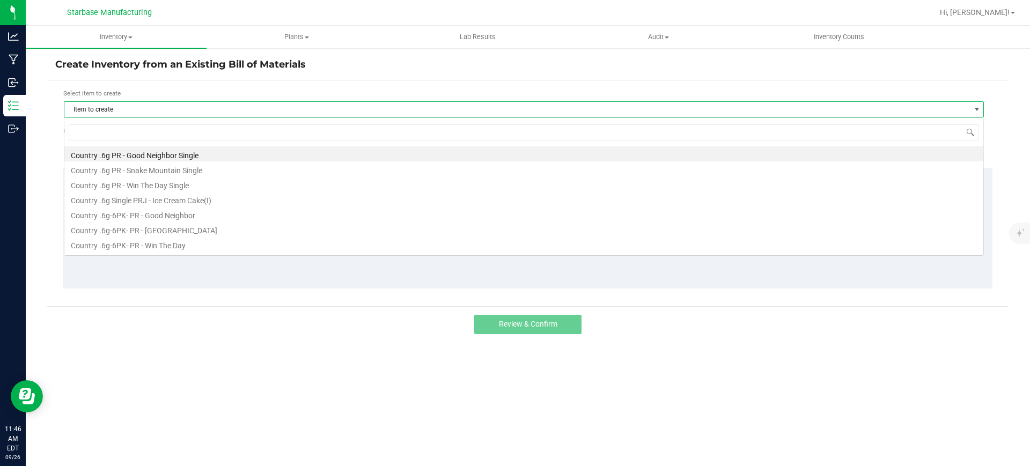
scroll to position [16, 920]
type input "6pk"
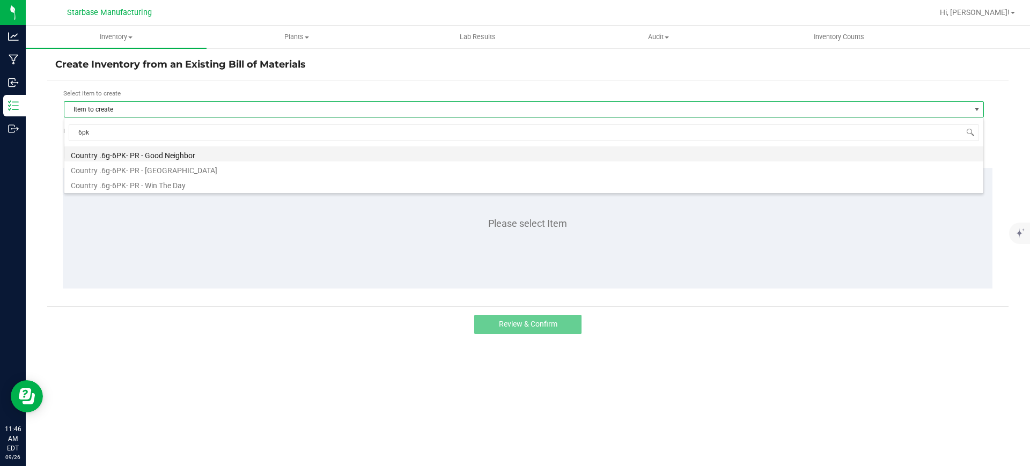
click at [129, 152] on li "Country .6g-6PK- PR - Good Neighbor" at bounding box center [523, 153] width 919 height 15
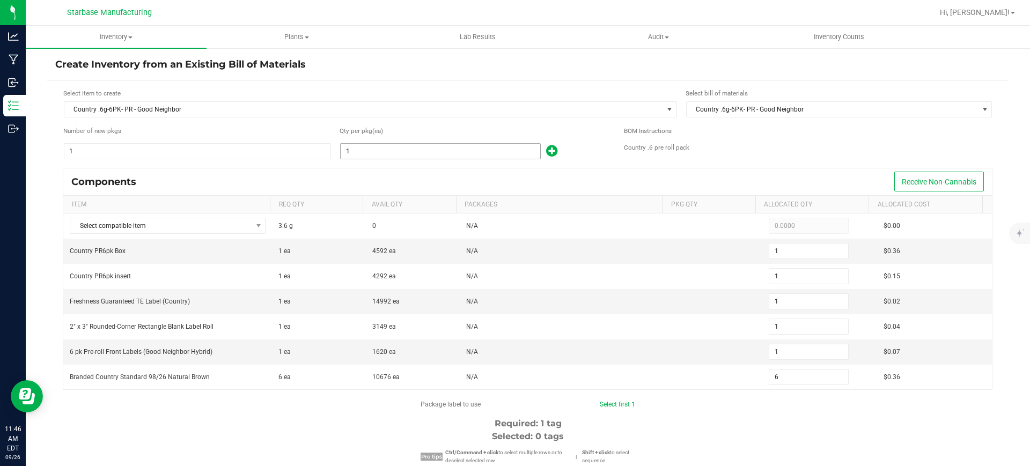
click at [405, 148] on input "1" at bounding box center [441, 151] width 200 height 15
type input "4"
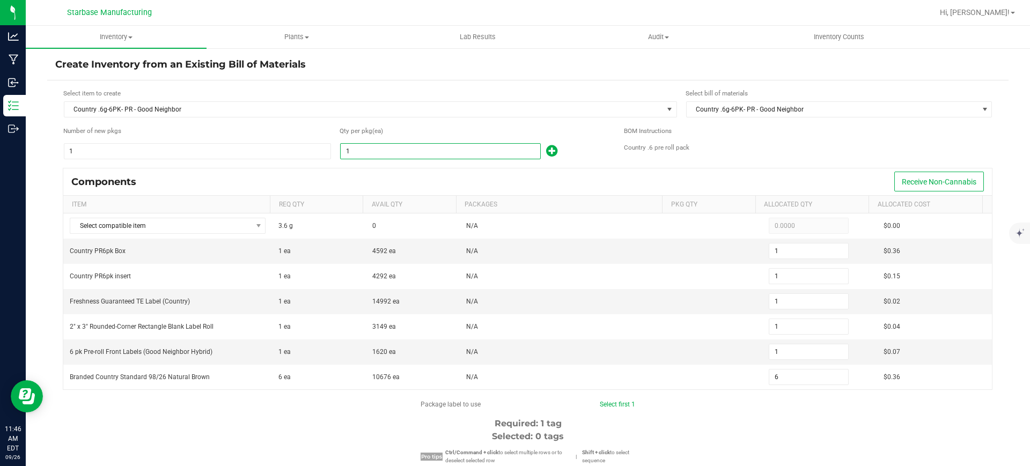
type input "4"
type input "24"
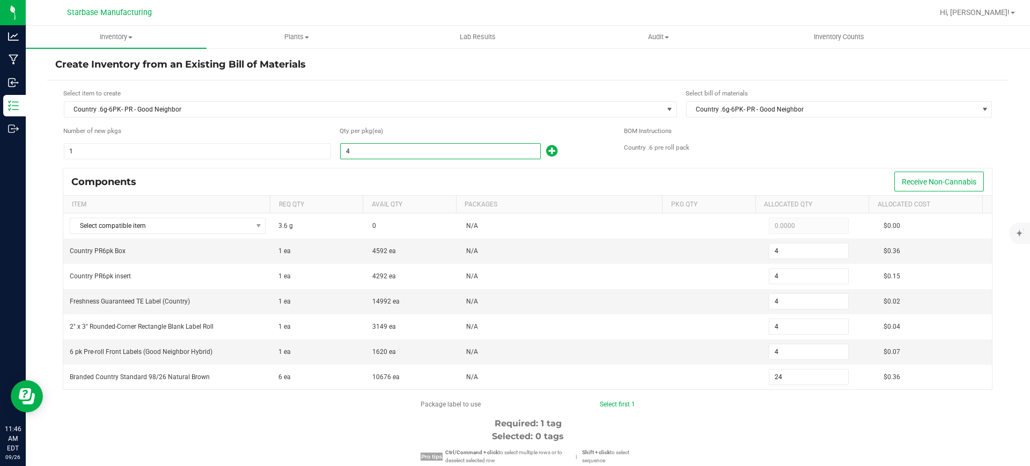
type input "40"
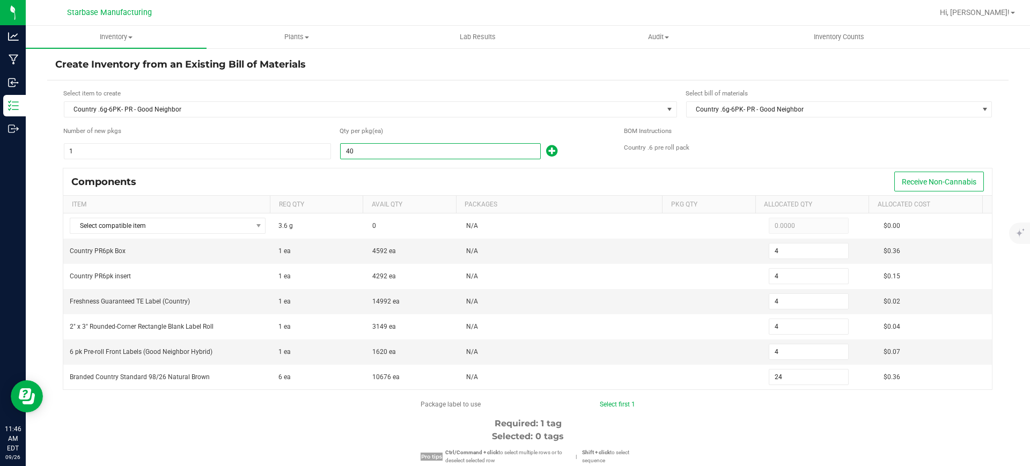
type input "40"
type input "240"
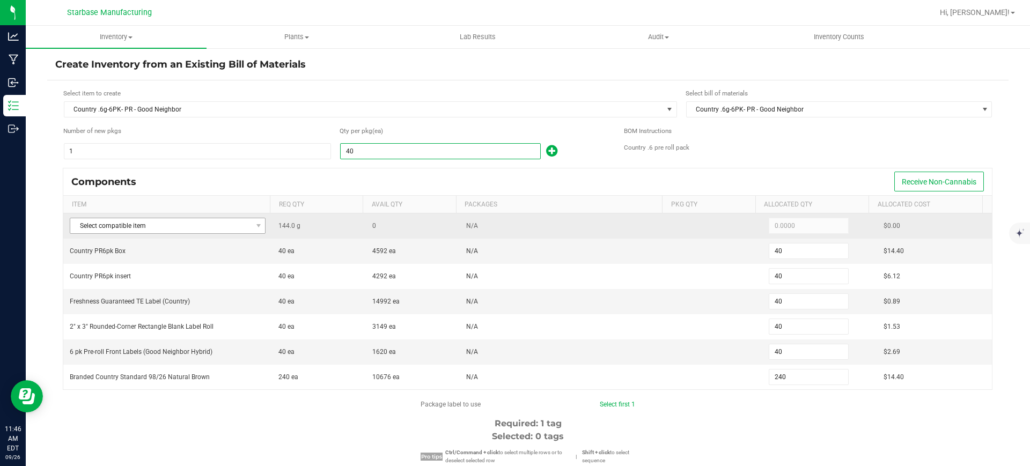
type input "40"
click at [241, 222] on span "Select compatible item" at bounding box center [160, 225] width 181 height 15
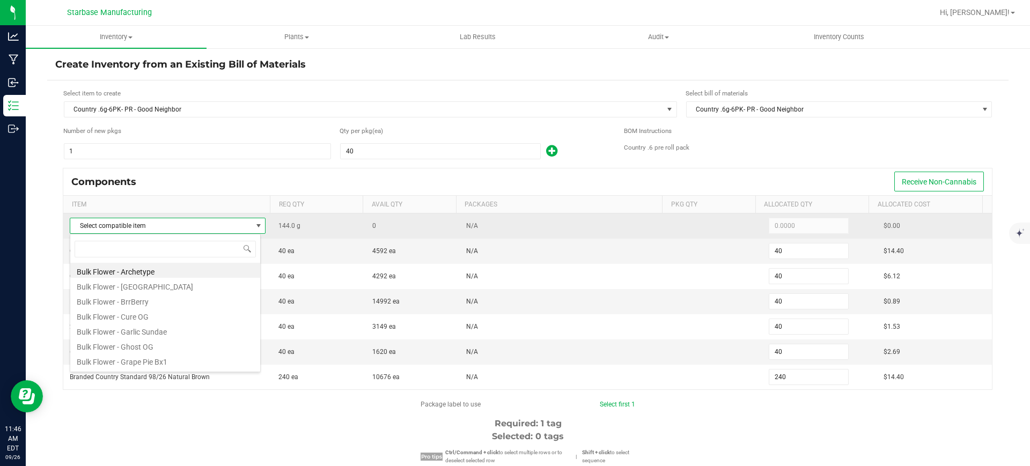
scroll to position [16, 192]
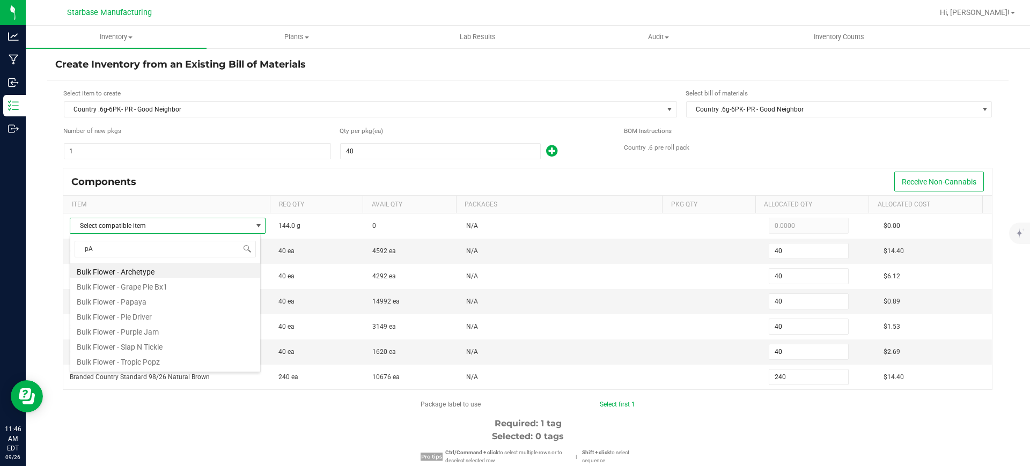
type input "pAP"
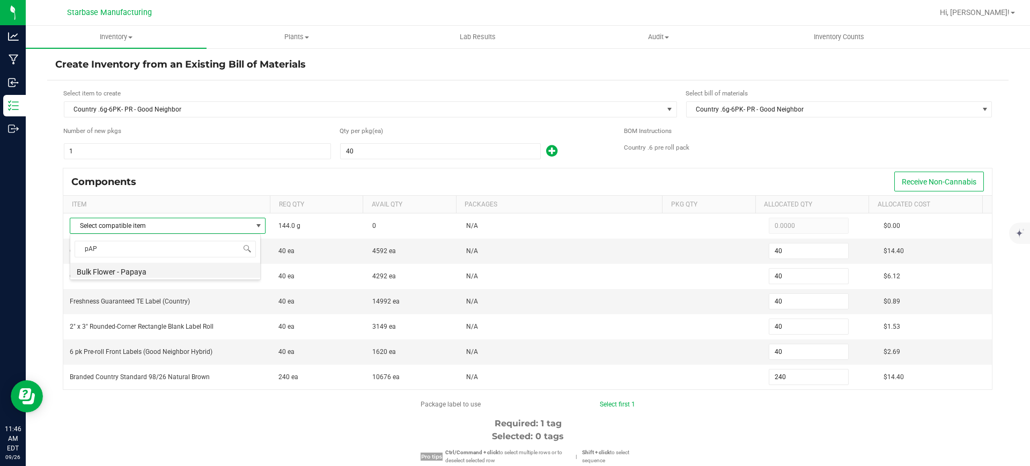
click at [148, 267] on li "Bulk Flower - Papaya" at bounding box center [165, 270] width 190 height 15
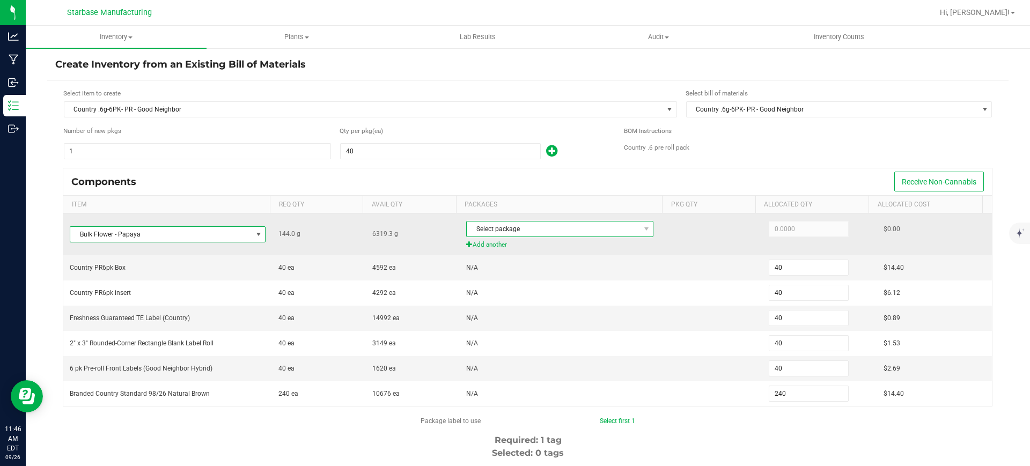
click at [579, 236] on span "Select package" at bounding box center [553, 229] width 173 height 15
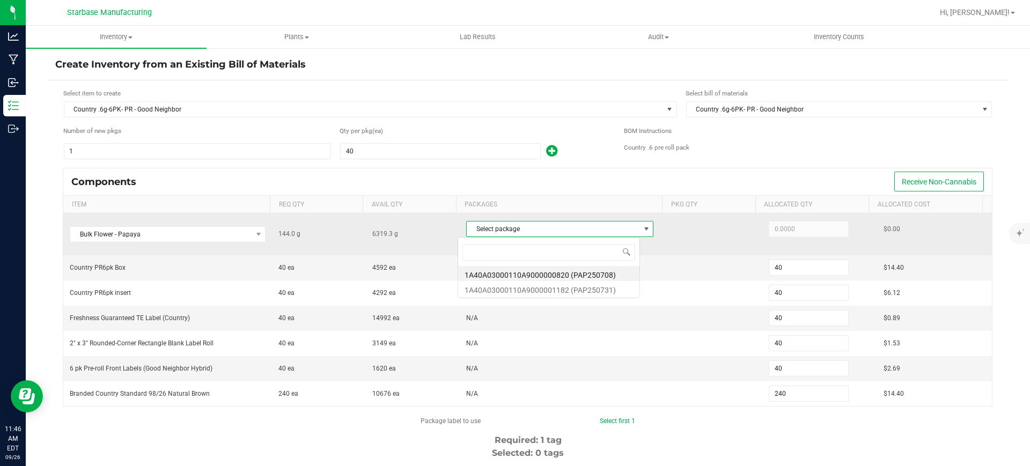
scroll to position [16, 183]
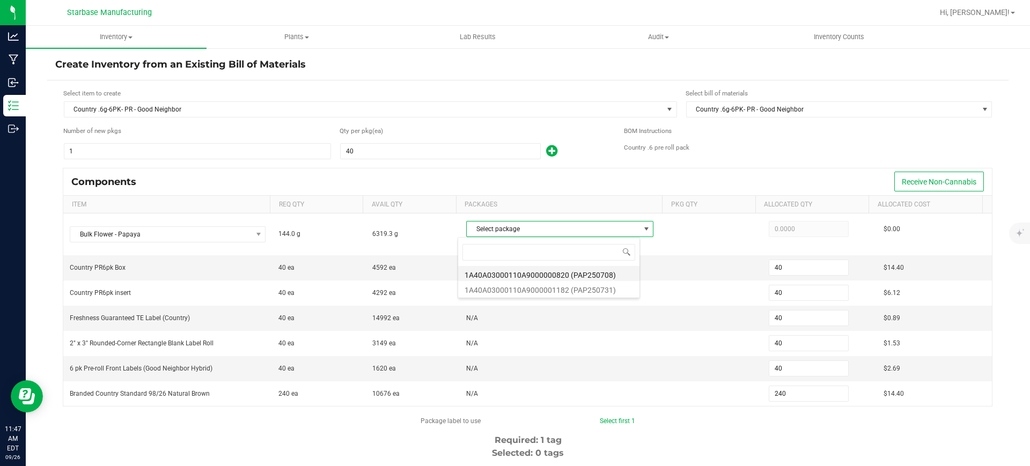
click at [551, 273] on li "1A40A03000110A9000000820 (PAP250708)" at bounding box center [548, 273] width 181 height 15
type input "144.0000"
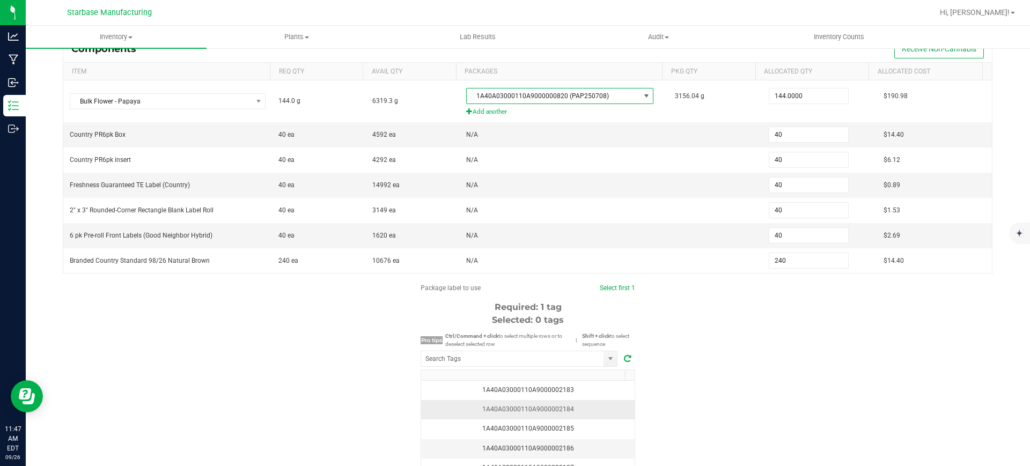
scroll to position [134, 0]
click at [550, 392] on div "1A40A03000110A9000002183" at bounding box center [528, 390] width 201 height 10
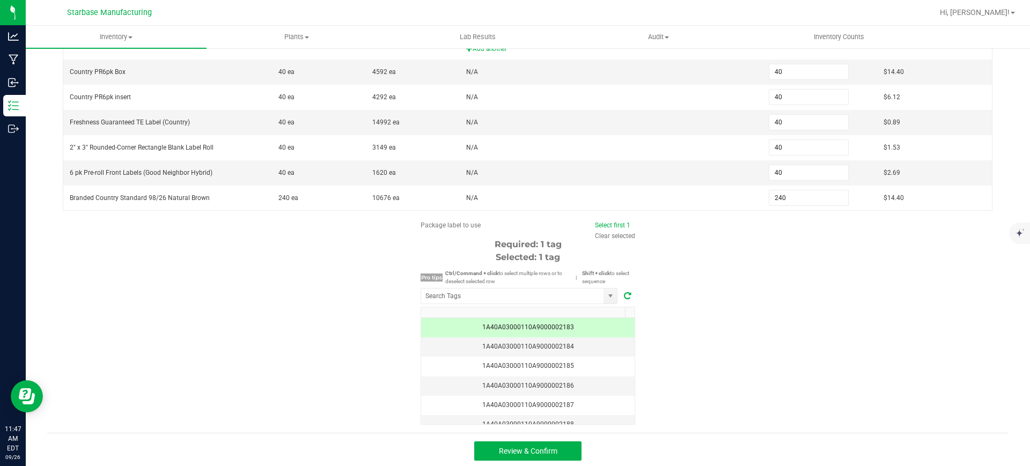
scroll to position [199, 0]
click at [565, 455] on button "Review & Confirm" at bounding box center [527, 448] width 107 height 19
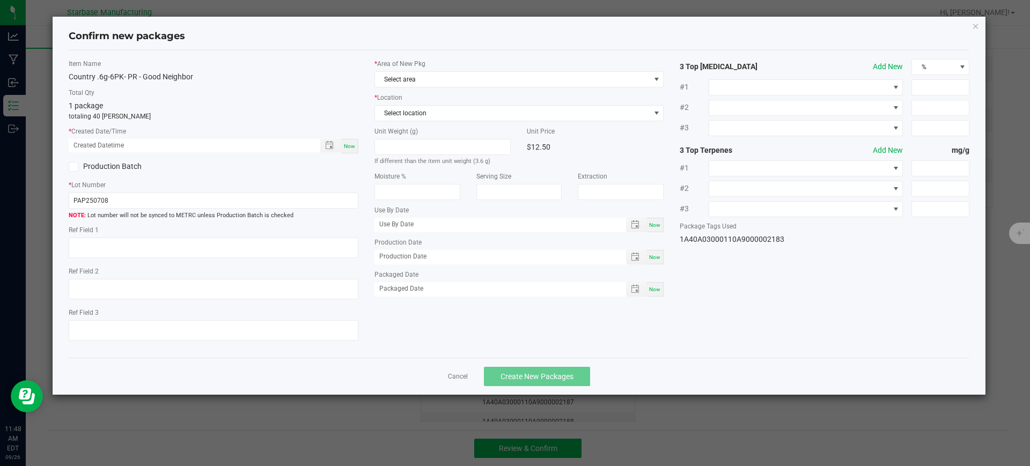
type textarea "[DATE]"
type textarea "MC281359, [PHONE_NUMBER], [EMAIL_ADDRESS][DOMAIN_NAME]"
type textarea "Papaya"
type input "[DATE]"
click at [348, 145] on span "Now" at bounding box center [349, 146] width 11 height 6
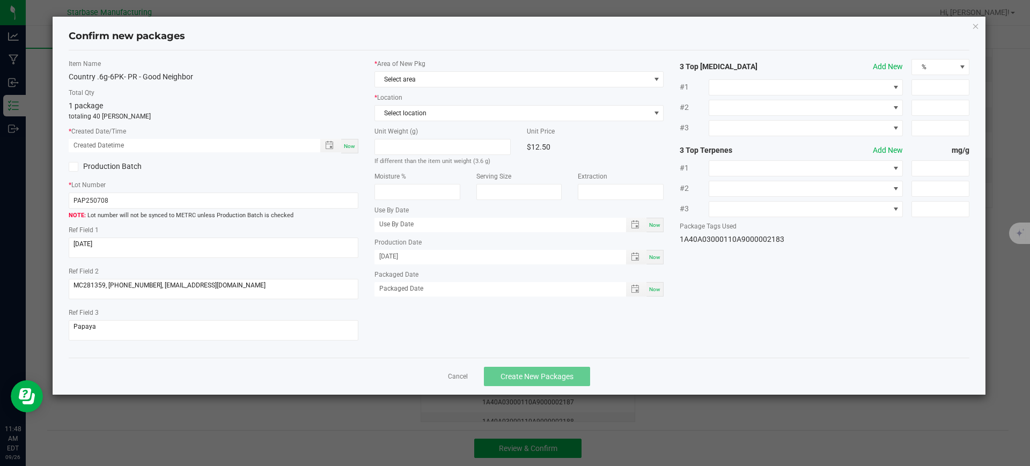
type input "[DATE] 11:48 AM"
click at [658, 262] on div "Now" at bounding box center [654, 257] width 17 height 14
type input "[DATE]"
click at [662, 286] on div "Now" at bounding box center [654, 289] width 17 height 14
type input "[DATE]"
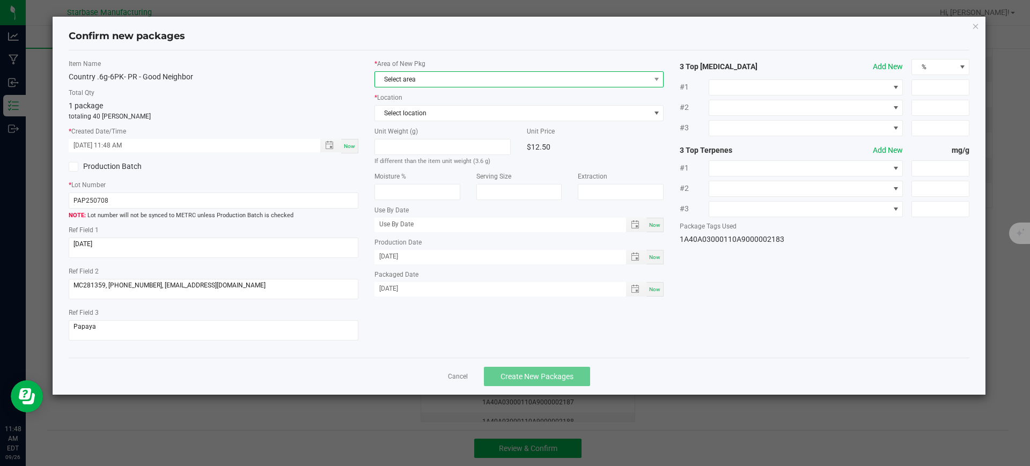
click at [452, 84] on span "Select area" at bounding box center [512, 79] width 275 height 15
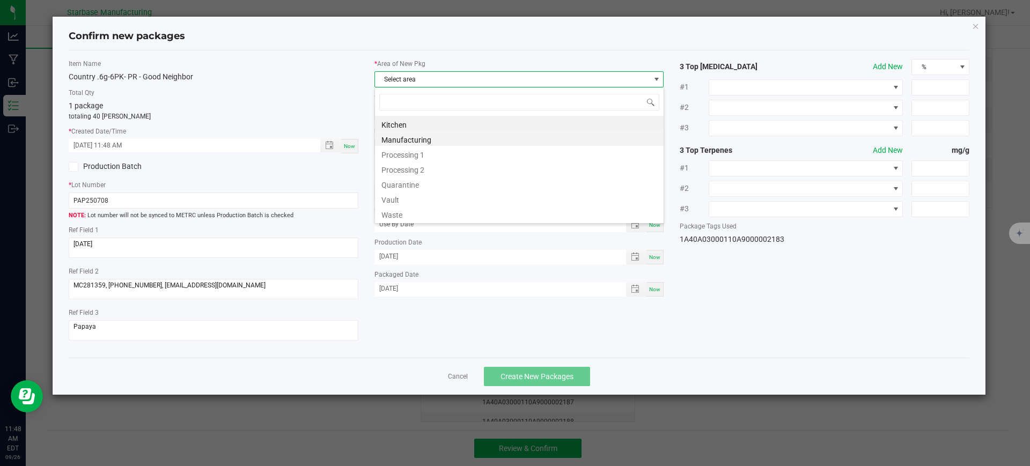
scroll to position [16, 290]
click at [440, 197] on li "Vault" at bounding box center [519, 198] width 289 height 15
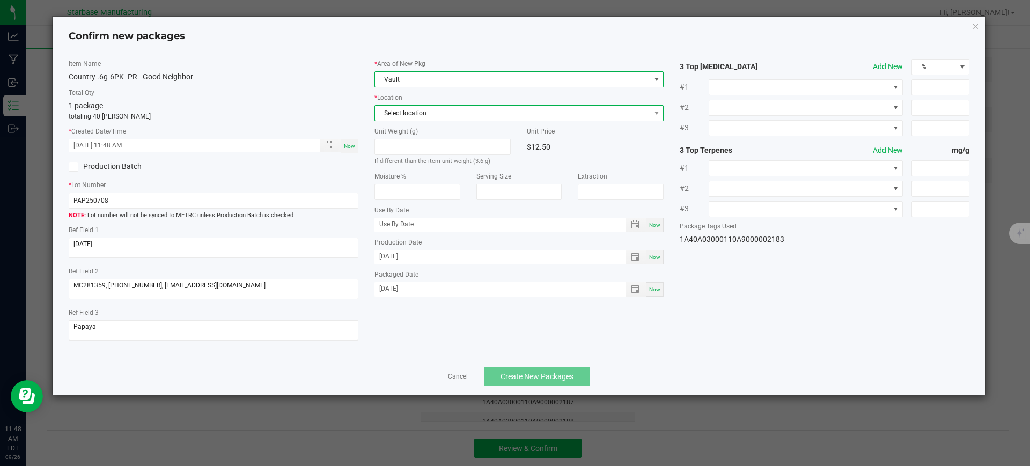
click at [445, 118] on span "Select location" at bounding box center [512, 113] width 275 height 15
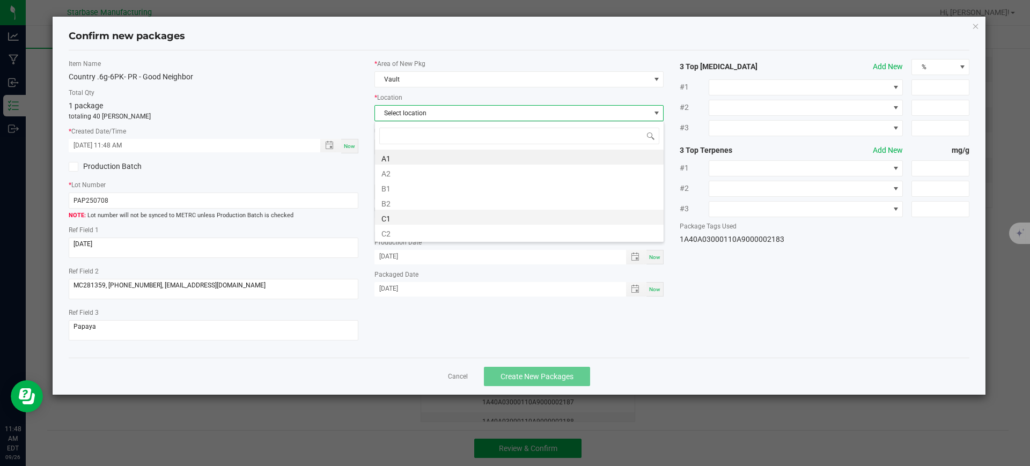
click at [407, 219] on li "C1" at bounding box center [519, 217] width 289 height 15
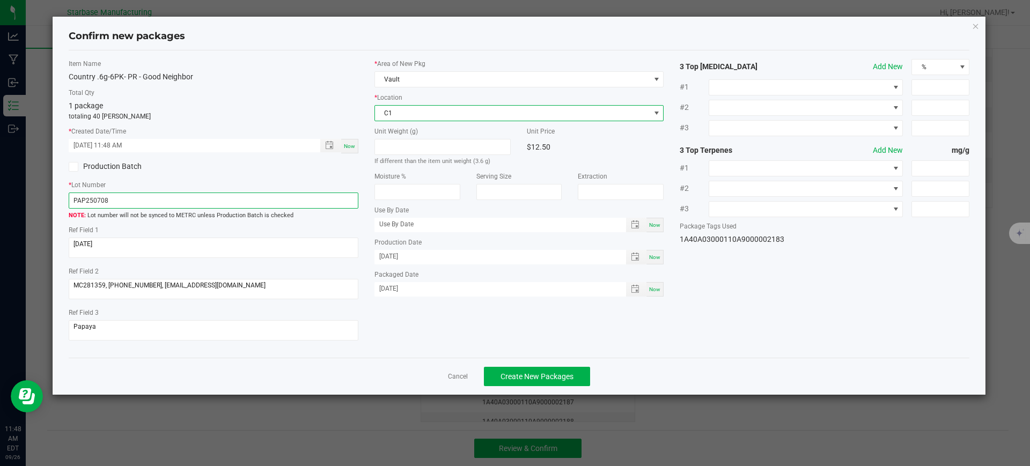
click at [156, 199] on input "PAP250708" at bounding box center [214, 201] width 290 height 16
click at [156, 200] on input "PAP250708" at bounding box center [214, 201] width 290 height 16
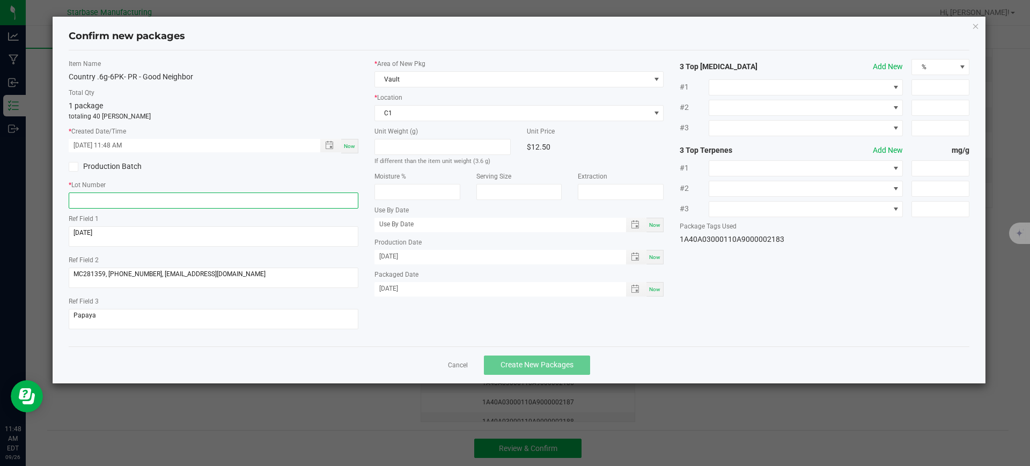
paste input "COUPRSM6G6PK250926"
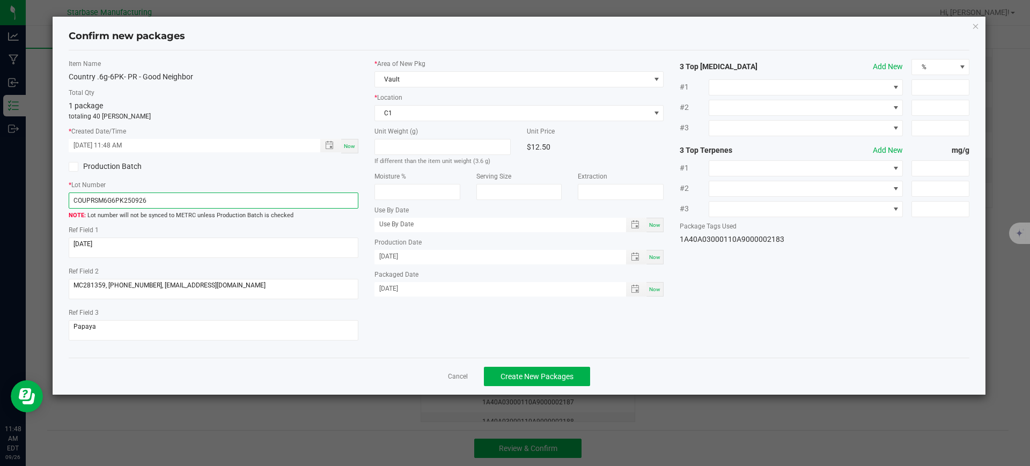
click at [106, 201] on input "COUPRSM6G6PK250926" at bounding box center [214, 201] width 290 height 16
type input "COUPRGN6G6PK250926"
click at [544, 377] on span "Create New Packages" at bounding box center [537, 376] width 73 height 9
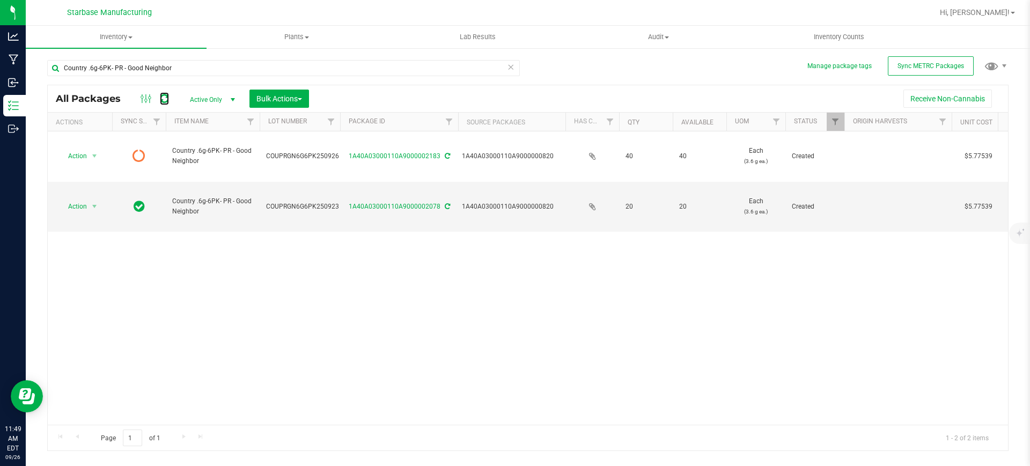
drag, startPoint x: 163, startPoint y: 94, endPoint x: 190, endPoint y: 110, distance: 31.9
click at [163, 94] on icon at bounding box center [164, 98] width 9 height 11
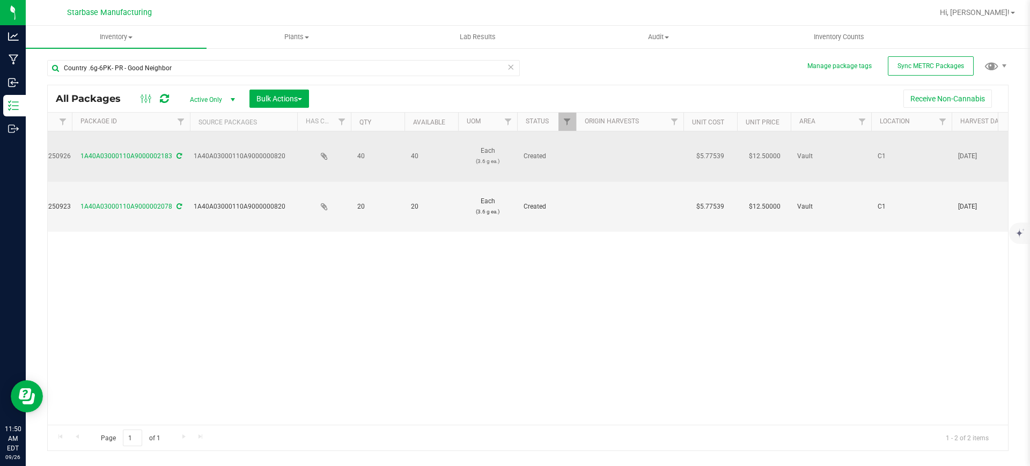
click at [613, 144] on td at bounding box center [629, 156] width 107 height 50
click at [180, 153] on icon at bounding box center [179, 156] width 5 height 6
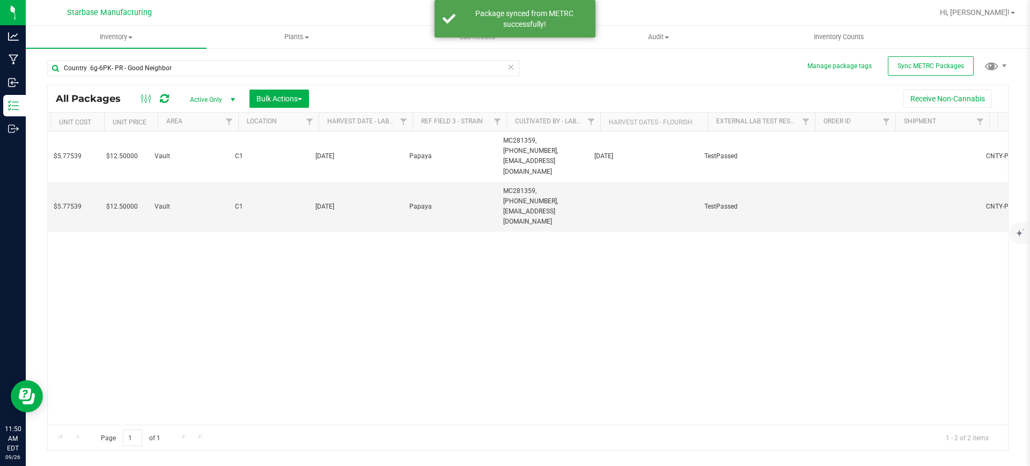
scroll to position [0, 911]
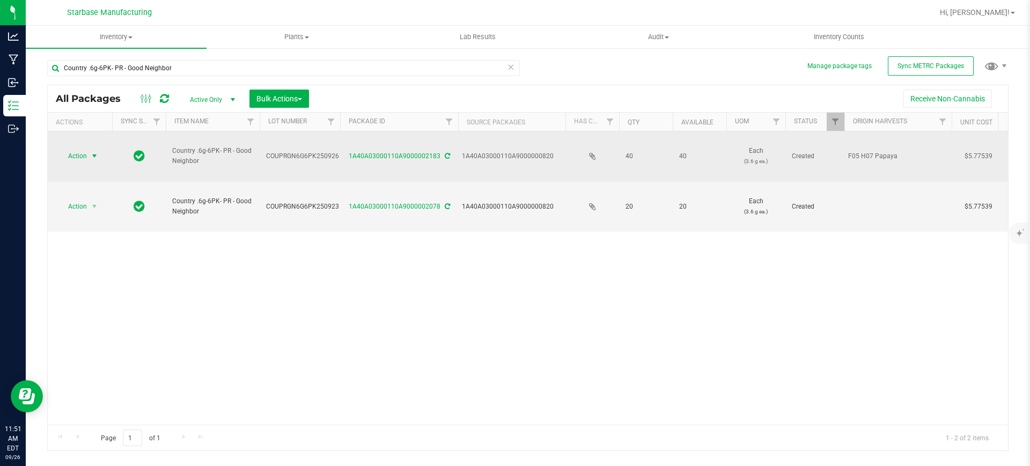
click at [84, 149] on span "Action" at bounding box center [72, 156] width 29 height 15
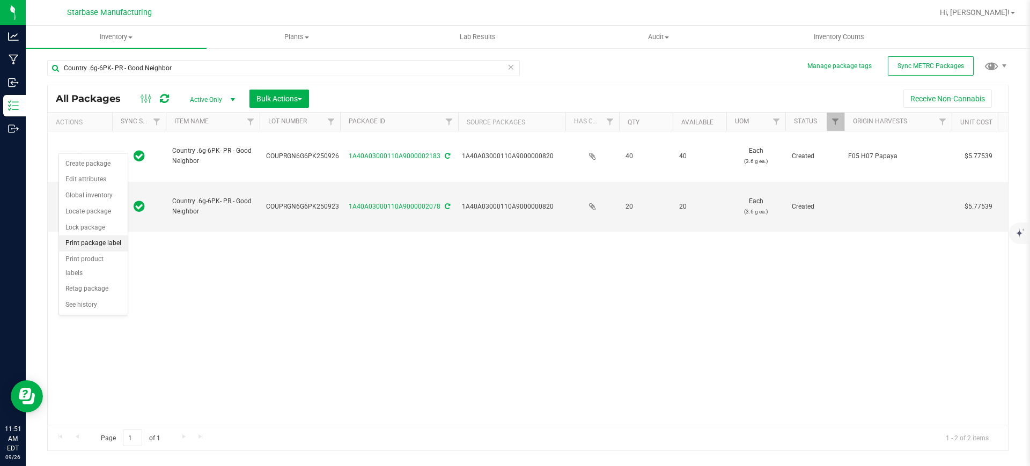
click at [113, 241] on li "Print package label" at bounding box center [93, 244] width 69 height 16
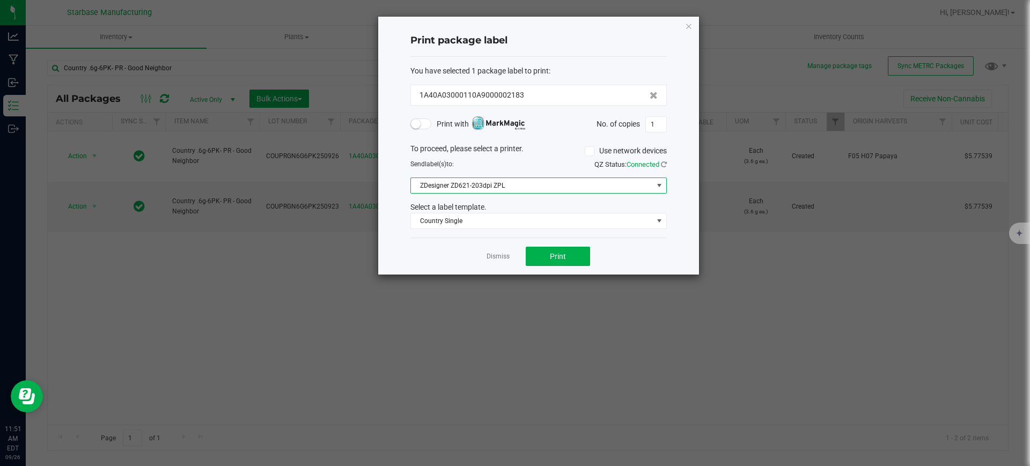
click at [463, 186] on span "ZDesigner ZD621-203dpi ZPL" at bounding box center [532, 185] width 242 height 15
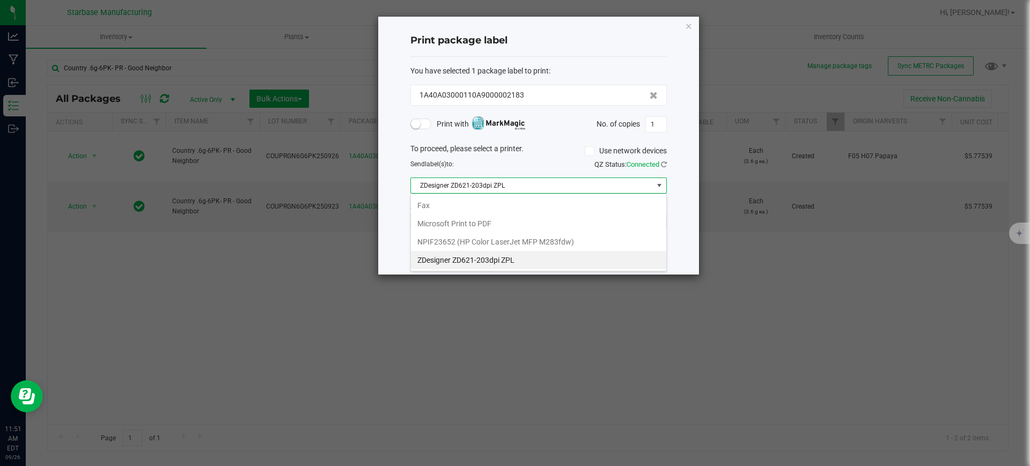
click at [463, 186] on span "ZDesigner ZD621-203dpi ZPL" at bounding box center [532, 185] width 242 height 15
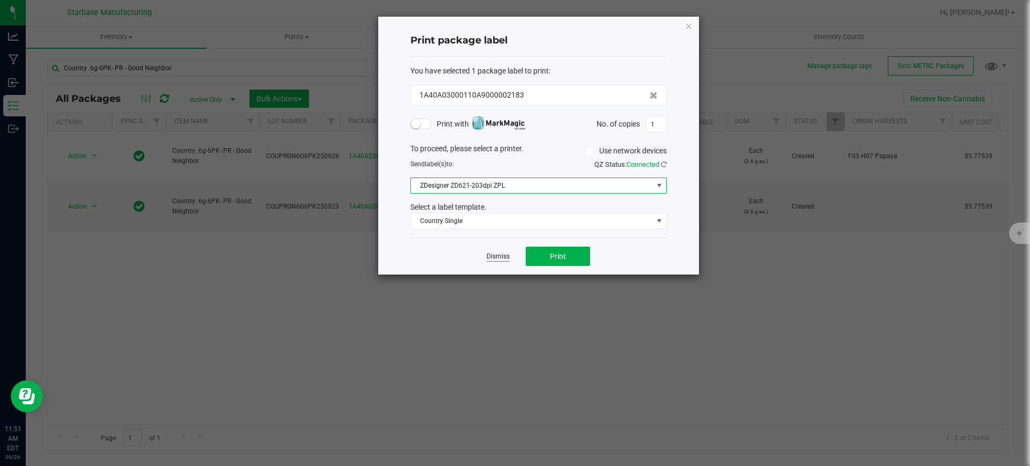
click at [505, 258] on link "Dismiss" at bounding box center [498, 256] width 23 height 9
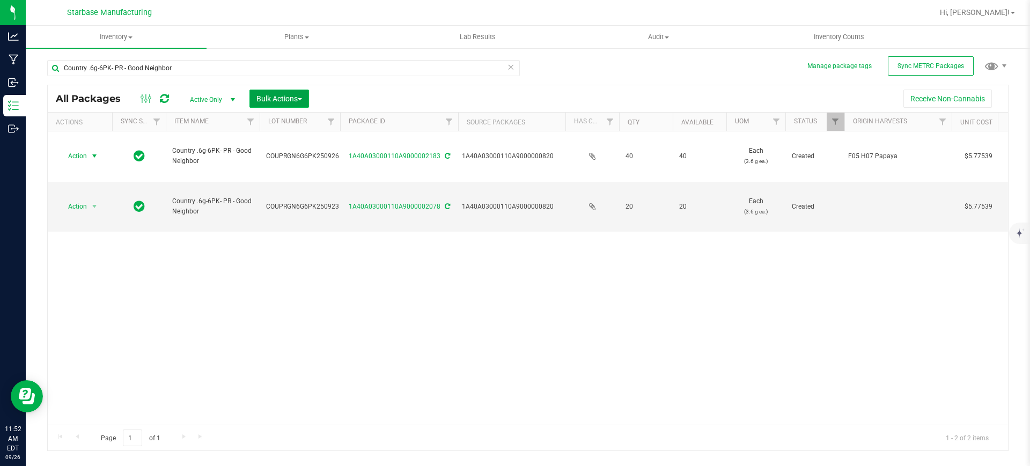
click at [302, 101] on span "Bulk Actions" at bounding box center [279, 98] width 46 height 9
click at [392, 93] on div "Receive Non-Cannabis" at bounding box center [658, 99] width 683 height 18
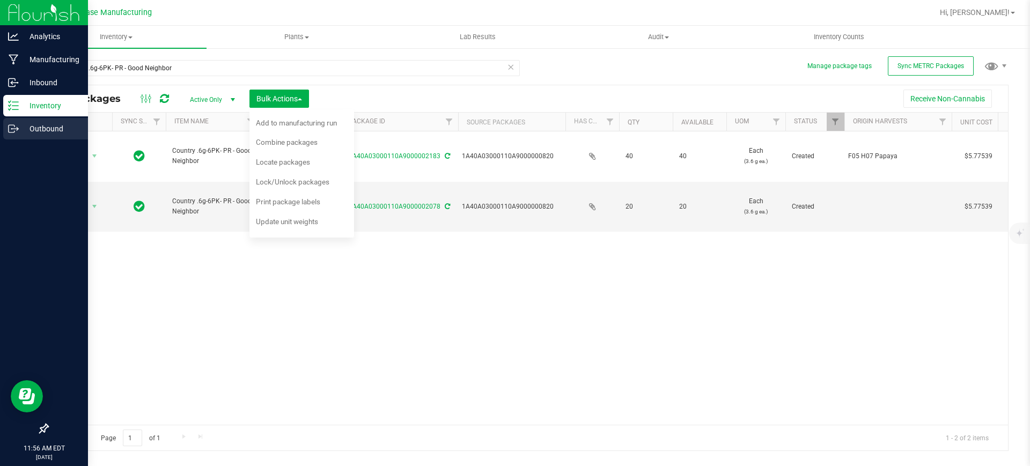
drag, startPoint x: 11, startPoint y: 124, endPoint x: 21, endPoint y: 126, distance: 9.9
click at [12, 125] on icon at bounding box center [13, 128] width 11 height 11
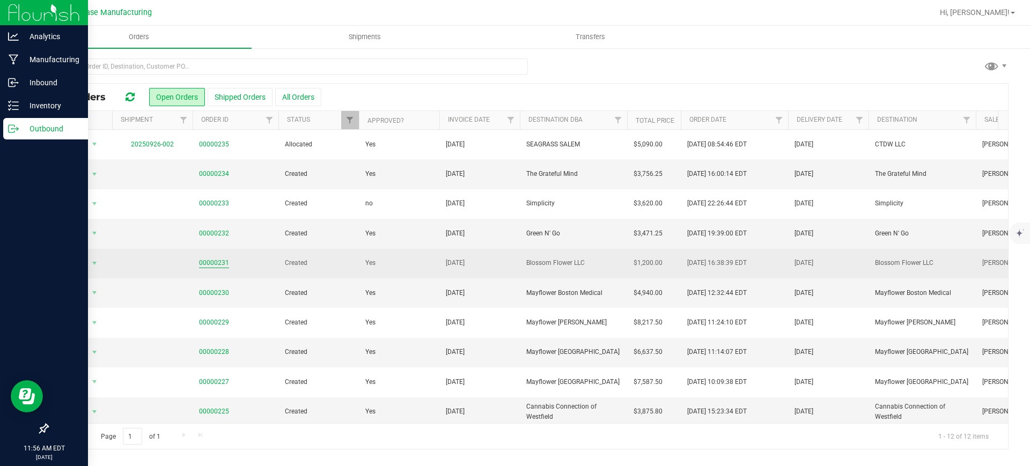
click at [214, 264] on link "00000231" at bounding box center [214, 263] width 30 height 10
